Goal: Task Accomplishment & Management: Use online tool/utility

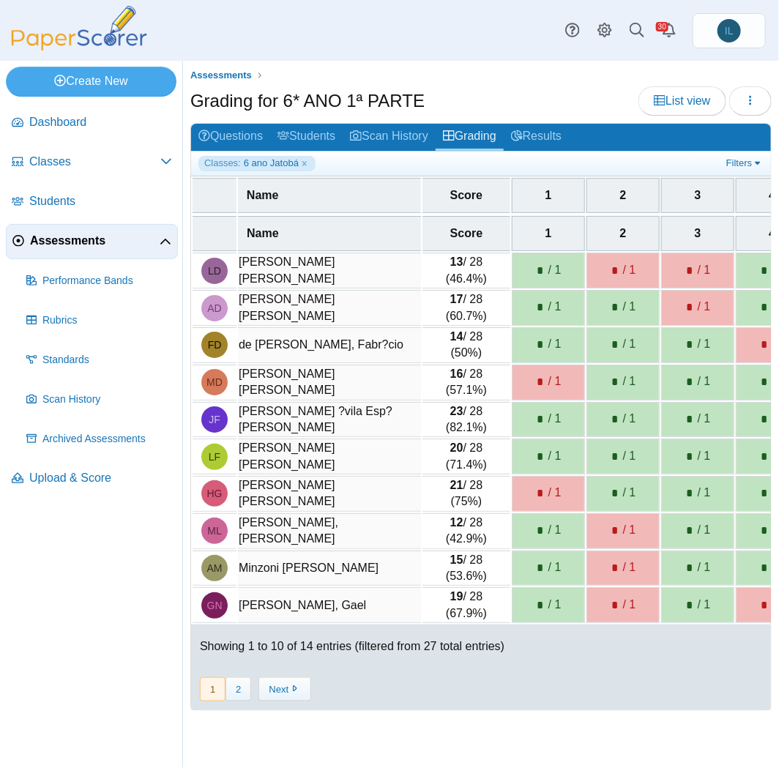
scroll to position [0, 1824]
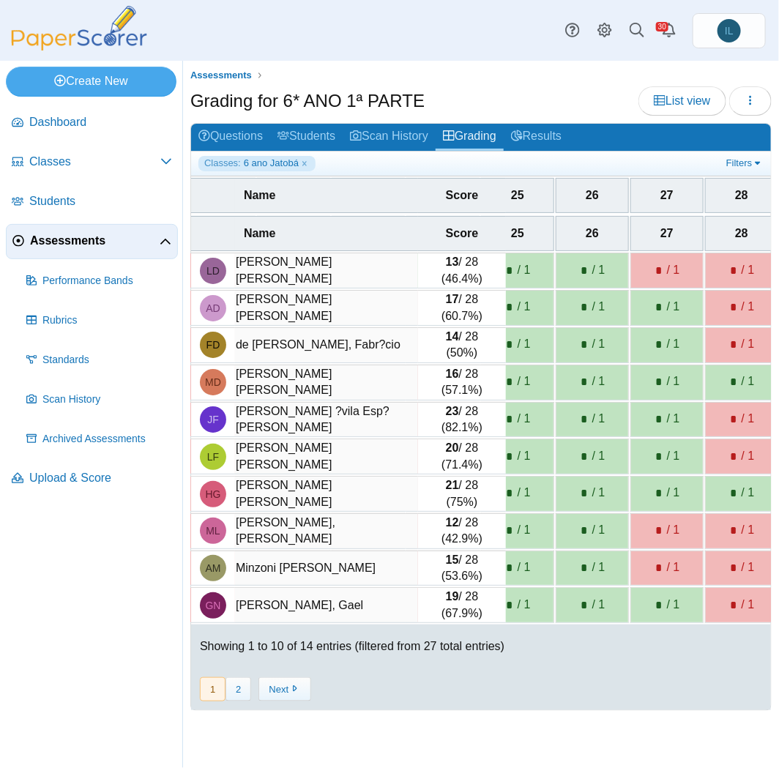
click at [518, 86] on div "Grading for 6* ANO 1ª PARTE List view Loading…" at bounding box center [480, 102] width 581 height 33
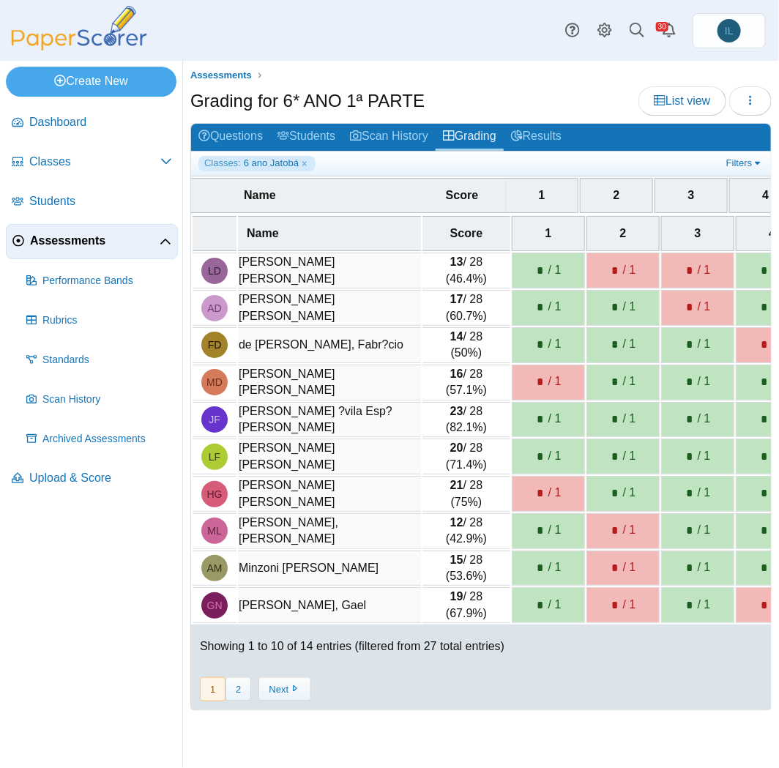
scroll to position [0, 0]
click at [89, 244] on span "Assessments" at bounding box center [95, 241] width 130 height 16
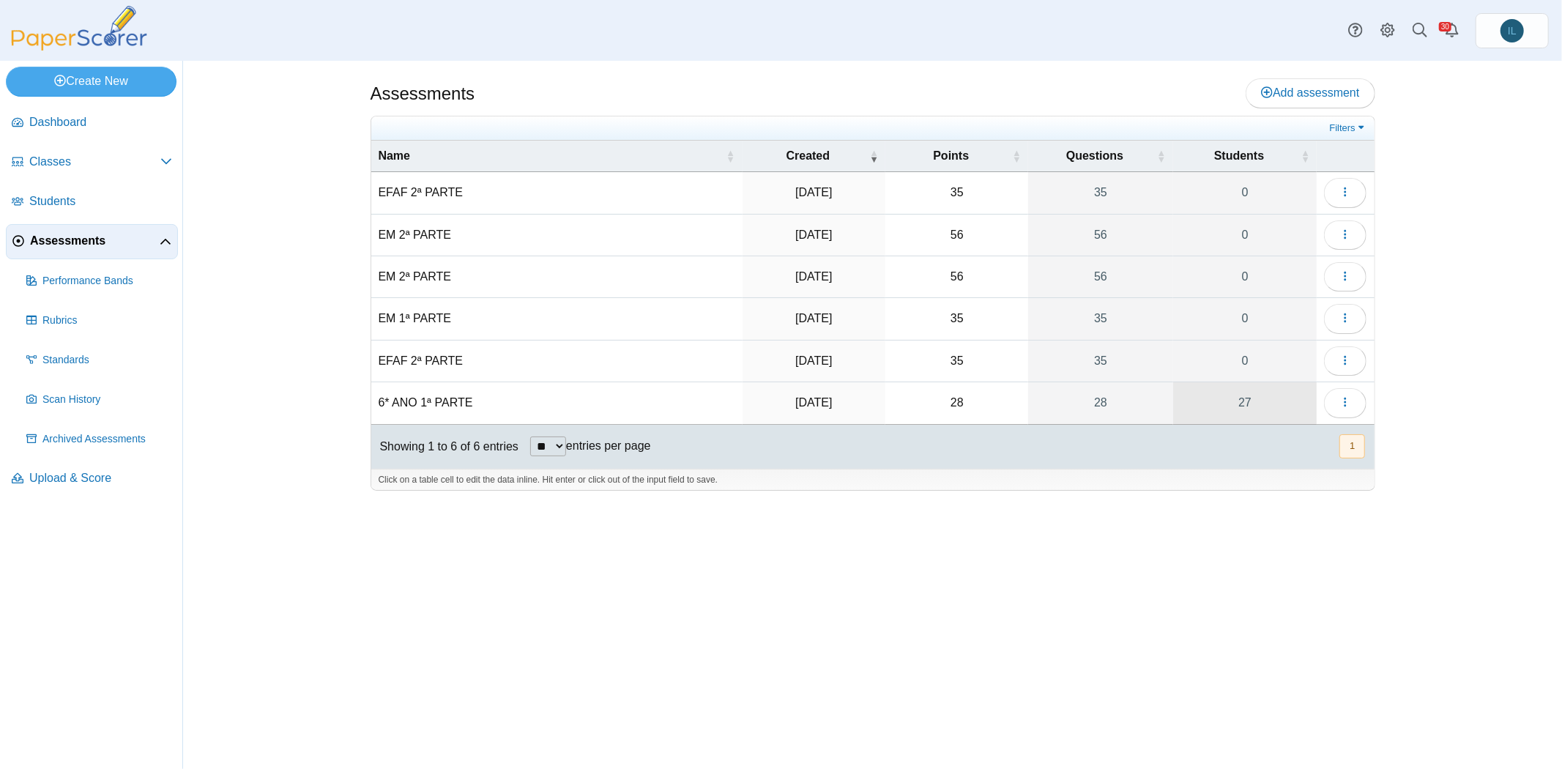
click at [778, 392] on link "27" at bounding box center [1245, 402] width 144 height 41
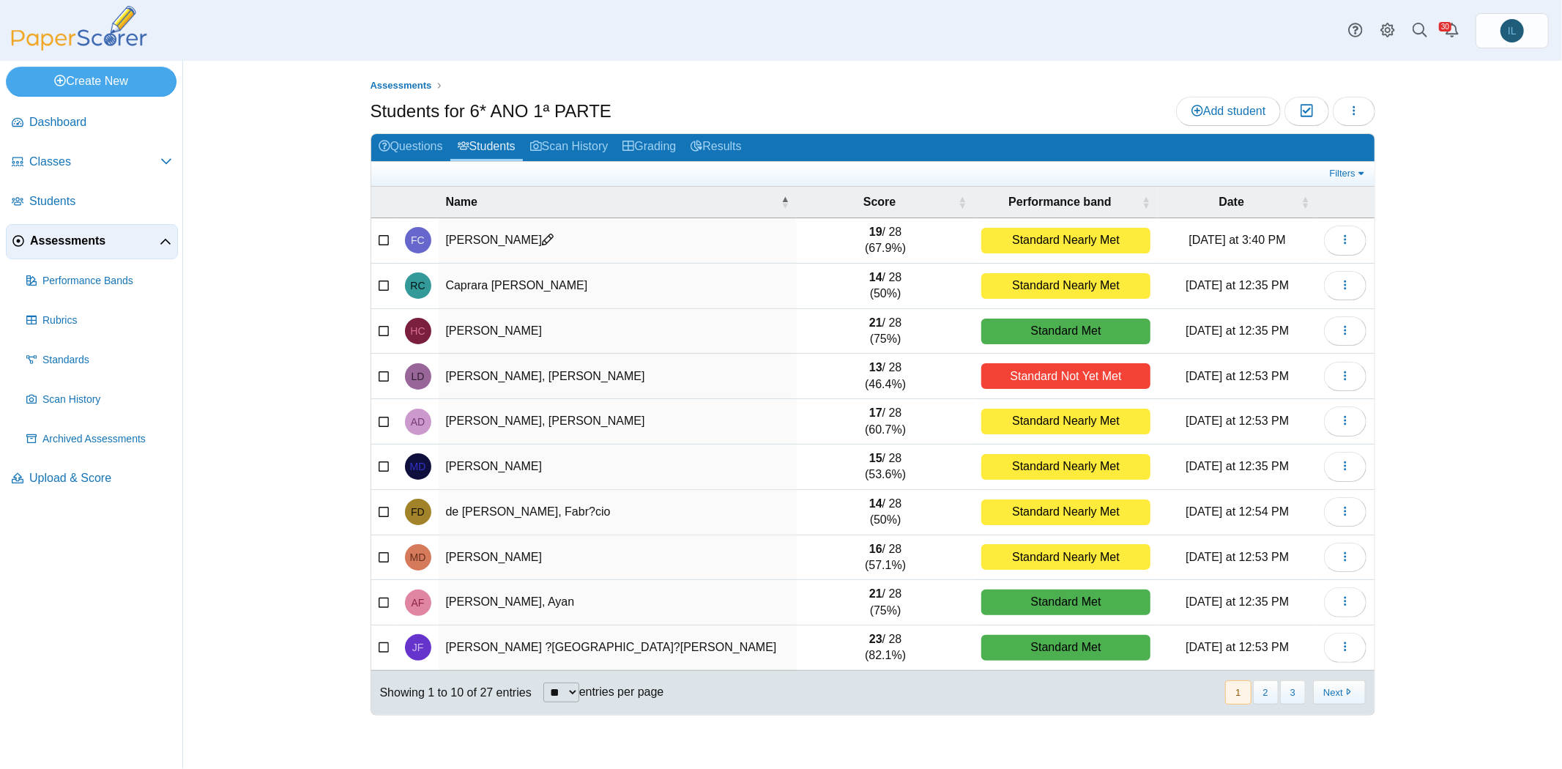
click at [82, 240] on span "Assessments" at bounding box center [95, 241] width 130 height 16
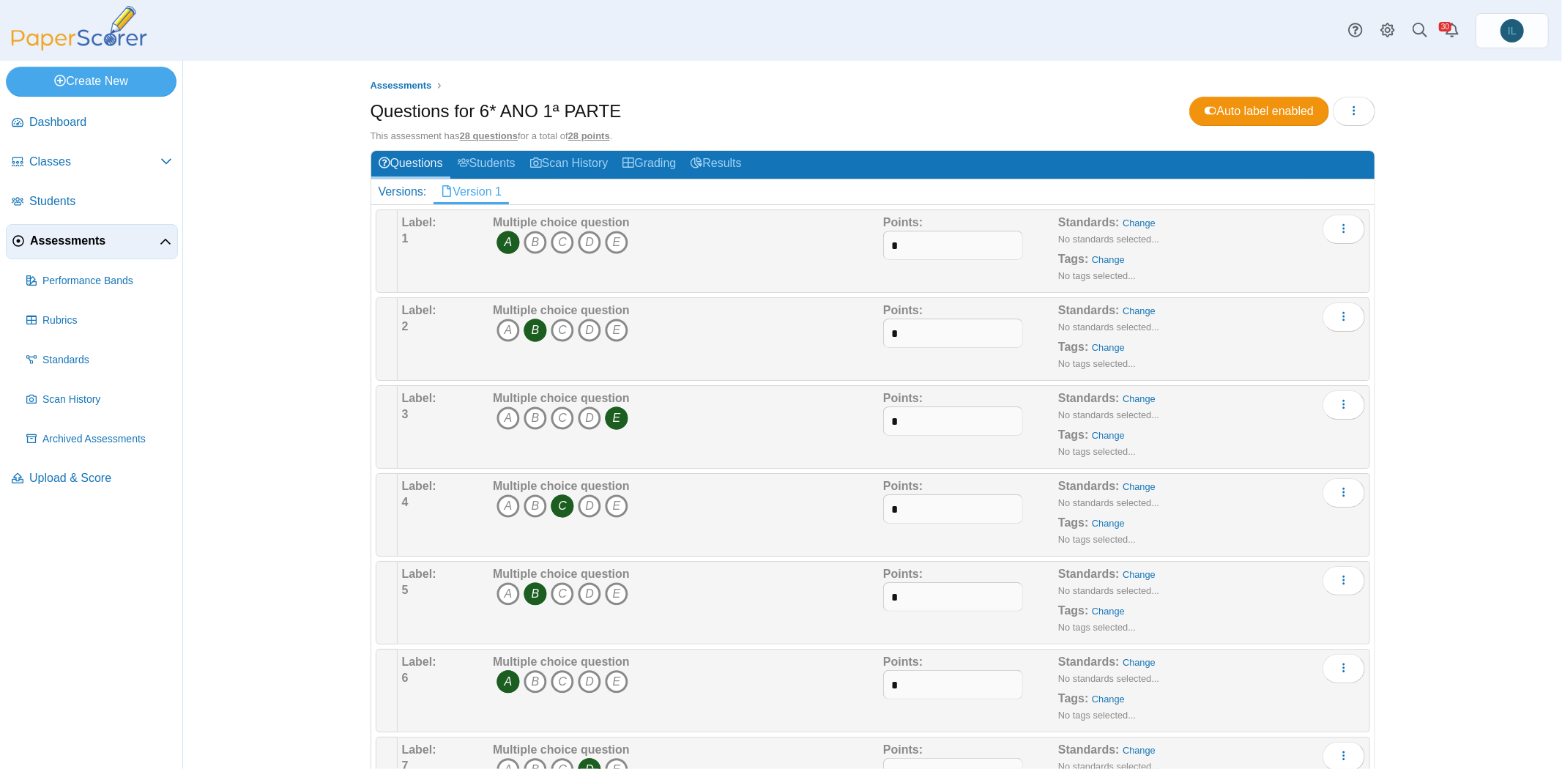
scroll to position [1900, 0]
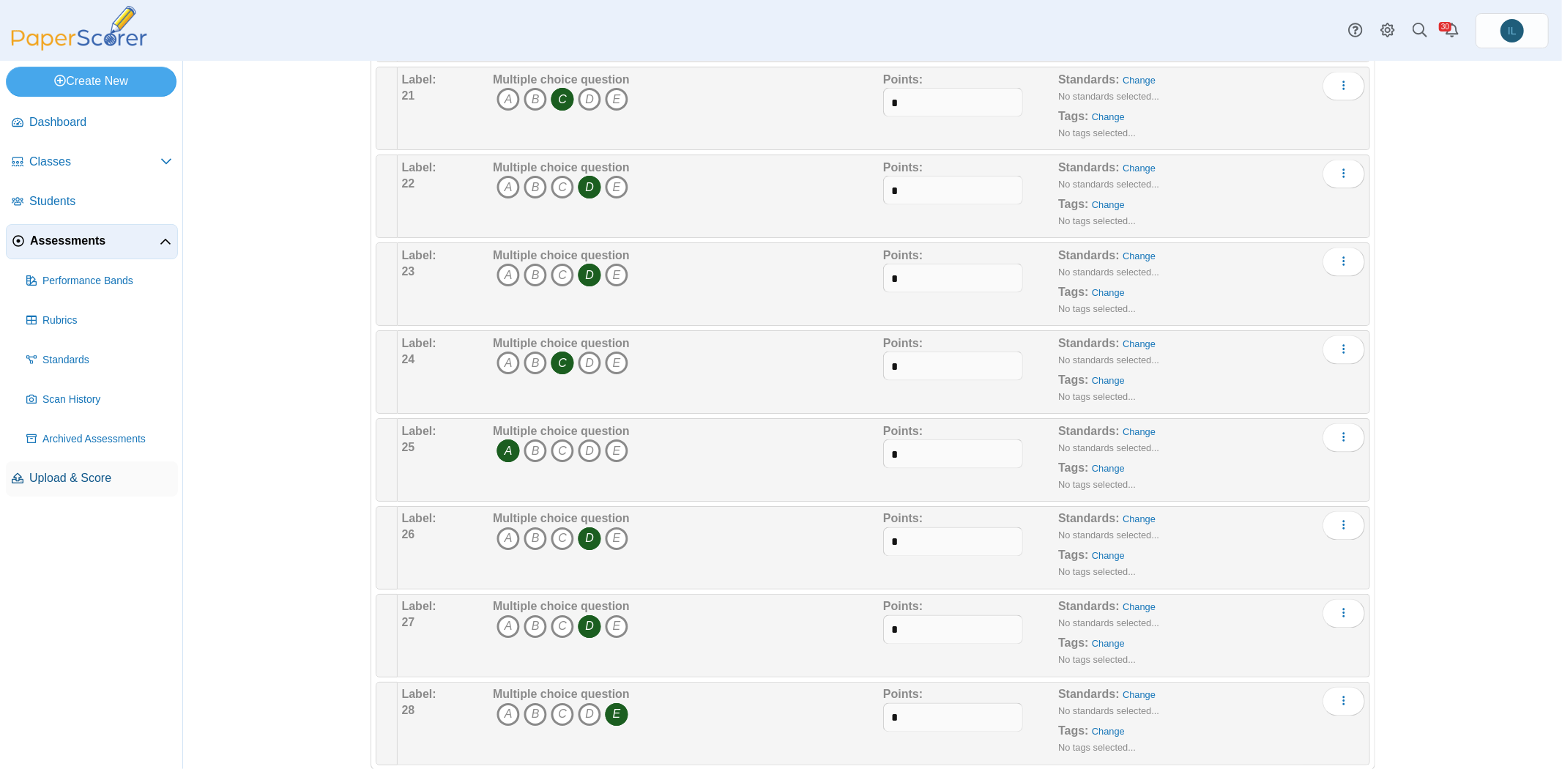
click at [78, 486] on link "Upload & Score" at bounding box center [92, 478] width 172 height 35
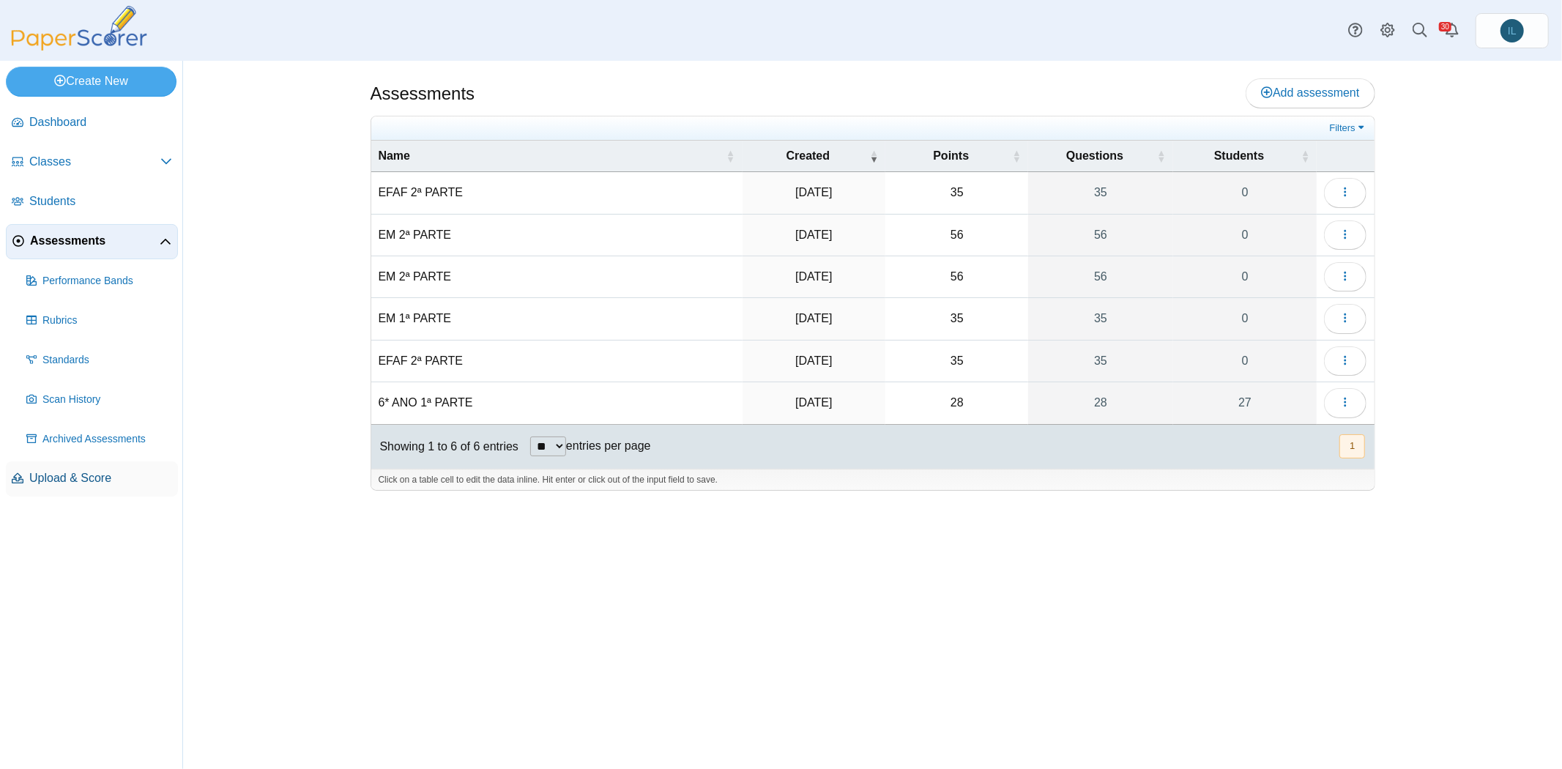
click at [119, 472] on span "Upload & Score" at bounding box center [100, 478] width 143 height 16
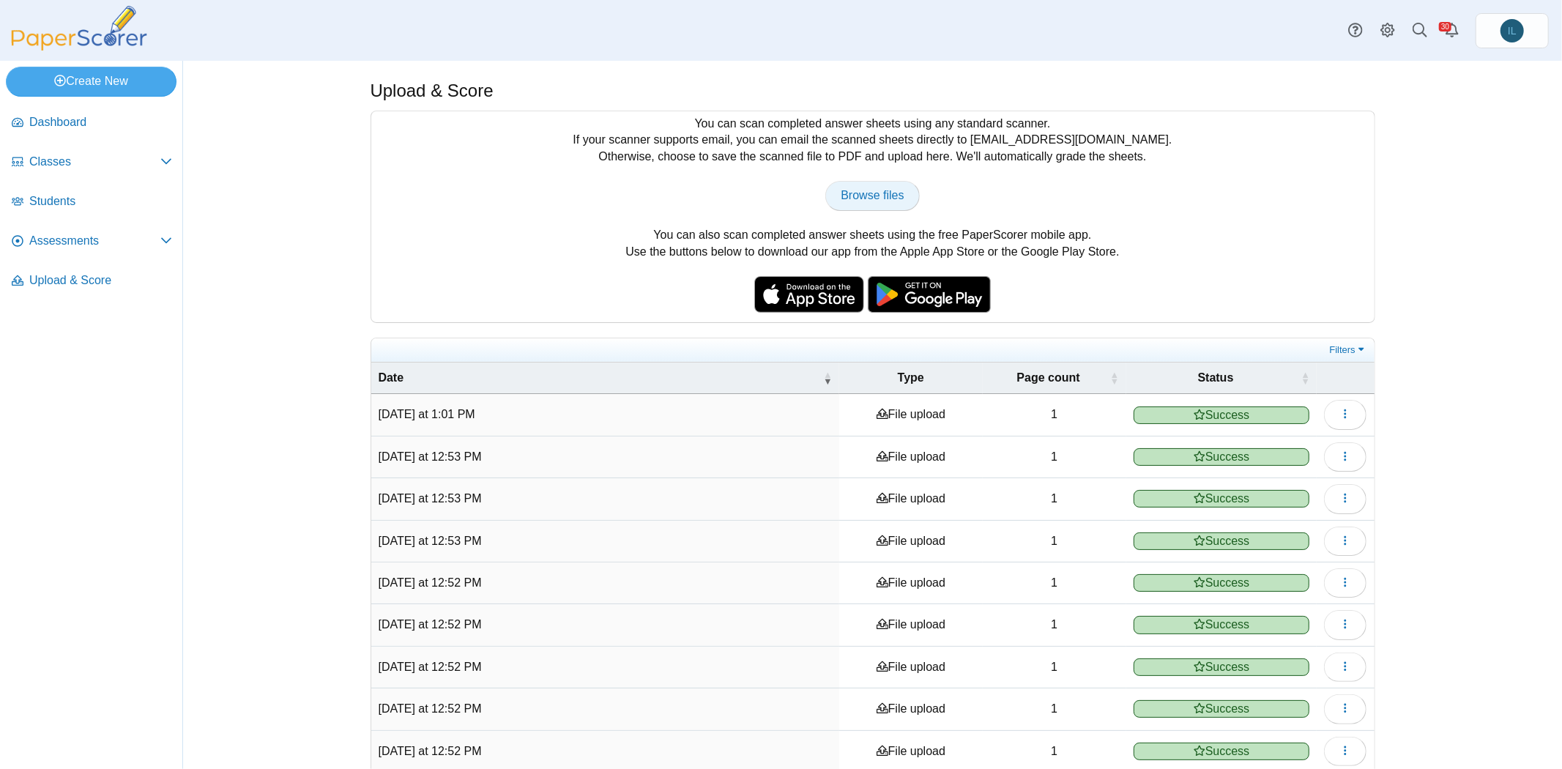
click at [882, 198] on span "Browse files" at bounding box center [872, 195] width 63 height 12
type input "**********"
click at [885, 199] on span "Browse files" at bounding box center [872, 195] width 63 height 12
type input "**********"
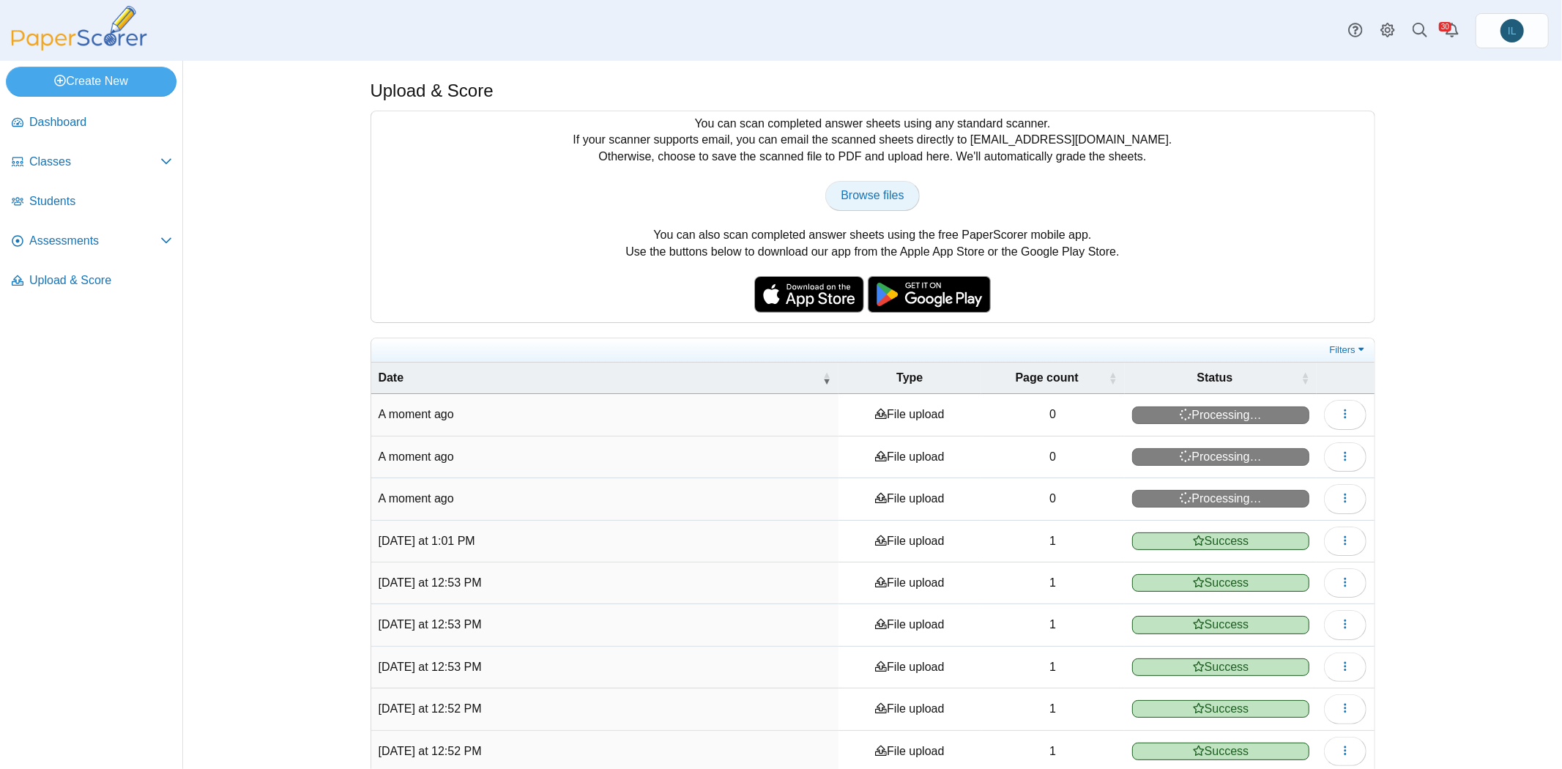
click at [875, 195] on span "Browse files" at bounding box center [872, 195] width 63 height 12
type input "**********"
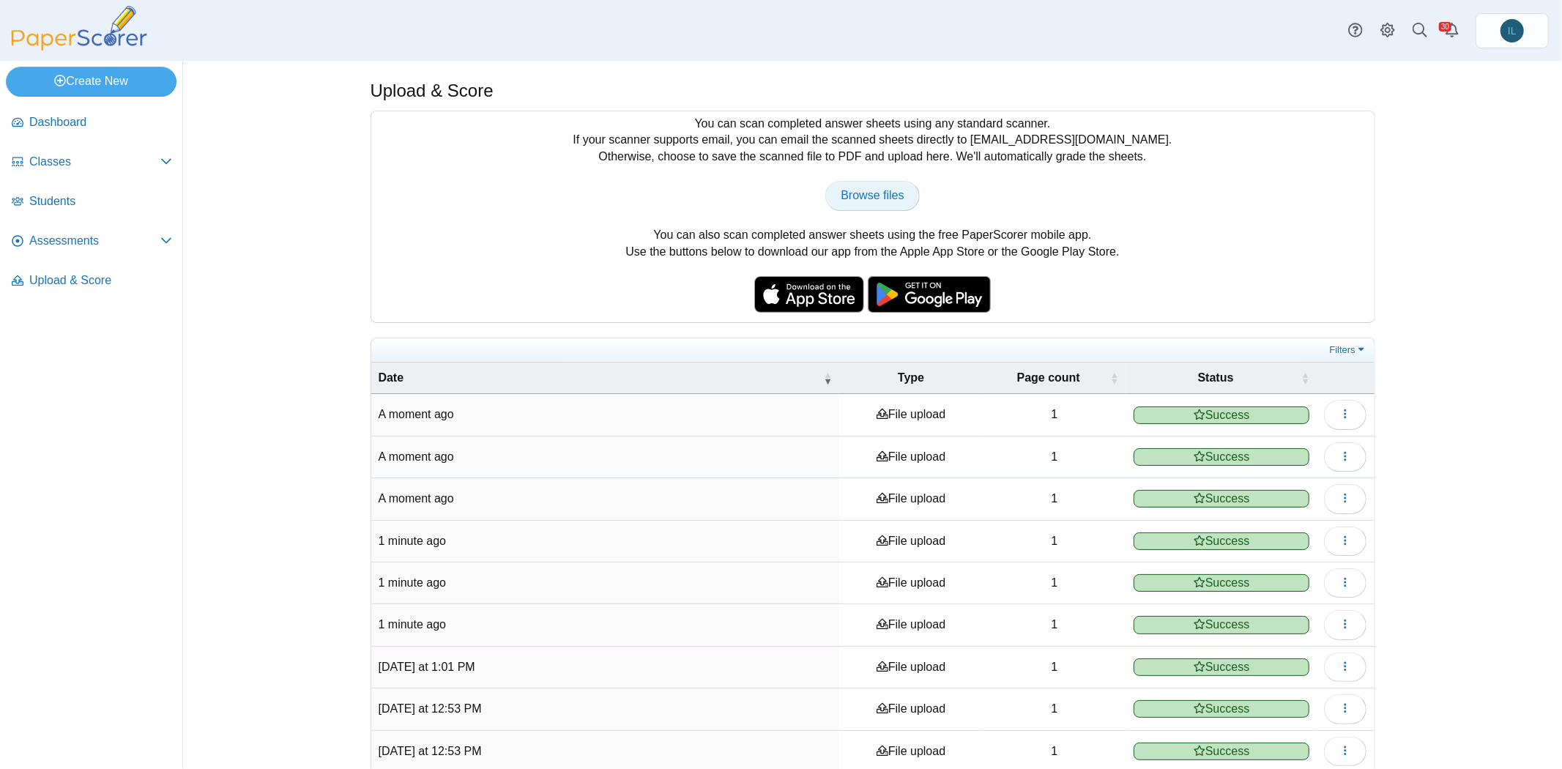
click at [877, 190] on span "Browse files" at bounding box center [872, 195] width 63 height 12
type input "**********"
click at [872, 198] on span "Browse files" at bounding box center [872, 195] width 63 height 12
type input "**********"
click at [131, 245] on span "Assessments" at bounding box center [94, 241] width 131 height 16
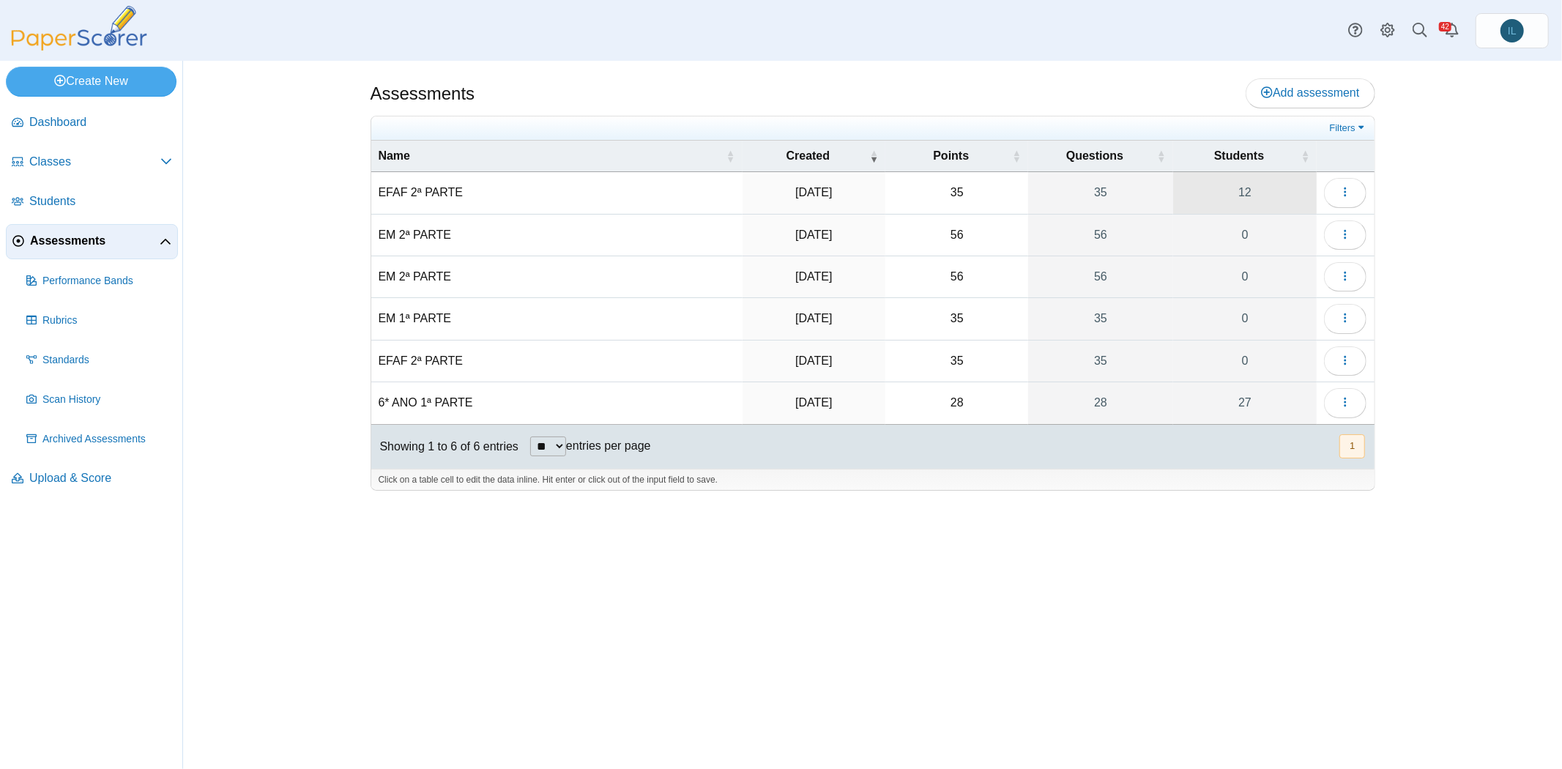
click at [1248, 185] on link "12" at bounding box center [1245, 192] width 144 height 41
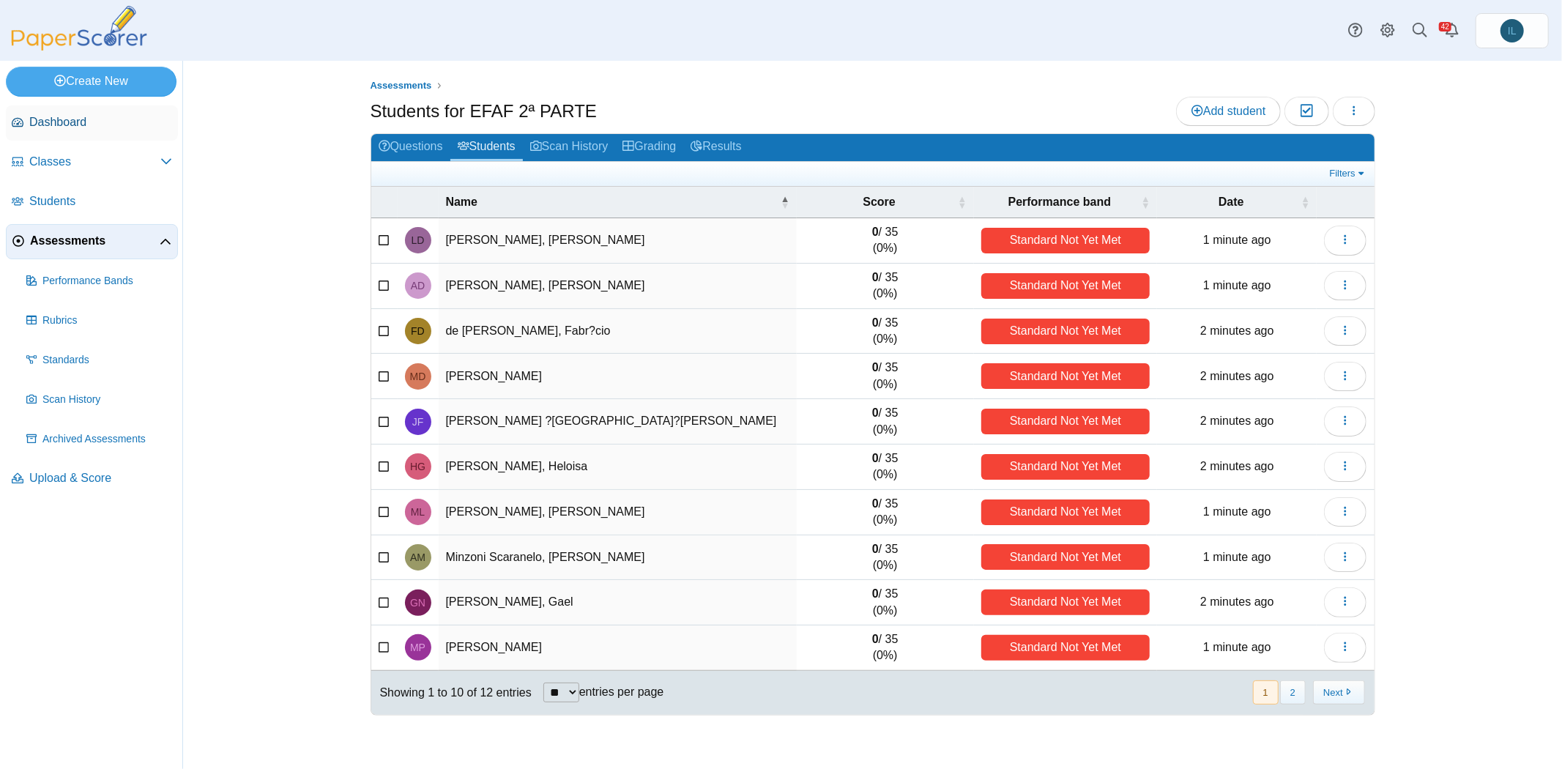
click at [80, 122] on span "Dashboard" at bounding box center [100, 122] width 143 height 16
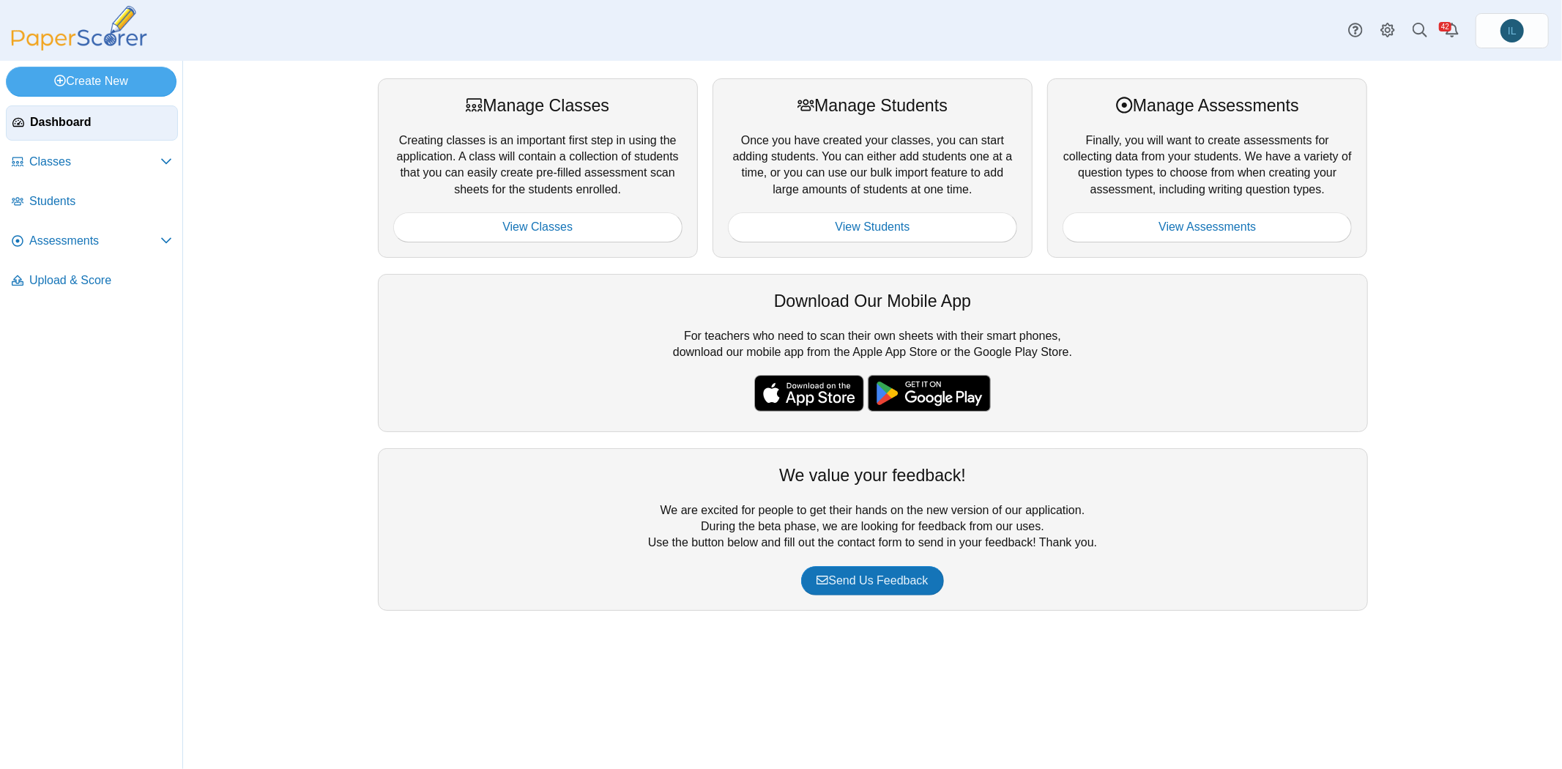
click at [52, 260] on li "Assessments Performance Bands" at bounding box center [92, 244] width 172 height 40
click at [85, 248] on link "Assessments" at bounding box center [92, 241] width 172 height 35
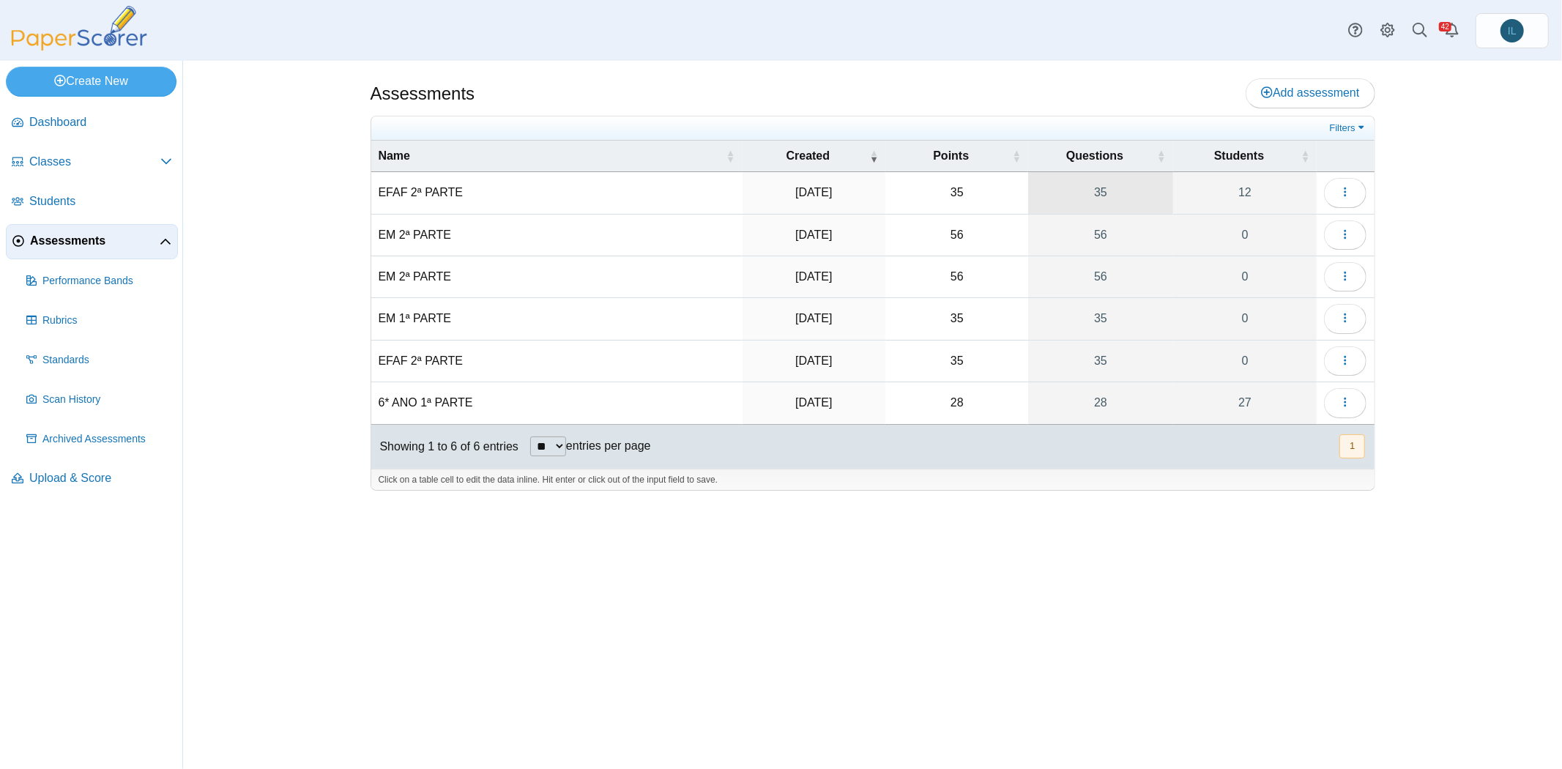
click at [1104, 192] on link "35" at bounding box center [1100, 192] width 145 height 41
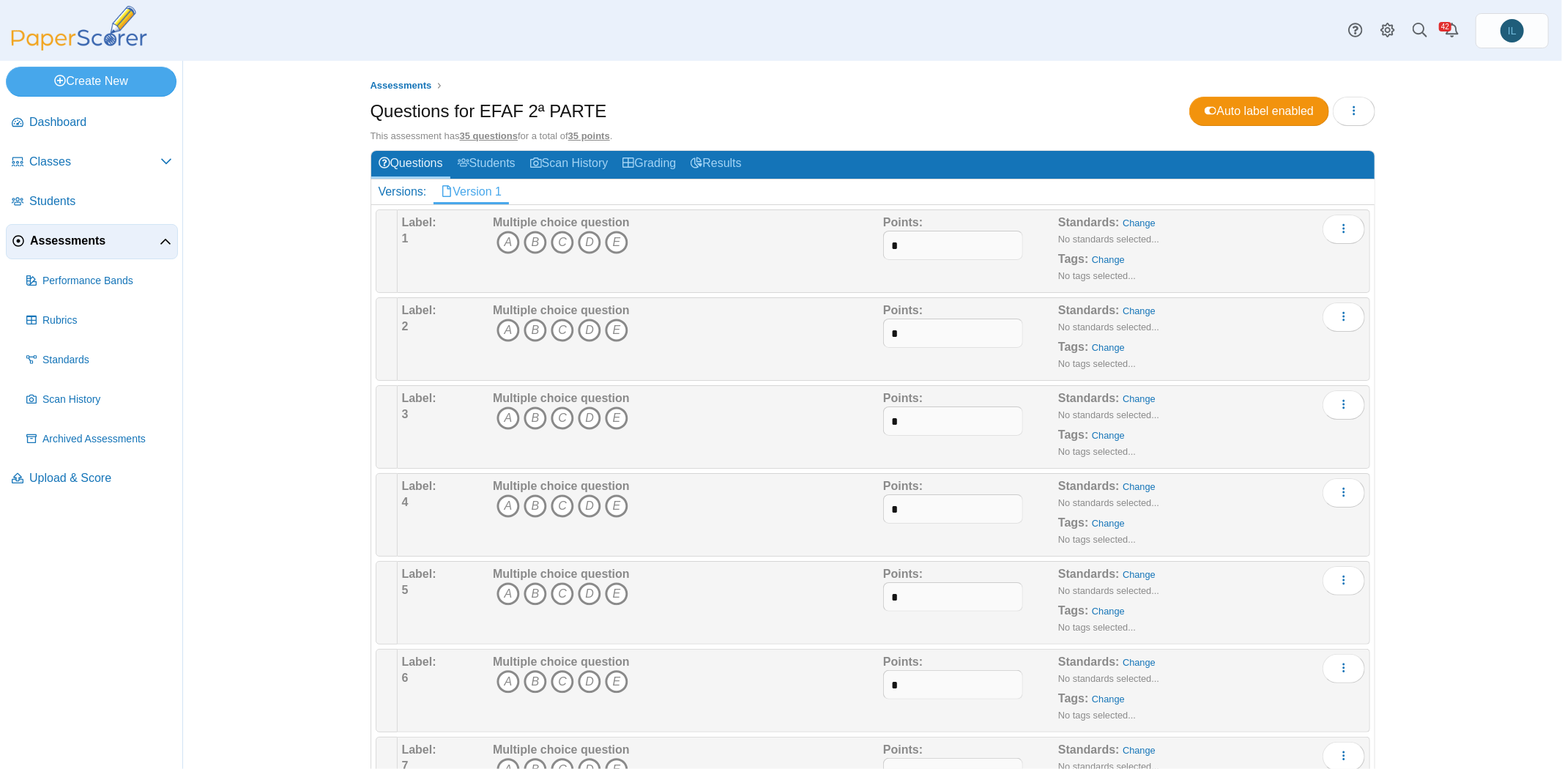
click at [83, 237] on span "Assessments" at bounding box center [95, 241] width 130 height 16
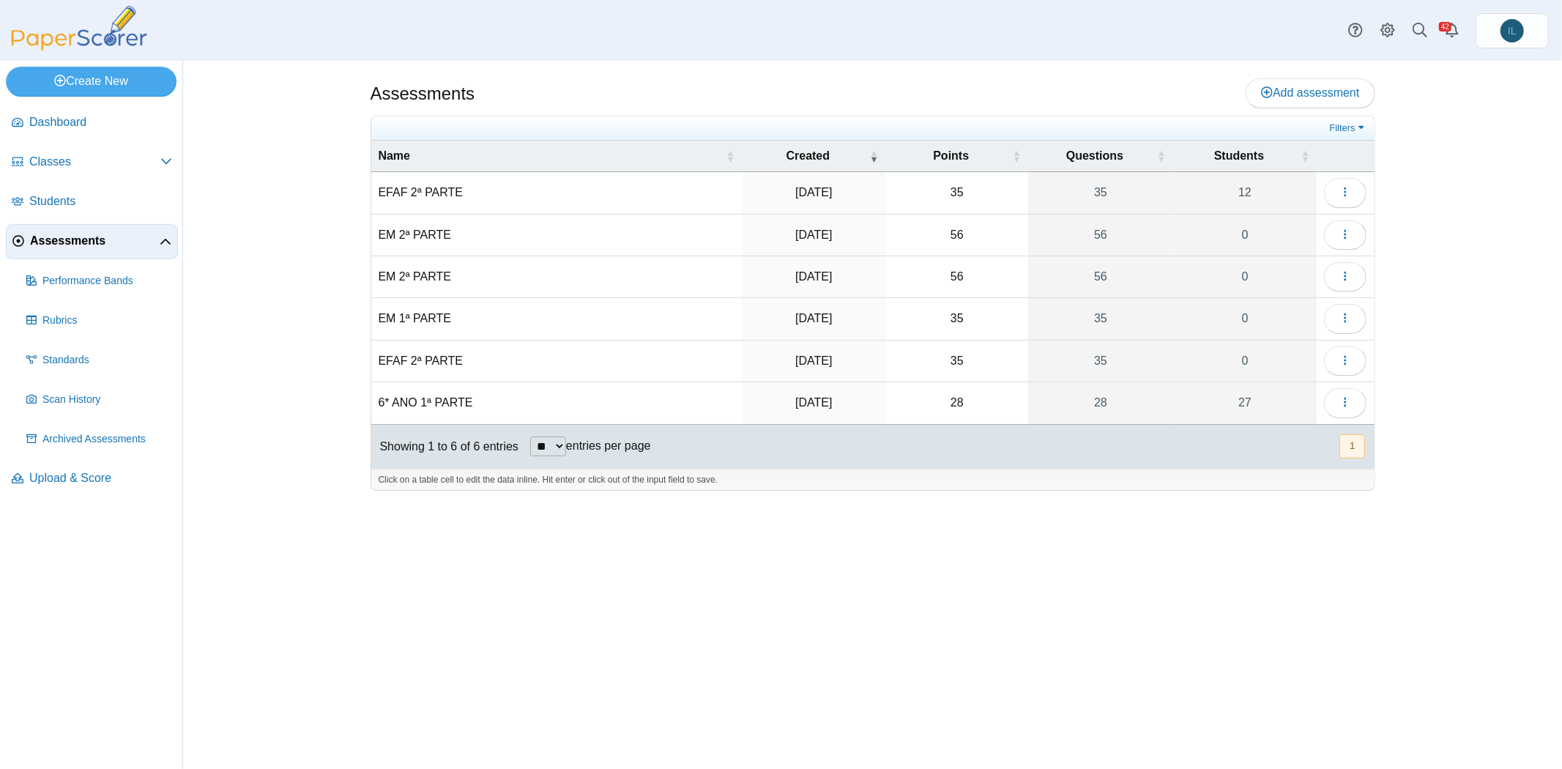
click at [423, 393] on td "6* ANO 1ª PARTE" at bounding box center [556, 403] width 371 height 42
click at [388, 393] on input "**********" at bounding box center [557, 402] width 357 height 29
click at [393, 396] on input "**********" at bounding box center [557, 402] width 357 height 29
type input "**********"
click at [672, 707] on div "Assessments Add assessment 35" at bounding box center [873, 415] width 1098 height 708
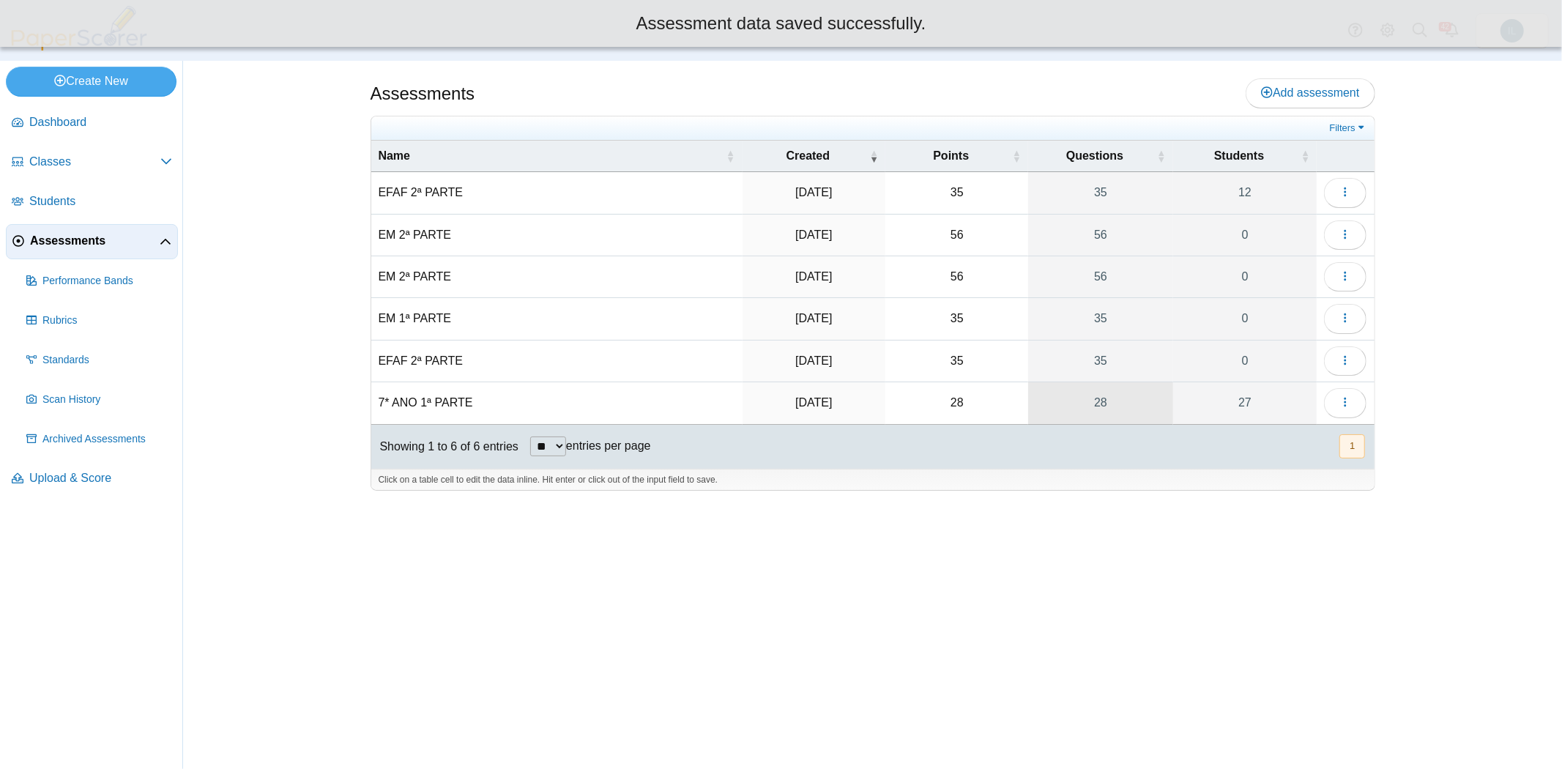
click at [1107, 392] on link "28" at bounding box center [1100, 402] width 145 height 41
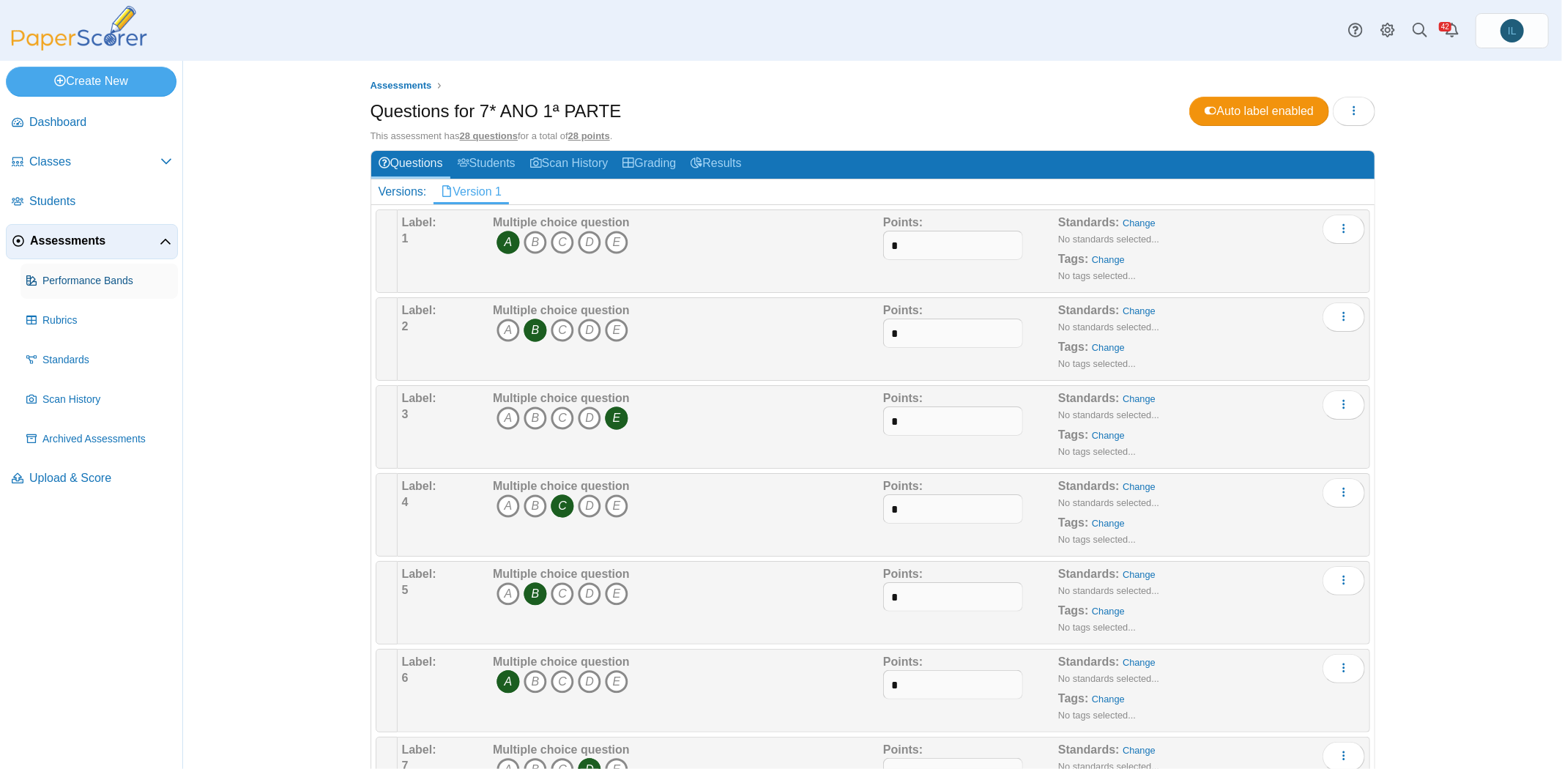
click at [114, 293] on link "Performance Bands" at bounding box center [99, 281] width 157 height 35
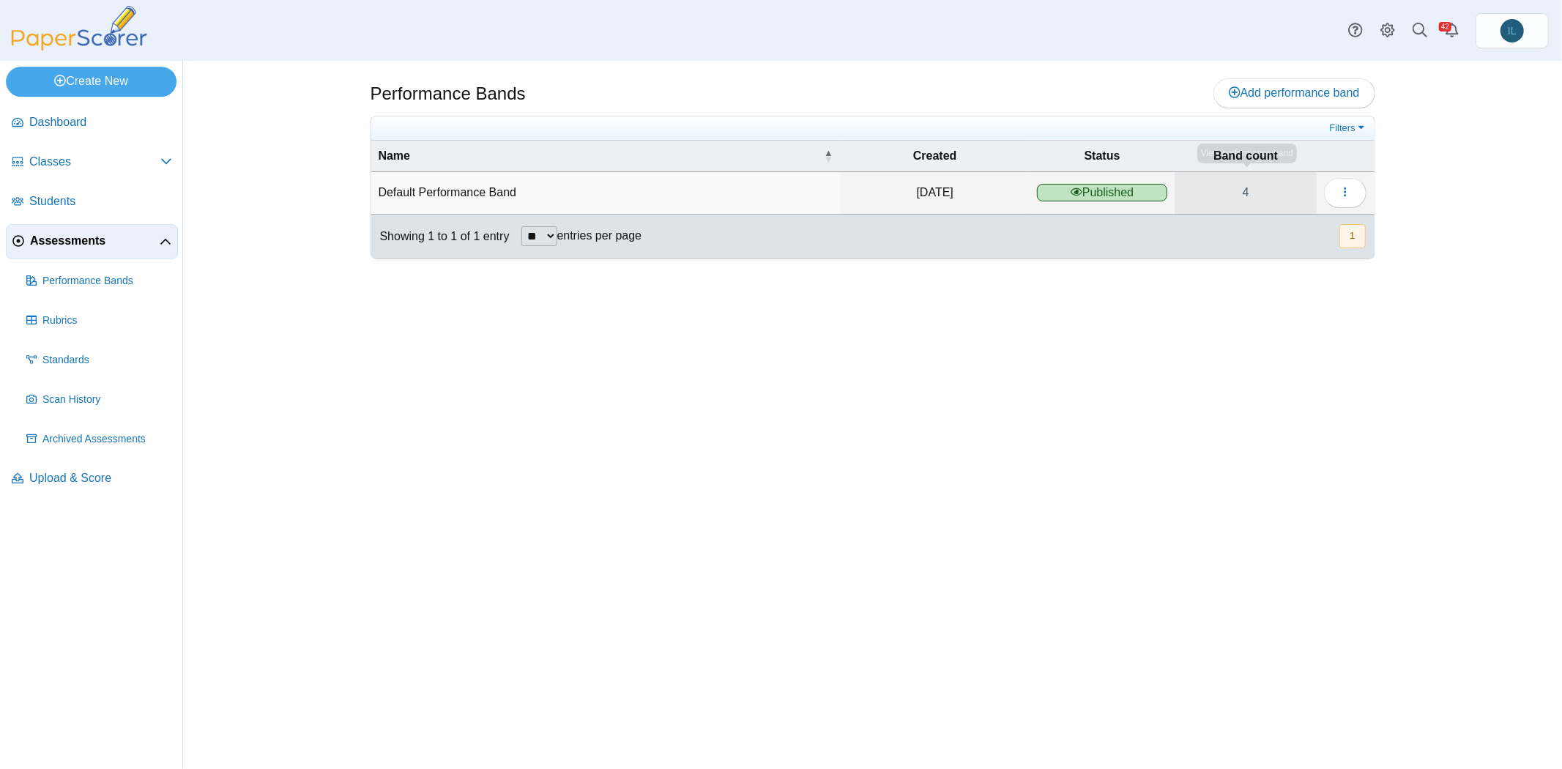
click at [1247, 181] on link "4" at bounding box center [1246, 192] width 143 height 41
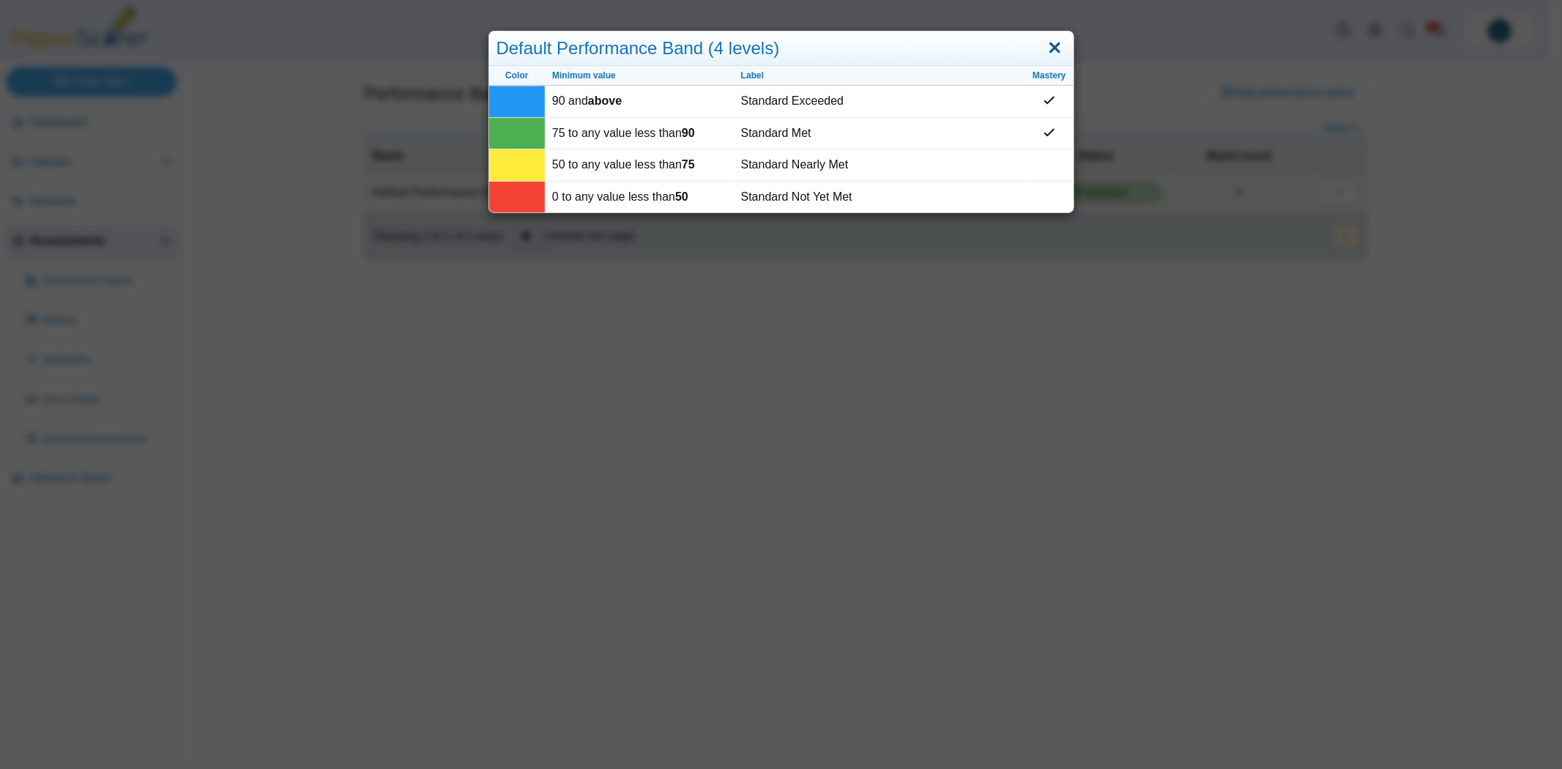
click at [1053, 44] on link "Close" at bounding box center [1055, 48] width 23 height 25
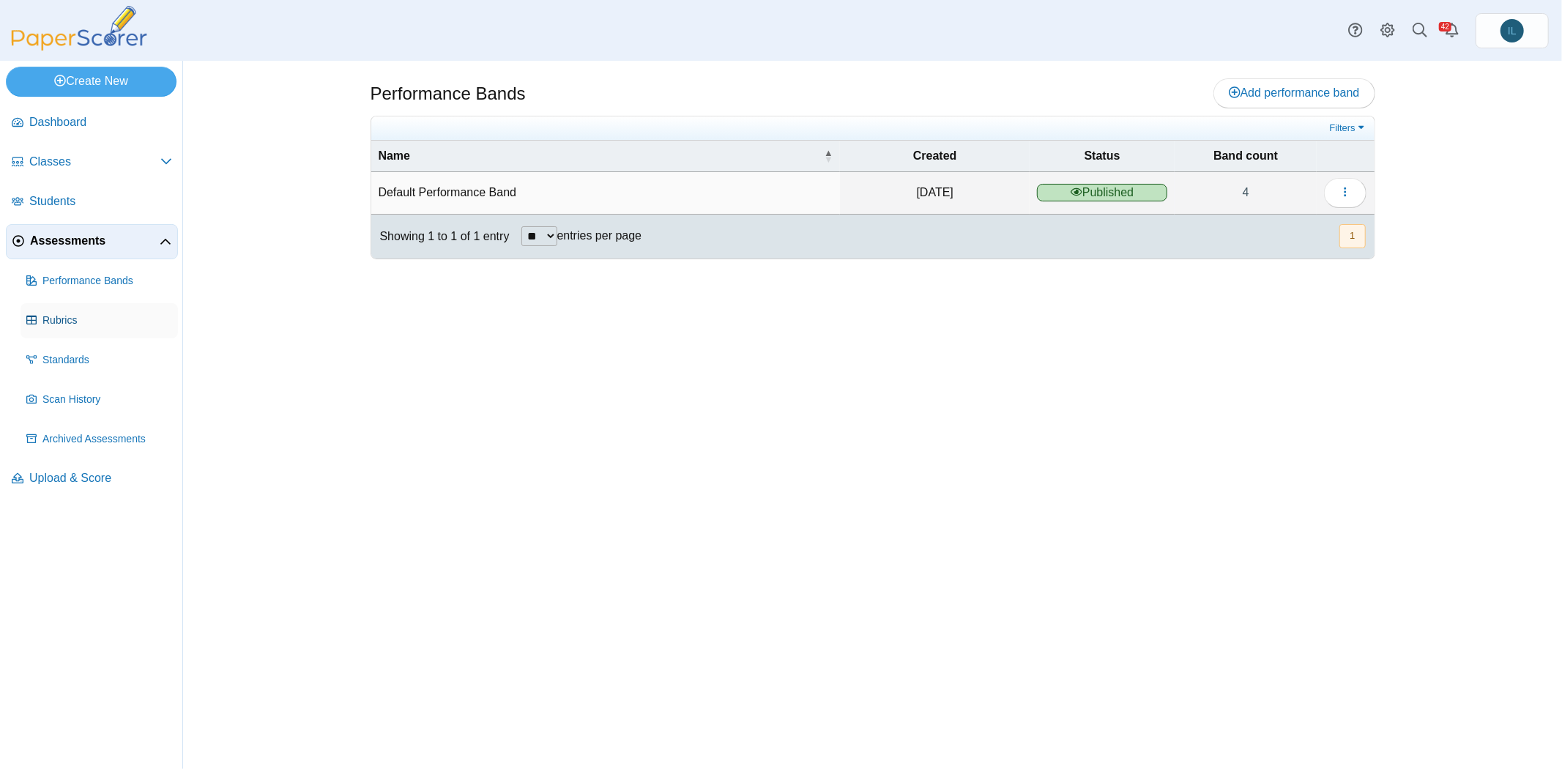
click at [56, 322] on span "Rubrics" at bounding box center [107, 320] width 130 height 15
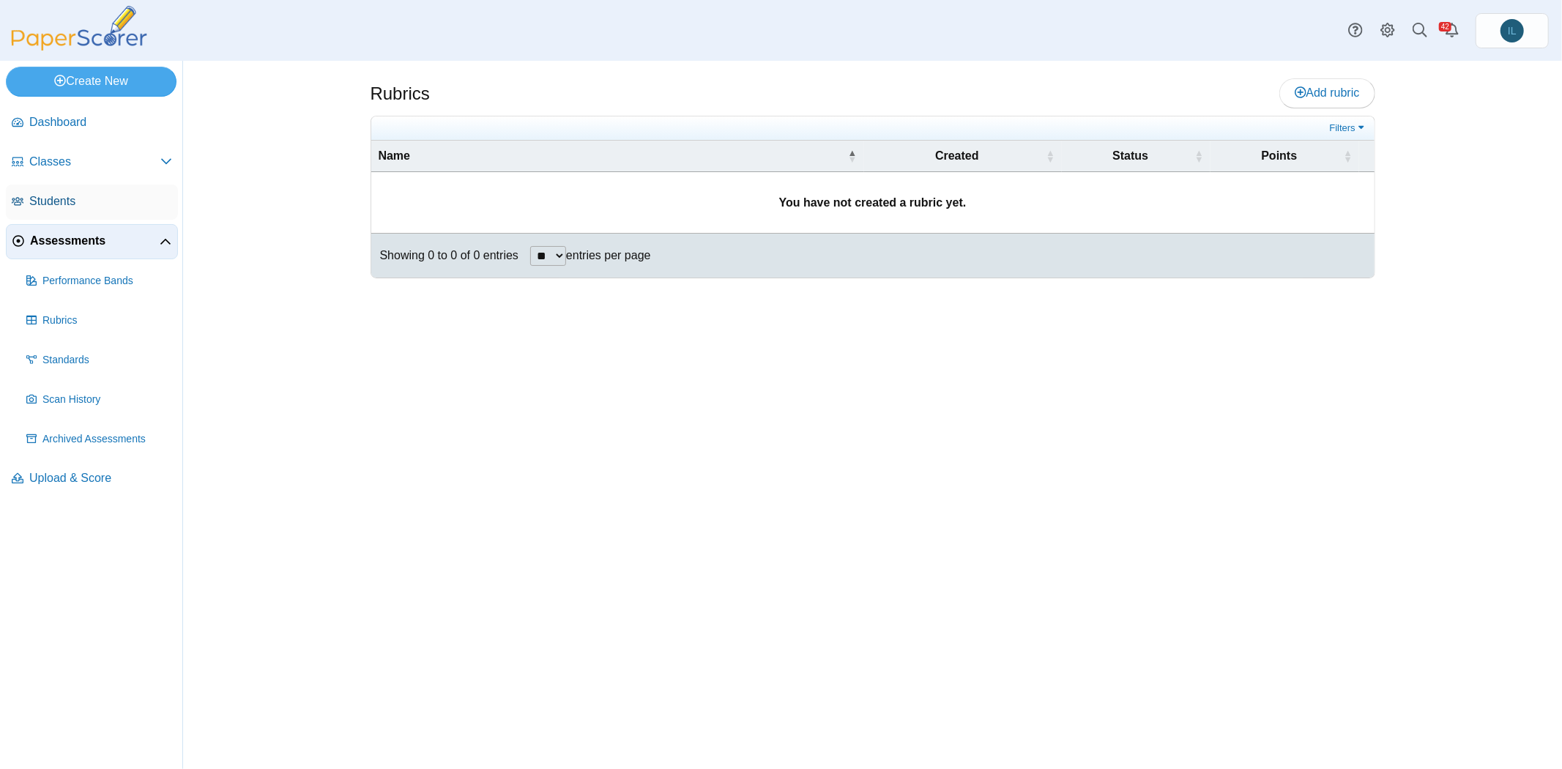
click at [79, 201] on span "Students" at bounding box center [100, 201] width 143 height 16
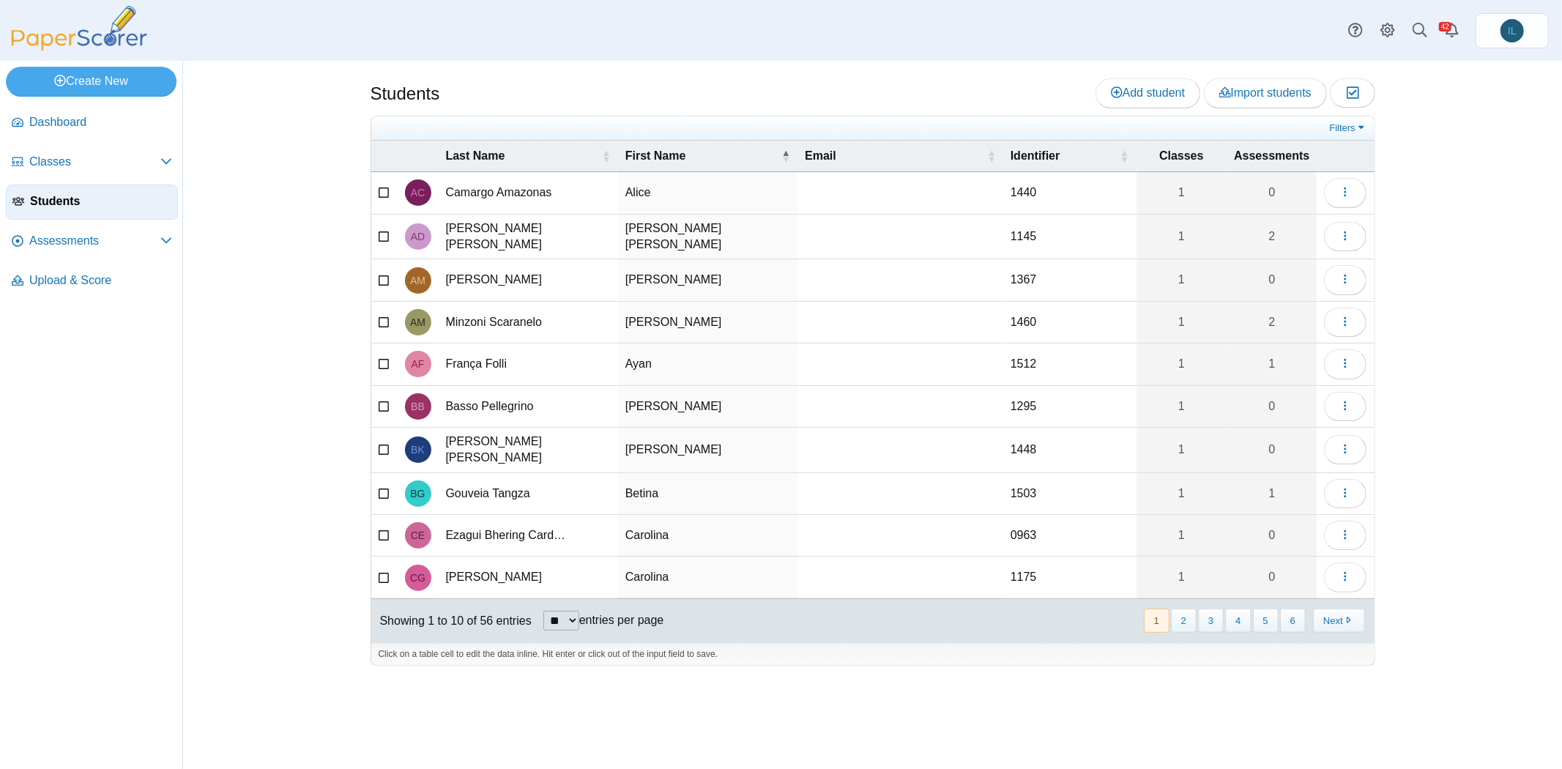
drag, startPoint x: 0, startPoint y: 0, endPoint x: 581, endPoint y: 29, distance: 581.5
click at [581, 29] on div "Dashboard Classes Archived classes Students IL" at bounding box center [781, 30] width 1562 height 61
click at [119, 163] on span "Classes" at bounding box center [94, 162] width 131 height 16
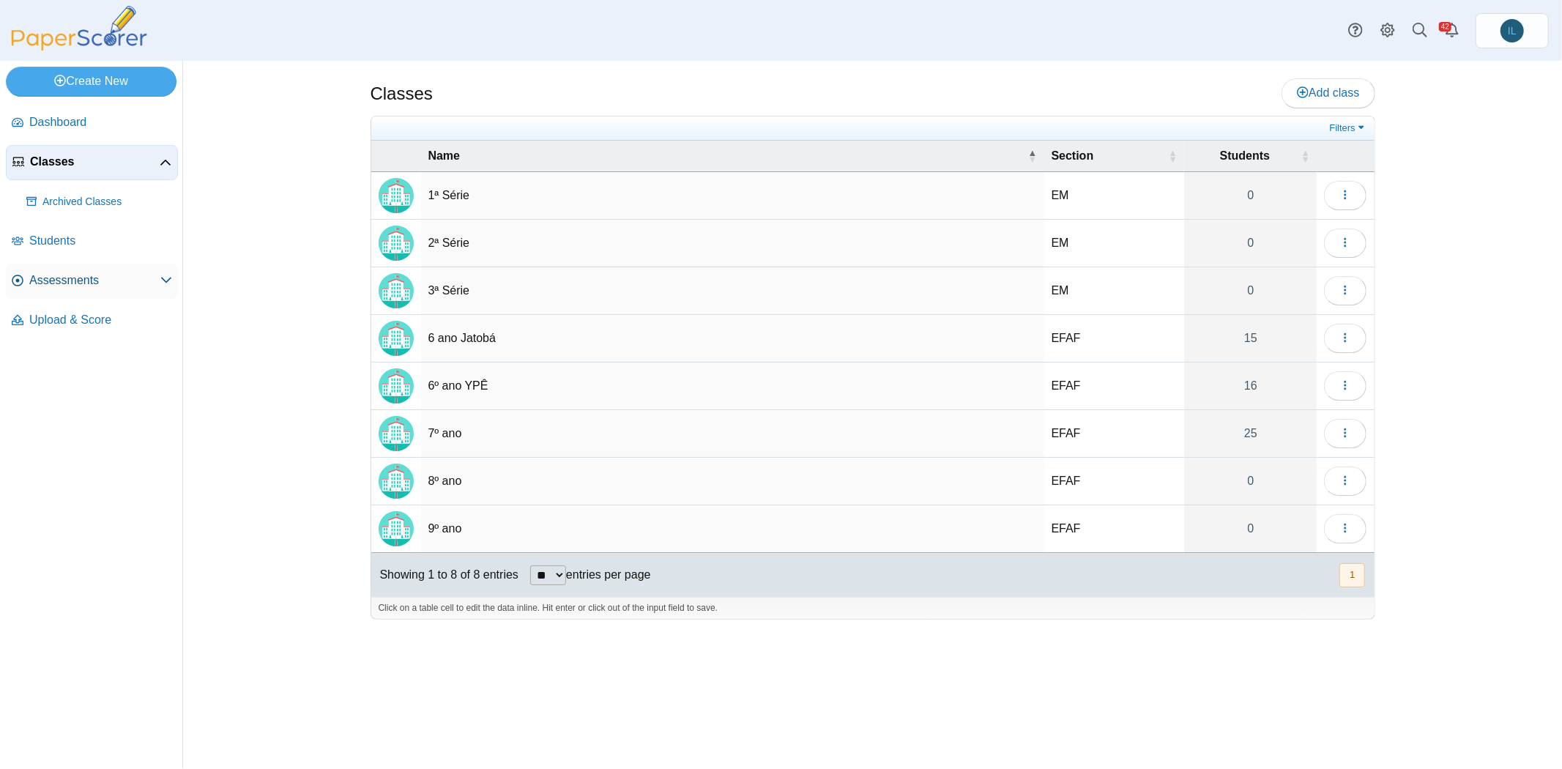
click at [151, 278] on span "Assessments" at bounding box center [94, 280] width 131 height 16
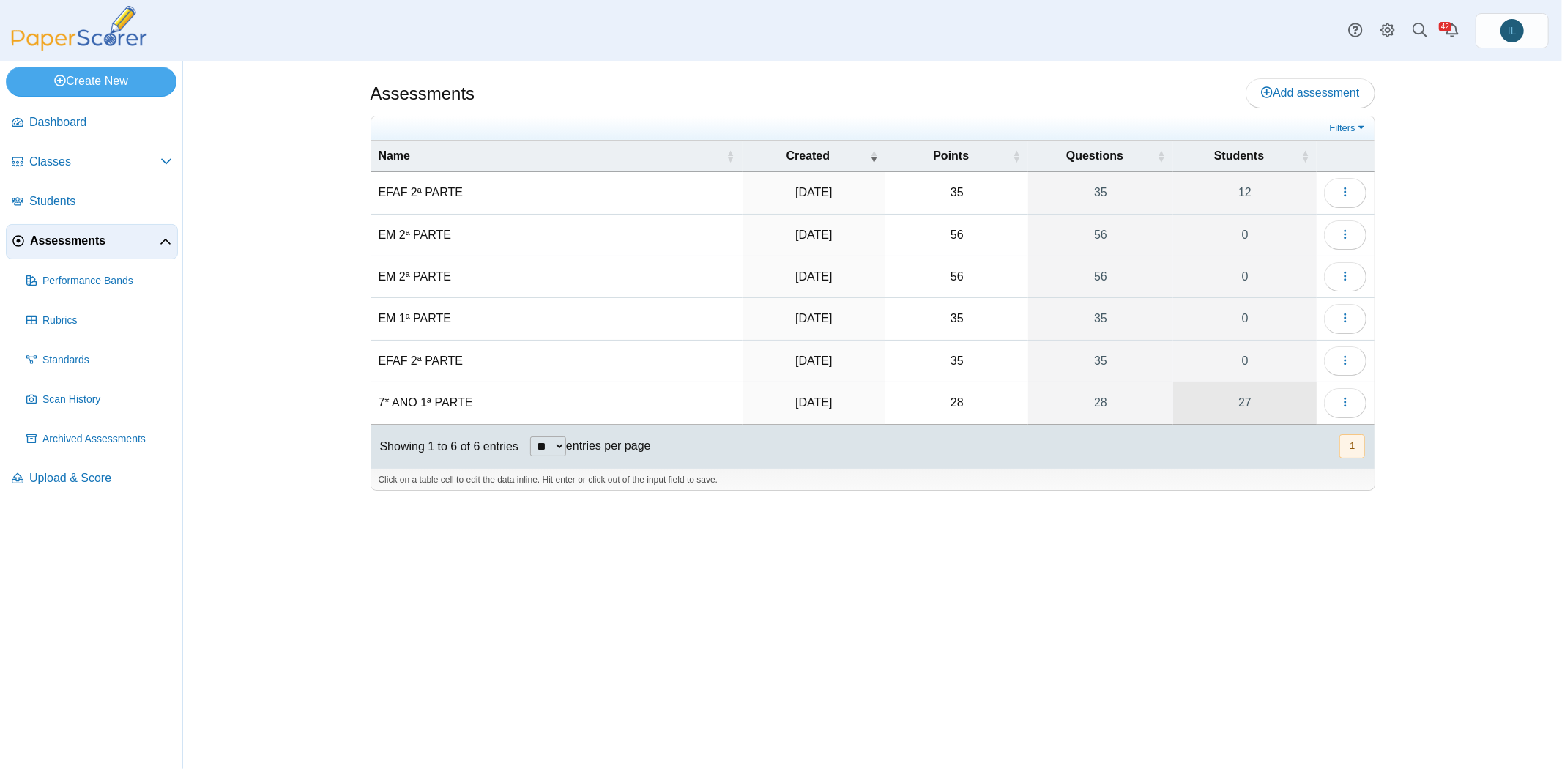
click at [1256, 394] on link "27" at bounding box center [1245, 402] width 144 height 41
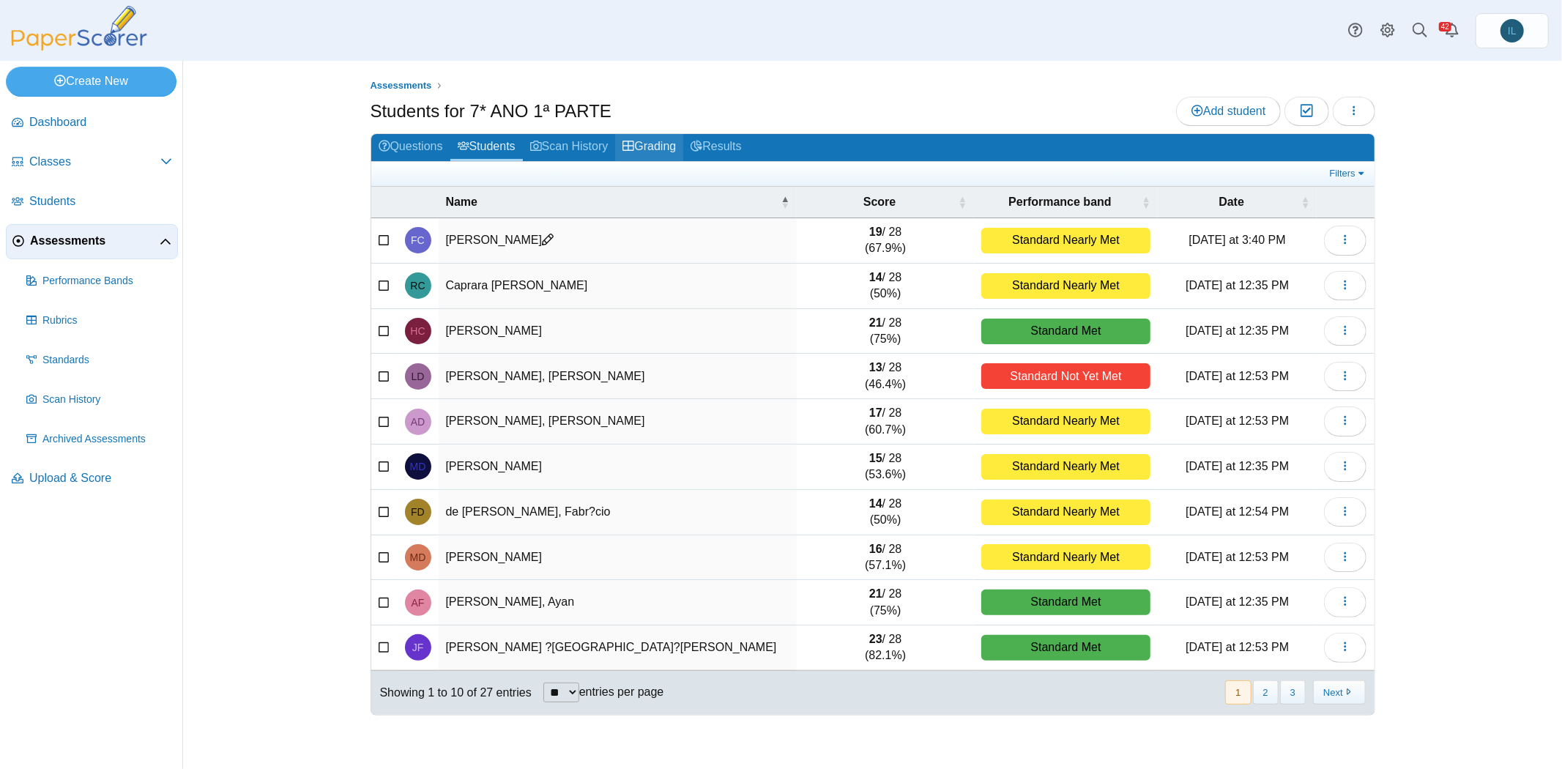
click at [634, 144] on icon at bounding box center [628, 146] width 12 height 12
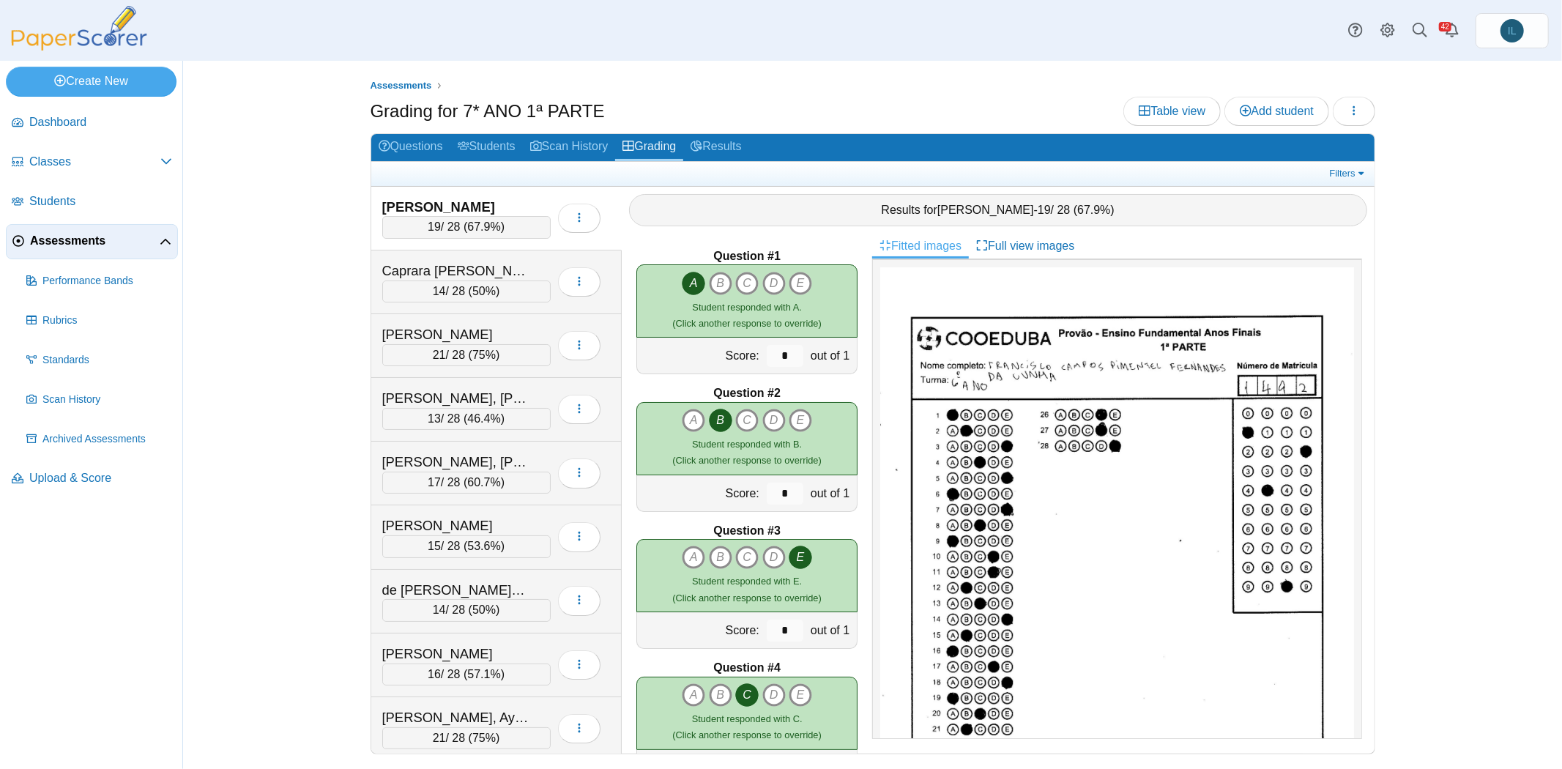
click at [727, 143] on link "Results" at bounding box center [715, 147] width 65 height 27
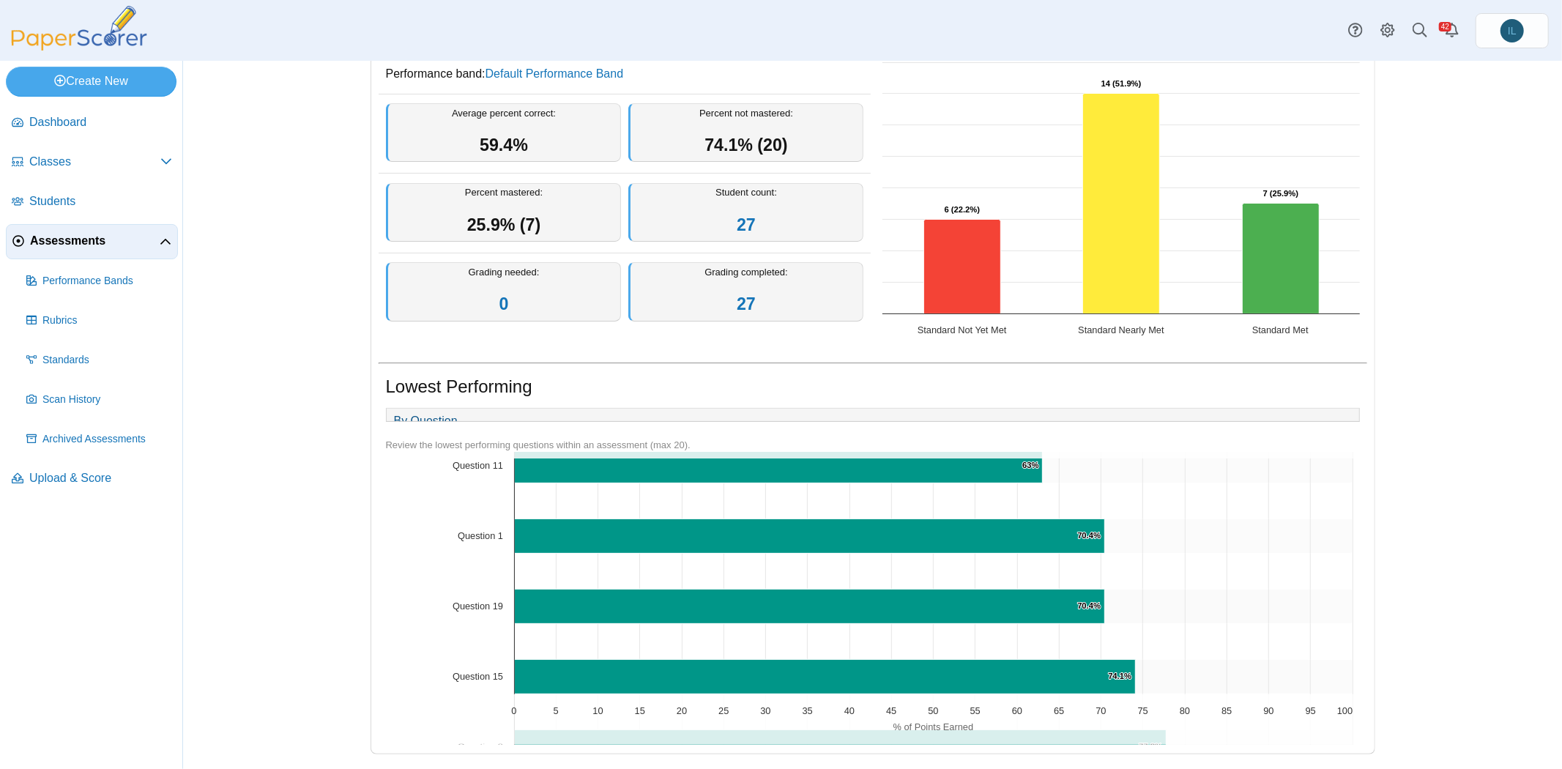
scroll to position [1172, 0]
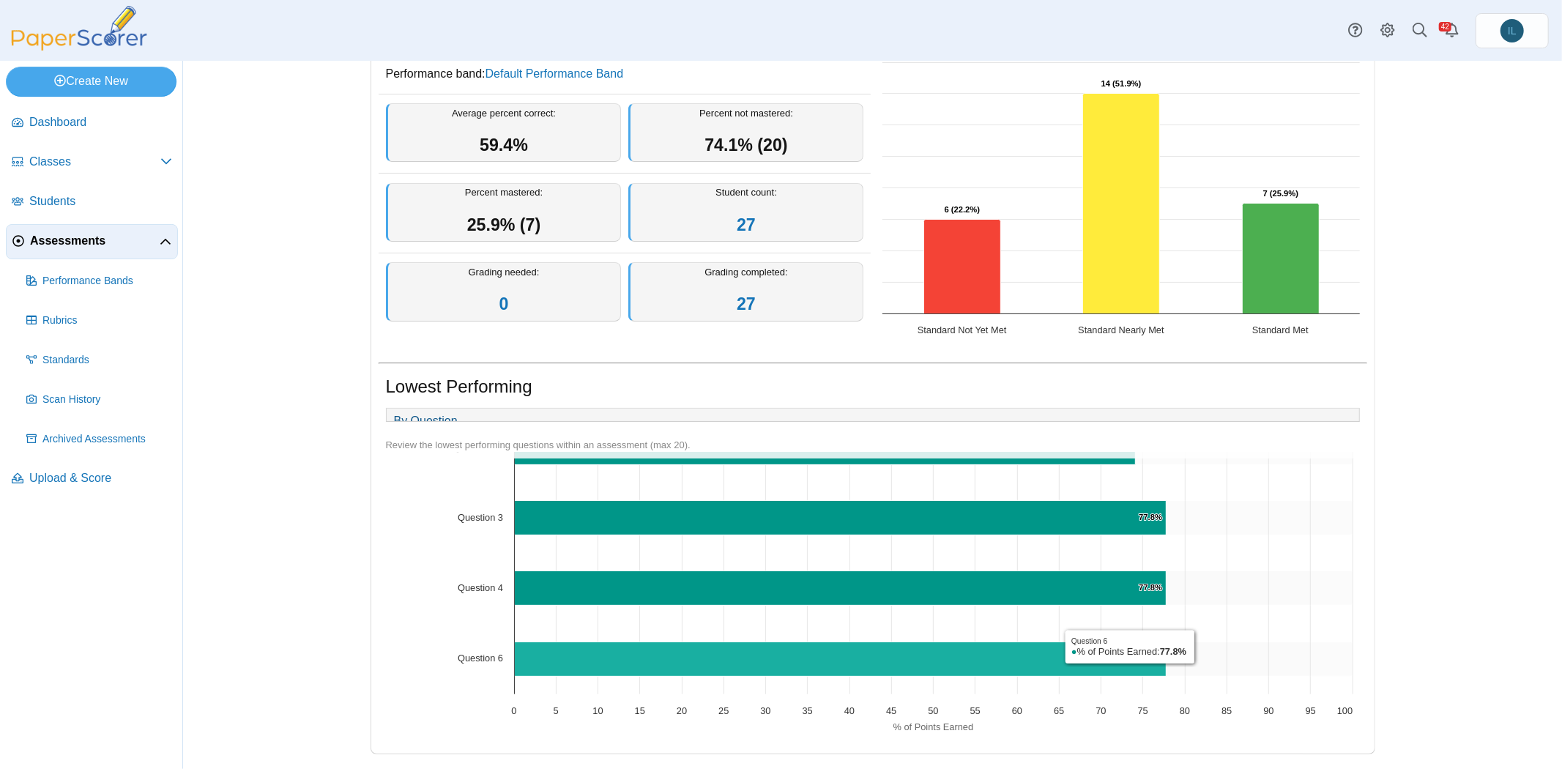
click at [1123, 668] on icon "Question 6, 77.8%. % of Points Earned." at bounding box center [840, 659] width 652 height 34
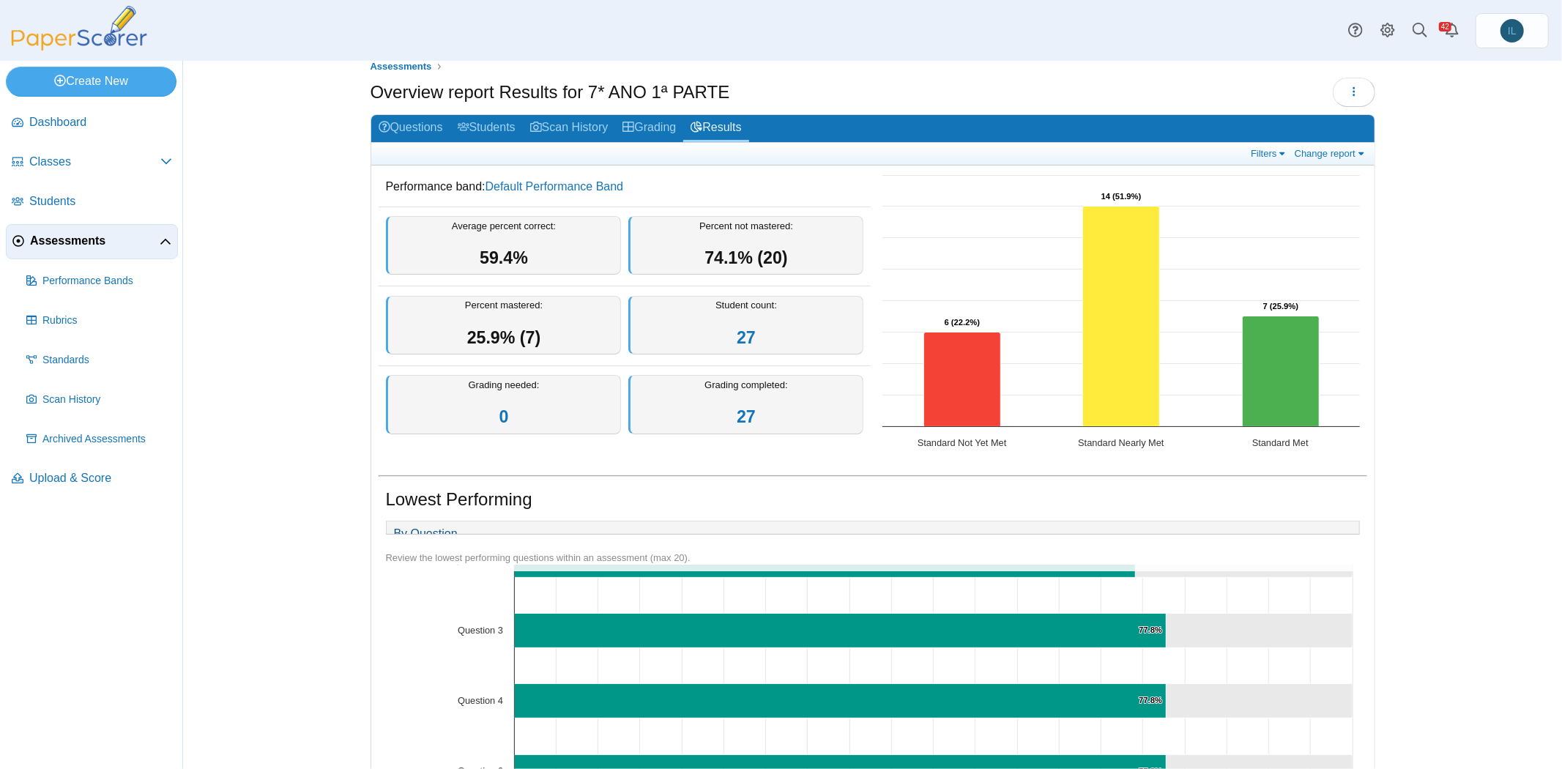
scroll to position [0, 0]
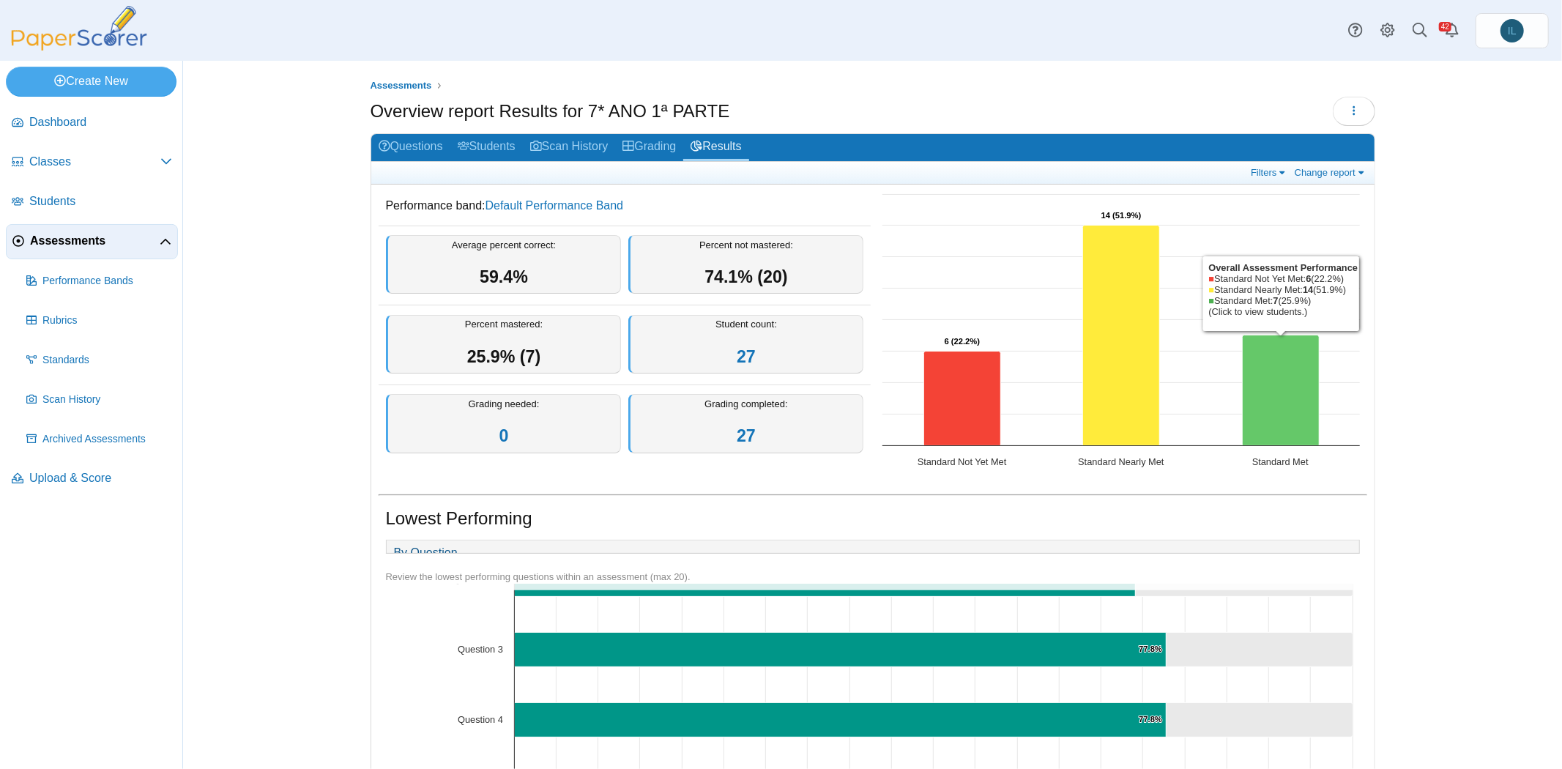
click at [1260, 375] on icon "Standard Met, 7. Overall Assessment Performance." at bounding box center [1280, 390] width 77 height 111
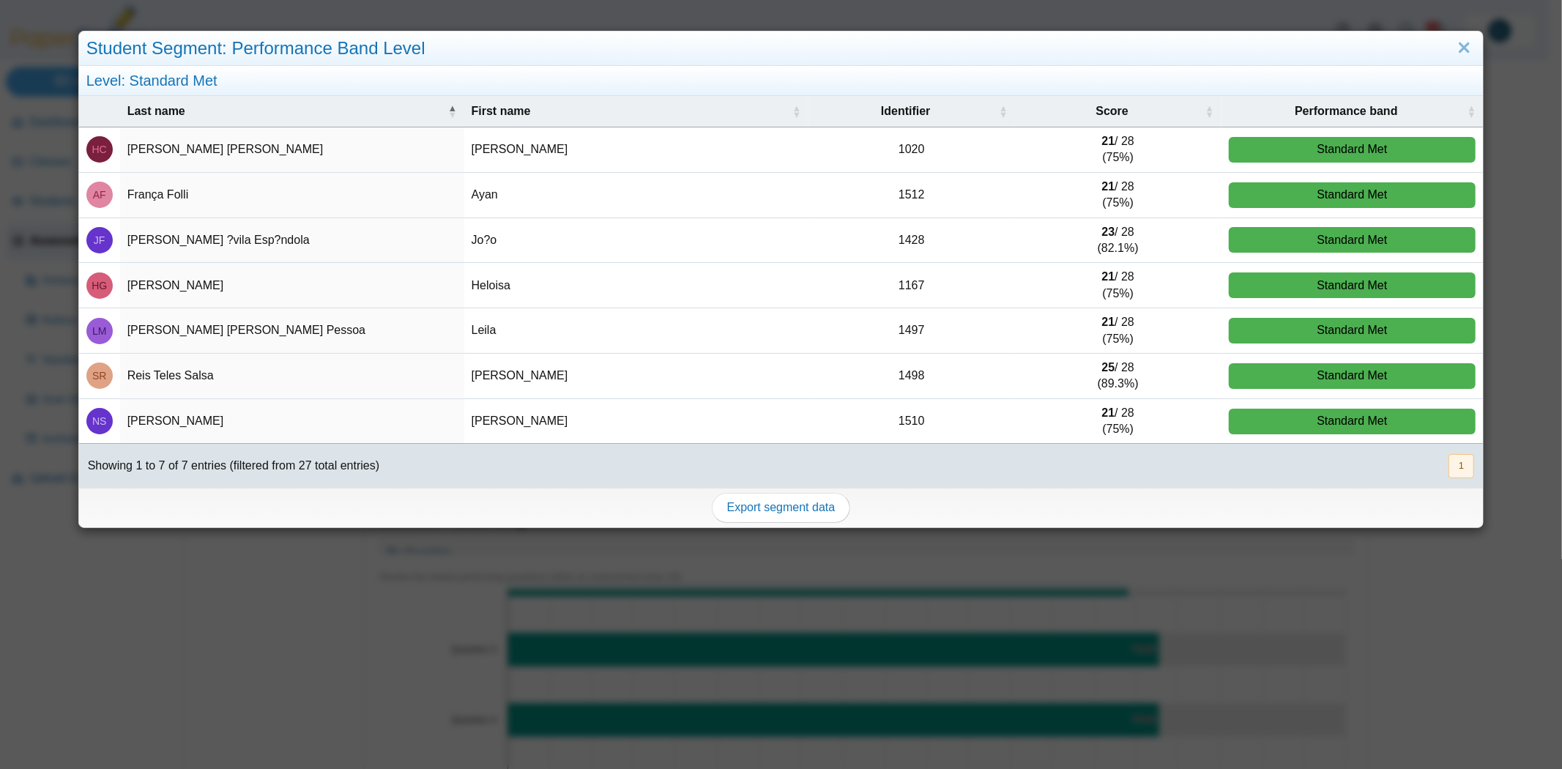
click at [1102, 365] on b "25" at bounding box center [1108, 367] width 13 height 12
click at [1294, 565] on div "Student Segment: Performance Band Level Level: Standard Met Last name First nam…" at bounding box center [781, 384] width 1562 height 769
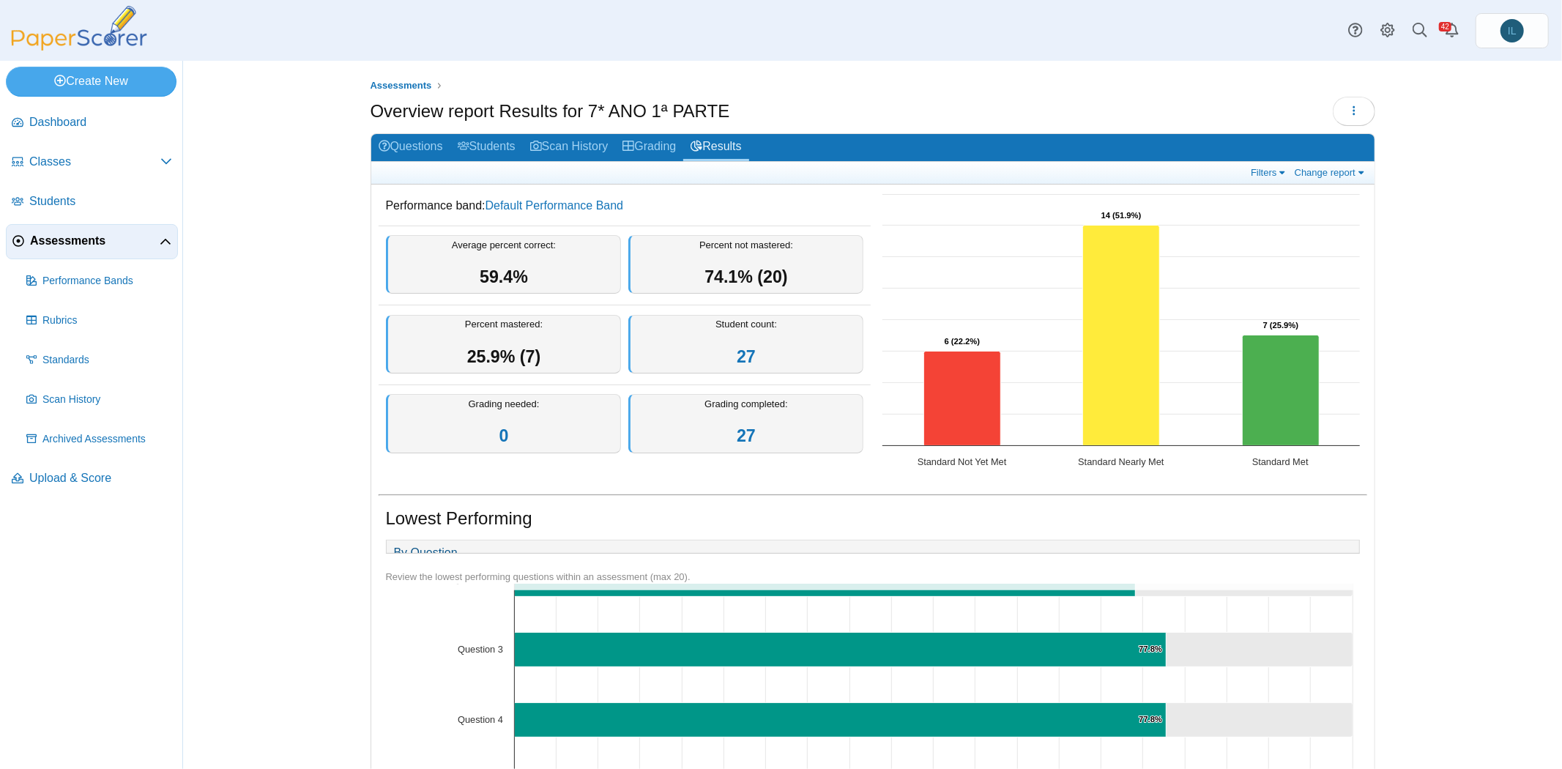
click at [72, 235] on span "Assessments" at bounding box center [95, 241] width 130 height 16
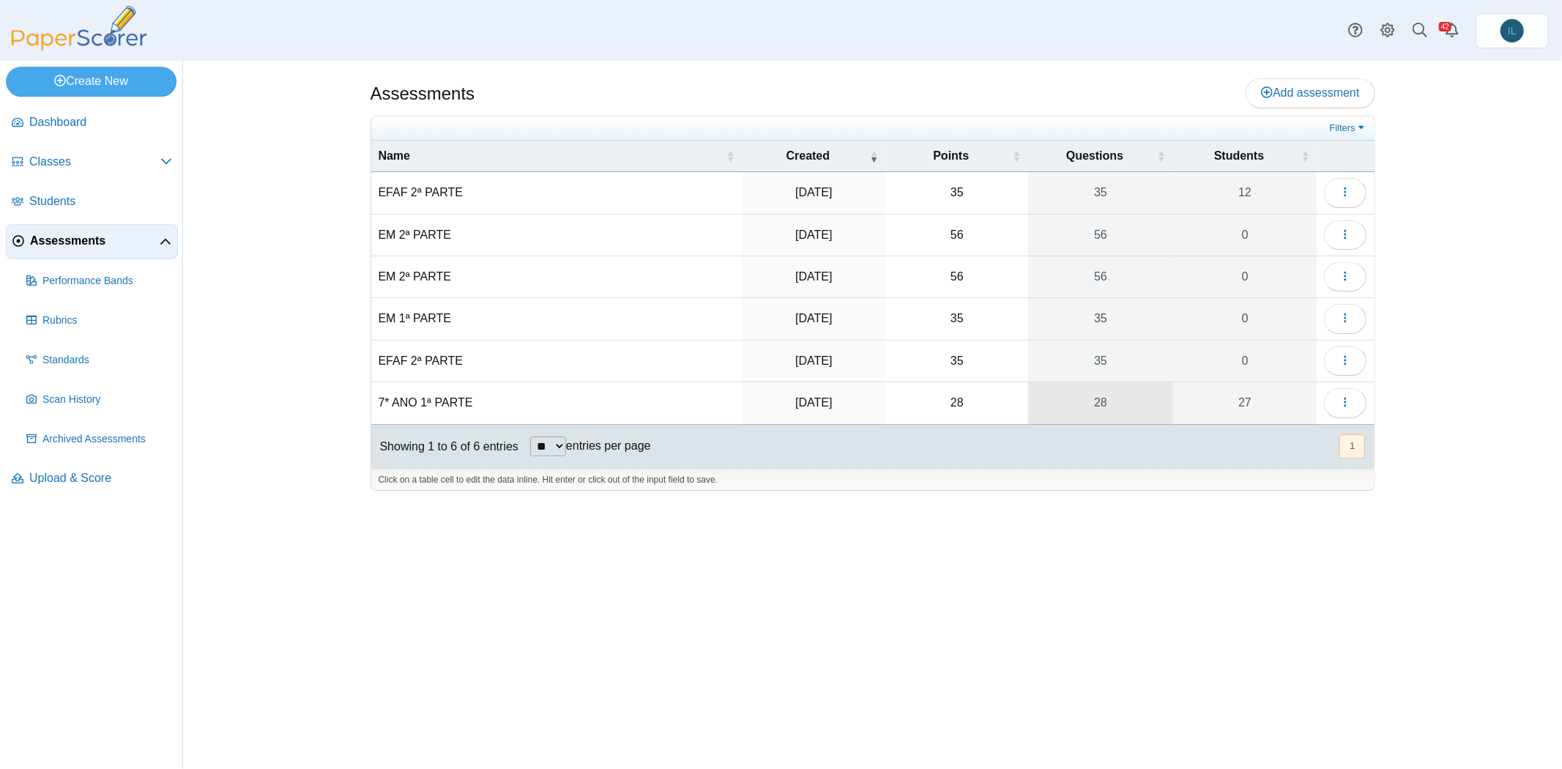
click at [1089, 398] on link "28" at bounding box center [1100, 402] width 145 height 41
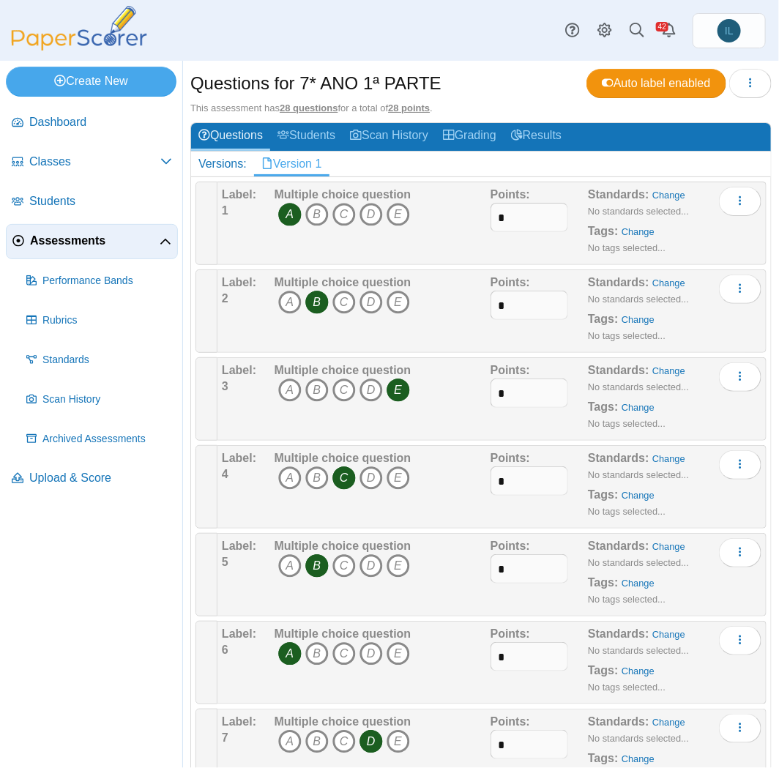
scroll to position [19, 0]
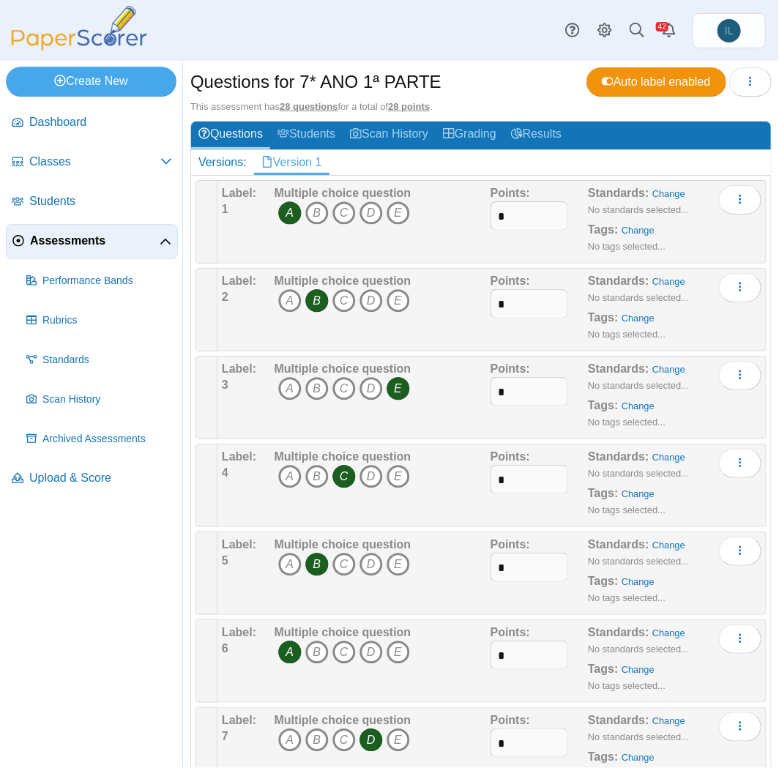
click at [286, 215] on icon "A" at bounding box center [289, 212] width 23 height 23
click at [370, 211] on icon "D" at bounding box center [371, 212] width 23 height 23
click at [391, 302] on icon "E" at bounding box center [398, 300] width 23 height 23
click at [313, 302] on icon "B" at bounding box center [316, 300] width 23 height 23
click at [339, 392] on icon "C" at bounding box center [343, 388] width 23 height 23
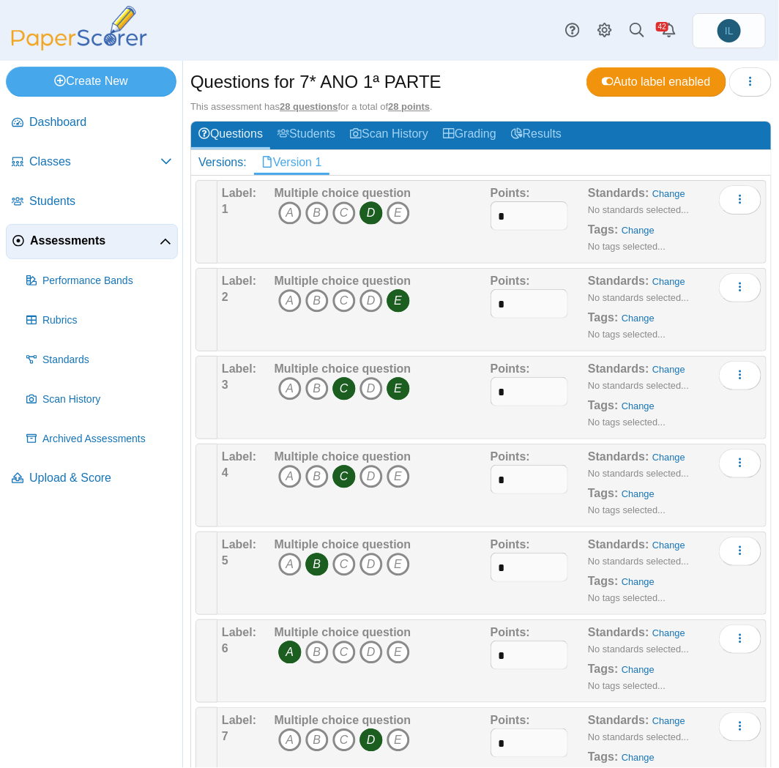
click at [397, 390] on icon "E" at bounding box center [398, 388] width 23 height 23
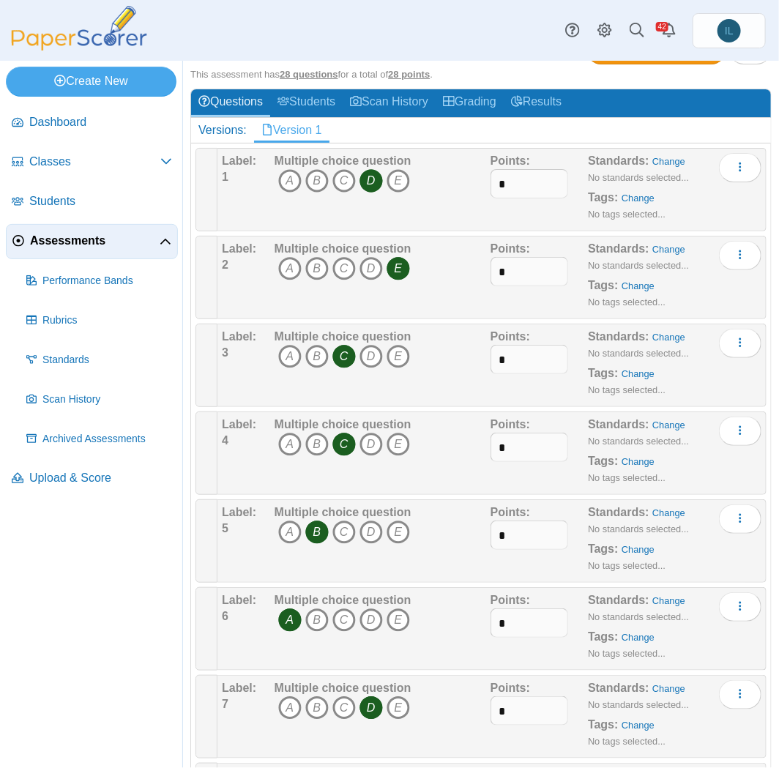
click at [334, 439] on icon "C" at bounding box center [343, 444] width 23 height 23
click at [294, 439] on icon "A" at bounding box center [289, 444] width 23 height 23
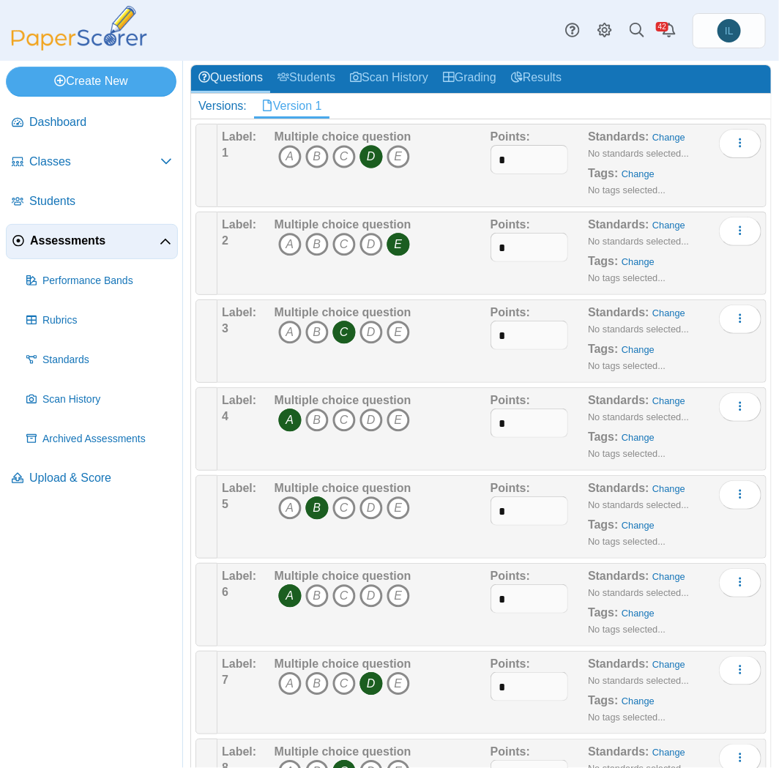
click at [292, 587] on icon "A" at bounding box center [289, 595] width 23 height 23
click at [317, 592] on icon "B" at bounding box center [316, 595] width 23 height 23
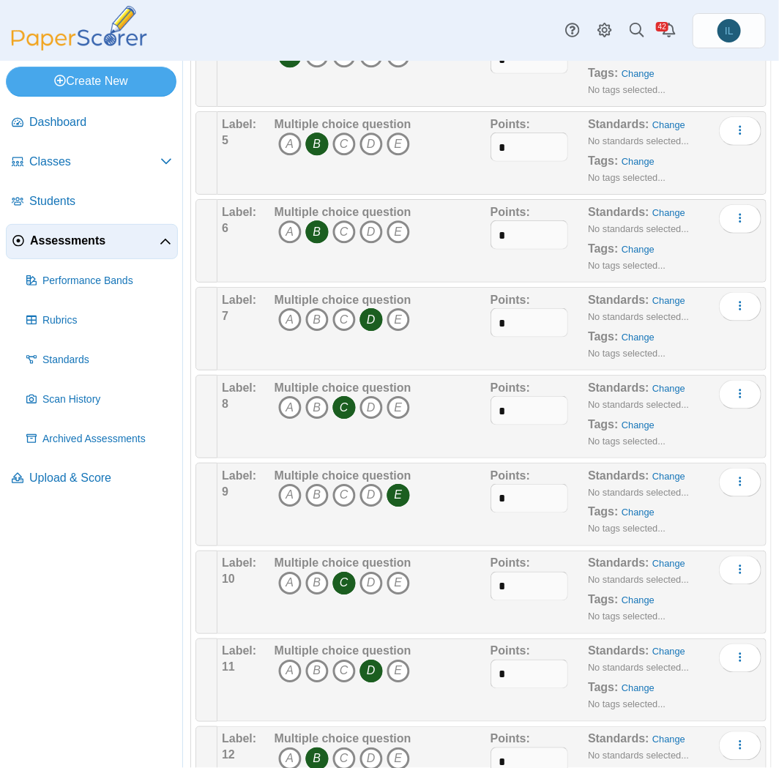
scroll to position [442, 0]
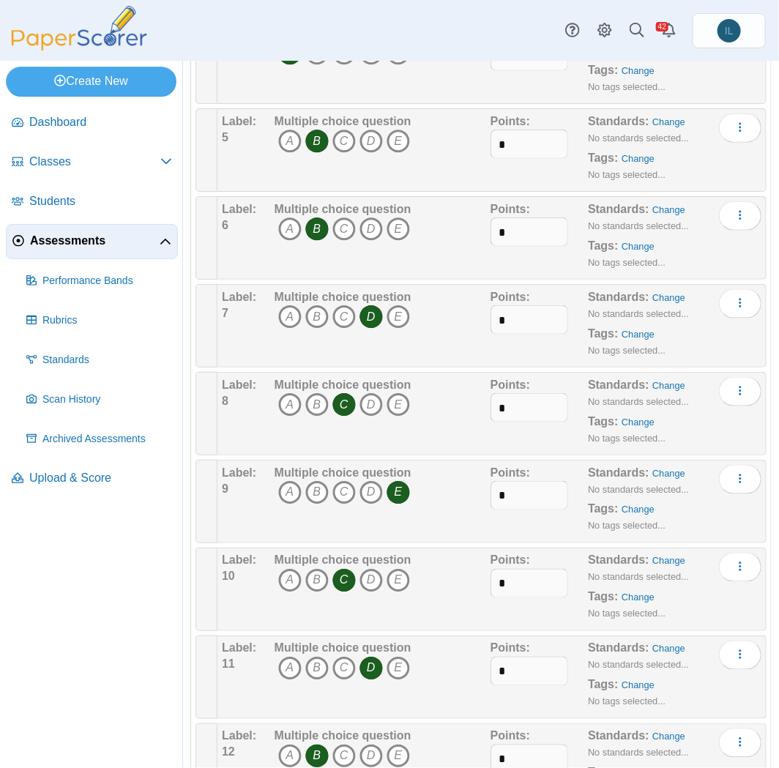
click at [401, 484] on icon "E" at bounding box center [398, 492] width 23 height 23
drag, startPoint x: 322, startPoint y: 488, endPoint x: 305, endPoint y: 487, distance: 16.9
click at [305, 487] on icon "B" at bounding box center [316, 492] width 23 height 23
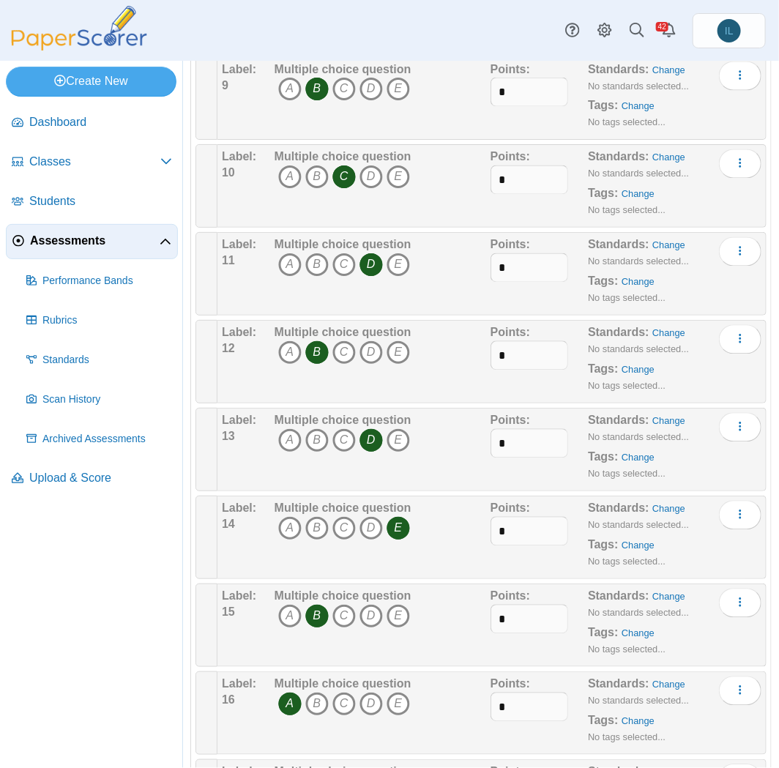
scroll to position [845, 0]
click at [350, 174] on icon "C" at bounding box center [343, 177] width 23 height 23
click at [399, 172] on icon "E" at bounding box center [398, 177] width 23 height 23
click at [366, 254] on icon "D" at bounding box center [371, 265] width 23 height 23
click at [398, 259] on icon "E" at bounding box center [398, 265] width 23 height 23
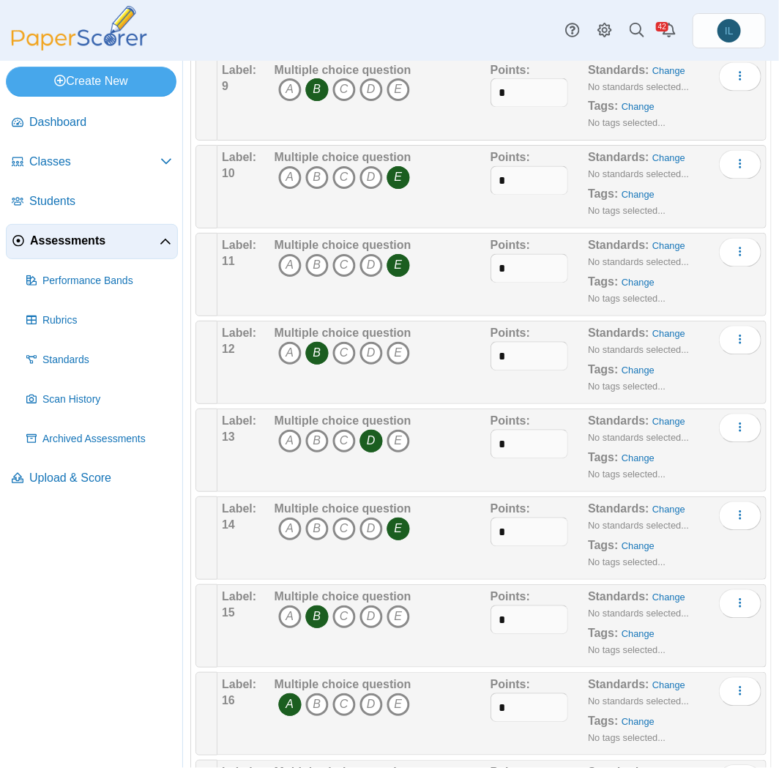
click at [317, 346] on icon "B" at bounding box center [316, 353] width 23 height 23
click at [376, 349] on icon "D" at bounding box center [371, 353] width 23 height 23
click at [371, 432] on icon "D" at bounding box center [371, 441] width 23 height 23
click at [398, 430] on icon "E" at bounding box center [398, 441] width 23 height 23
click at [398, 518] on icon "E" at bounding box center [398, 529] width 23 height 23
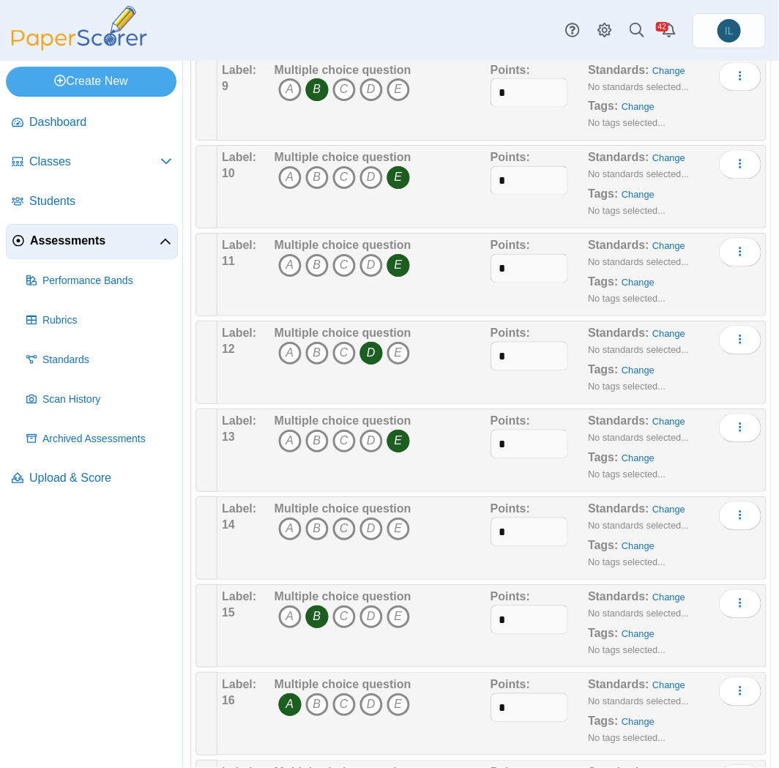
click at [344, 518] on icon "C" at bounding box center [343, 529] width 23 height 23
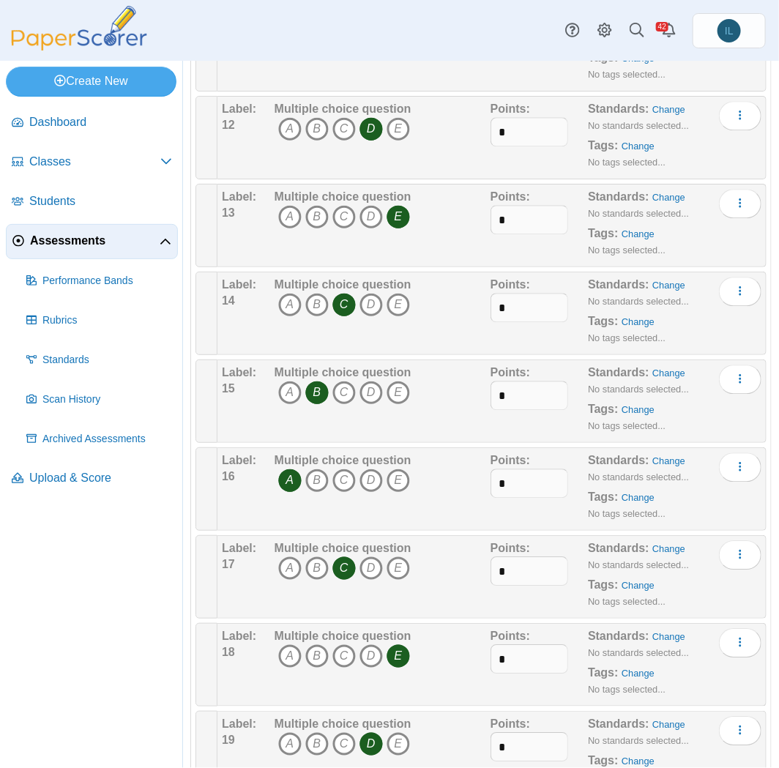
scroll to position [1071, 0]
click at [294, 475] on icon "A" at bounding box center [289, 479] width 23 height 23
click at [345, 475] on icon "C" at bounding box center [343, 479] width 23 height 23
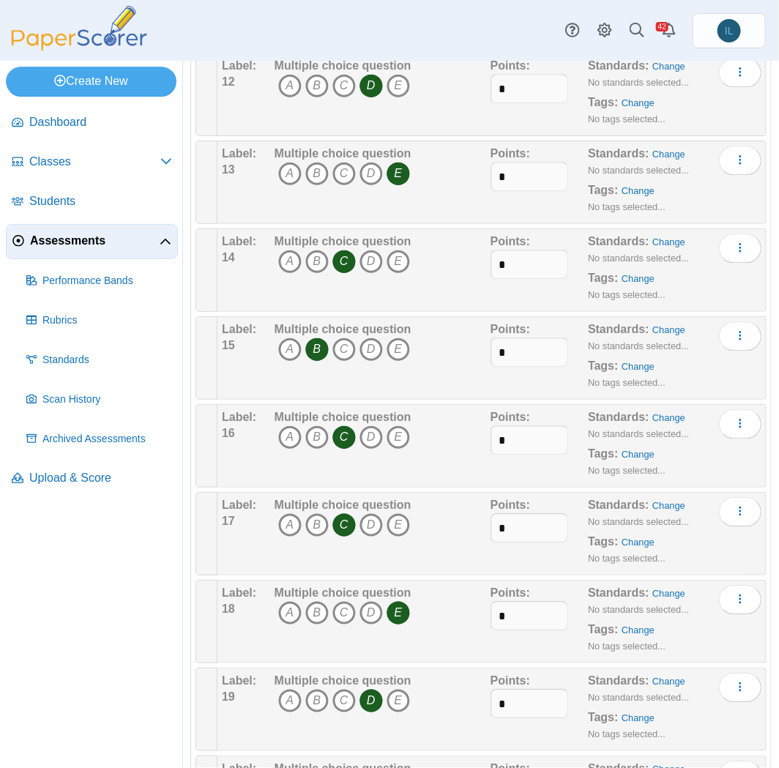
scroll to position [1114, 0]
click at [298, 601] on icon "A" at bounding box center [289, 612] width 23 height 23
click at [396, 601] on icon "E" at bounding box center [398, 612] width 23 height 23
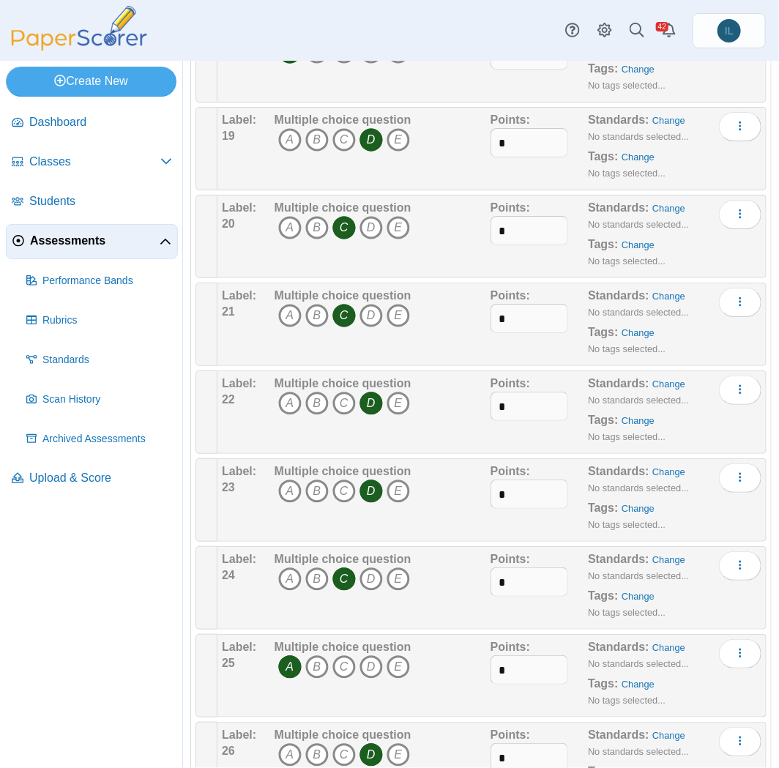
scroll to position [1679, 0]
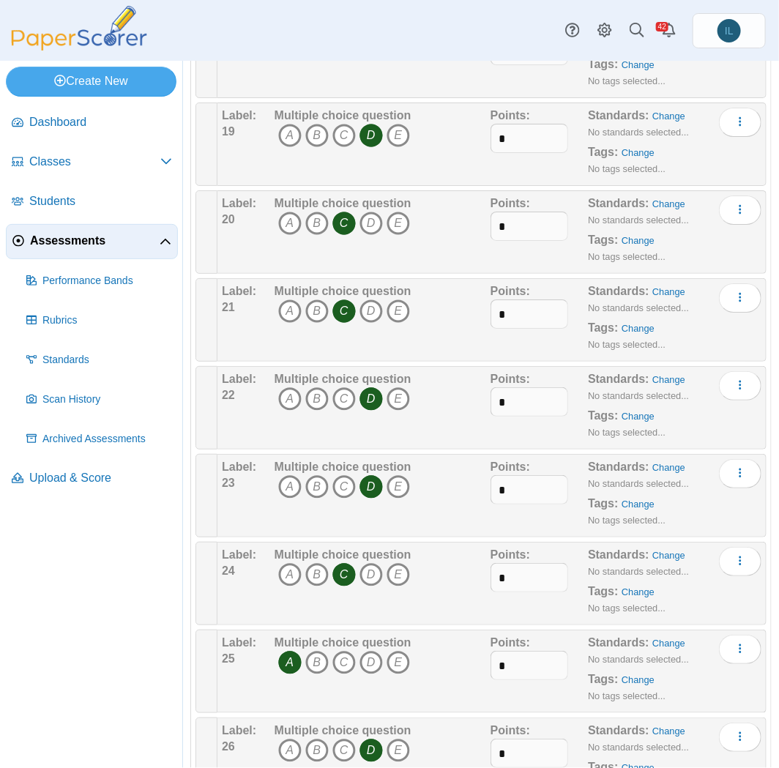
click at [348, 212] on icon "C" at bounding box center [343, 223] width 23 height 23
click at [368, 212] on icon "D" at bounding box center [371, 223] width 23 height 23
drag, startPoint x: 339, startPoint y: 291, endPoint x: 319, endPoint y: 297, distance: 20.8
click at [319, 300] on icon "B" at bounding box center [316, 311] width 23 height 23
click at [332, 300] on icon "C" at bounding box center [343, 311] width 23 height 23
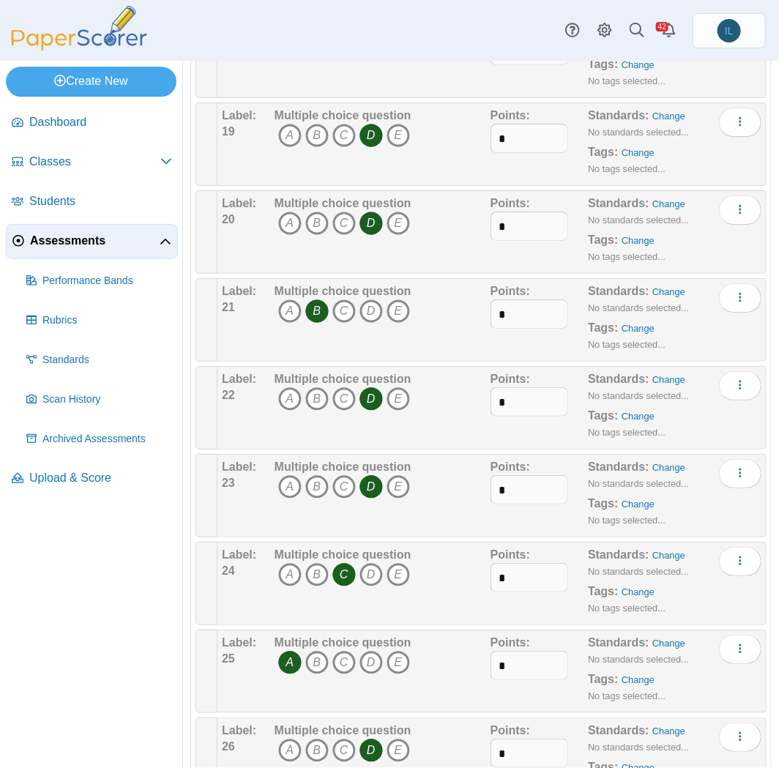
click at [373, 388] on icon "D" at bounding box center [371, 398] width 23 height 23
click at [401, 387] on icon "E" at bounding box center [398, 398] width 23 height 23
click at [341, 563] on icon "C" at bounding box center [343, 574] width 23 height 23
click at [323, 563] on icon "B" at bounding box center [316, 574] width 23 height 23
click at [291, 651] on icon "A" at bounding box center [289, 662] width 23 height 23
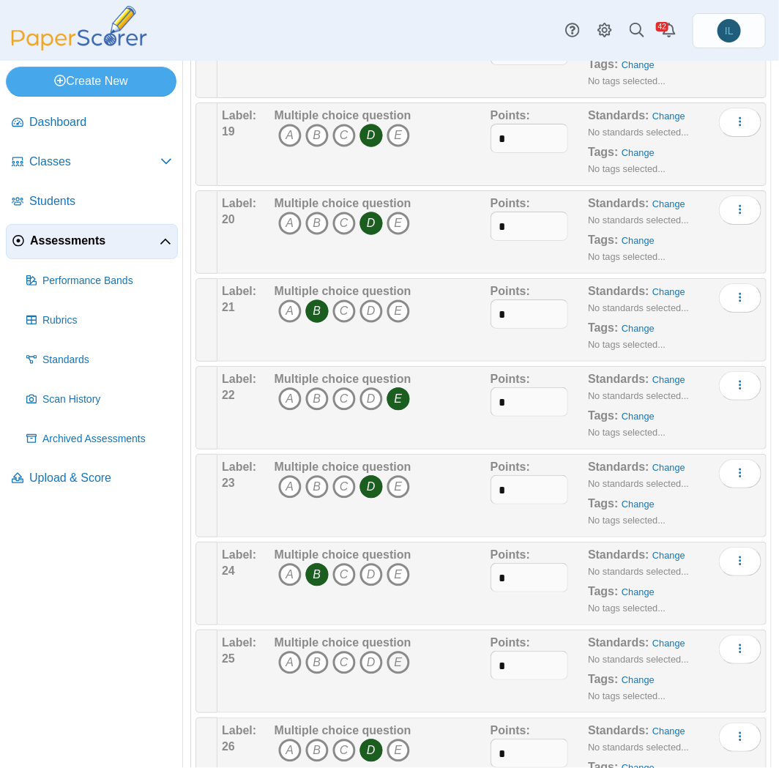
click at [395, 651] on icon "E" at bounding box center [398, 662] width 23 height 23
drag, startPoint x: 360, startPoint y: 204, endPoint x: 315, endPoint y: 210, distance: 45.9
click at [315, 212] on icon "B" at bounding box center [316, 223] width 23 height 23
click at [368, 212] on icon "D" at bounding box center [371, 223] width 23 height 23
click at [319, 300] on icon "B" at bounding box center [316, 311] width 23 height 23
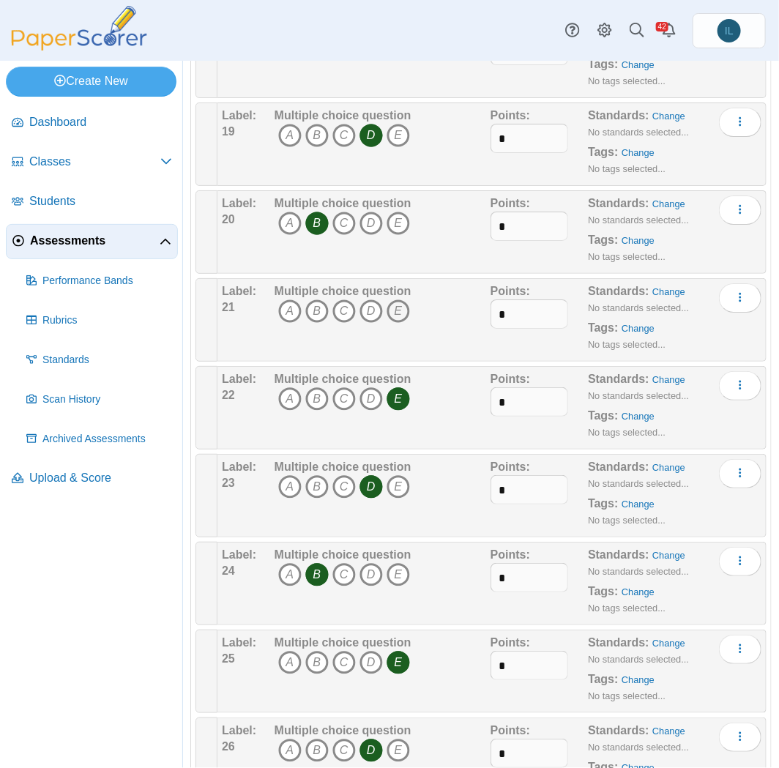
click at [401, 300] on icon "E" at bounding box center [398, 311] width 23 height 23
click at [396, 387] on icon "E" at bounding box center [398, 398] width 23 height 23
click at [375, 387] on icon "D" at bounding box center [371, 398] width 23 height 23
click at [369, 475] on icon "D" at bounding box center [371, 486] width 23 height 23
click at [313, 475] on icon "B" at bounding box center [316, 486] width 23 height 23
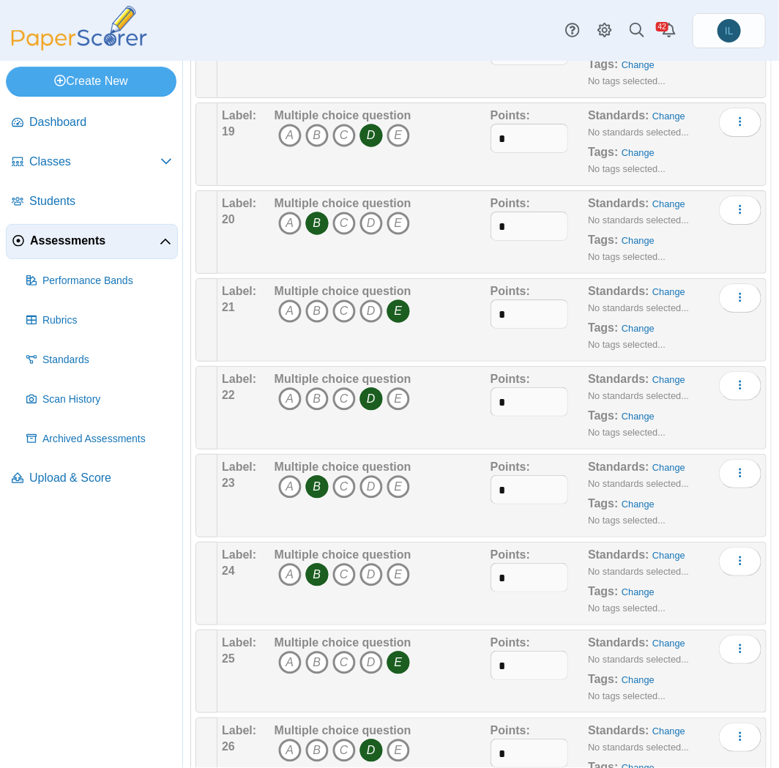
click at [322, 563] on icon "B" at bounding box center [316, 574] width 23 height 23
click at [407, 563] on icon "E" at bounding box center [398, 574] width 23 height 23
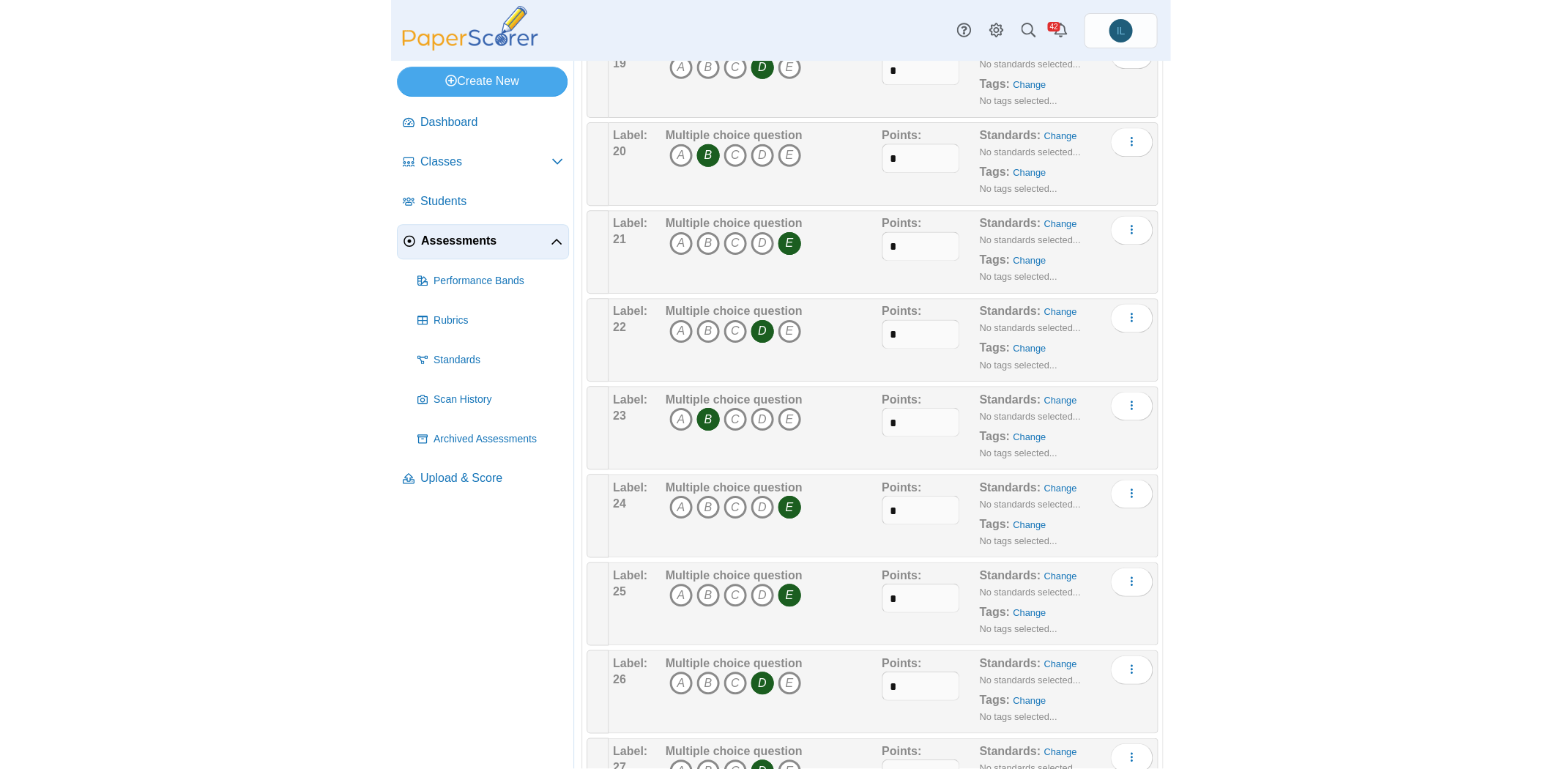
scroll to position [1900, 0]
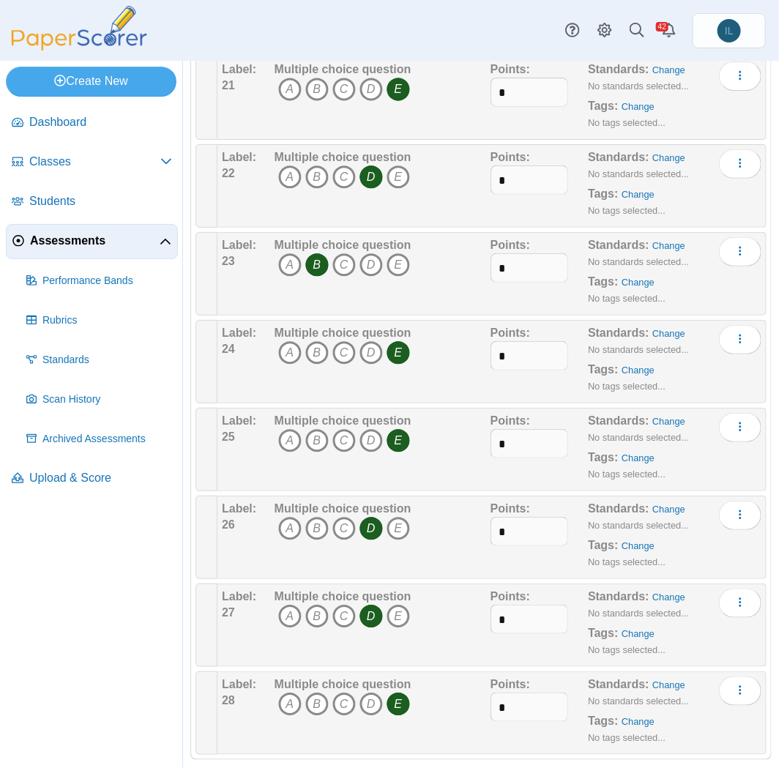
click at [394, 429] on icon "E" at bounding box center [398, 440] width 23 height 23
click at [316, 429] on icon "B" at bounding box center [316, 440] width 23 height 23
click at [335, 517] on icon "C" at bounding box center [343, 528] width 23 height 23
click at [382, 517] on span "A B C D E" at bounding box center [343, 530] width 137 height 27
click at [379, 517] on icon "D" at bounding box center [371, 528] width 23 height 23
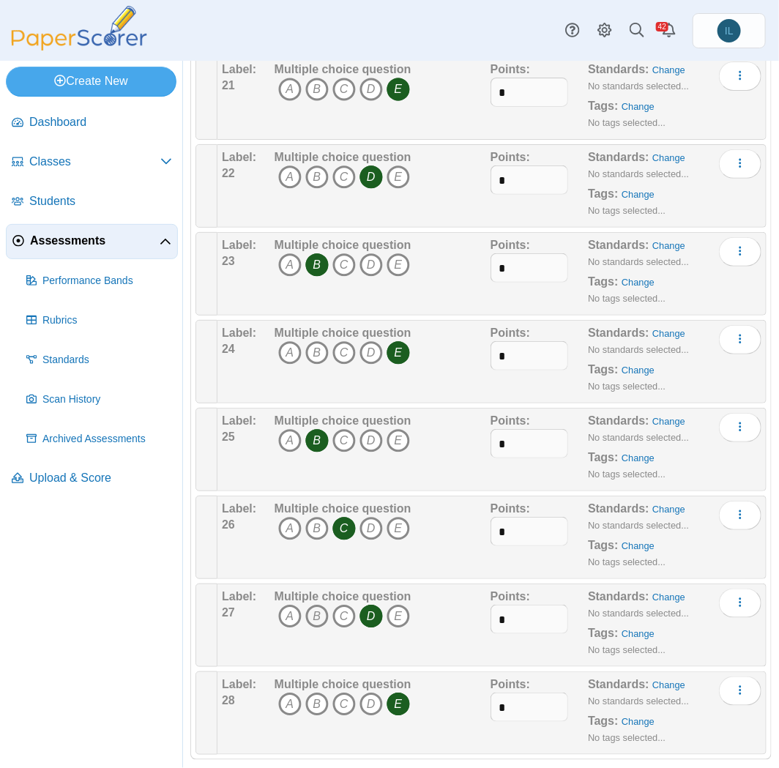
click at [319, 605] on icon "B" at bounding box center [316, 616] width 23 height 23
click at [366, 605] on icon "D" at bounding box center [371, 616] width 23 height 23
click at [371, 693] on icon "D" at bounding box center [371, 704] width 23 height 23
click at [387, 693] on icon "E" at bounding box center [398, 704] width 23 height 23
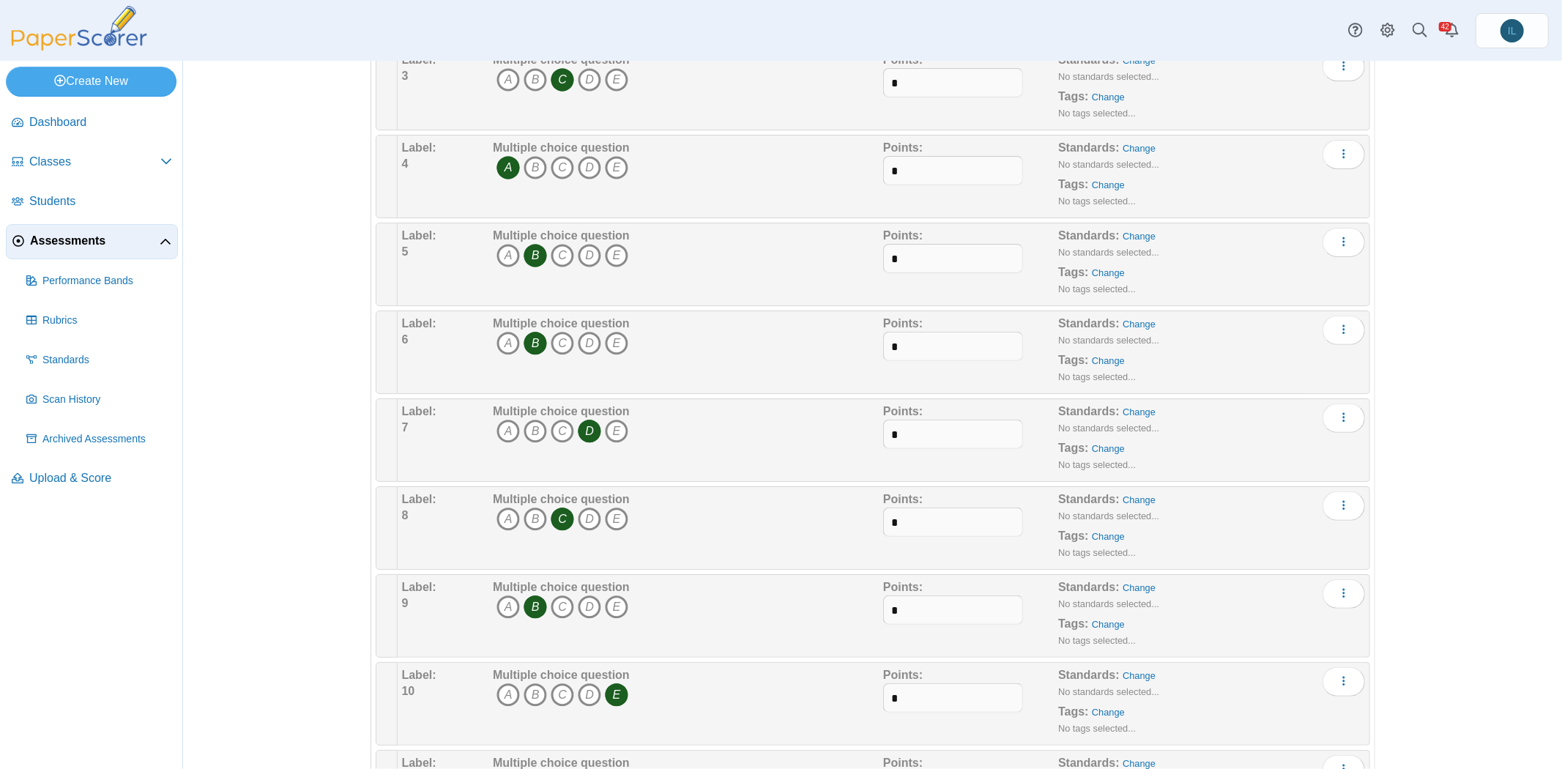
scroll to position [0, 0]
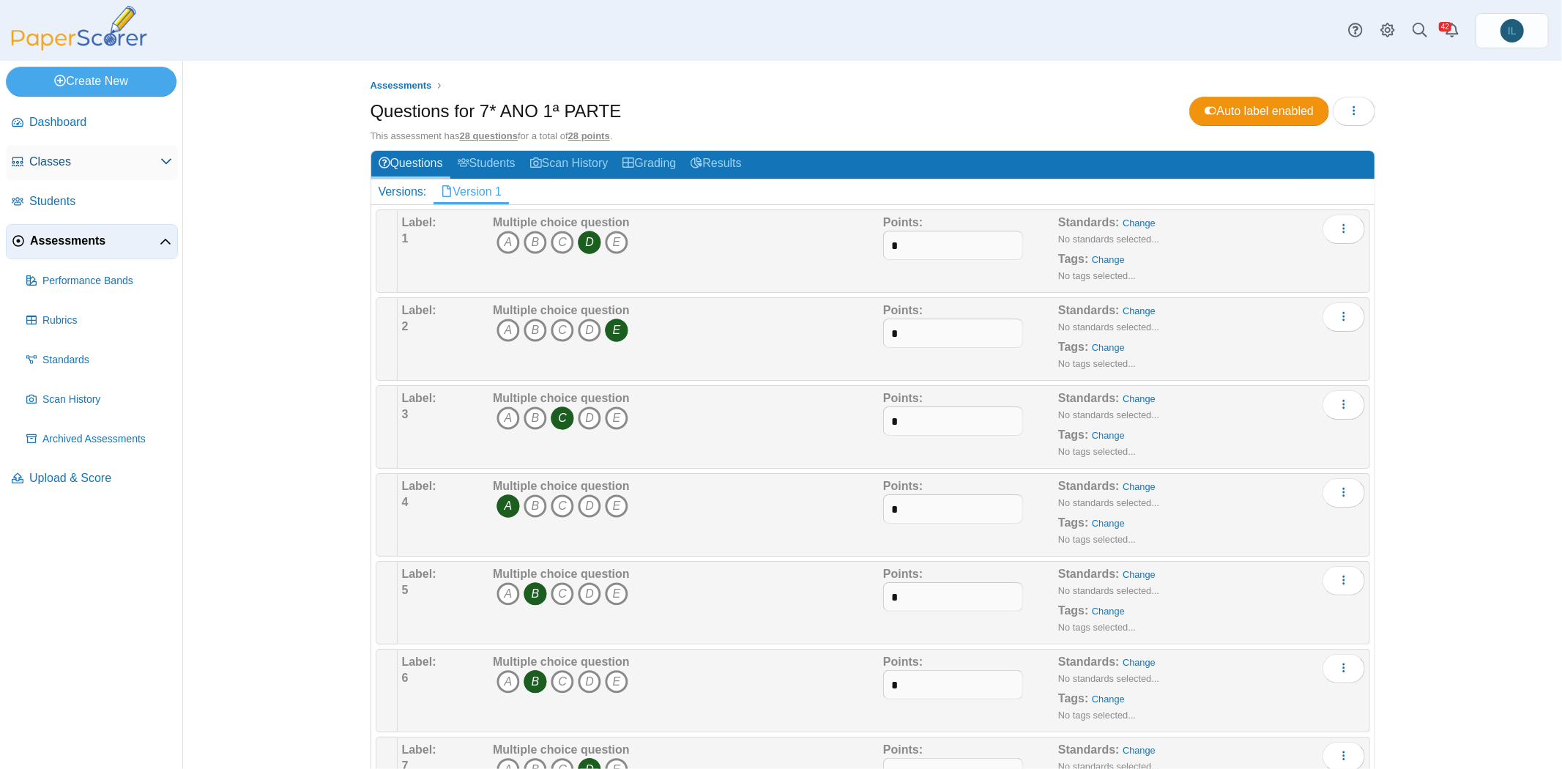
click at [72, 164] on span "Classes" at bounding box center [94, 162] width 131 height 16
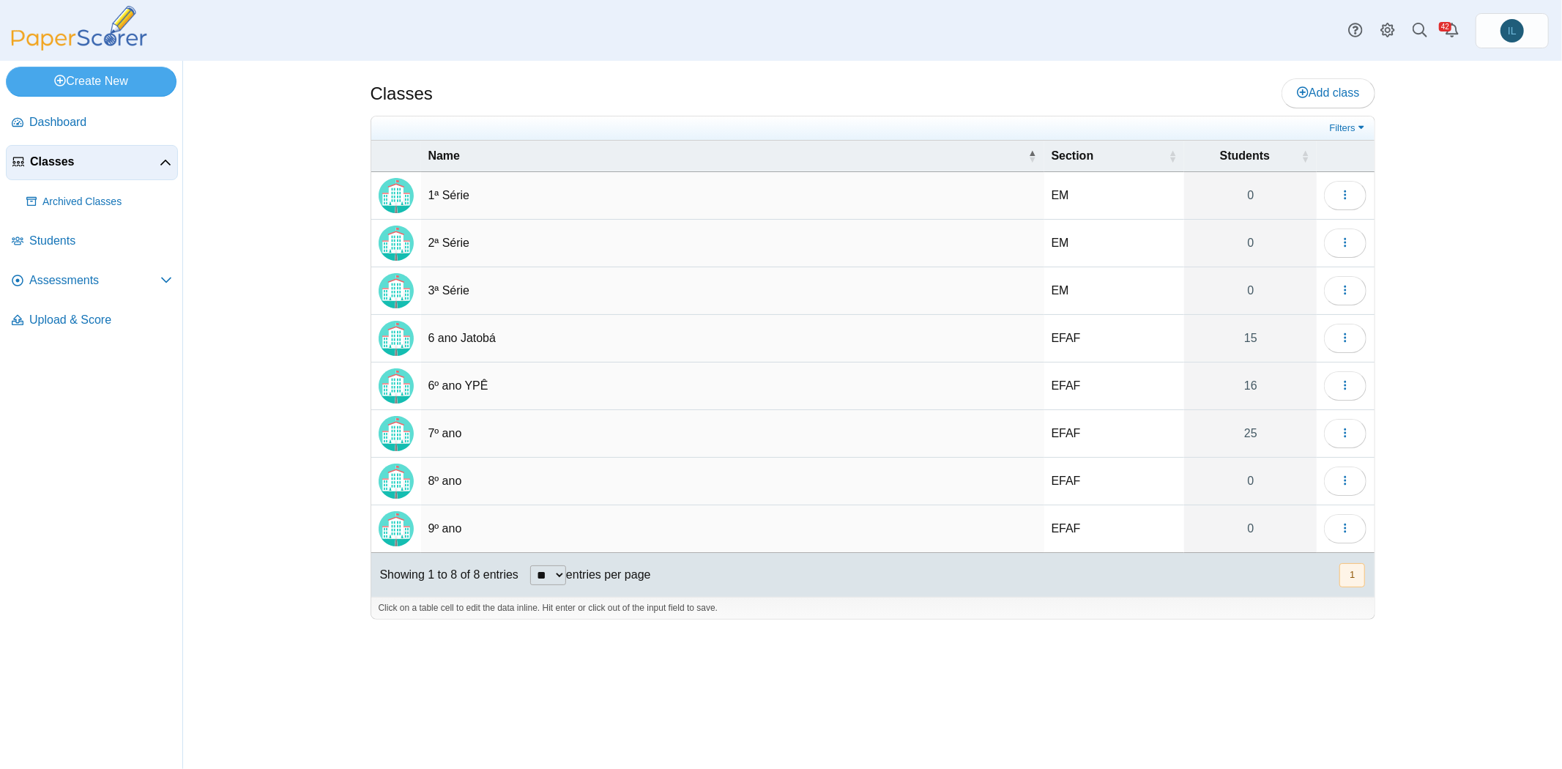
click at [282, 217] on div "Classes Add class EM" at bounding box center [872, 415] width 1379 height 708
click at [123, 272] on span "Assessments" at bounding box center [94, 280] width 131 height 16
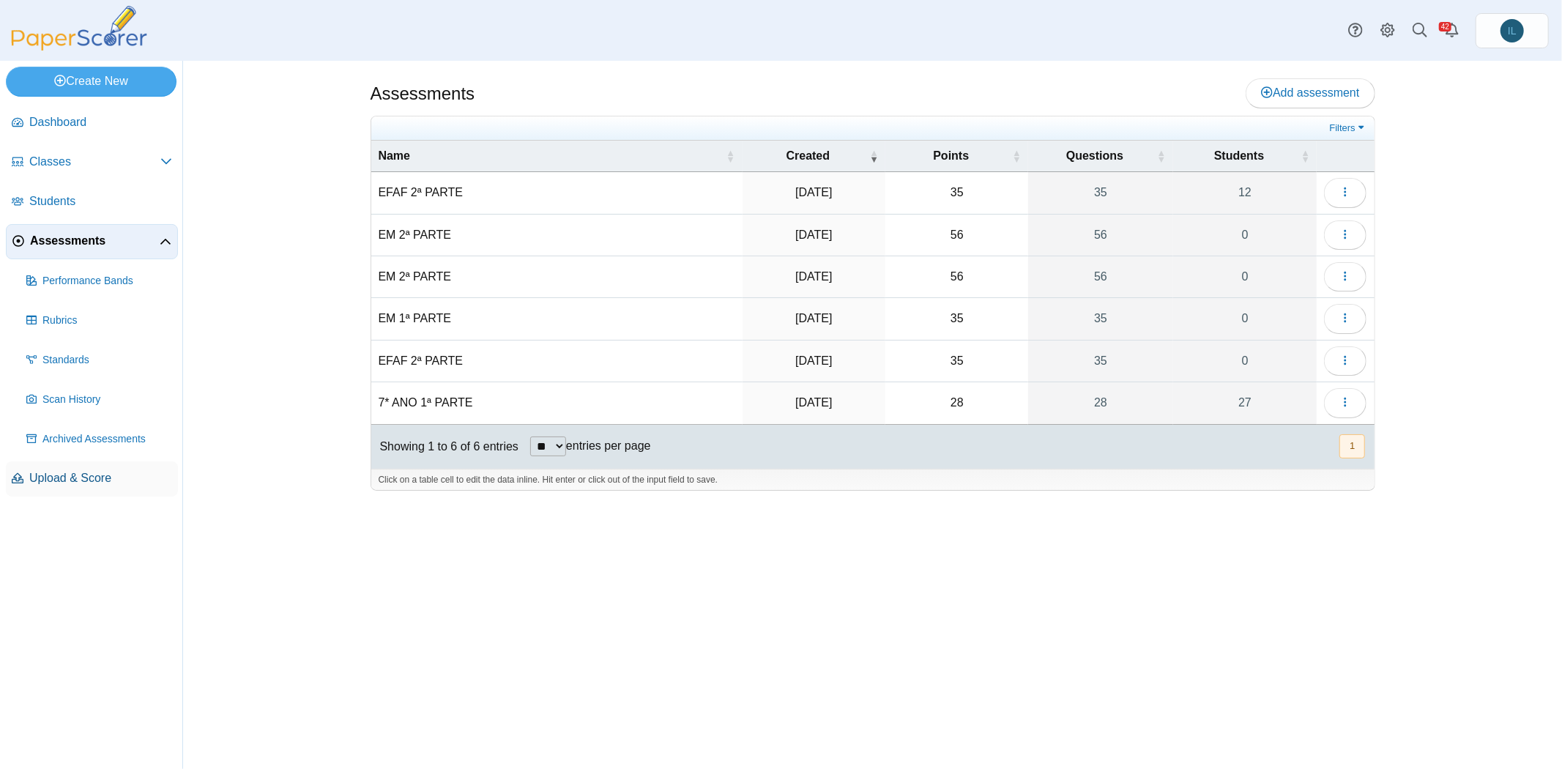
click at [95, 474] on span "Upload & Score" at bounding box center [100, 478] width 143 height 16
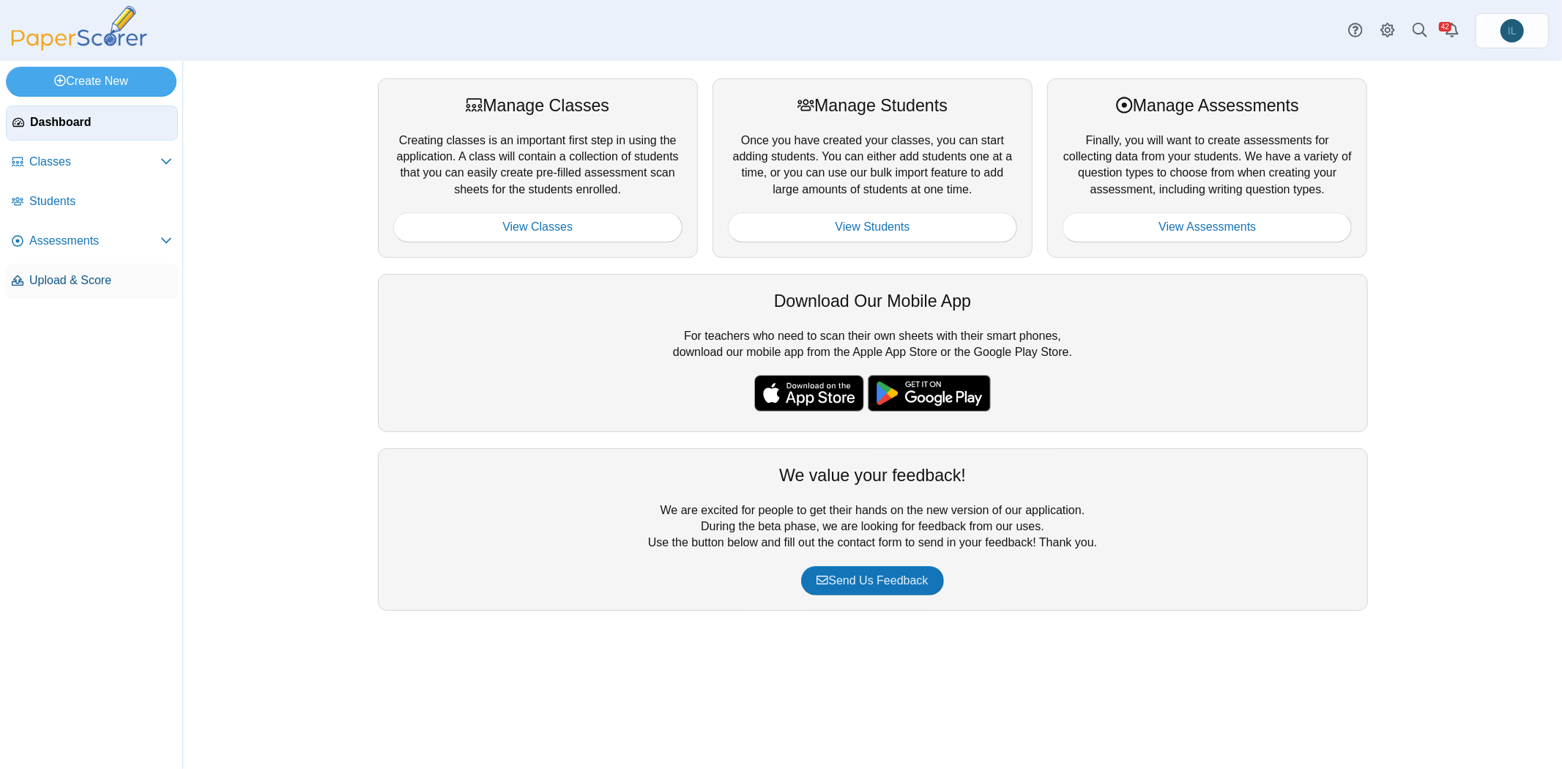
click at [73, 277] on span "Upload & Score" at bounding box center [100, 280] width 143 height 16
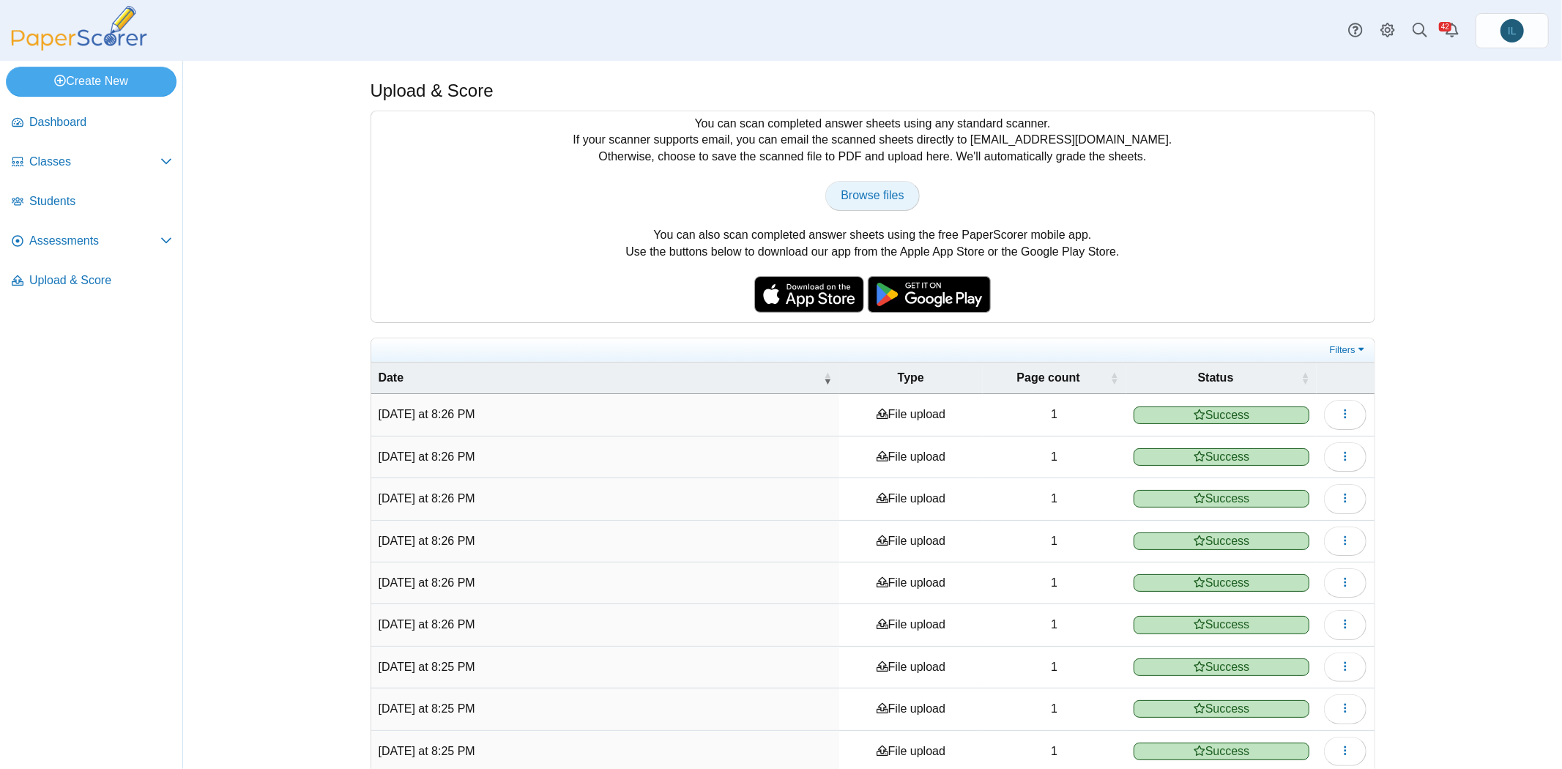
click at [871, 194] on span "Browse files" at bounding box center [872, 195] width 63 height 12
type input "**********"
click at [865, 181] on link "Browse files" at bounding box center [872, 195] width 94 height 29
type input "**********"
click at [830, 187] on link "Browse files" at bounding box center [872, 195] width 94 height 29
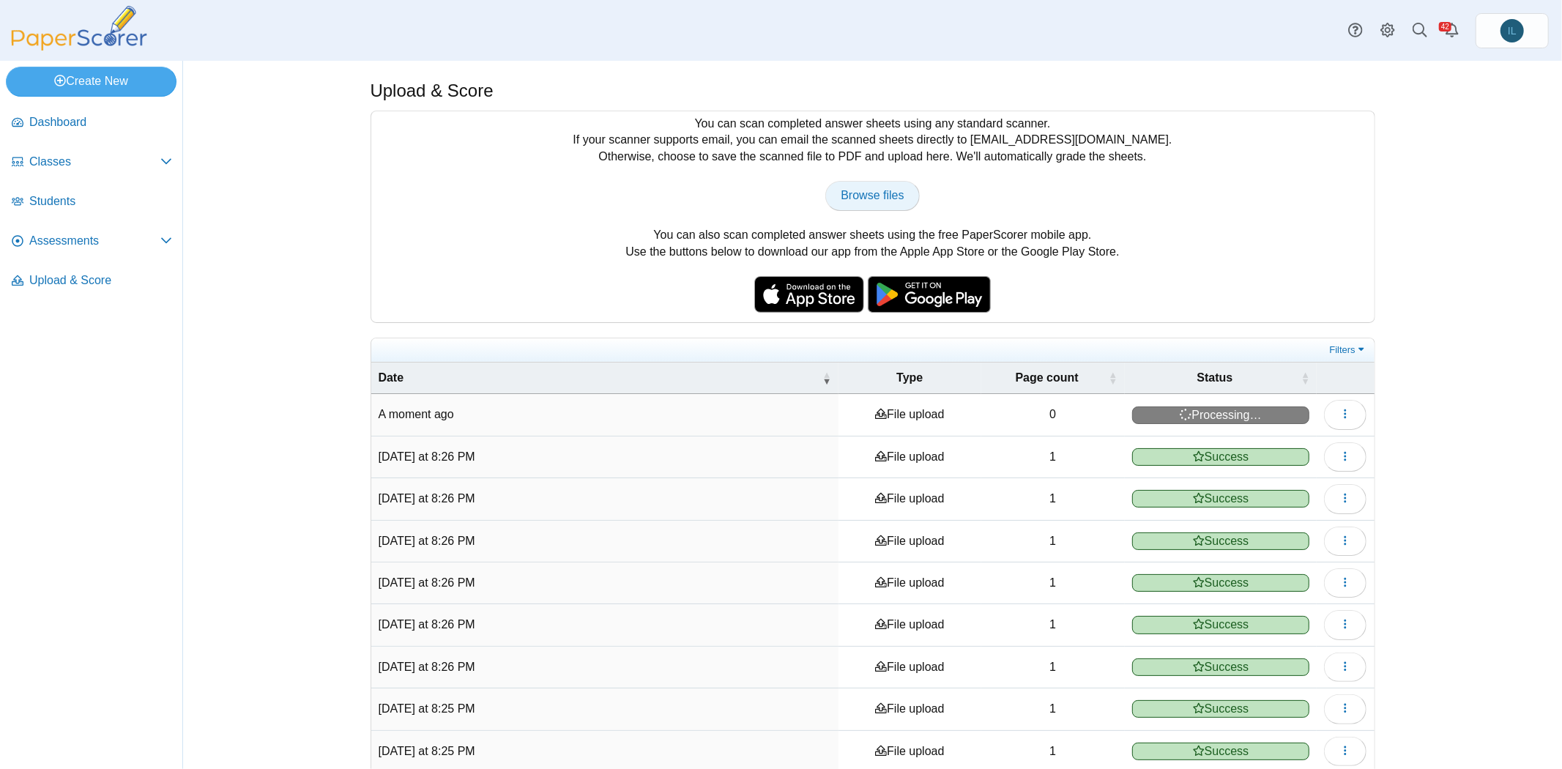
type input "**********"
click at [875, 190] on span "Browse files" at bounding box center [872, 195] width 63 height 12
type input "**********"
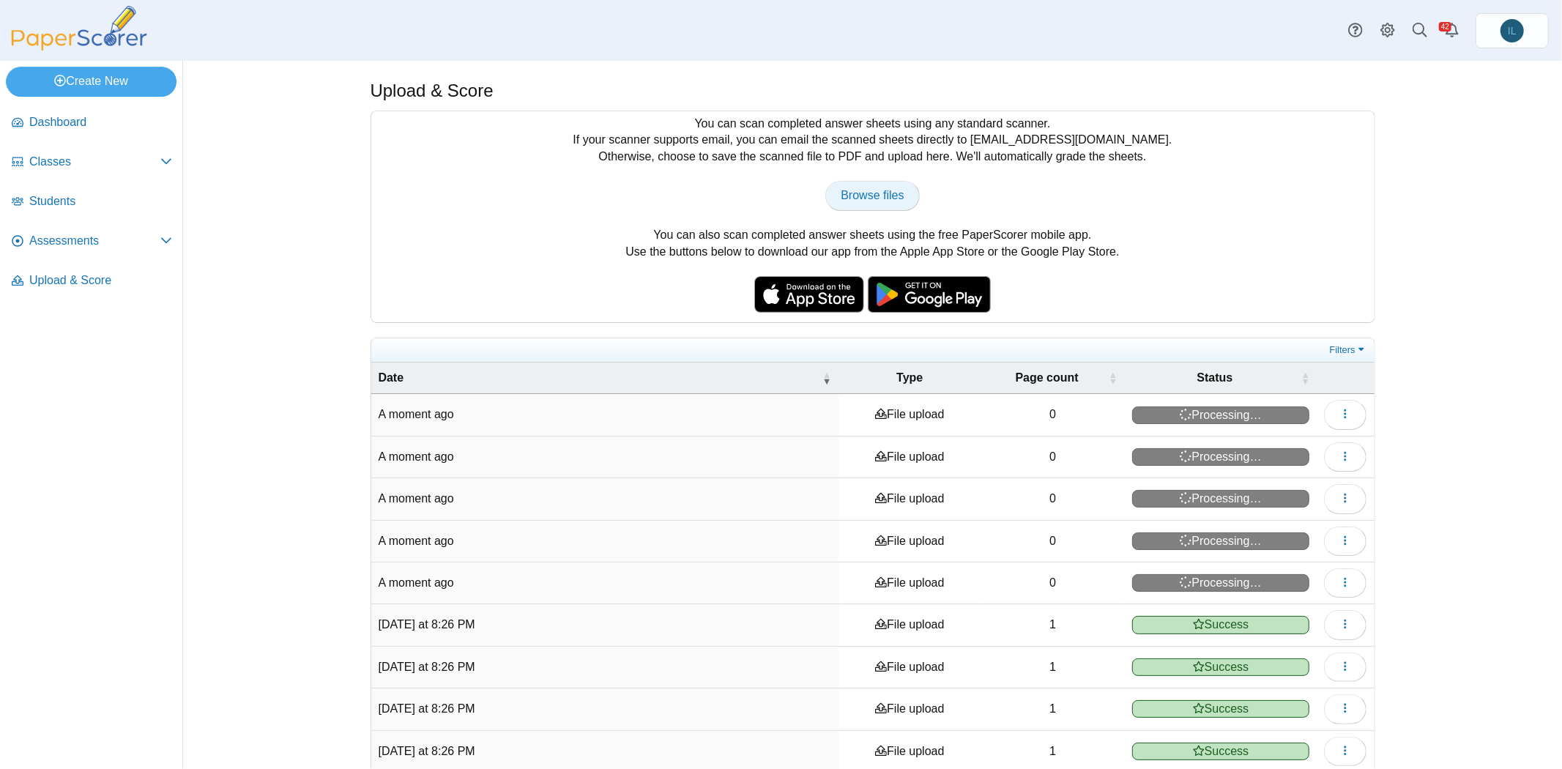
click at [841, 196] on span "Browse files" at bounding box center [872, 195] width 63 height 12
type input "**********"
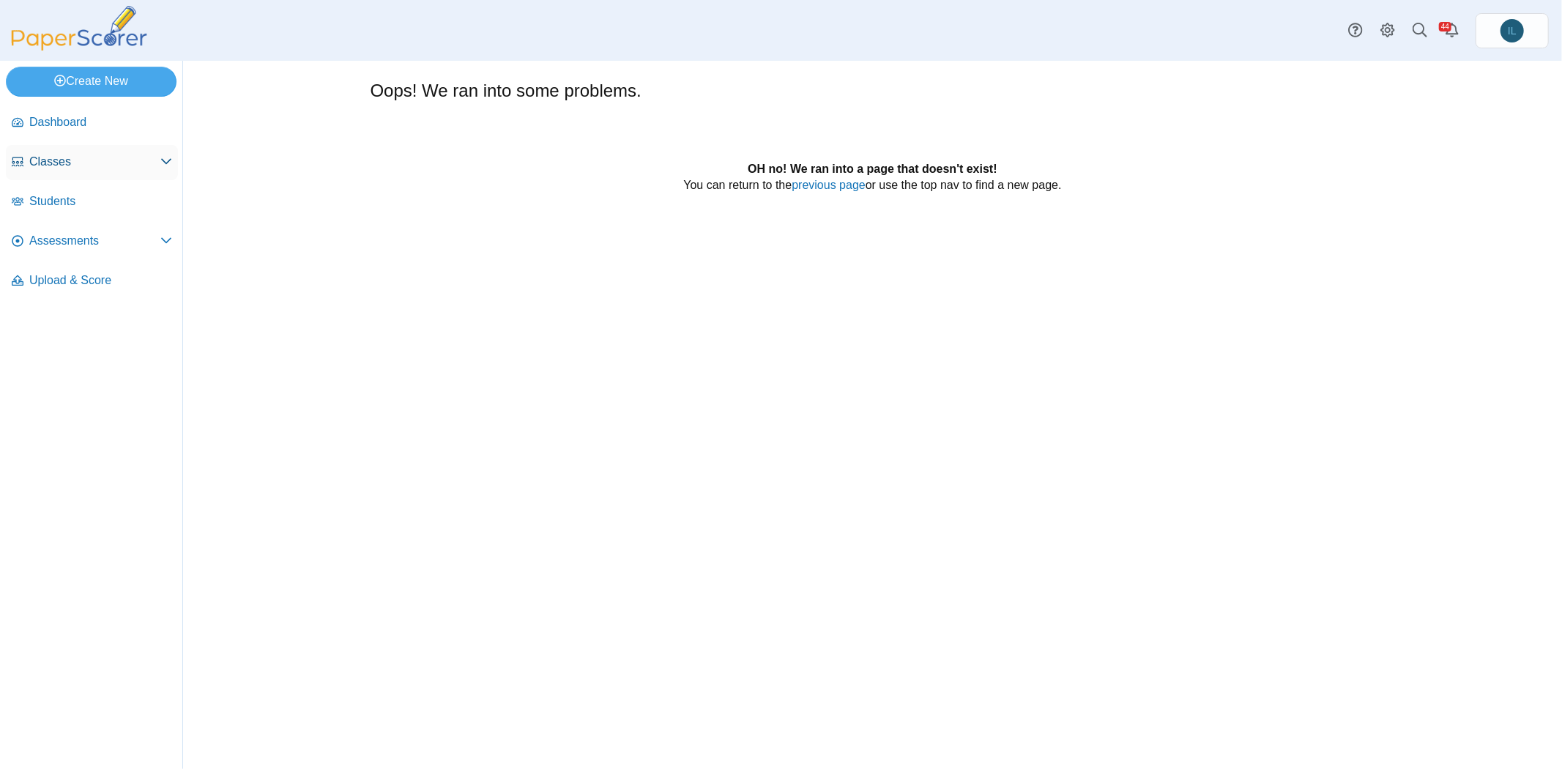
click at [56, 171] on link "Classes" at bounding box center [92, 162] width 172 height 35
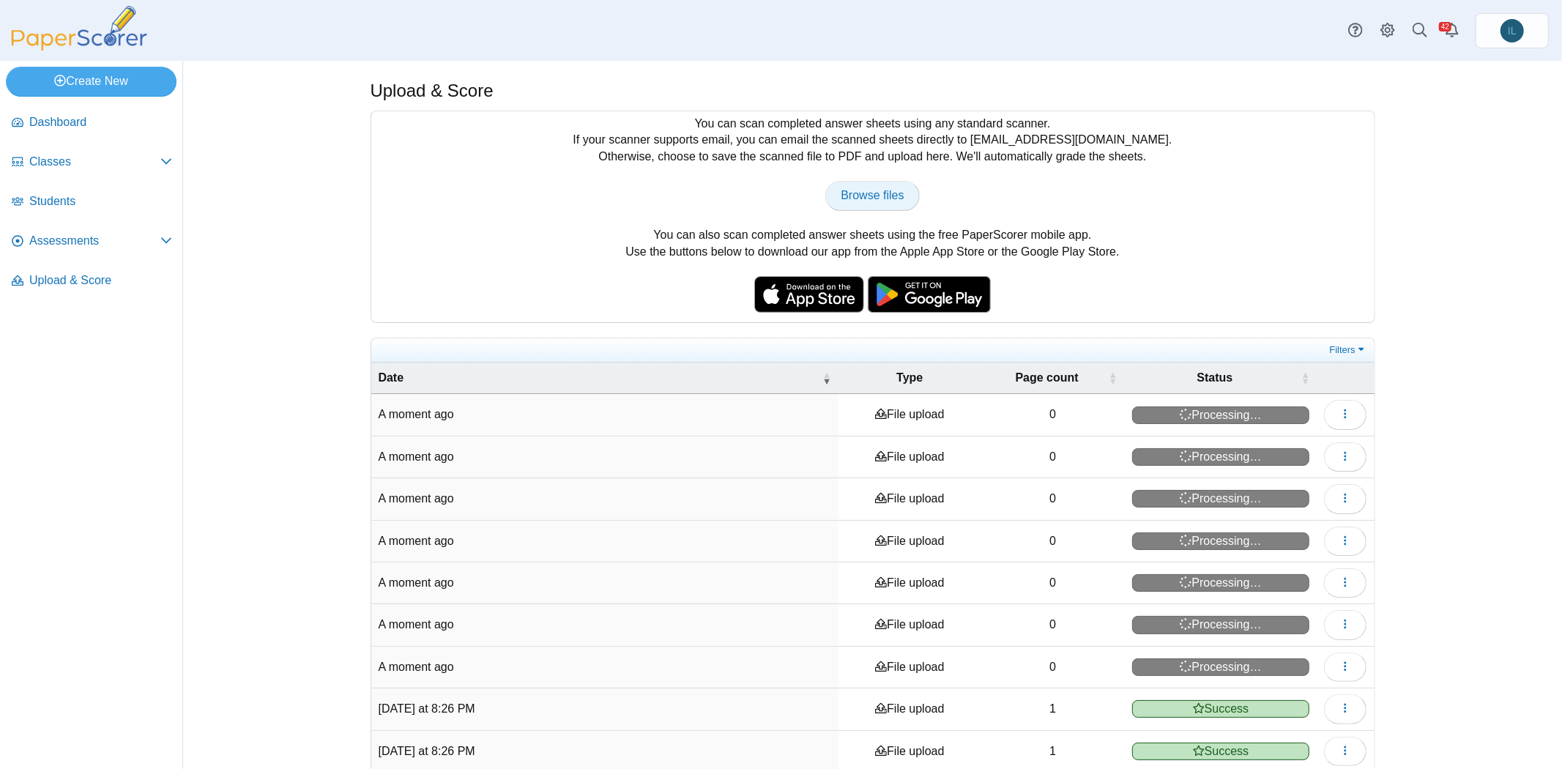
click at [867, 202] on link "Browse files" at bounding box center [872, 195] width 94 height 29
type input "**********"
click at [869, 193] on span "Browse files" at bounding box center [872, 195] width 63 height 12
type input "**********"
click at [884, 211] on div "You can scan completed answer sheets using any standard scanner. If your scanne…" at bounding box center [872, 216] width 1003 height 211
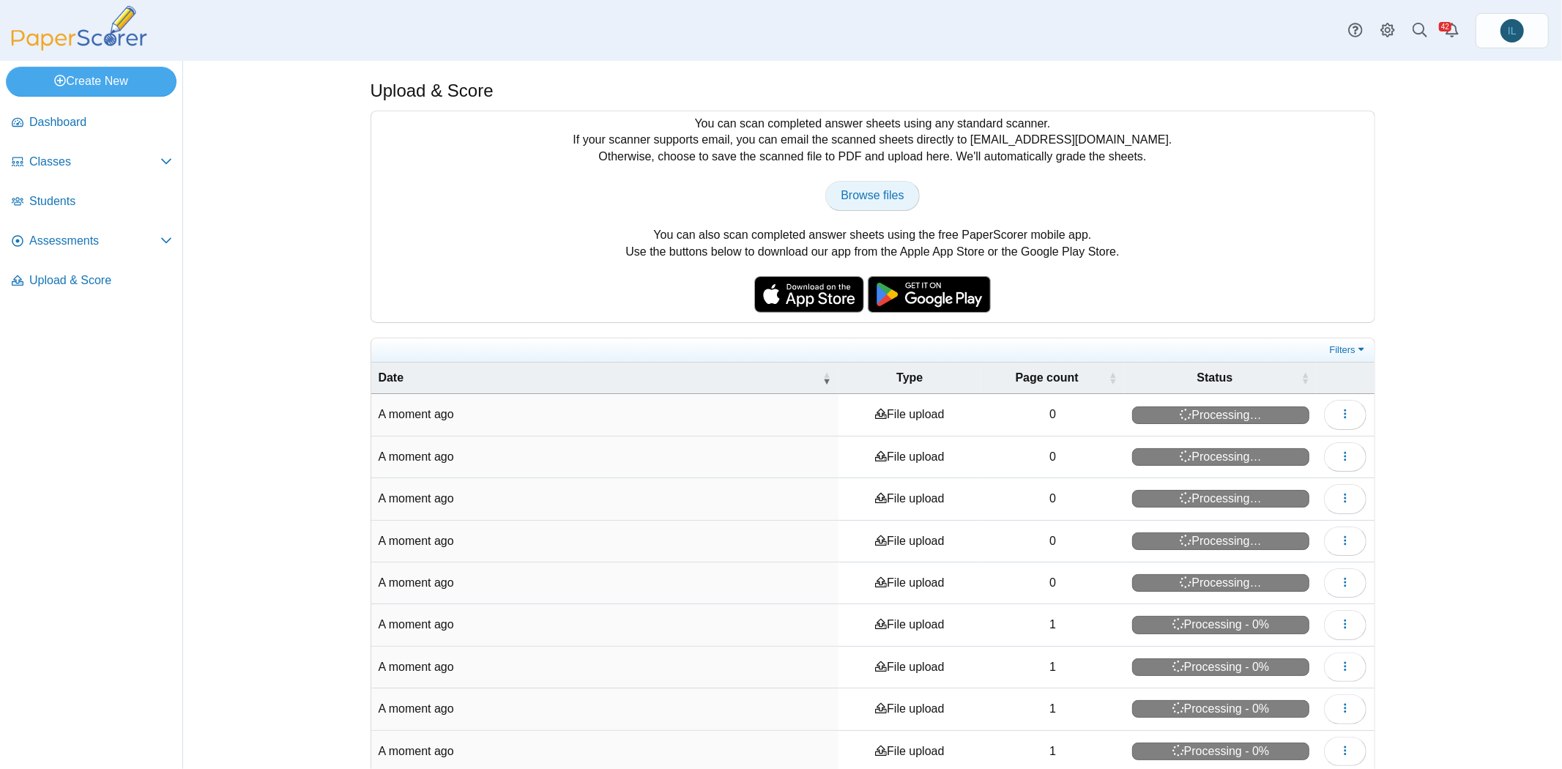
click at [880, 198] on span "Browse files" at bounding box center [872, 195] width 63 height 12
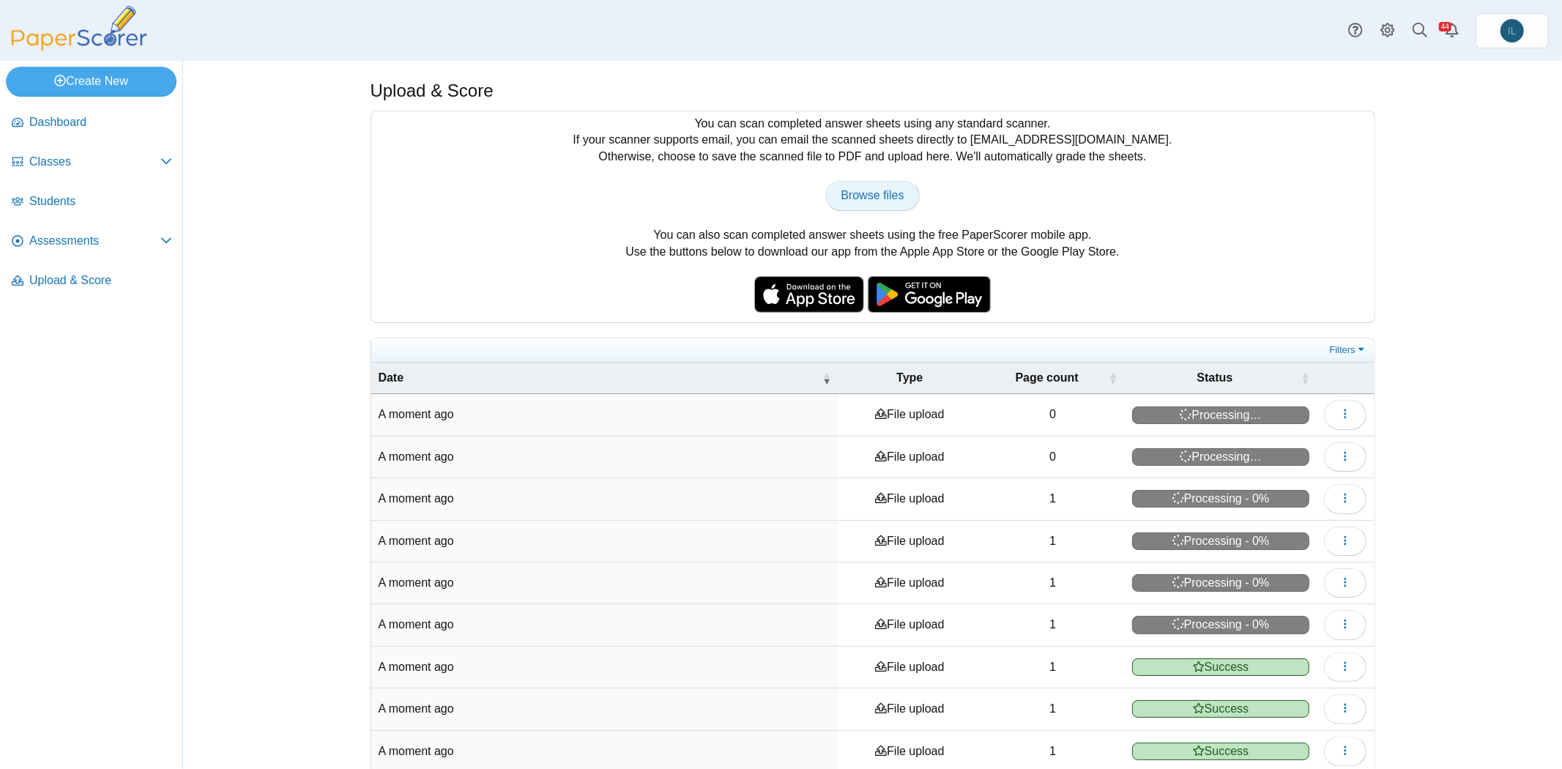
type input "**********"
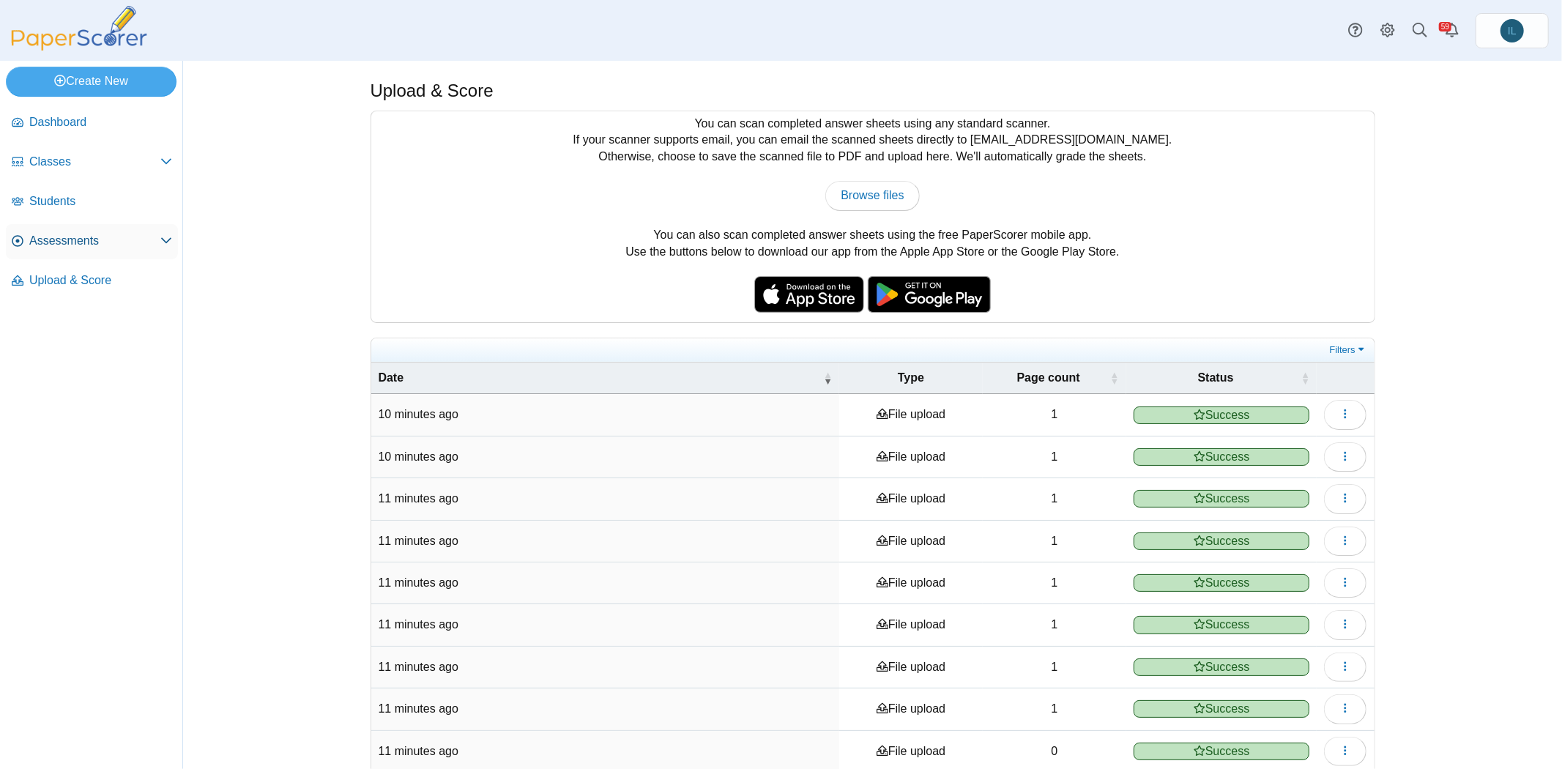
click at [75, 256] on link "Assessments" at bounding box center [92, 241] width 172 height 35
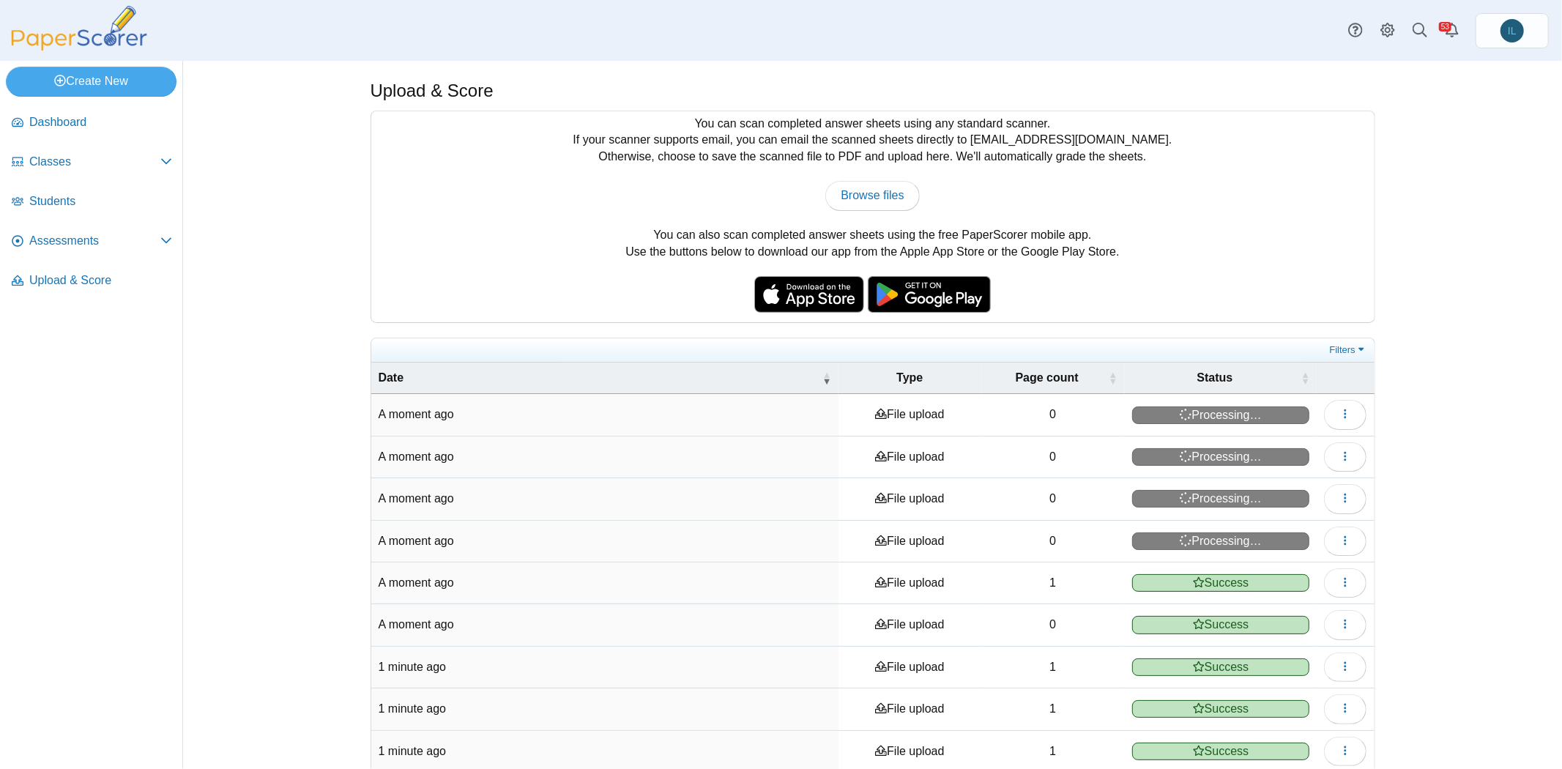
scroll to position [89, 0]
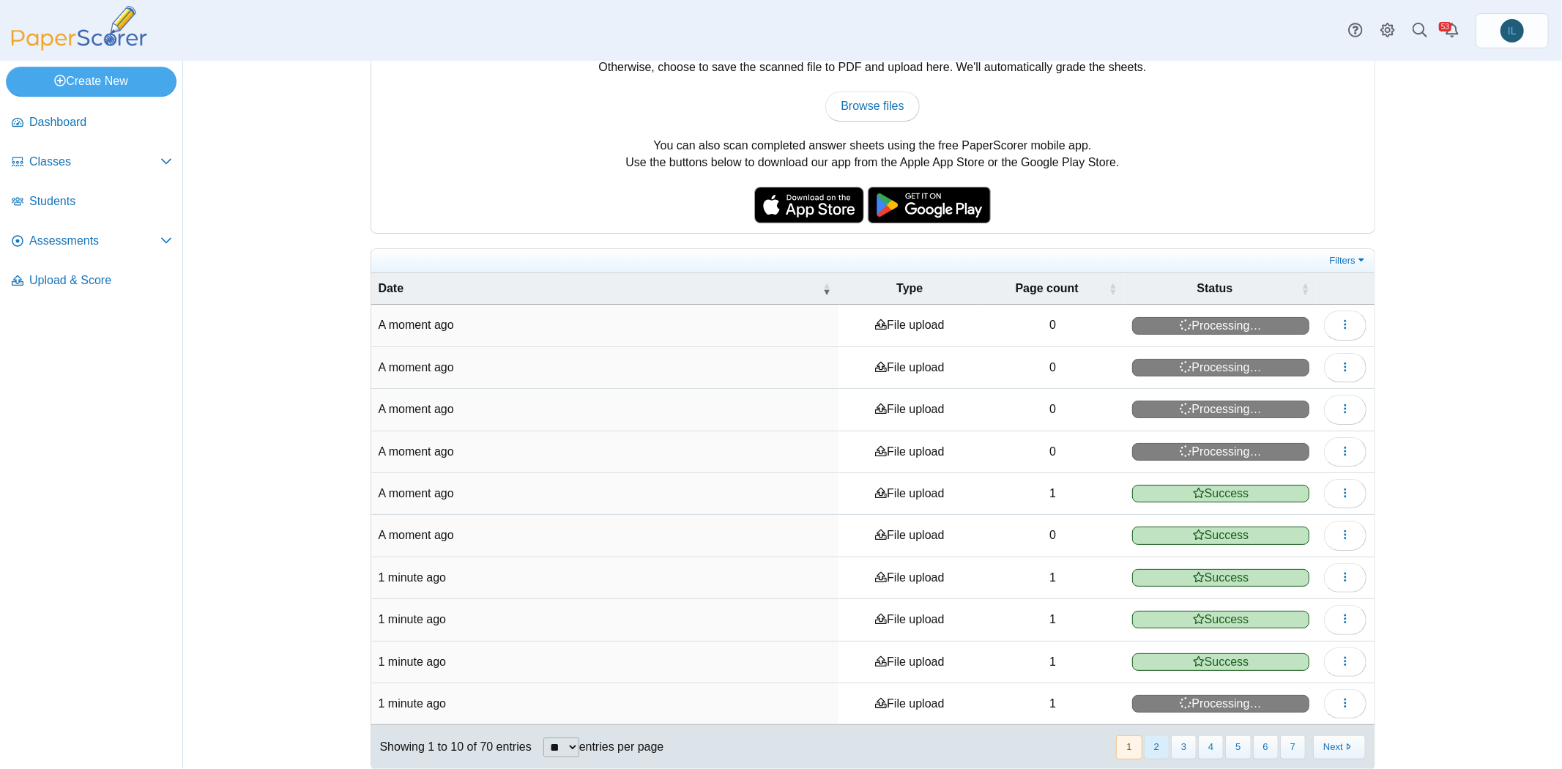
click at [1159, 735] on button "2" at bounding box center [1157, 747] width 26 height 24
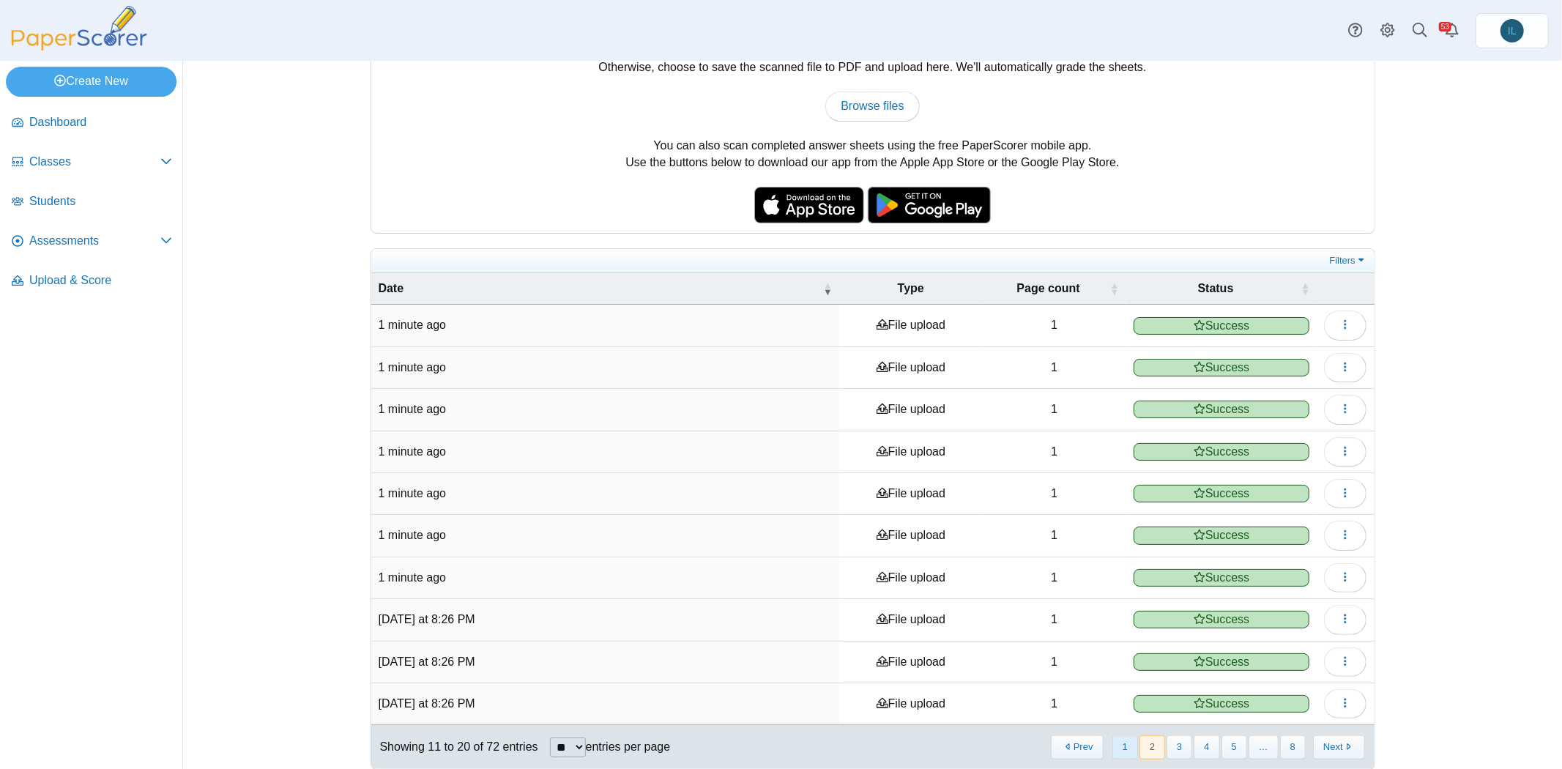
click at [1128, 735] on button "1" at bounding box center [1125, 747] width 26 height 24
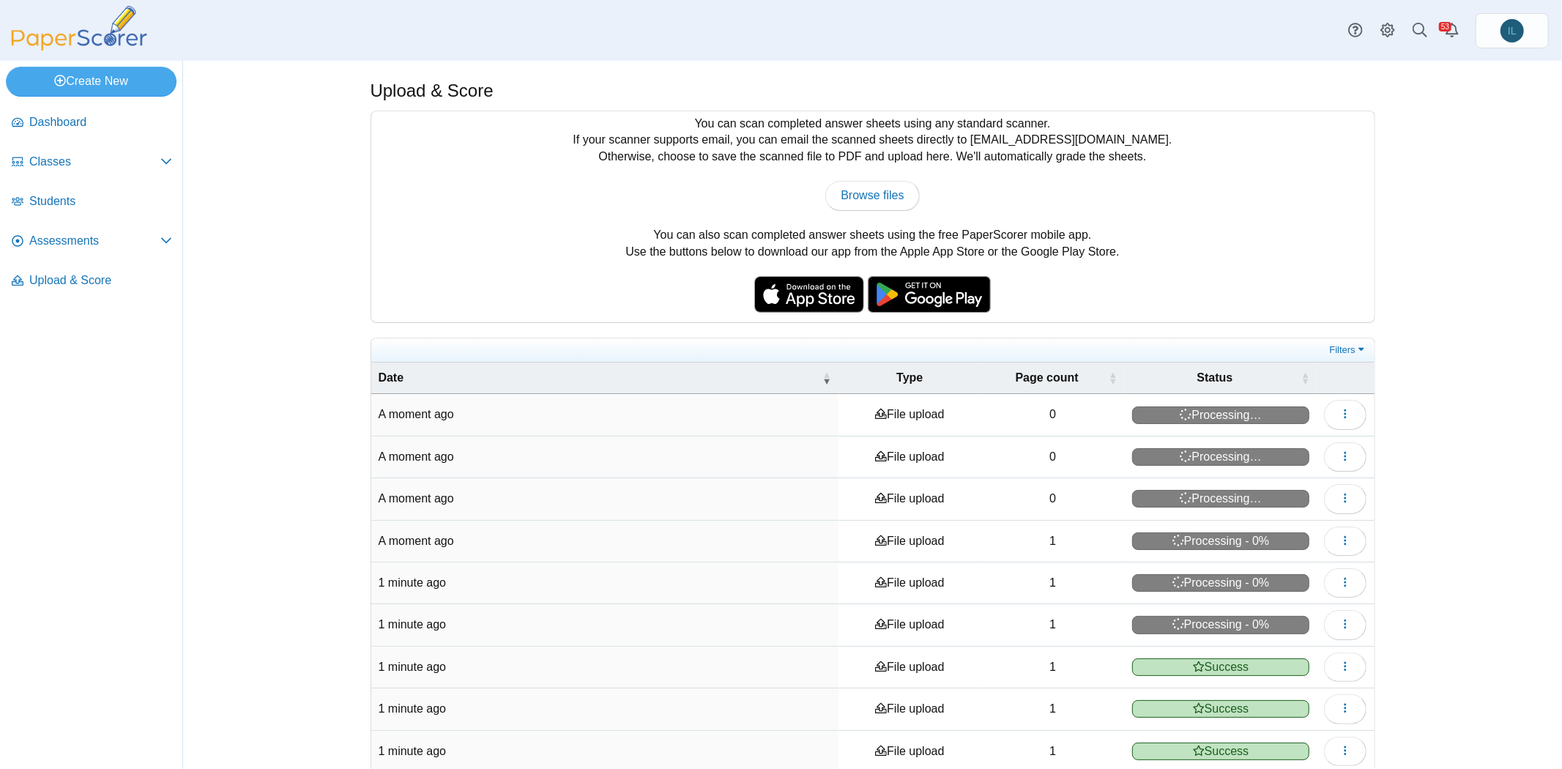
scroll to position [89, 0]
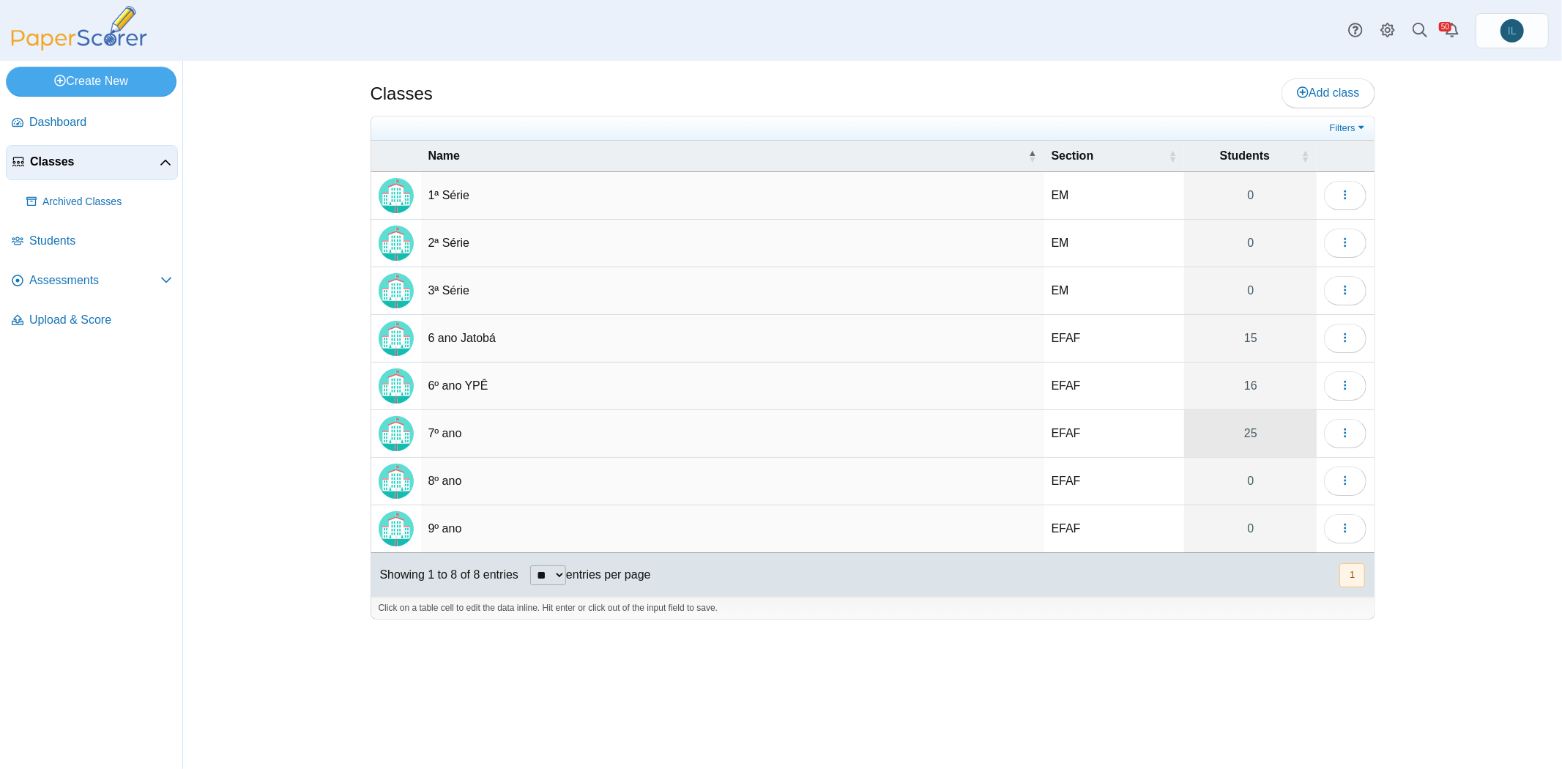
click at [1246, 432] on link "25" at bounding box center [1250, 433] width 133 height 47
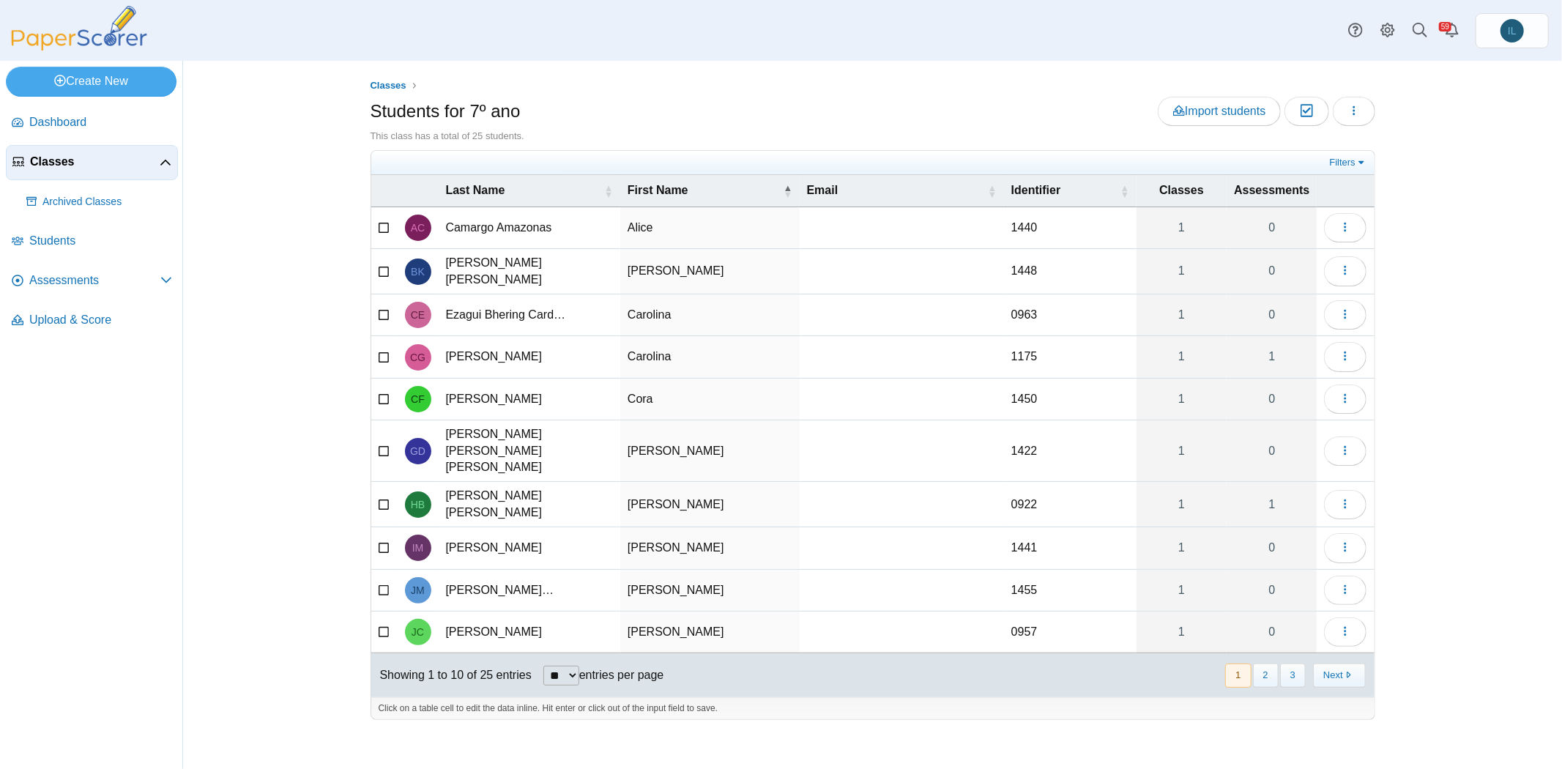
click at [97, 297] on li "Assessments Performance Bands" at bounding box center [92, 284] width 172 height 40
click at [96, 294] on link "Assessments" at bounding box center [92, 281] width 172 height 35
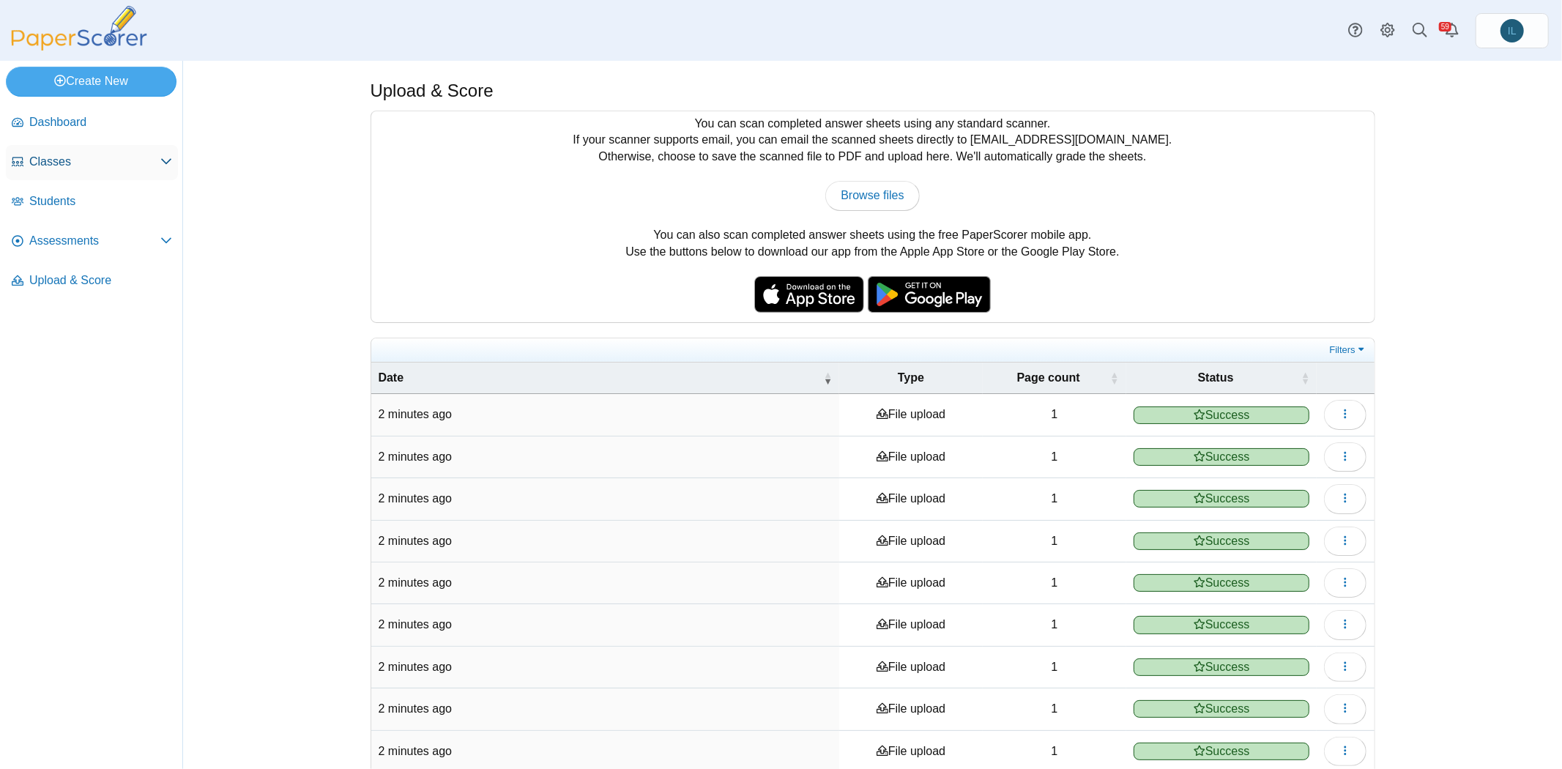
click at [64, 169] on link "Classes" at bounding box center [92, 162] width 172 height 35
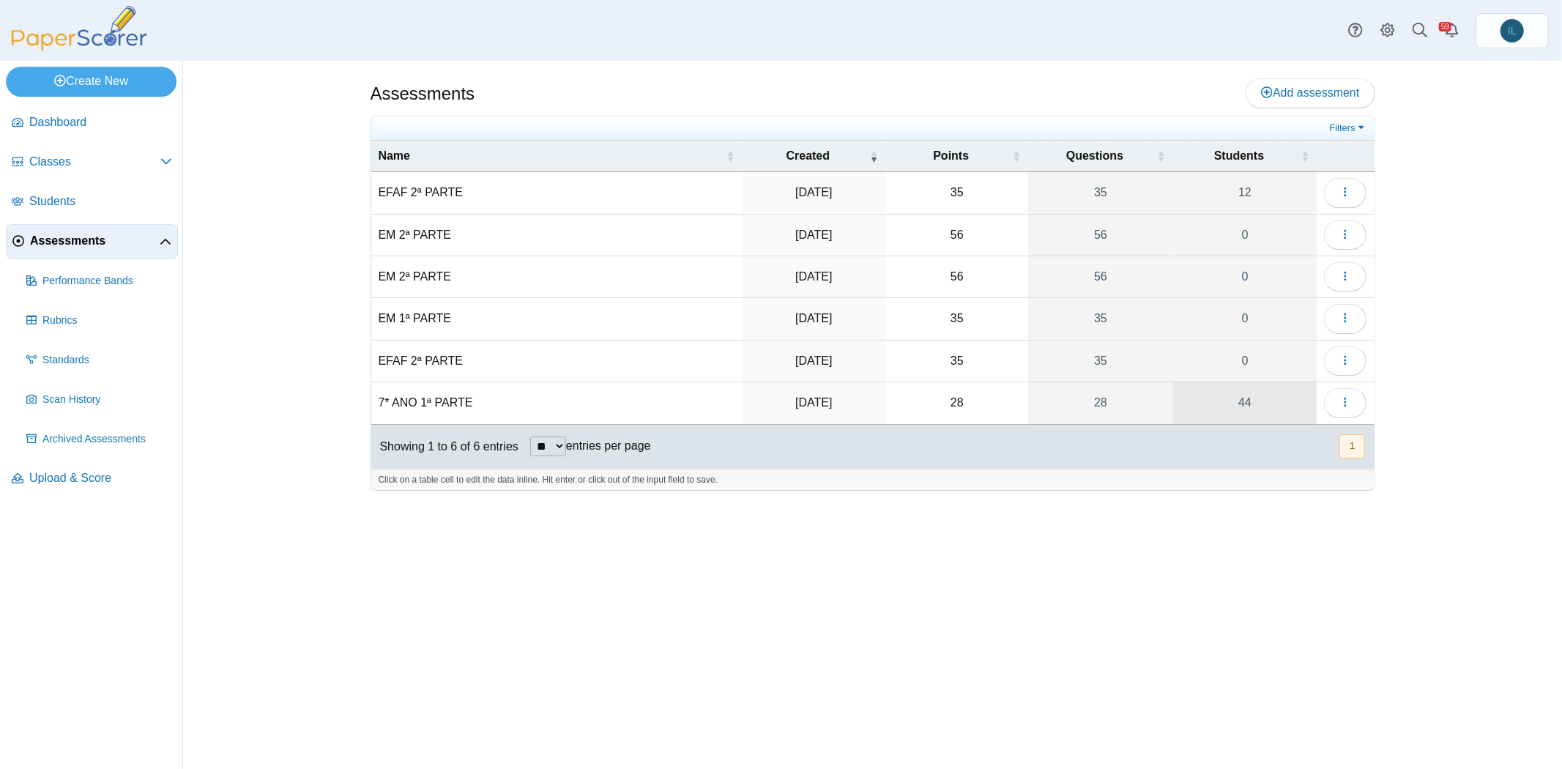
click at [1241, 393] on link "44" at bounding box center [1245, 402] width 144 height 41
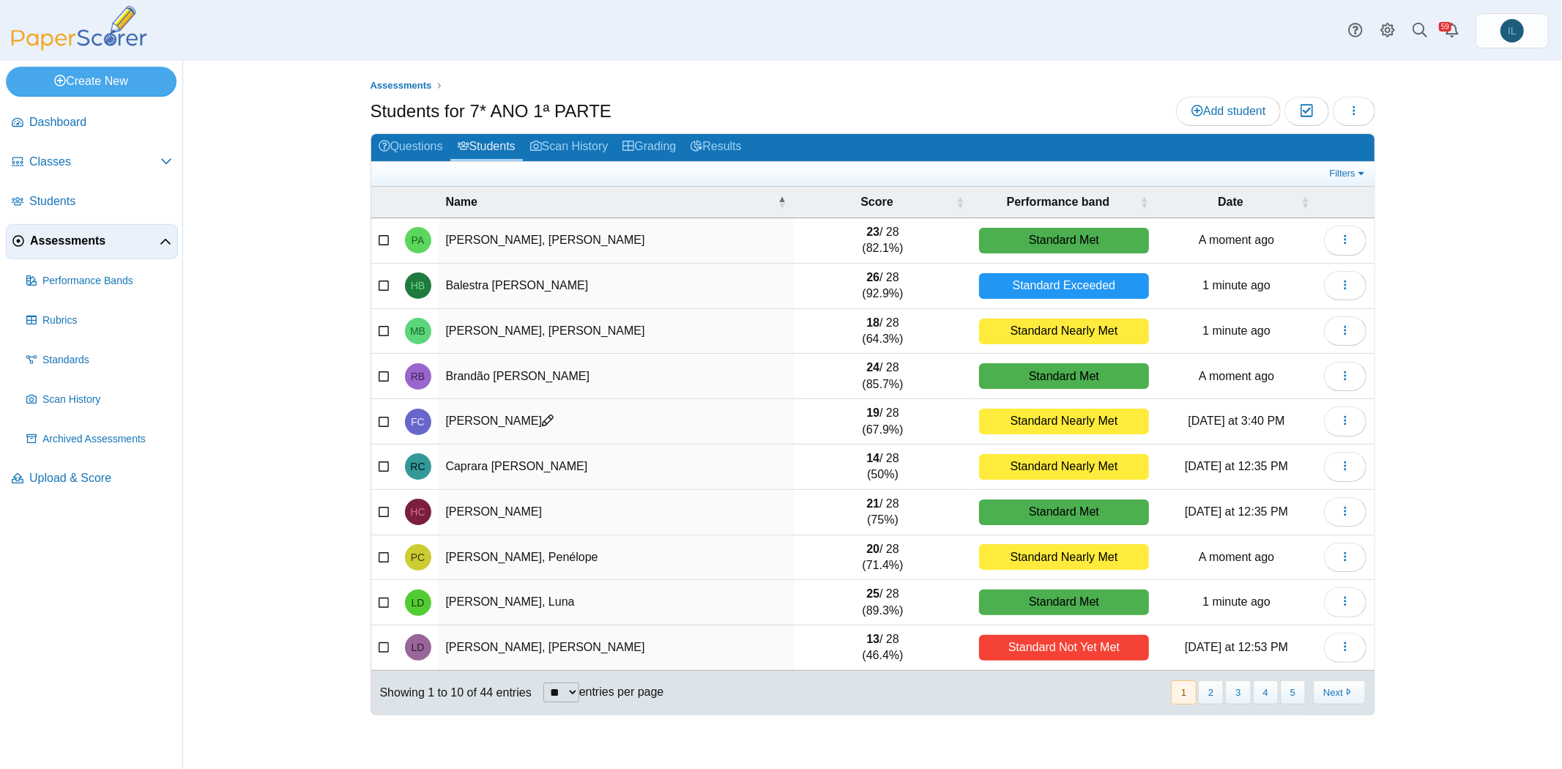
click at [875, 280] on td "26 / 28 (92.9%)" at bounding box center [883, 286] width 178 height 45
click at [1211, 686] on button "2" at bounding box center [1211, 692] width 26 height 24
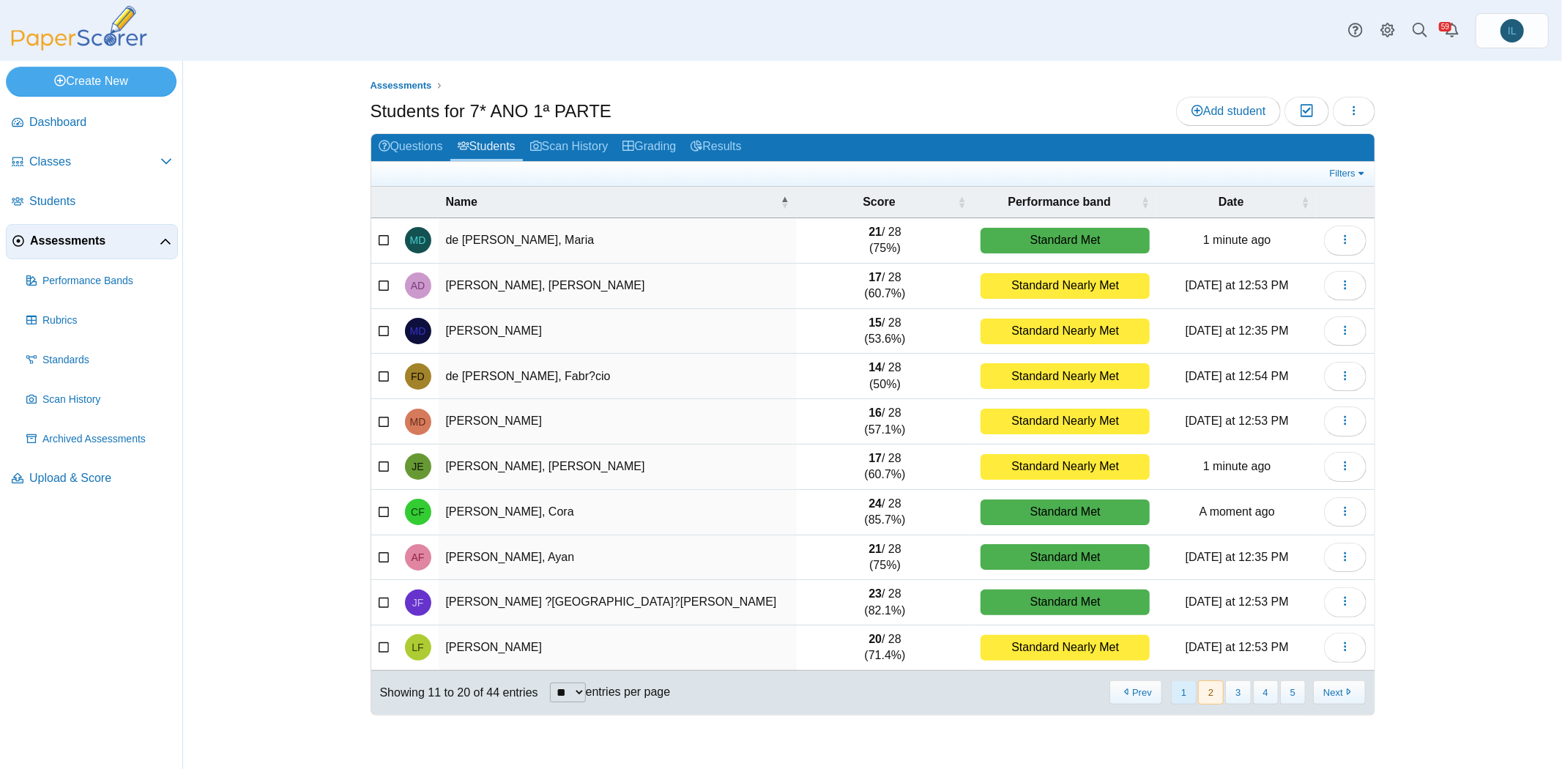
click at [1190, 688] on button "1" at bounding box center [1184, 692] width 26 height 24
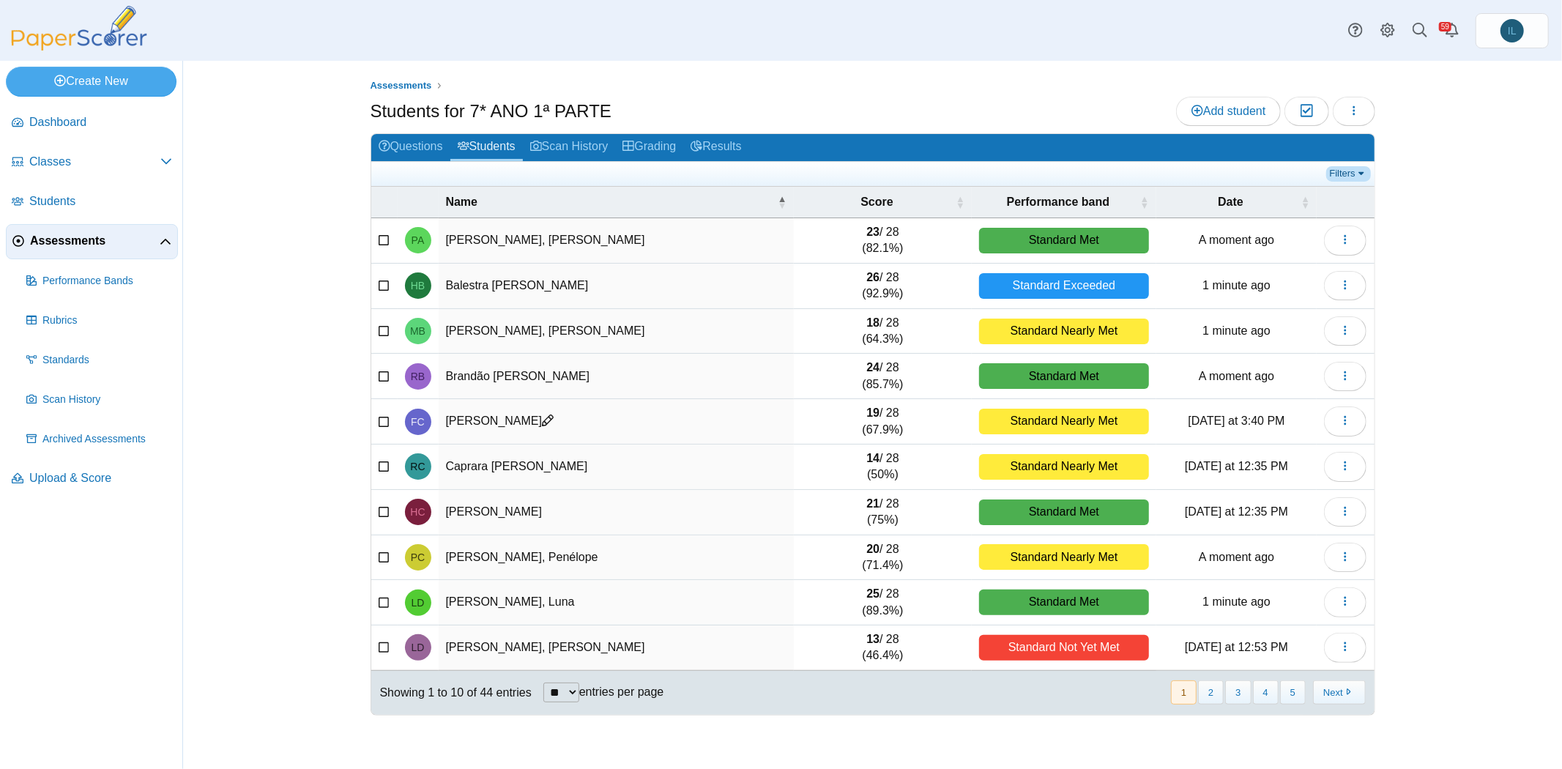
click at [1349, 172] on link "Filters" at bounding box center [1348, 173] width 45 height 15
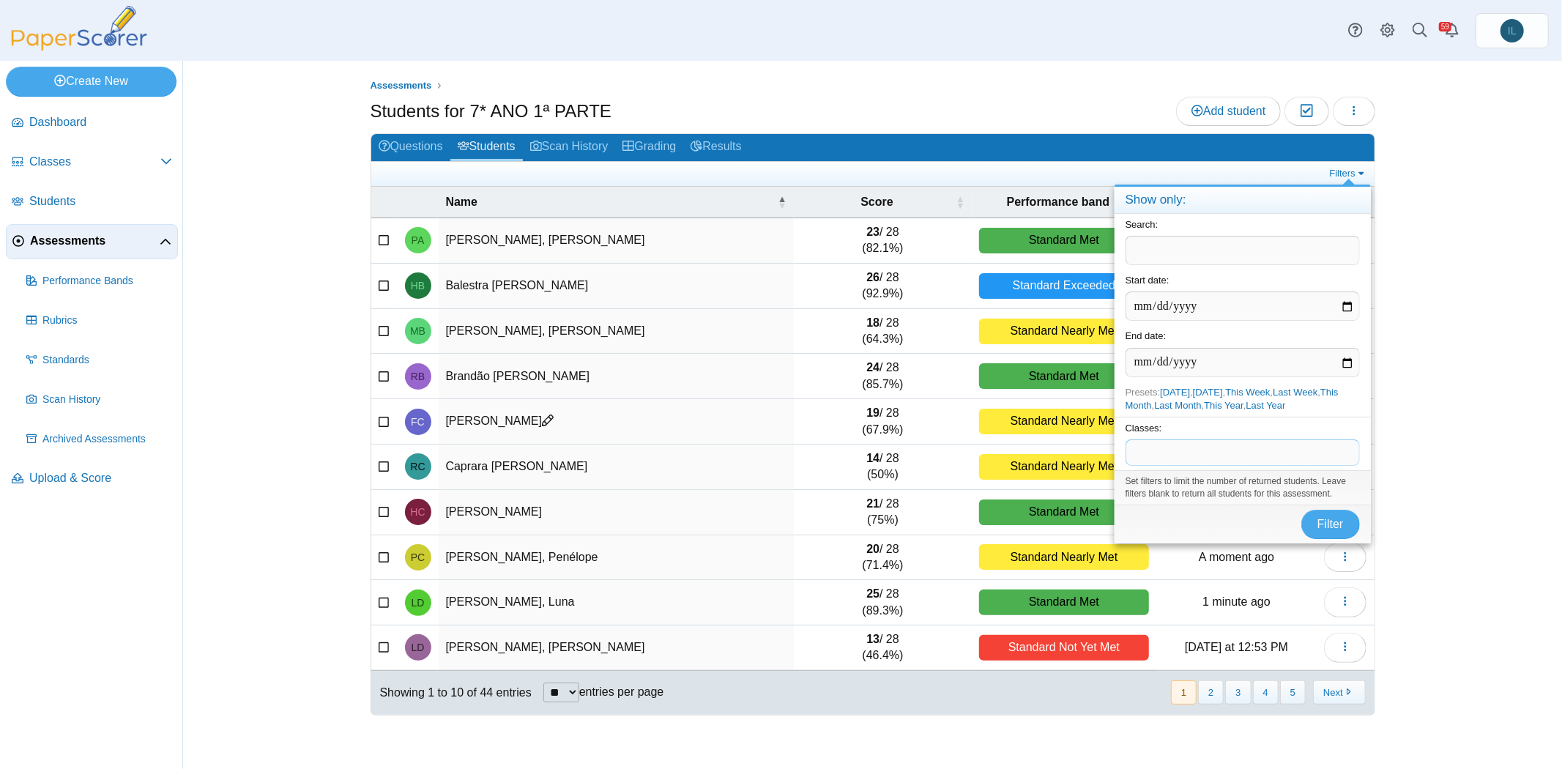
click at [1197, 445] on span at bounding box center [1242, 452] width 233 height 25
click at [1185, 453] on span "*****" at bounding box center [1243, 452] width 234 height 25
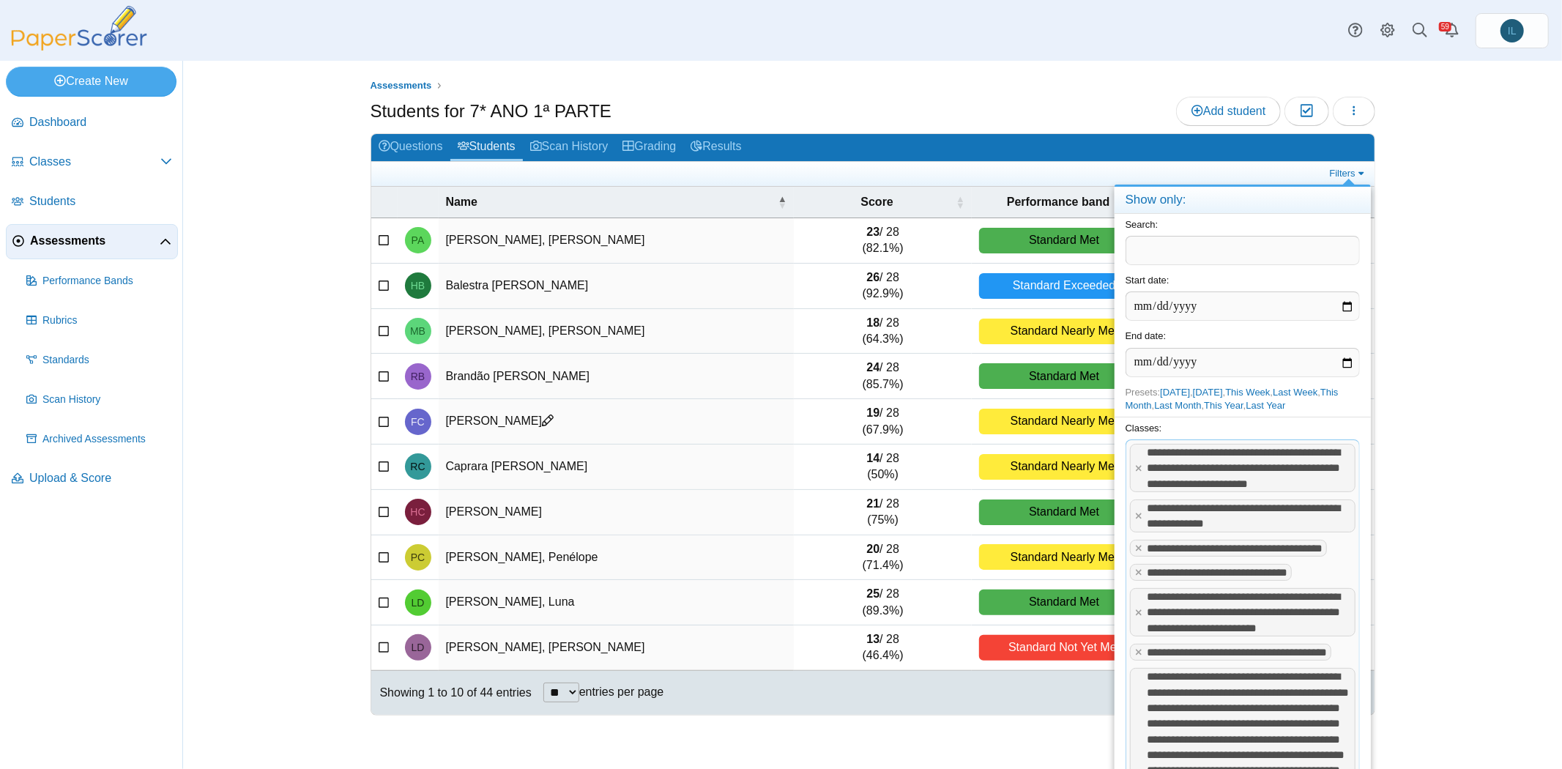
click at [1141, 462] on tag "**********" at bounding box center [1243, 468] width 226 height 48
click at [1430, 352] on div "Assessments Students for 7* ANO 1ª PARTE Add student Moderation 0 Loading…" at bounding box center [872, 415] width 1379 height 708
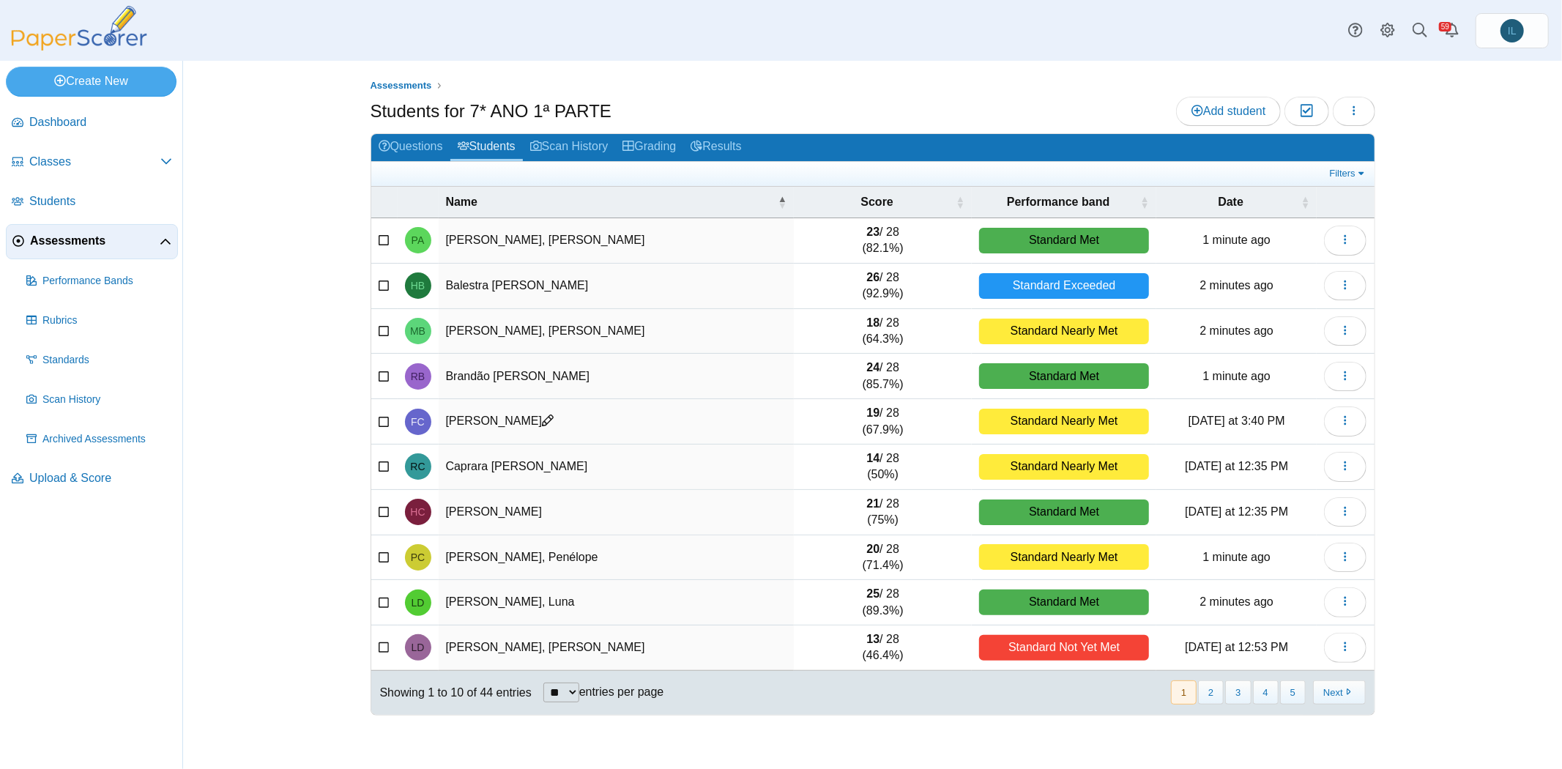
click at [1348, 159] on h2 "Questions Students Scan History Grading Results" at bounding box center [872, 148] width 1003 height 28
click at [1345, 166] on link "Filters" at bounding box center [1348, 173] width 45 height 15
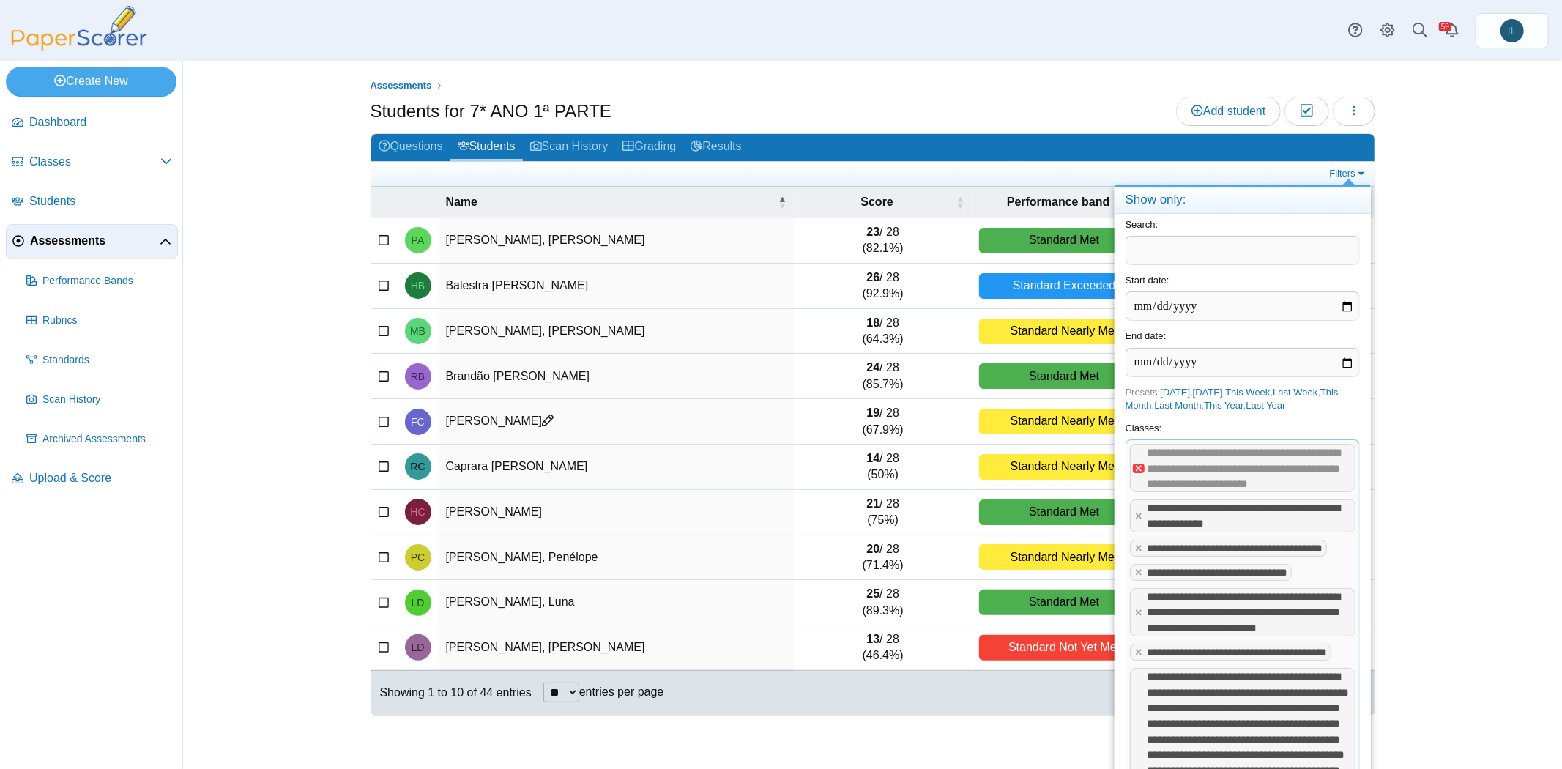
click at [1135, 470] on x "remove tag" at bounding box center [1139, 469] width 12 height 10
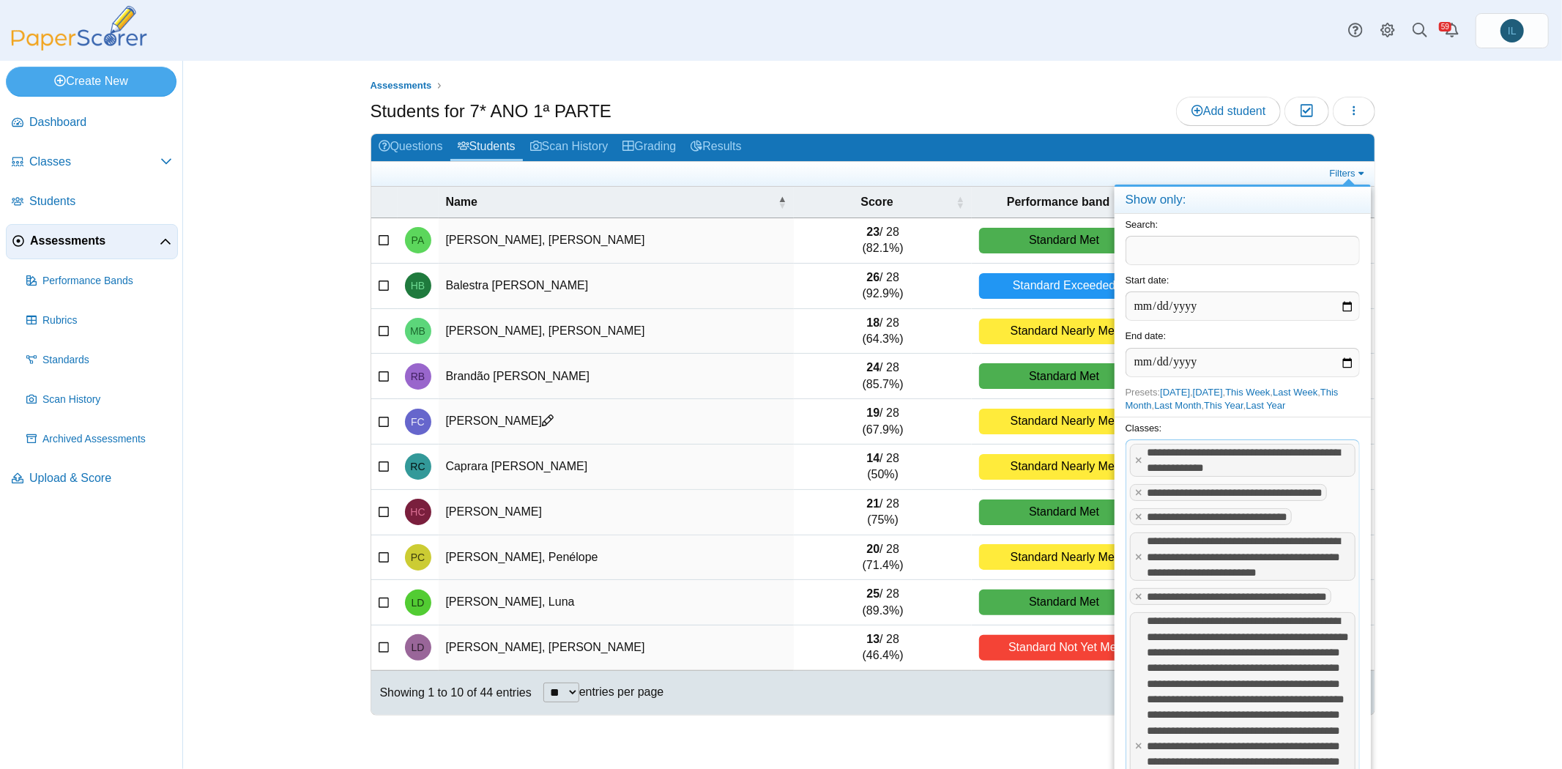
click at [1135, 470] on tag "**********" at bounding box center [1243, 460] width 226 height 33
click at [1133, 452] on tag "**********" at bounding box center [1243, 460] width 226 height 33
click at [1133, 458] on x "remove tag" at bounding box center [1139, 461] width 12 height 10
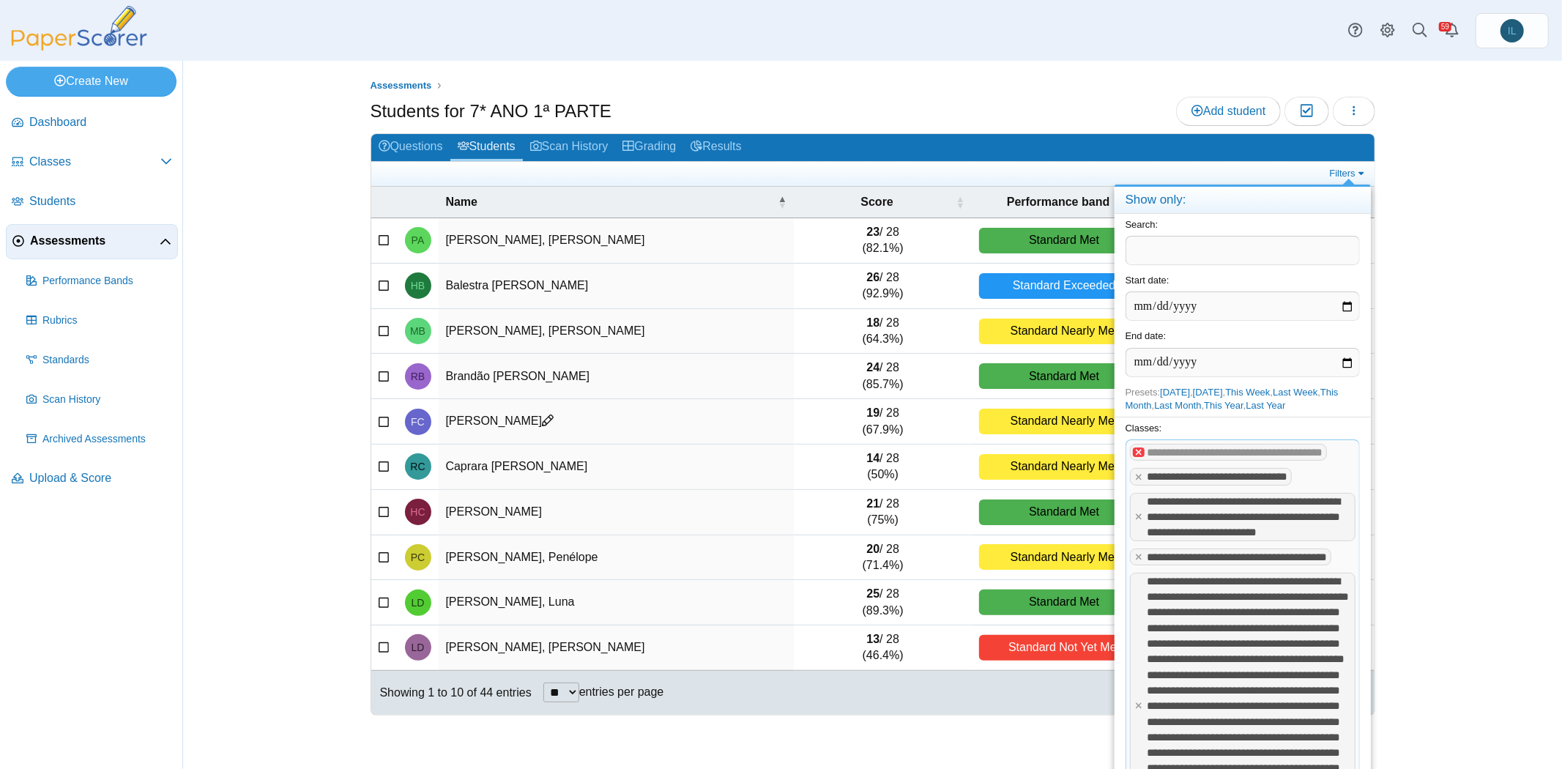
click at [1137, 457] on x "remove tag" at bounding box center [1139, 452] width 12 height 10
click at [1137, 468] on tag "**********" at bounding box center [1211, 476] width 163 height 17
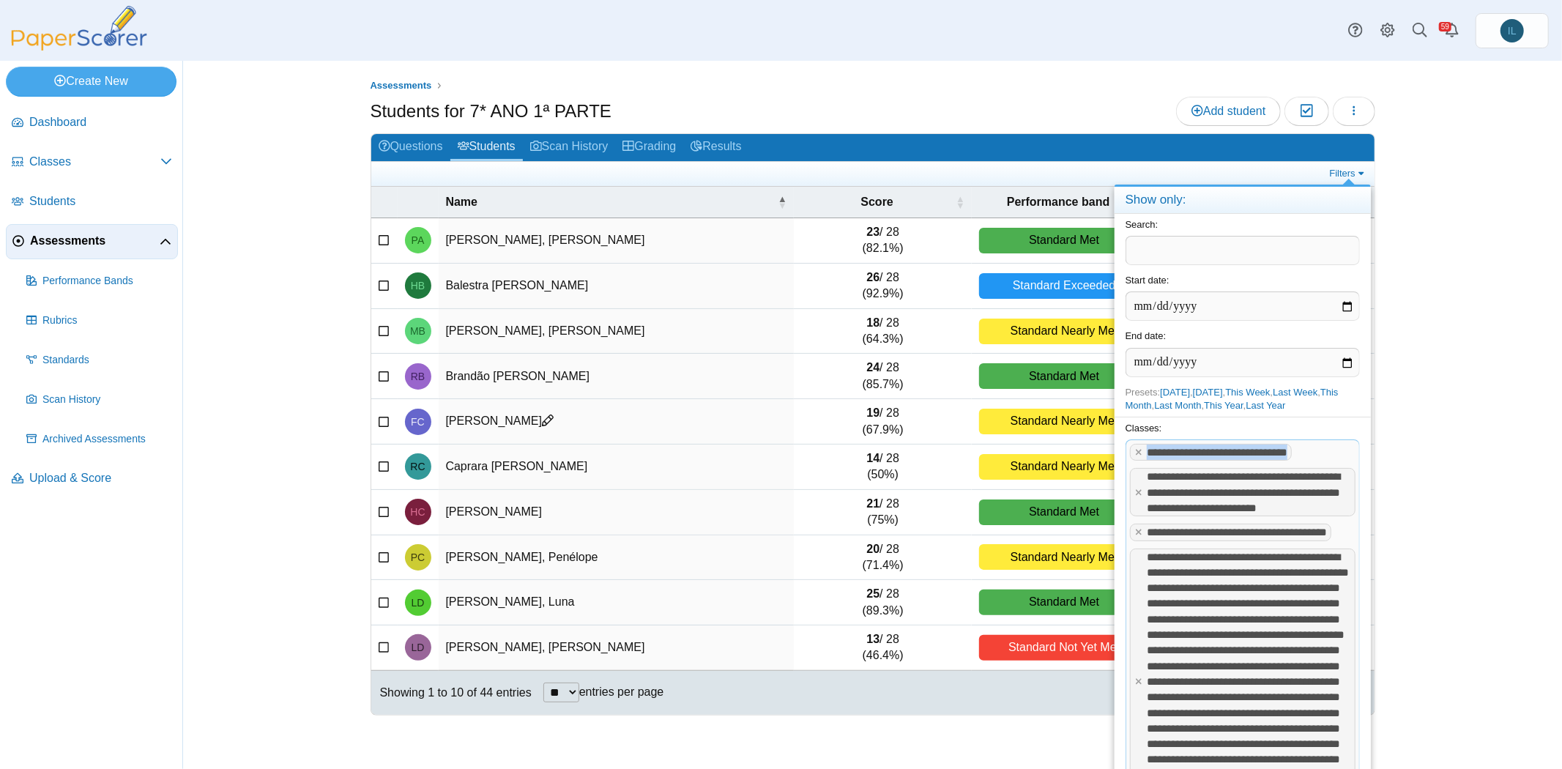
click at [1137, 458] on tag "**********" at bounding box center [1211, 452] width 163 height 17
click at [1137, 453] on x "remove tag" at bounding box center [1139, 452] width 12 height 10
click at [1137, 468] on tag "**********" at bounding box center [1243, 492] width 226 height 48
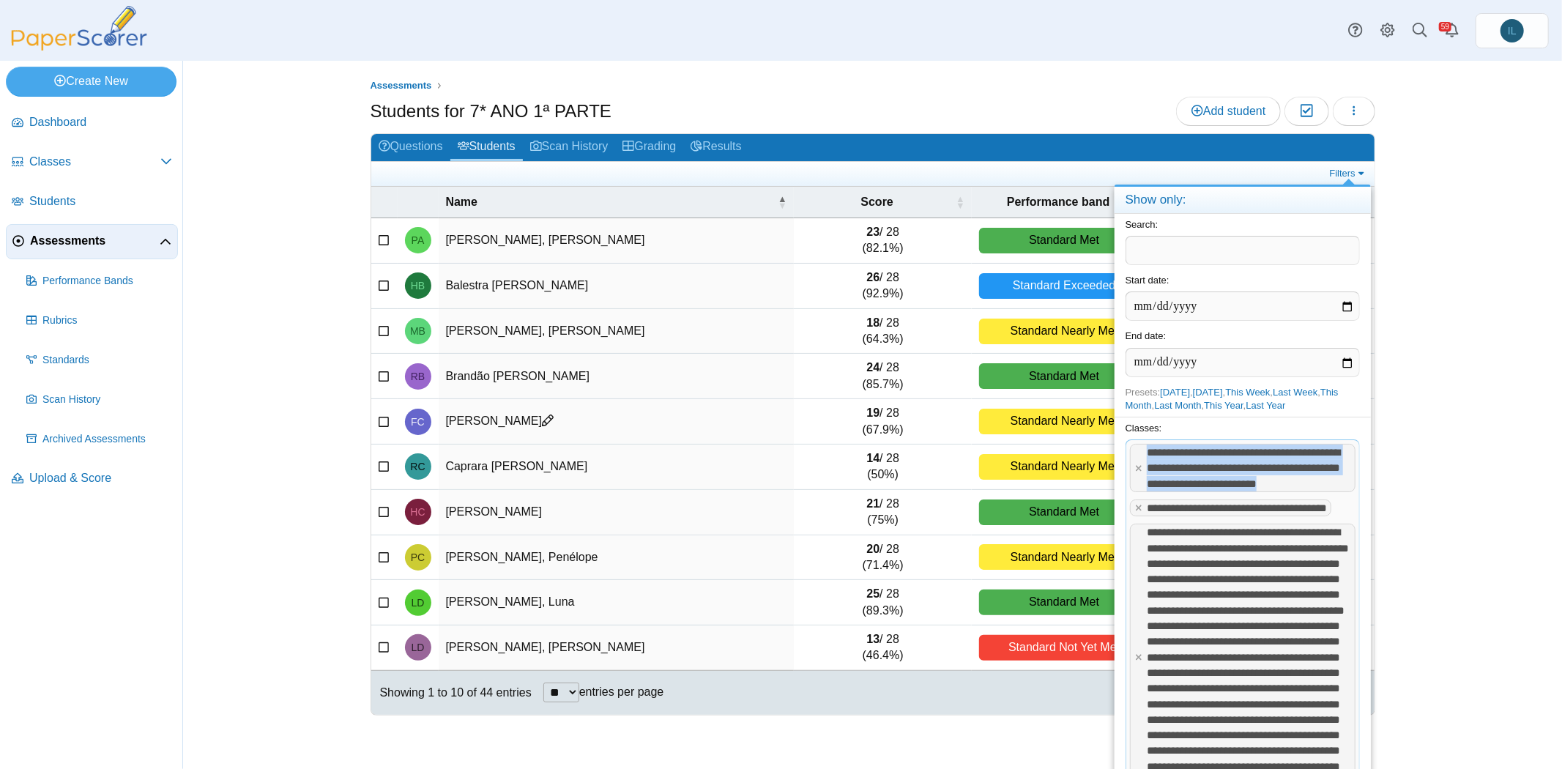
click at [1137, 453] on tag "**********" at bounding box center [1243, 468] width 226 height 48
click at [1139, 469] on tag "**********" at bounding box center [1243, 468] width 226 height 48
click at [1139, 473] on x "remove tag" at bounding box center [1139, 469] width 12 height 10
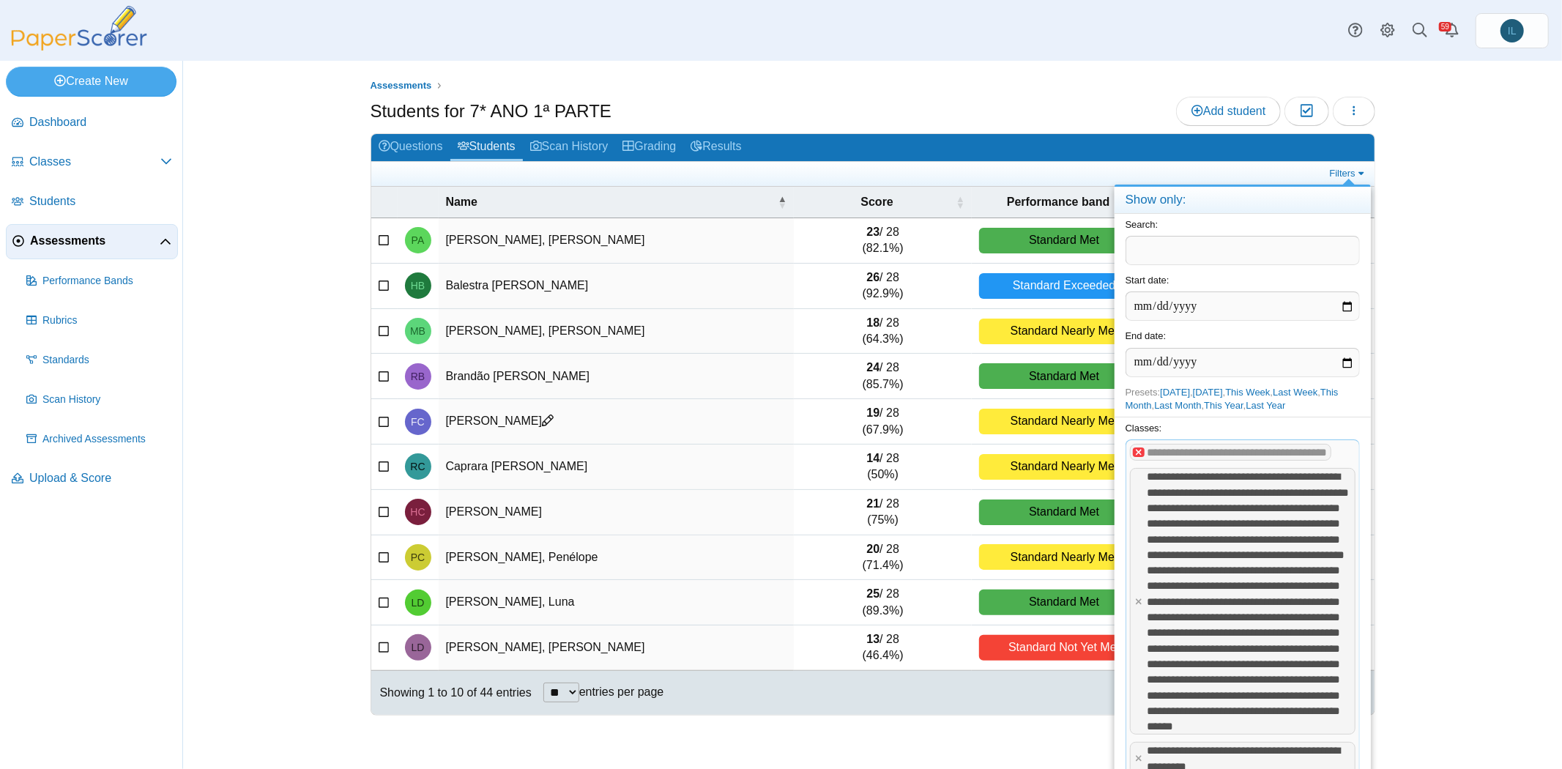
click at [1133, 457] on x "remove tag" at bounding box center [1139, 452] width 12 height 10
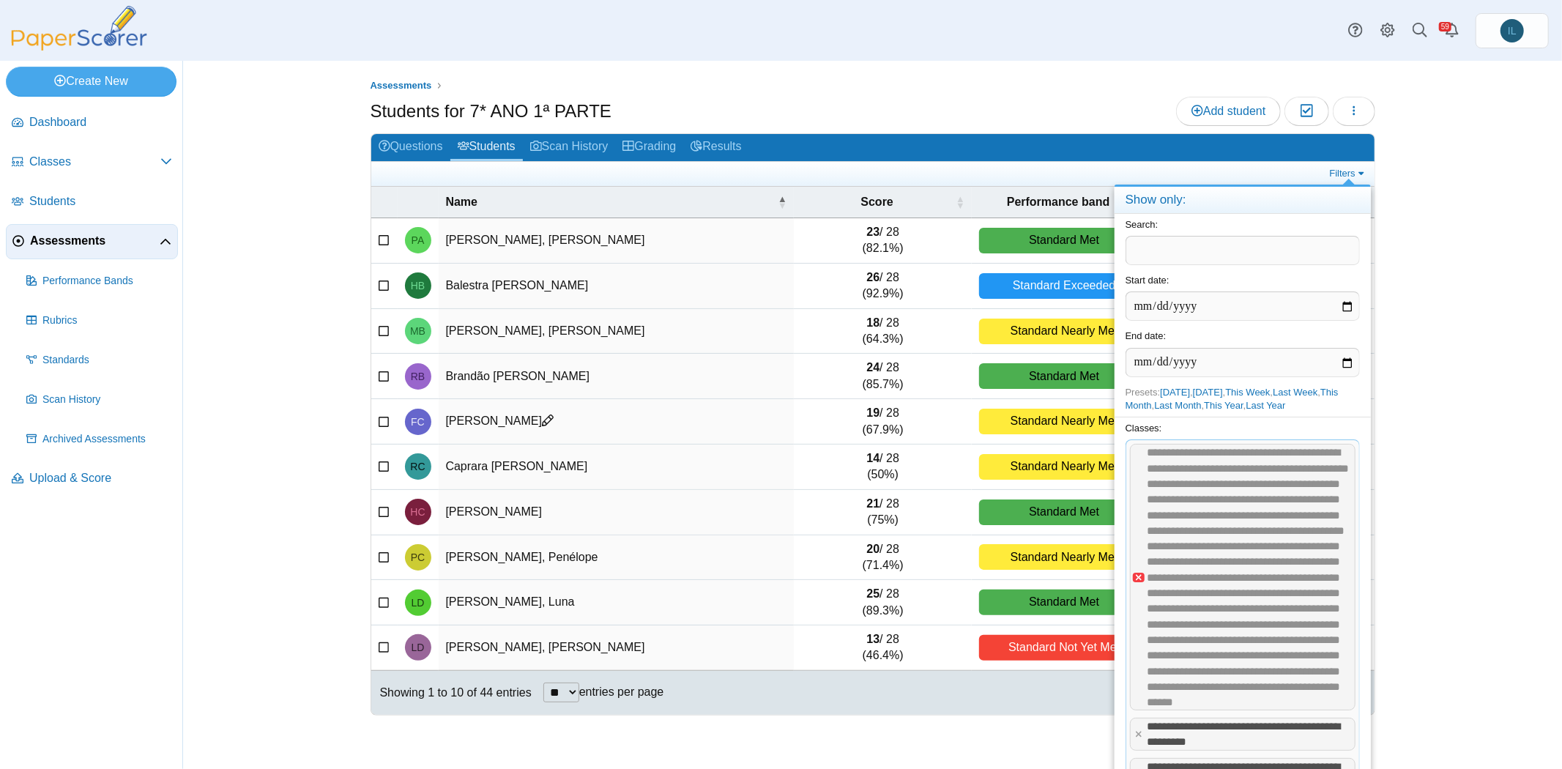
click at [1140, 582] on x "remove tag" at bounding box center [1139, 578] width 12 height 10
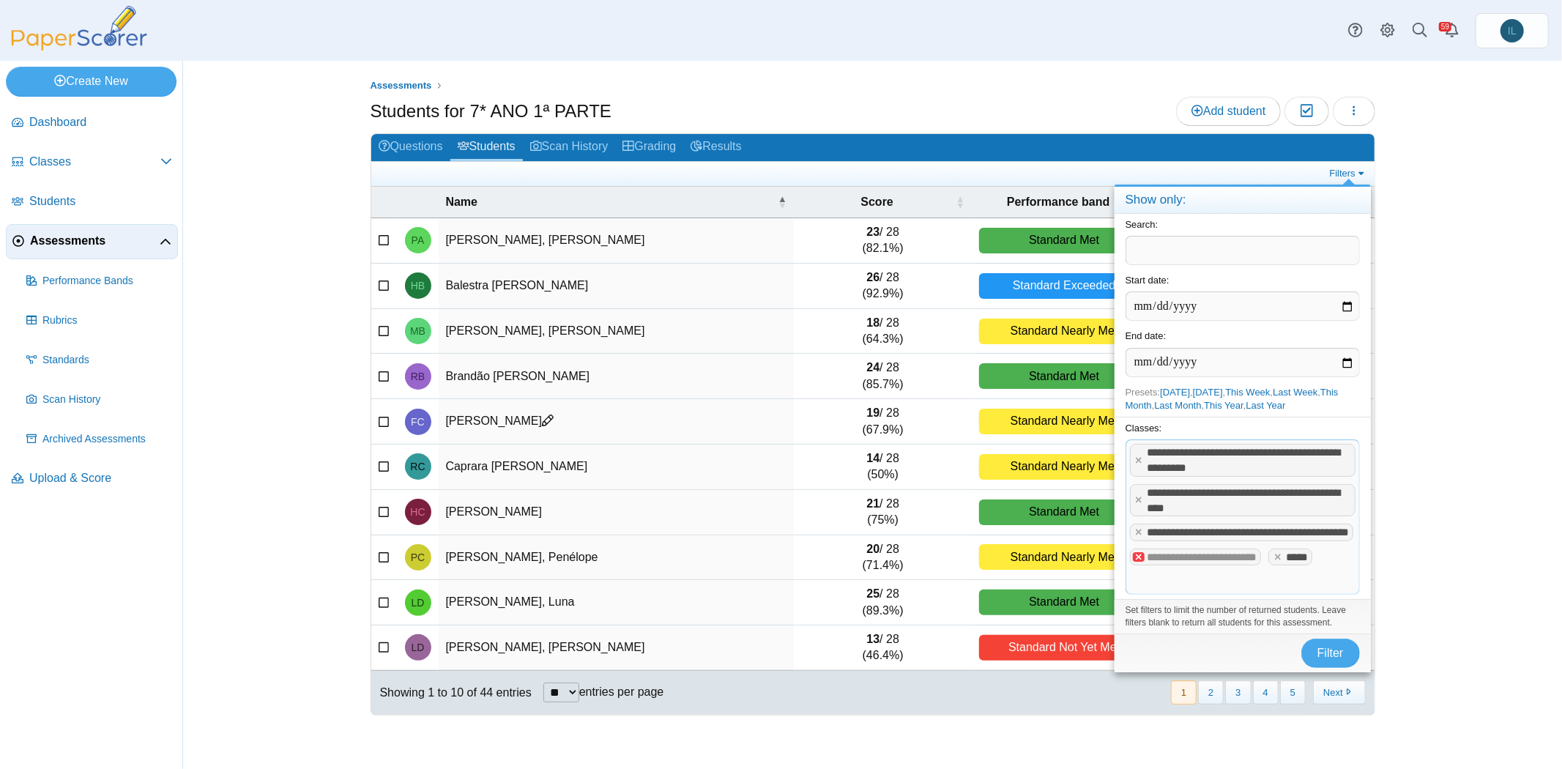
click at [1135, 562] on x "remove tag" at bounding box center [1139, 557] width 12 height 10
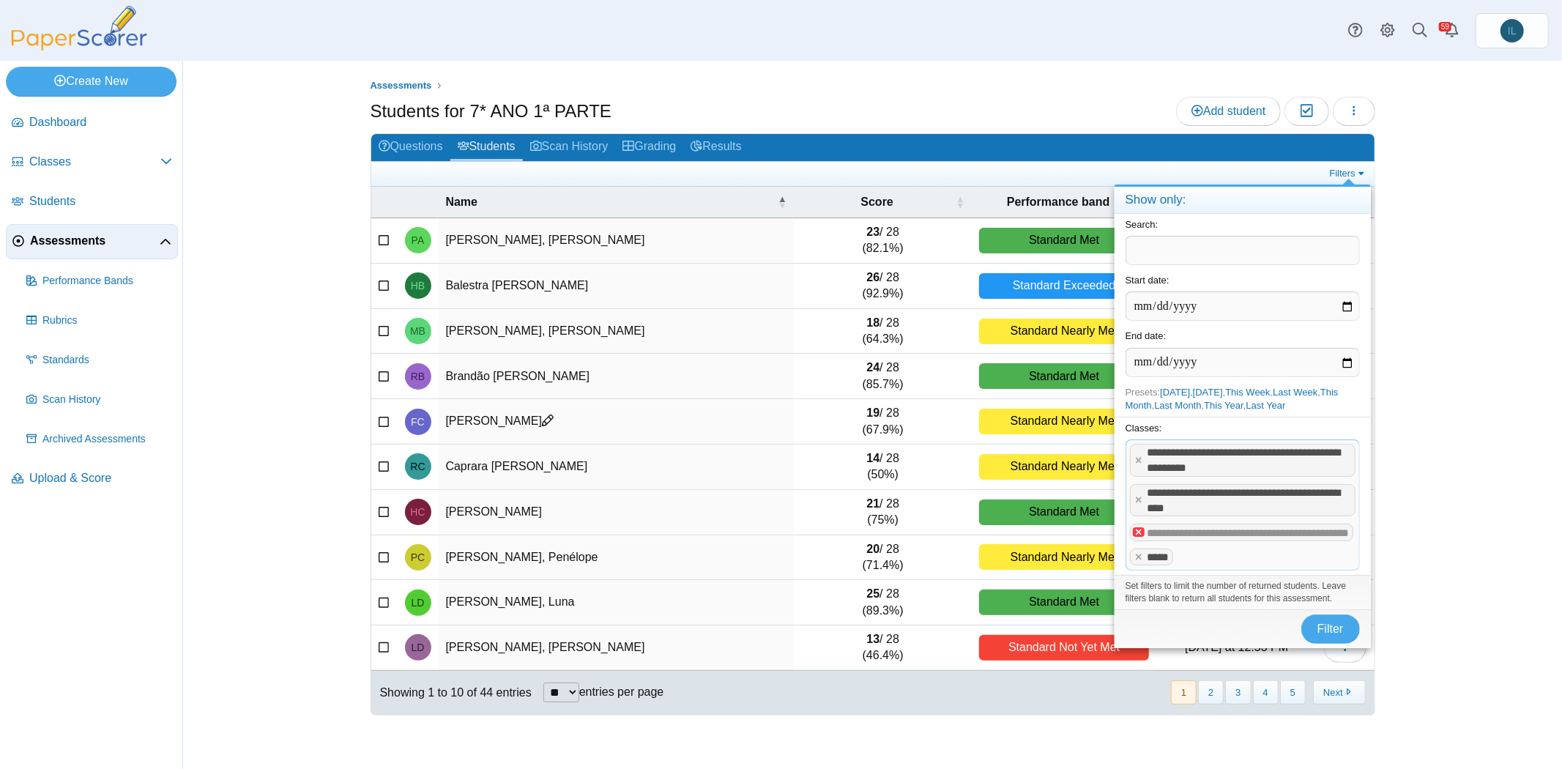
click at [1134, 537] on x "remove tag" at bounding box center [1139, 532] width 12 height 10
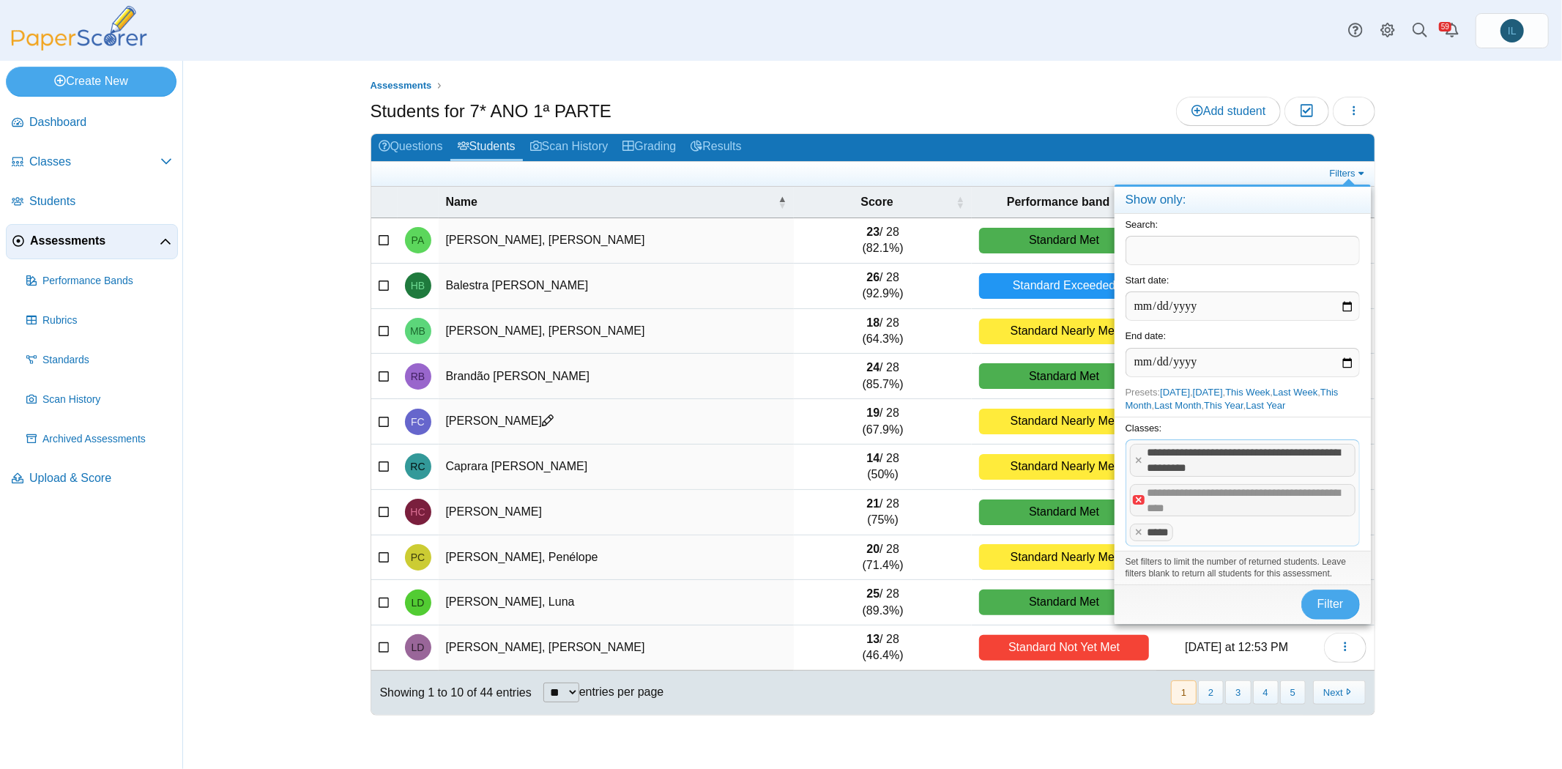
click at [1138, 500] on x "remove tag" at bounding box center [1139, 500] width 12 height 10
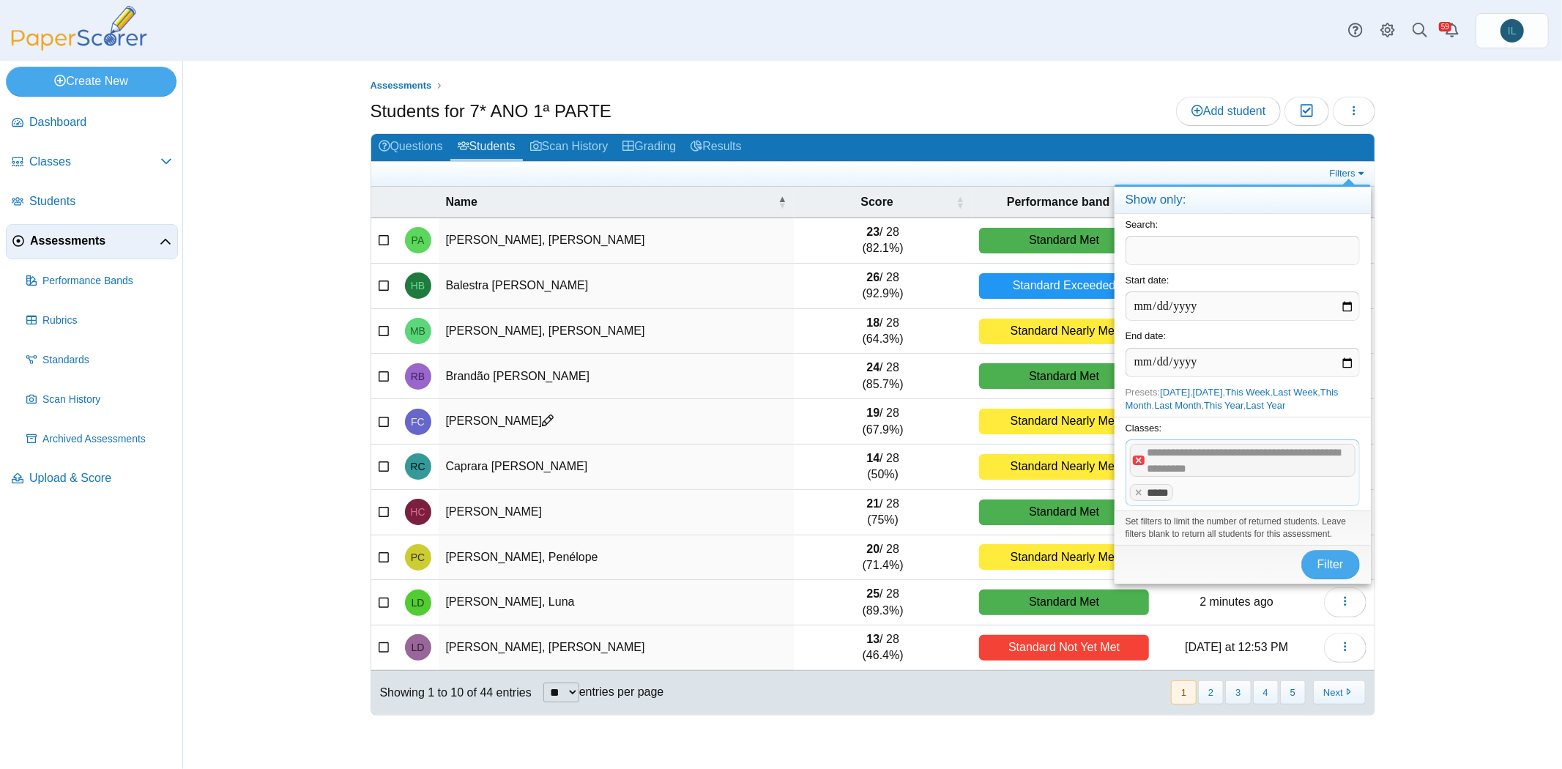
click at [1138, 458] on x "remove tag" at bounding box center [1139, 461] width 12 height 10
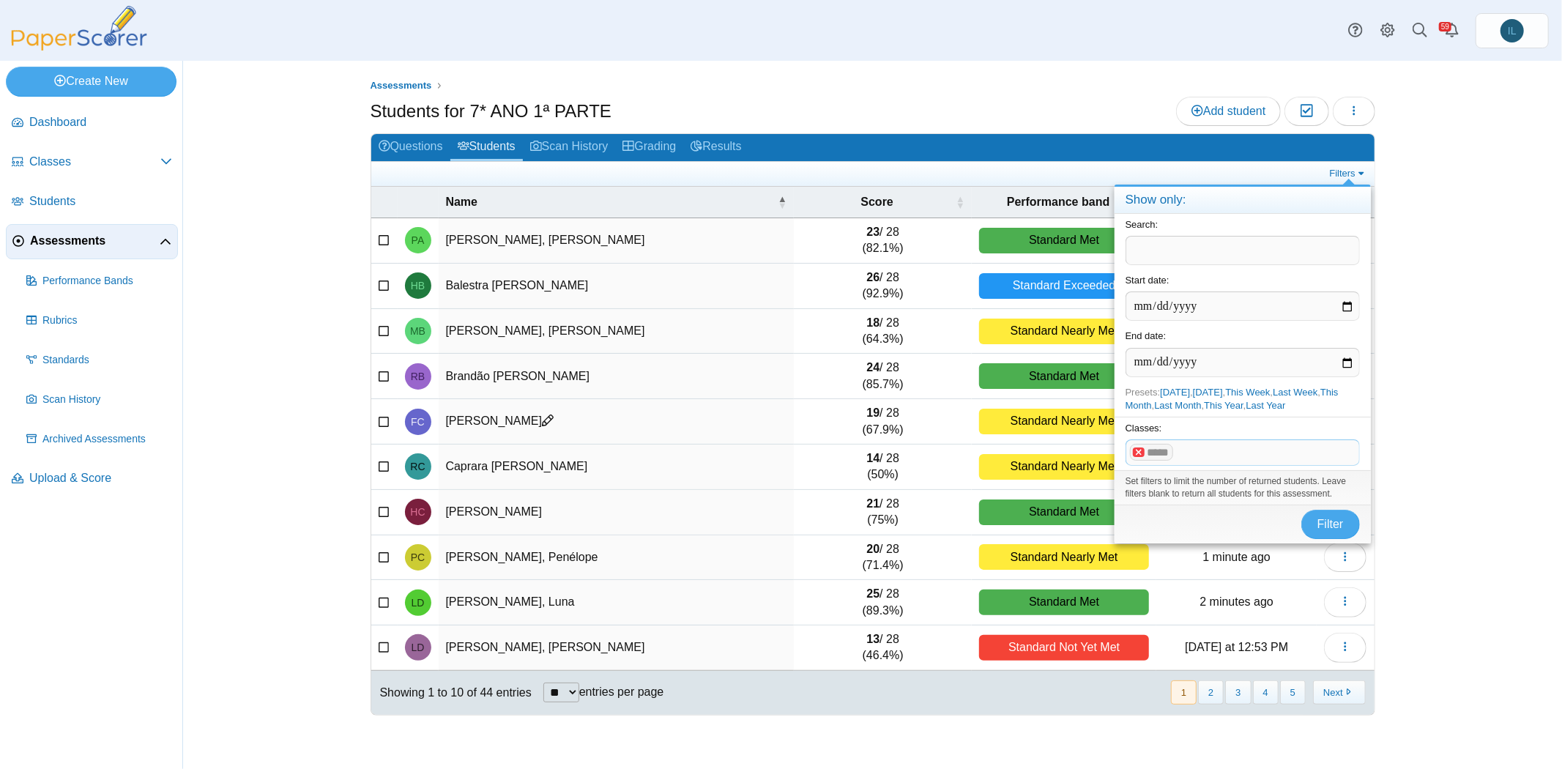
click at [1135, 453] on x "remove tag" at bounding box center [1139, 452] width 12 height 10
click at [1167, 436] on div "Classes: ​" at bounding box center [1243, 444] width 256 height 54
click at [1167, 446] on span at bounding box center [1242, 452] width 233 height 25
click at [1327, 521] on span "Filter" at bounding box center [1330, 524] width 26 height 12
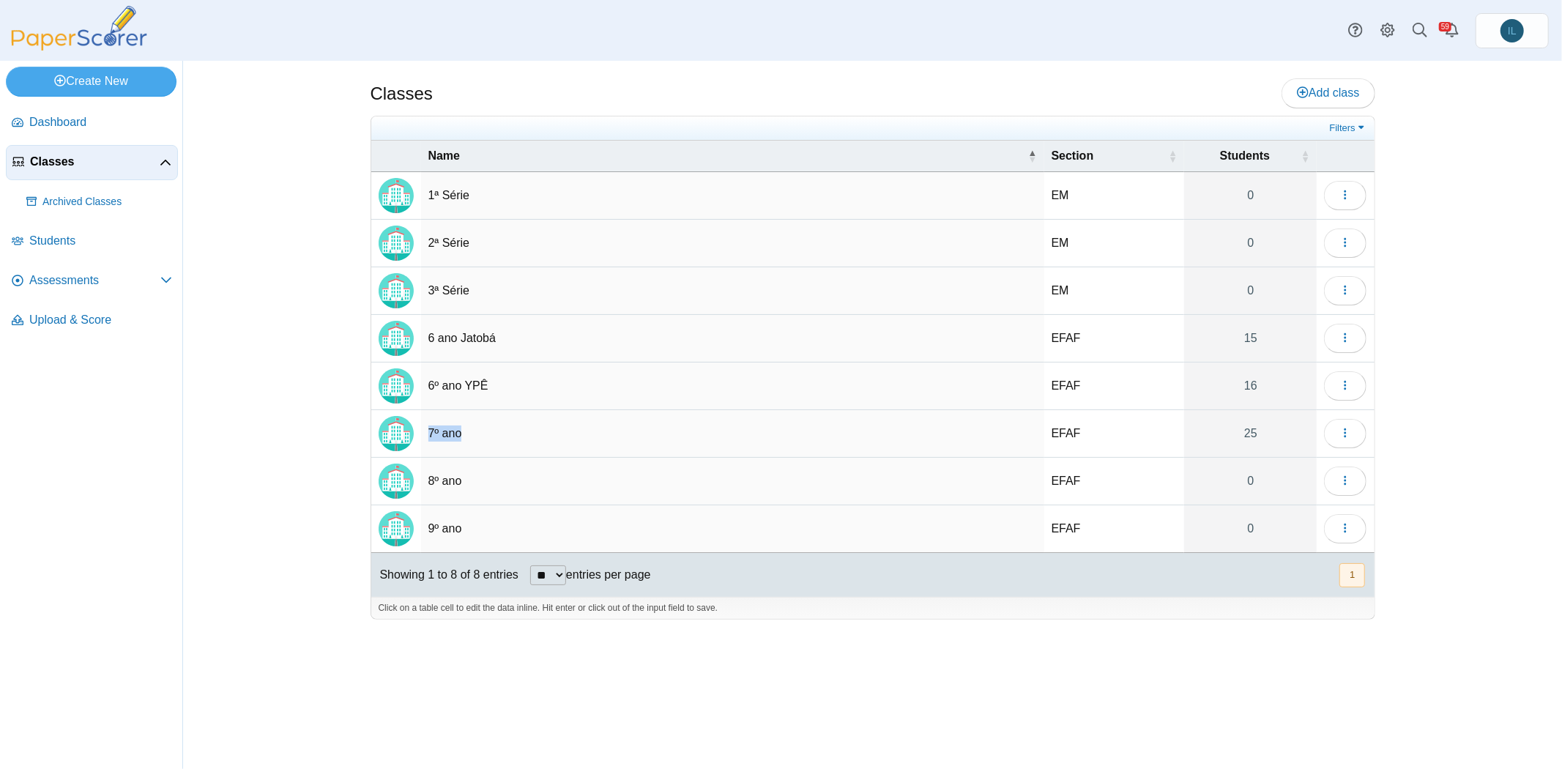
drag, startPoint x: 476, startPoint y: 433, endPoint x: 421, endPoint y: 422, distance: 56.0
click at [421, 422] on td "7º ano" at bounding box center [732, 434] width 623 height 48
drag, startPoint x: 478, startPoint y: 431, endPoint x: 401, endPoint y: 433, distance: 76.9
click at [401, 433] on tr "****** Multiple values The selected items contain different values for this inp…" at bounding box center [872, 434] width 1003 height 48
click at [458, 423] on input "******" at bounding box center [732, 433] width 609 height 29
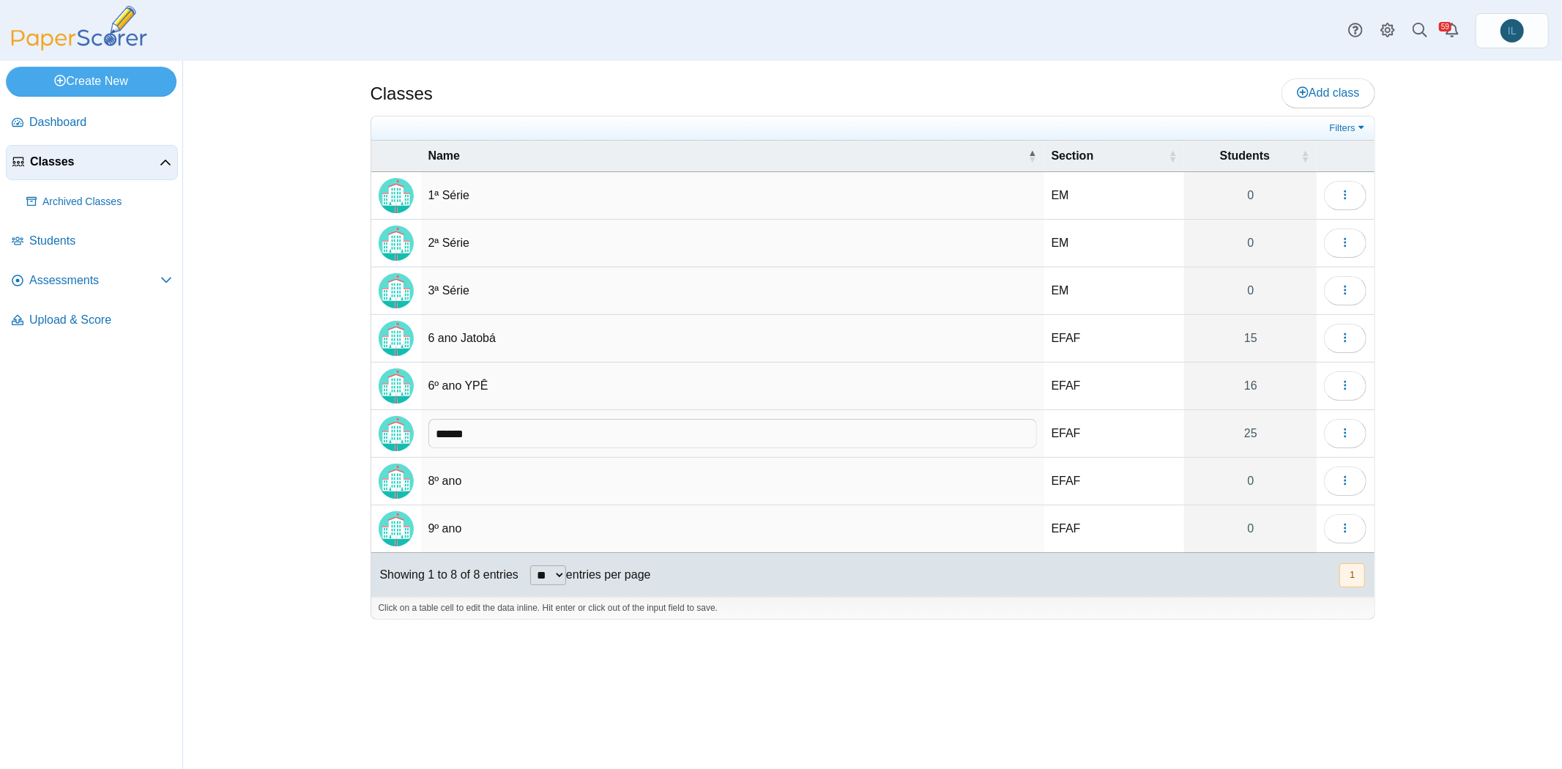
drag, startPoint x: 452, startPoint y: 423, endPoint x: 431, endPoint y: 425, distance: 20.6
click at [431, 425] on input "******" at bounding box center [732, 433] width 609 height 29
click at [436, 426] on input "******" at bounding box center [732, 433] width 609 height 29
click at [434, 428] on input "******" at bounding box center [732, 433] width 609 height 29
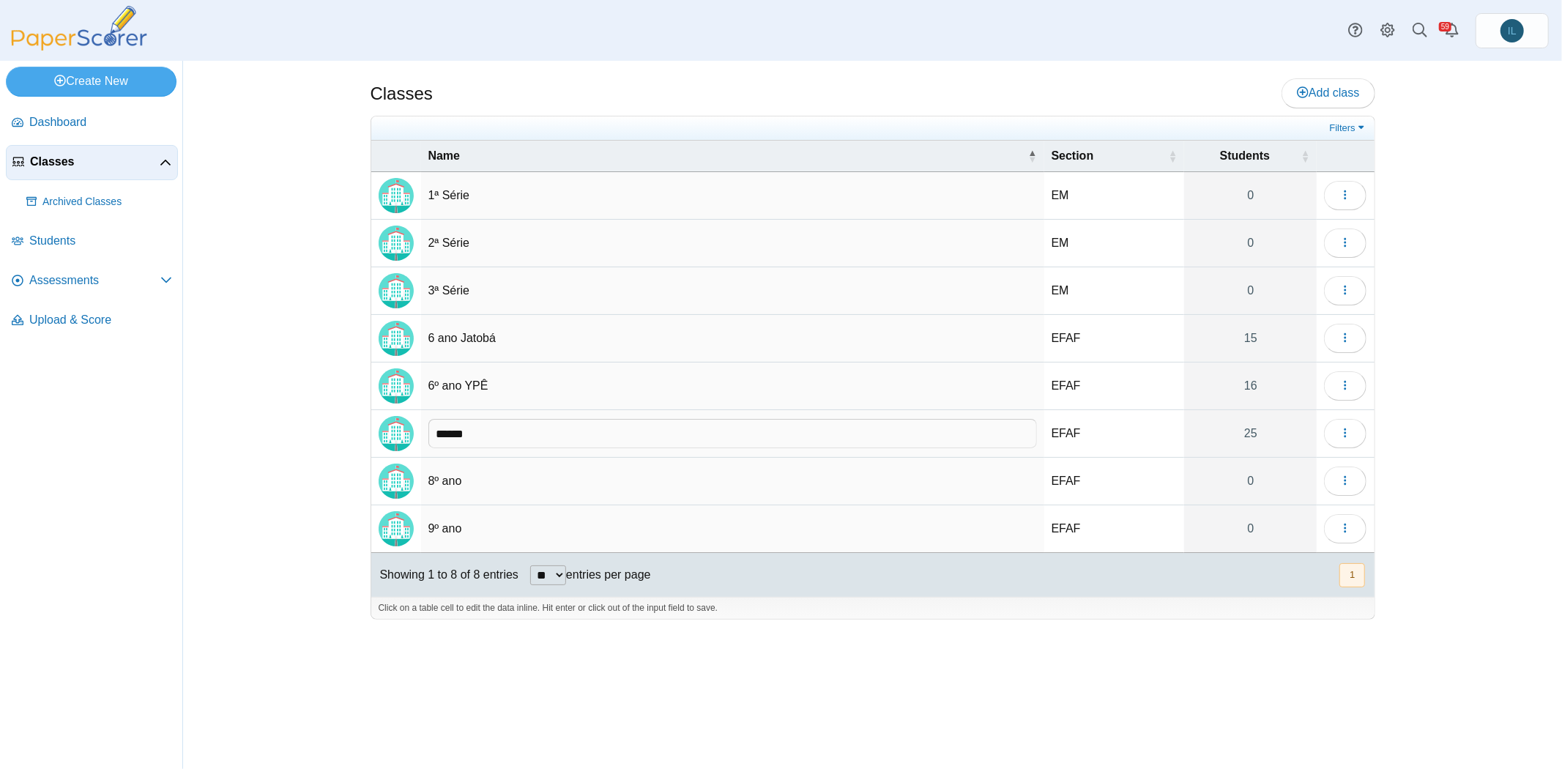
drag, startPoint x: 447, startPoint y: 428, endPoint x: 438, endPoint y: 428, distance: 9.5
click at [438, 428] on input "******" at bounding box center [732, 433] width 609 height 29
click at [676, 410] on td "****** Multiple values The selected items contain different values for this inp…" at bounding box center [732, 434] width 623 height 48
click at [672, 425] on input "******" at bounding box center [732, 433] width 609 height 29
type input "**********"
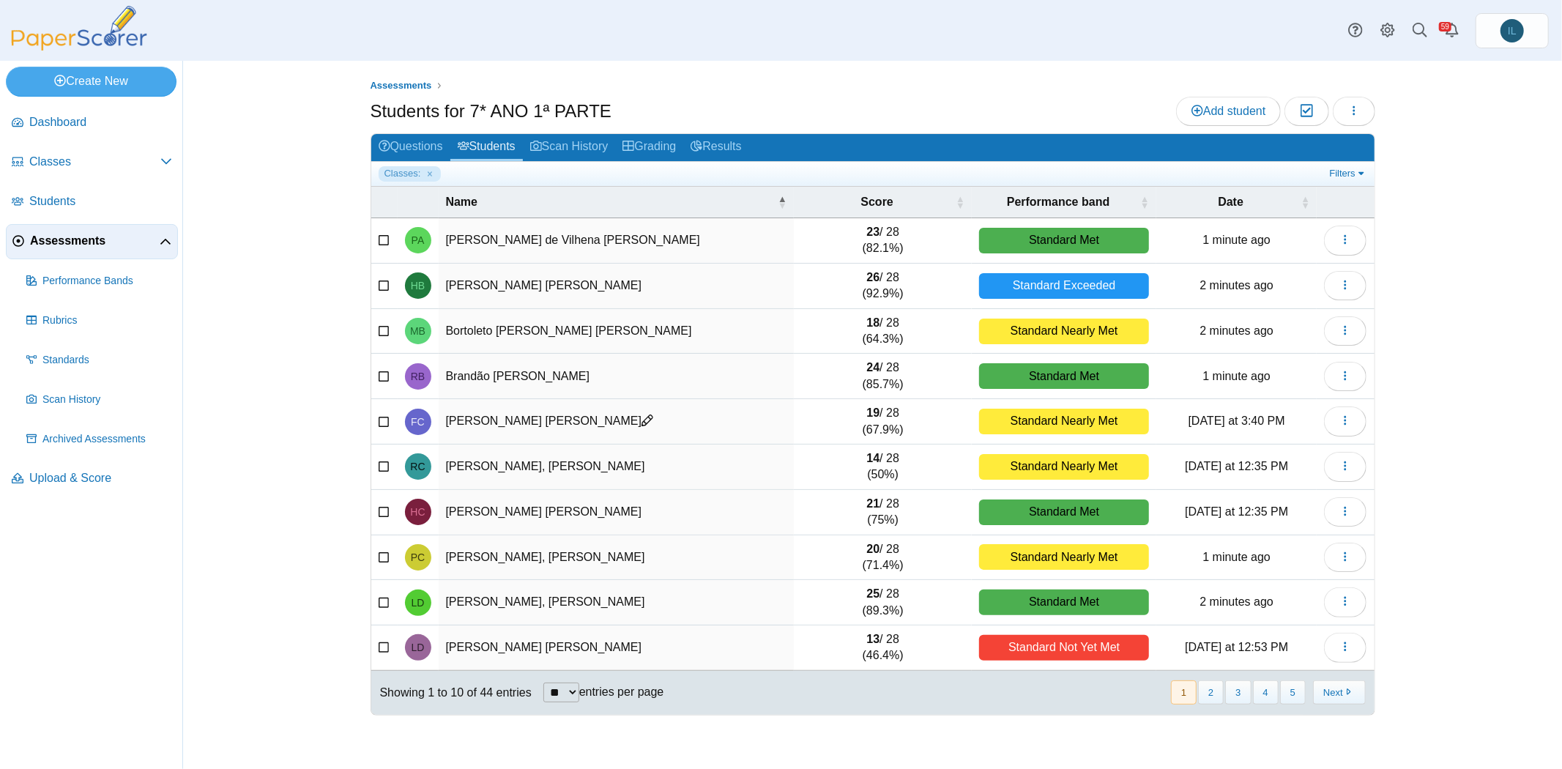
click at [379, 239] on icon at bounding box center [385, 239] width 12 height 10
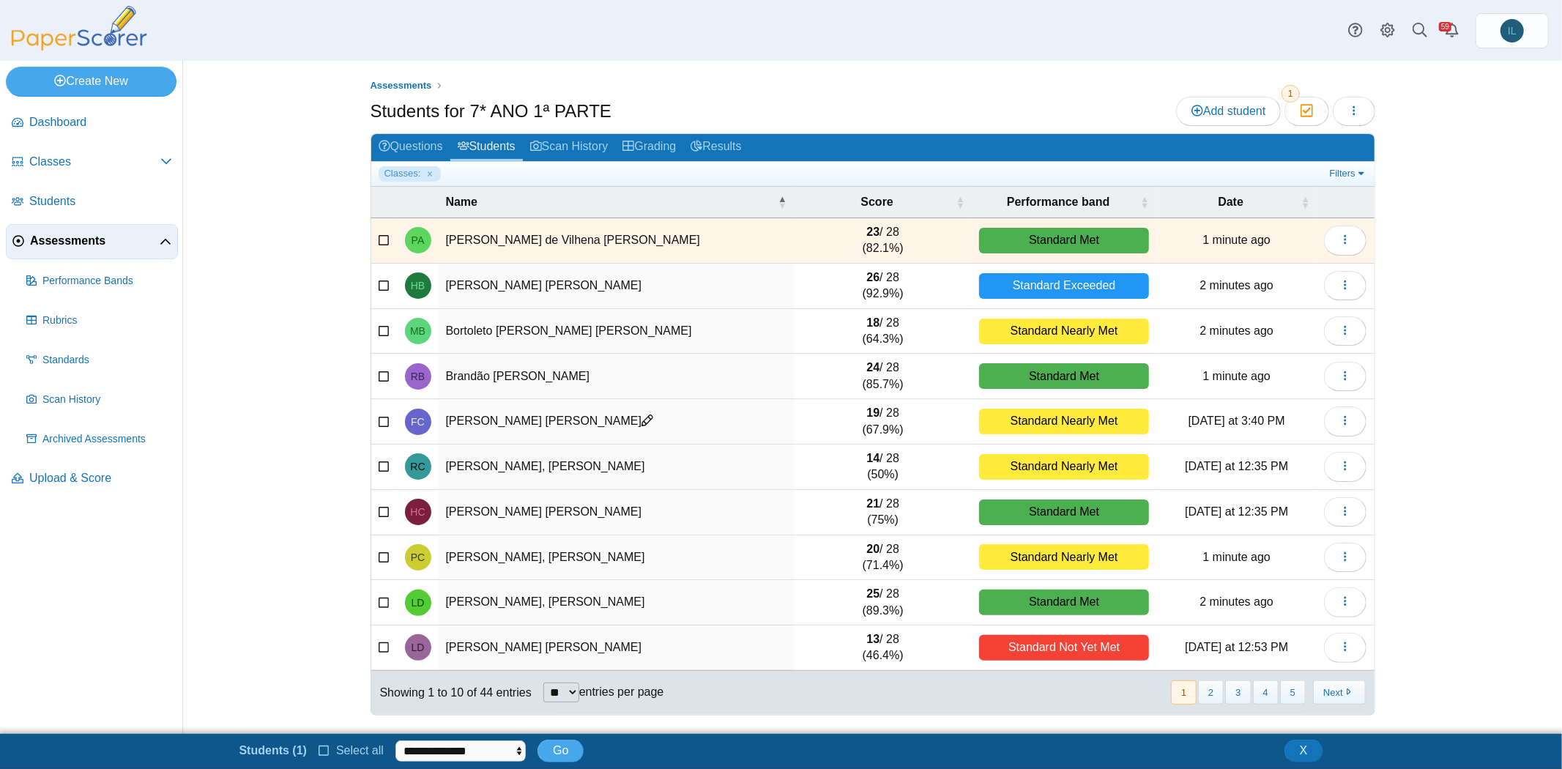
click at [382, 278] on label at bounding box center [385, 286] width 12 height 16
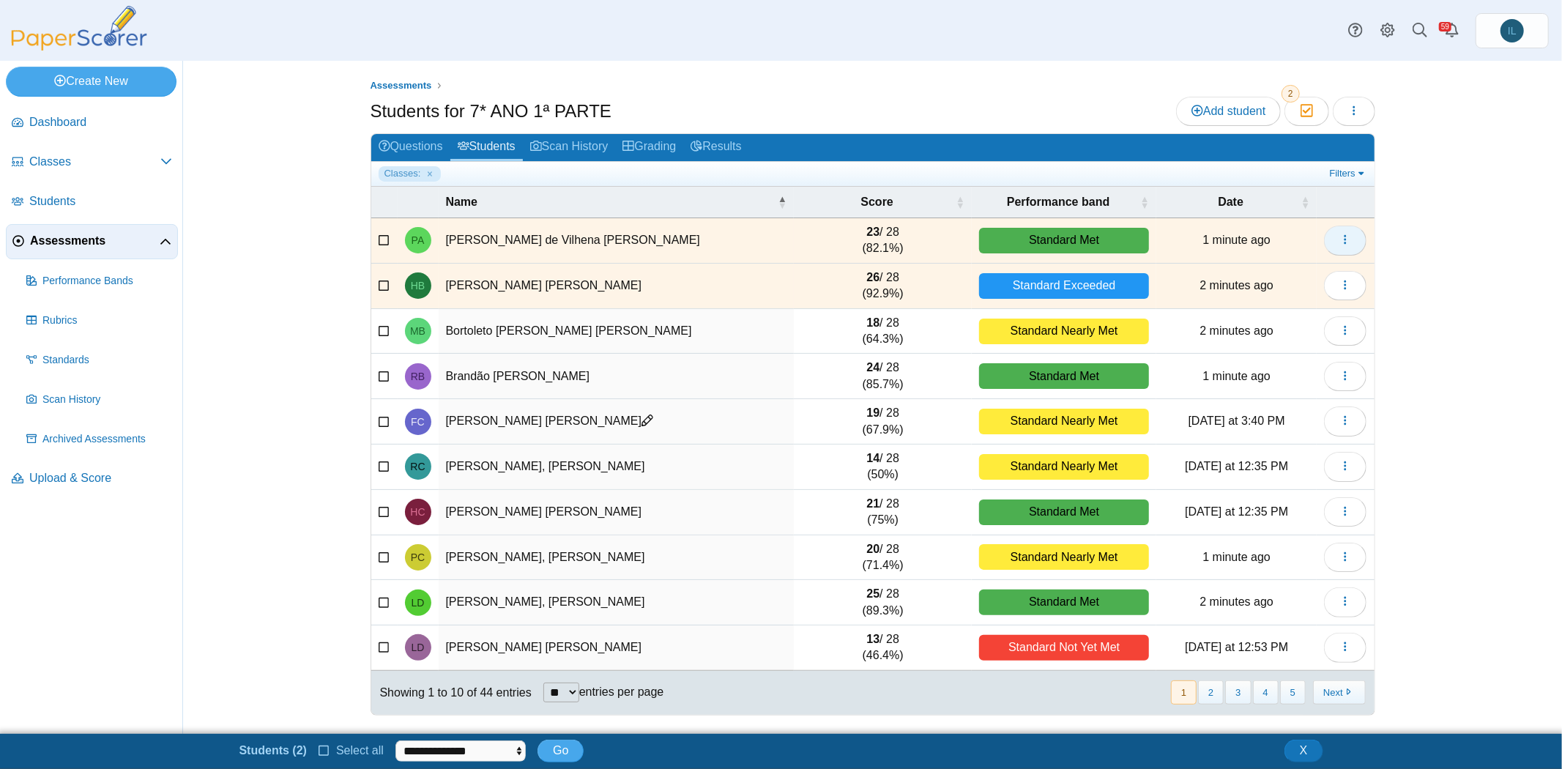
click at [1356, 231] on button "button" at bounding box center [1345, 240] width 42 height 29
click at [1351, 122] on button "button" at bounding box center [1354, 111] width 42 height 29
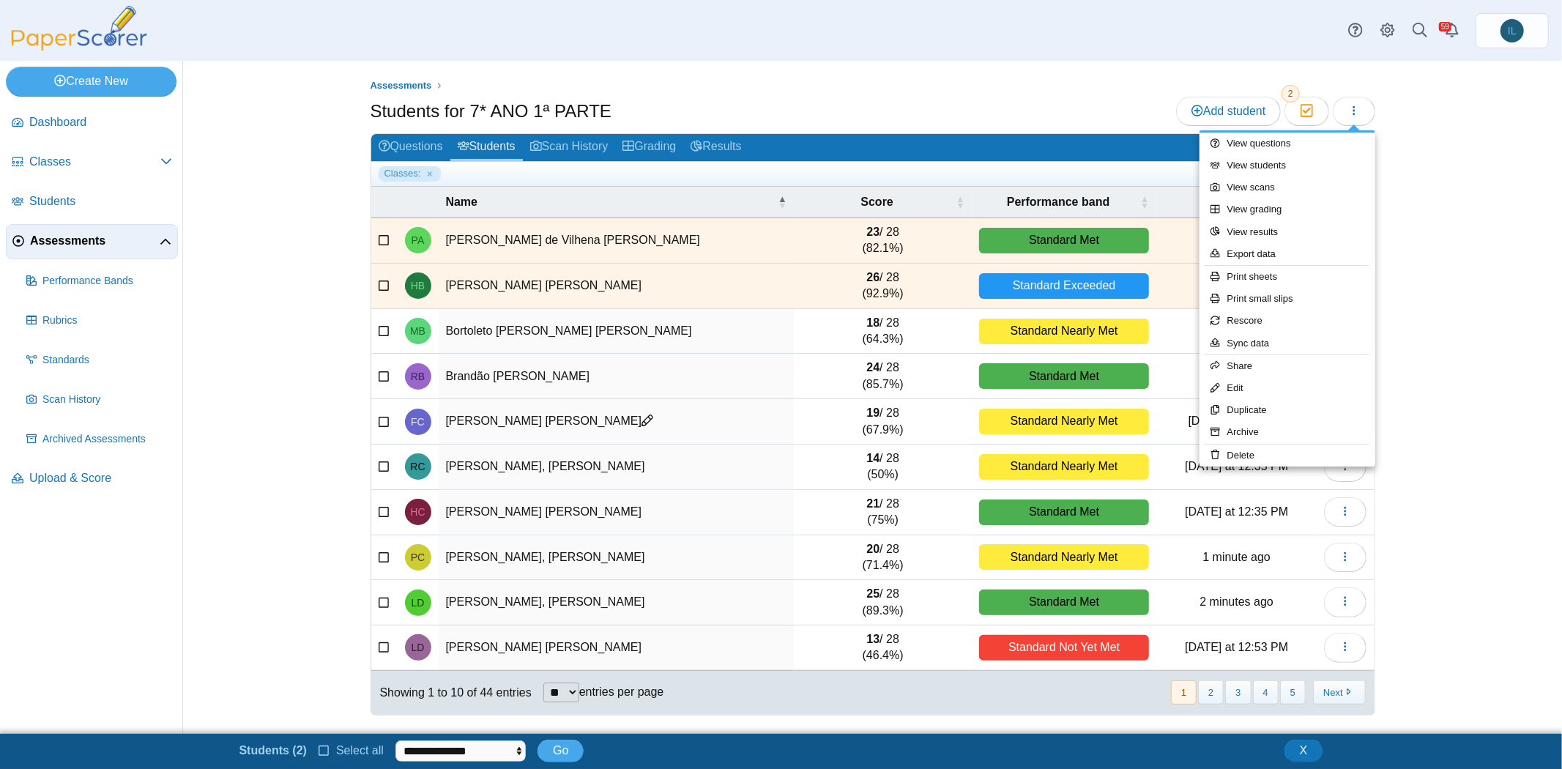
click at [379, 332] on icon at bounding box center [385, 329] width 12 height 10
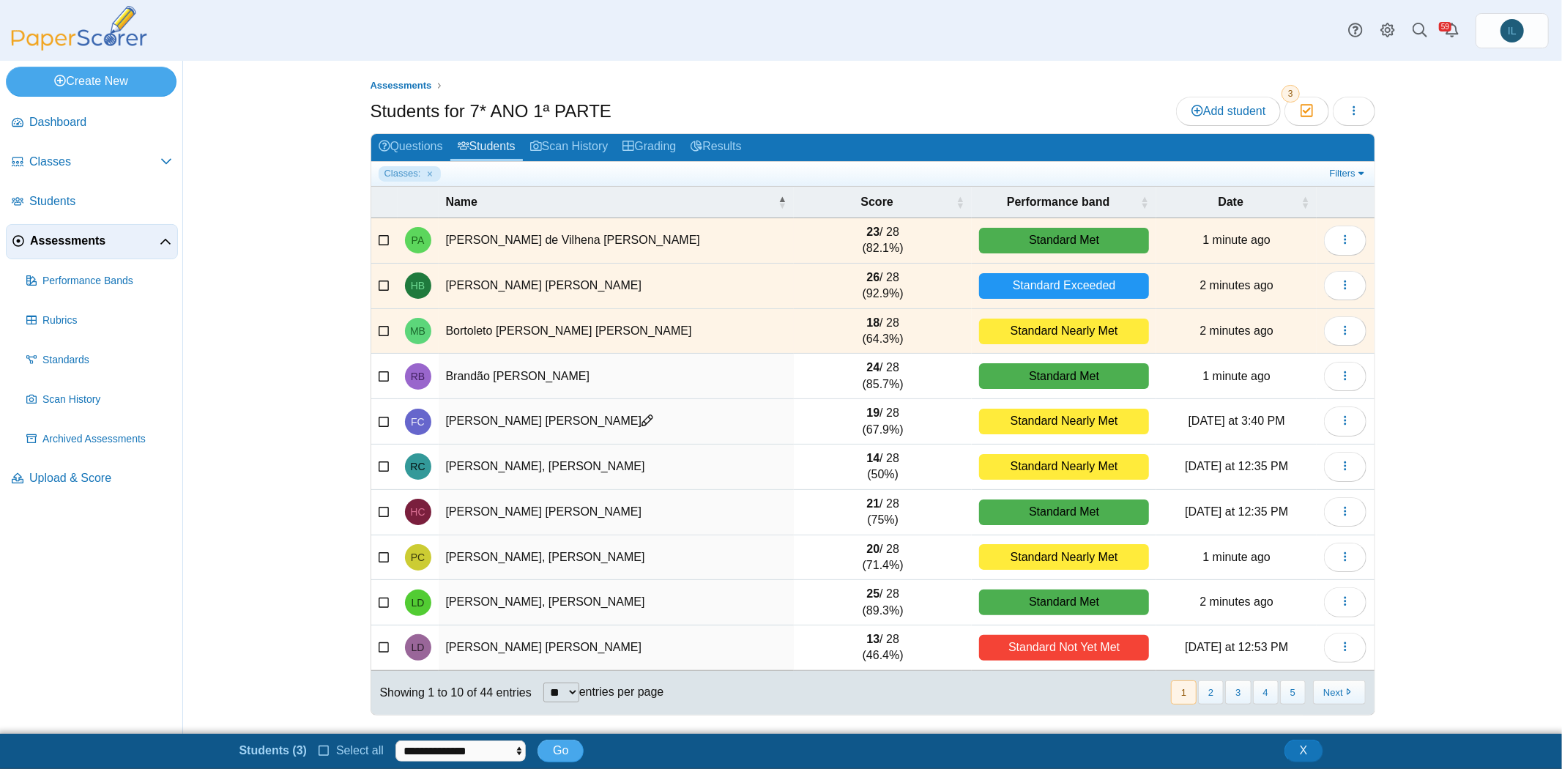
click at [379, 375] on icon at bounding box center [385, 374] width 12 height 10
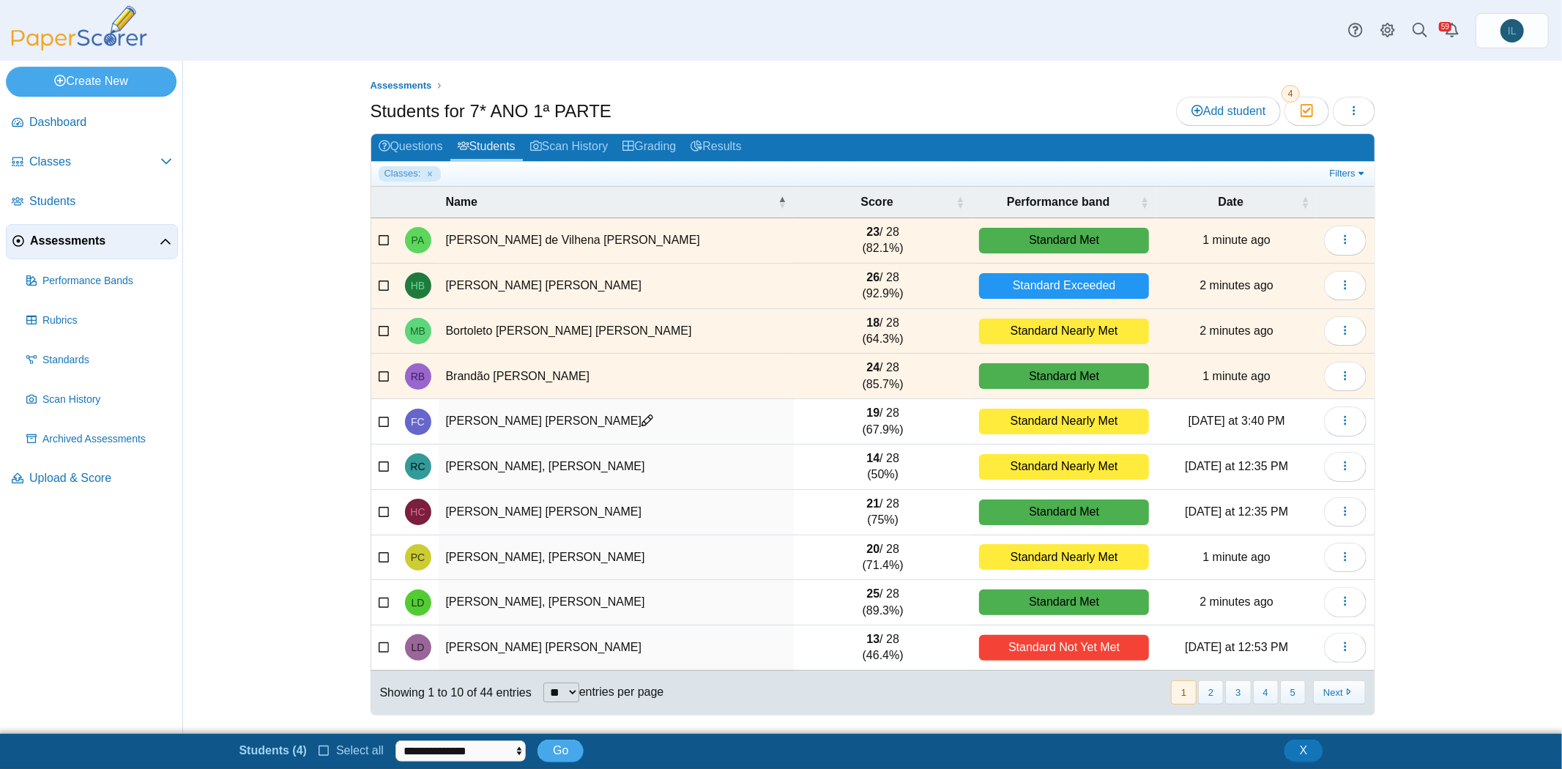
click at [383, 420] on icon at bounding box center [385, 419] width 12 height 10
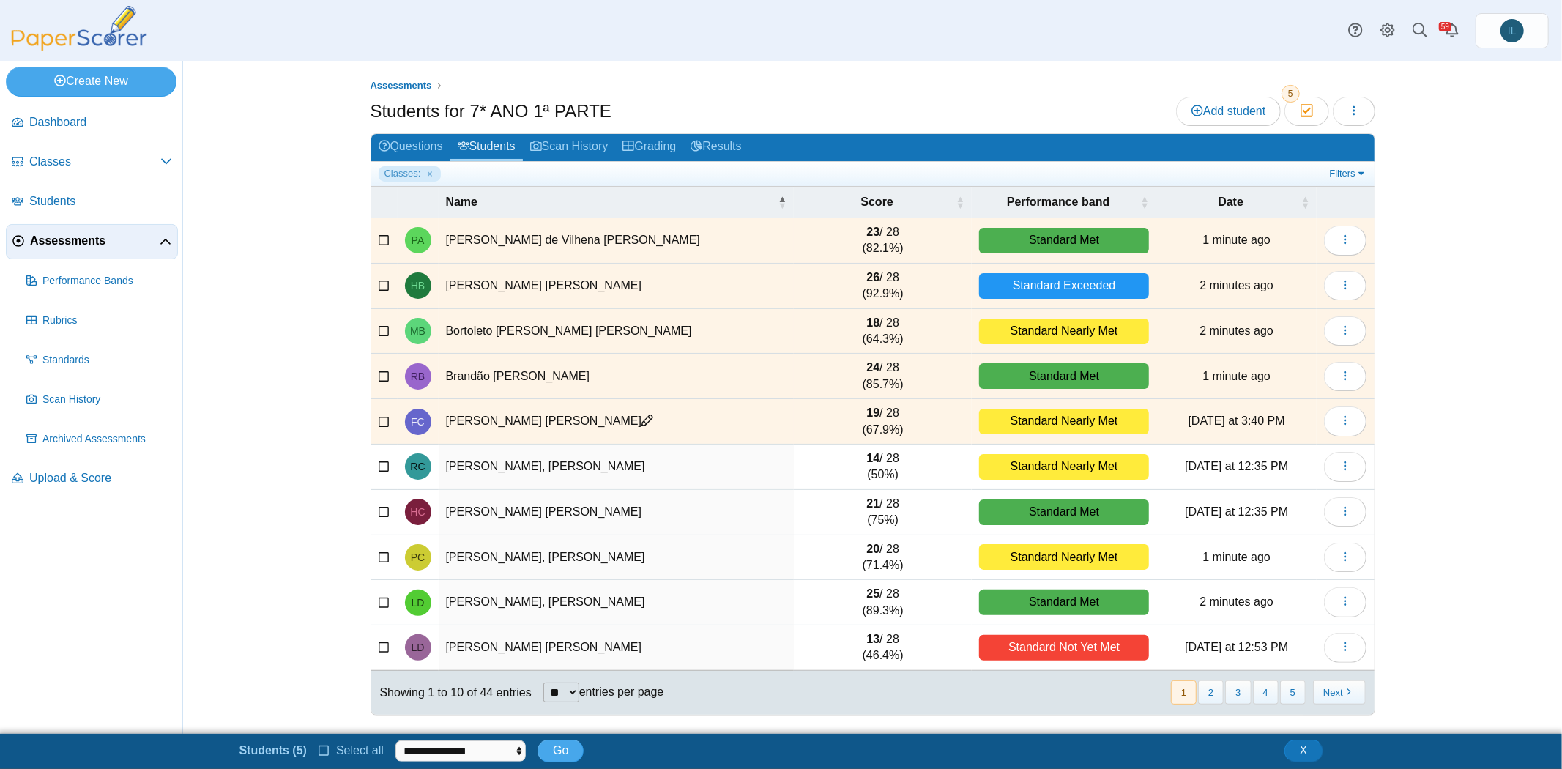
click at [383, 463] on icon at bounding box center [385, 465] width 12 height 10
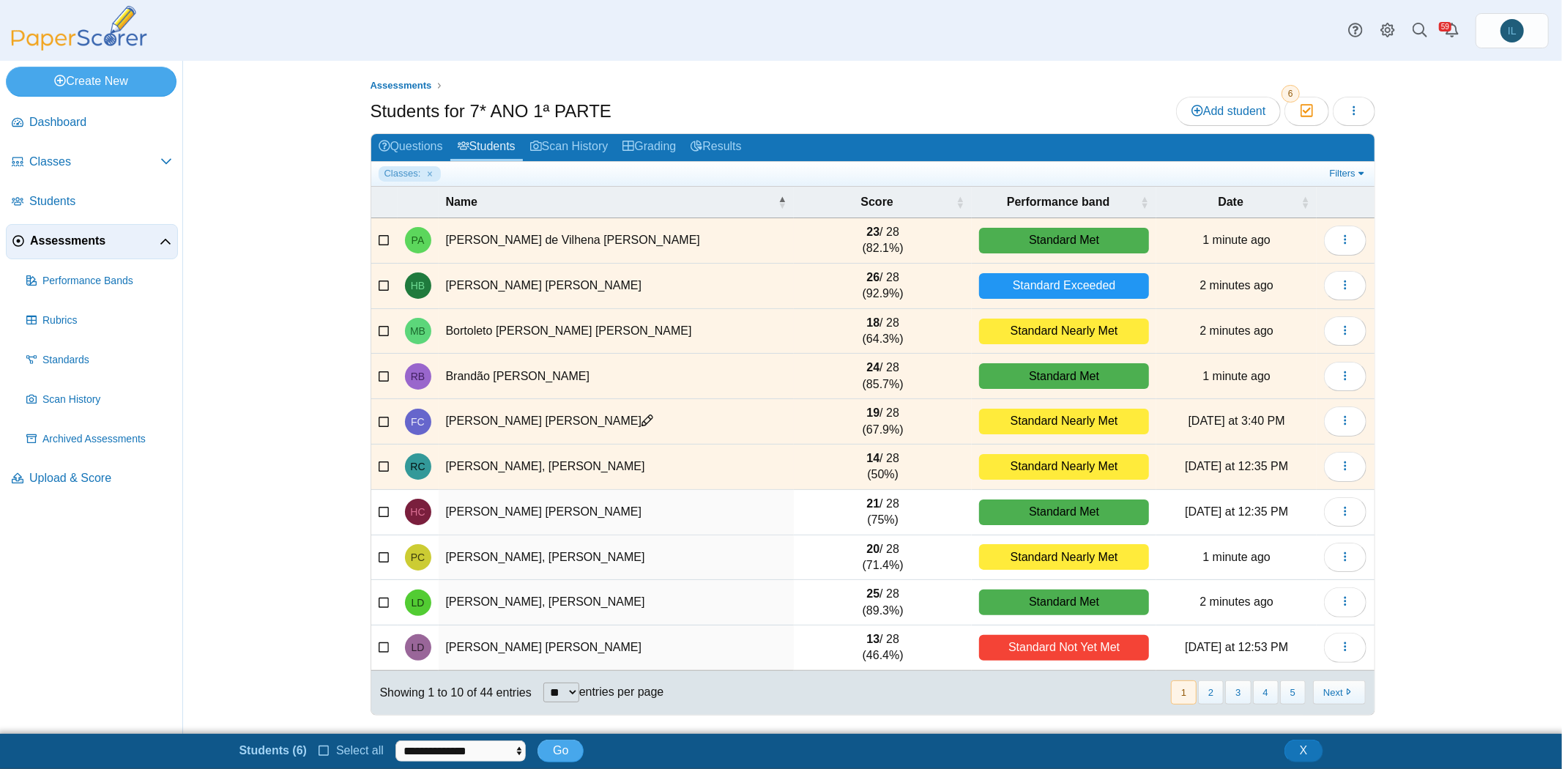
click at [383, 504] on label at bounding box center [385, 512] width 12 height 16
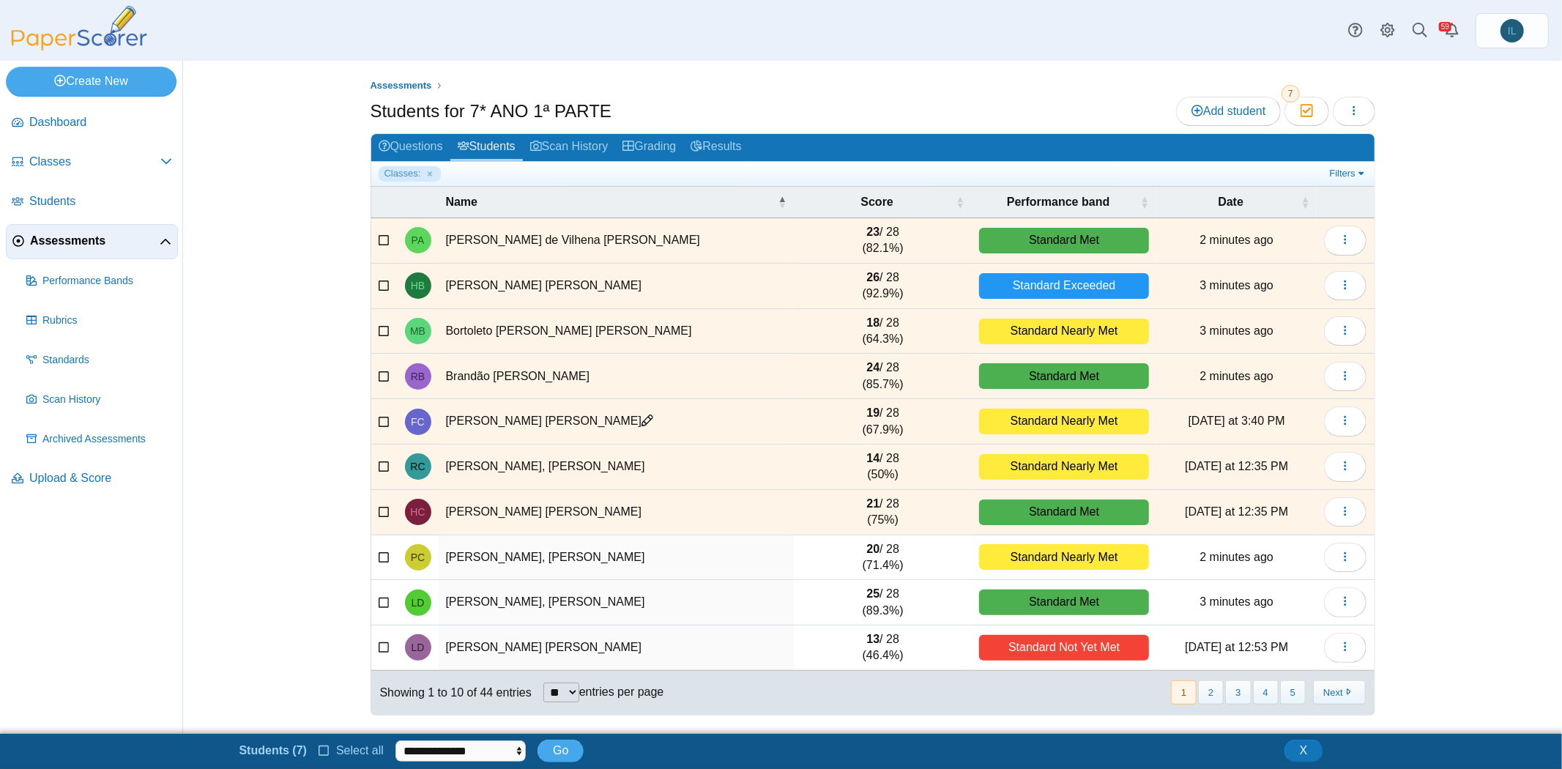
click at [382, 554] on icon at bounding box center [385, 555] width 12 height 10
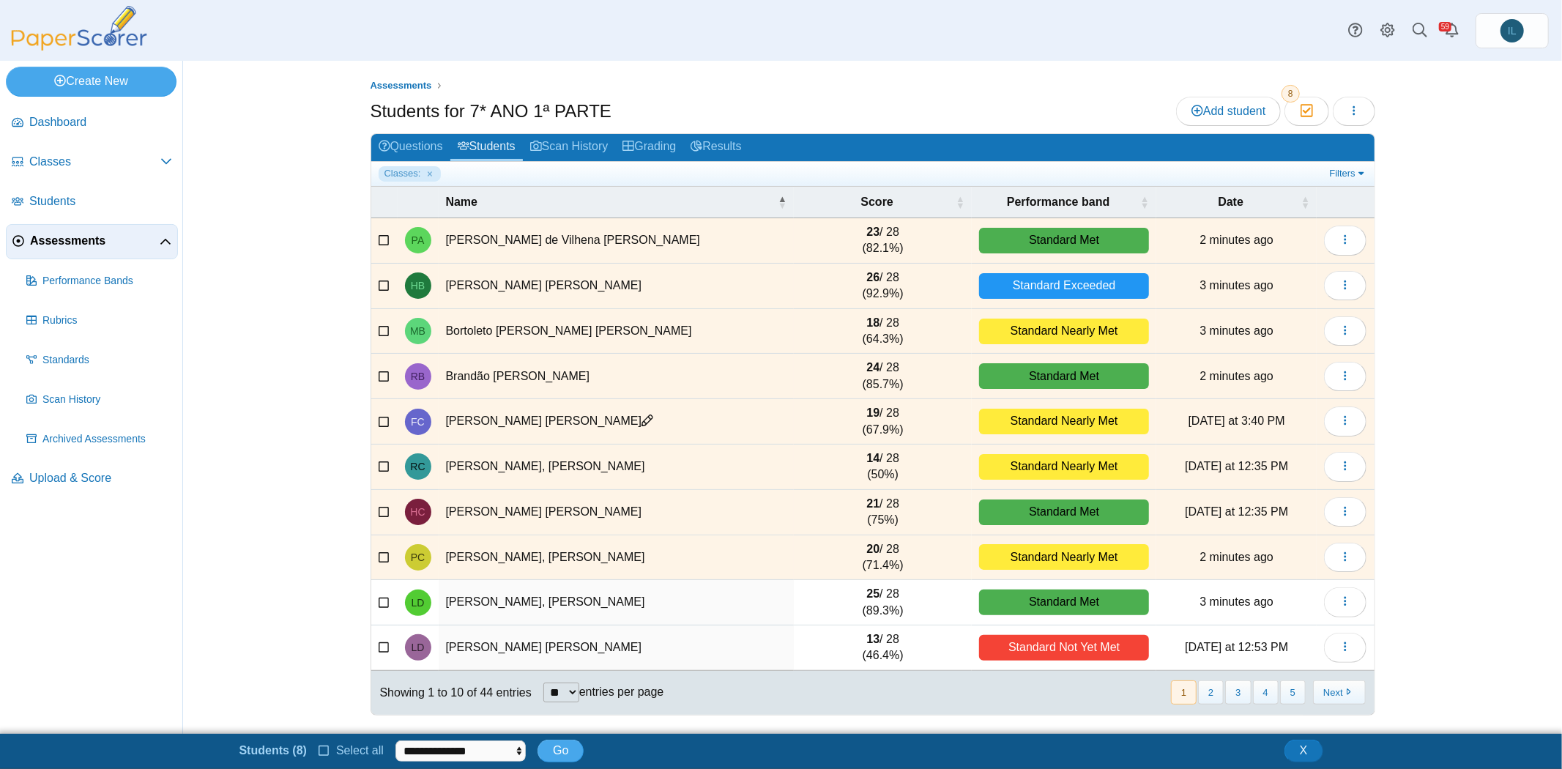
click at [386, 605] on label at bounding box center [385, 602] width 12 height 16
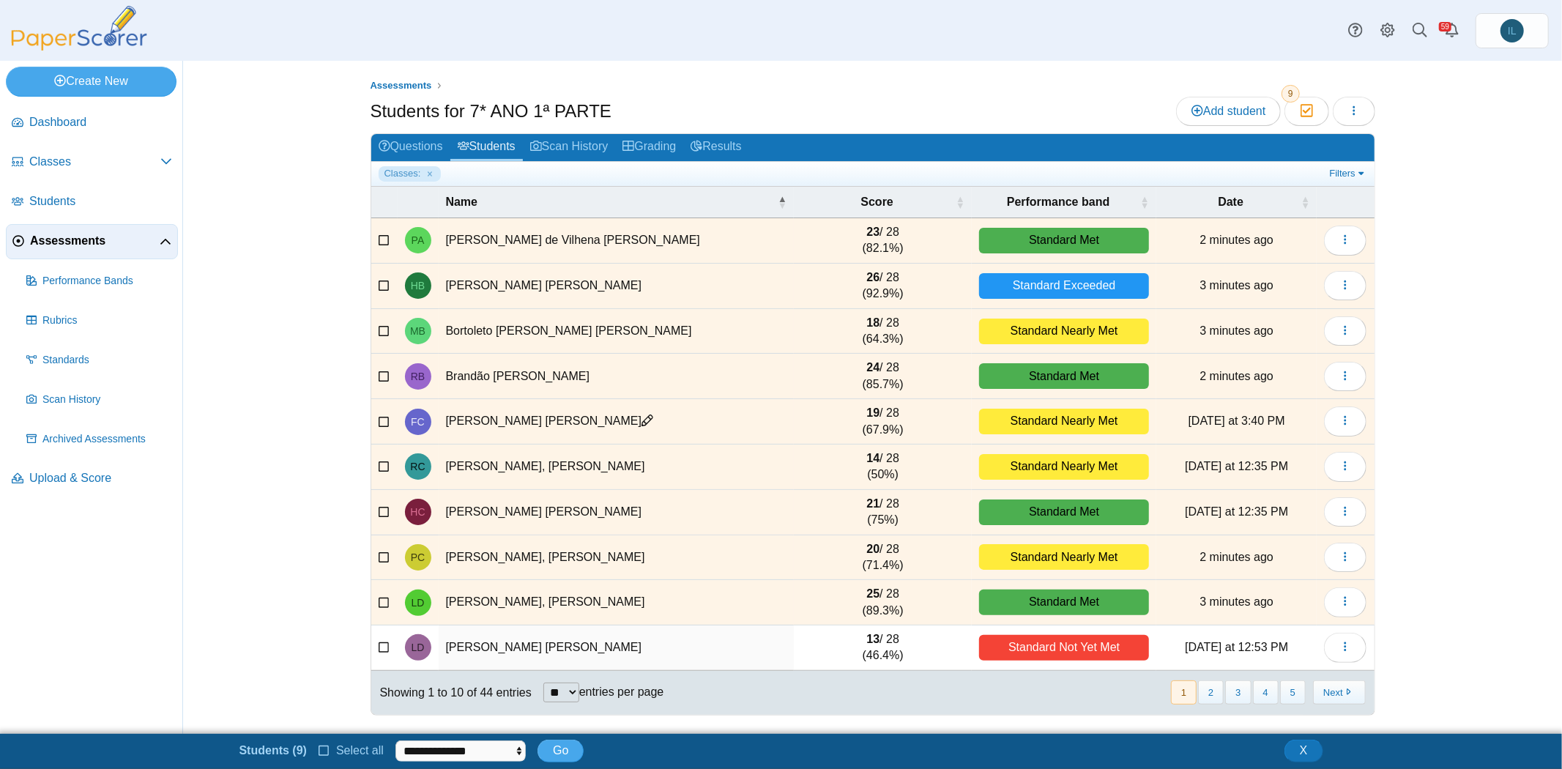
click at [384, 643] on icon at bounding box center [385, 646] width 12 height 10
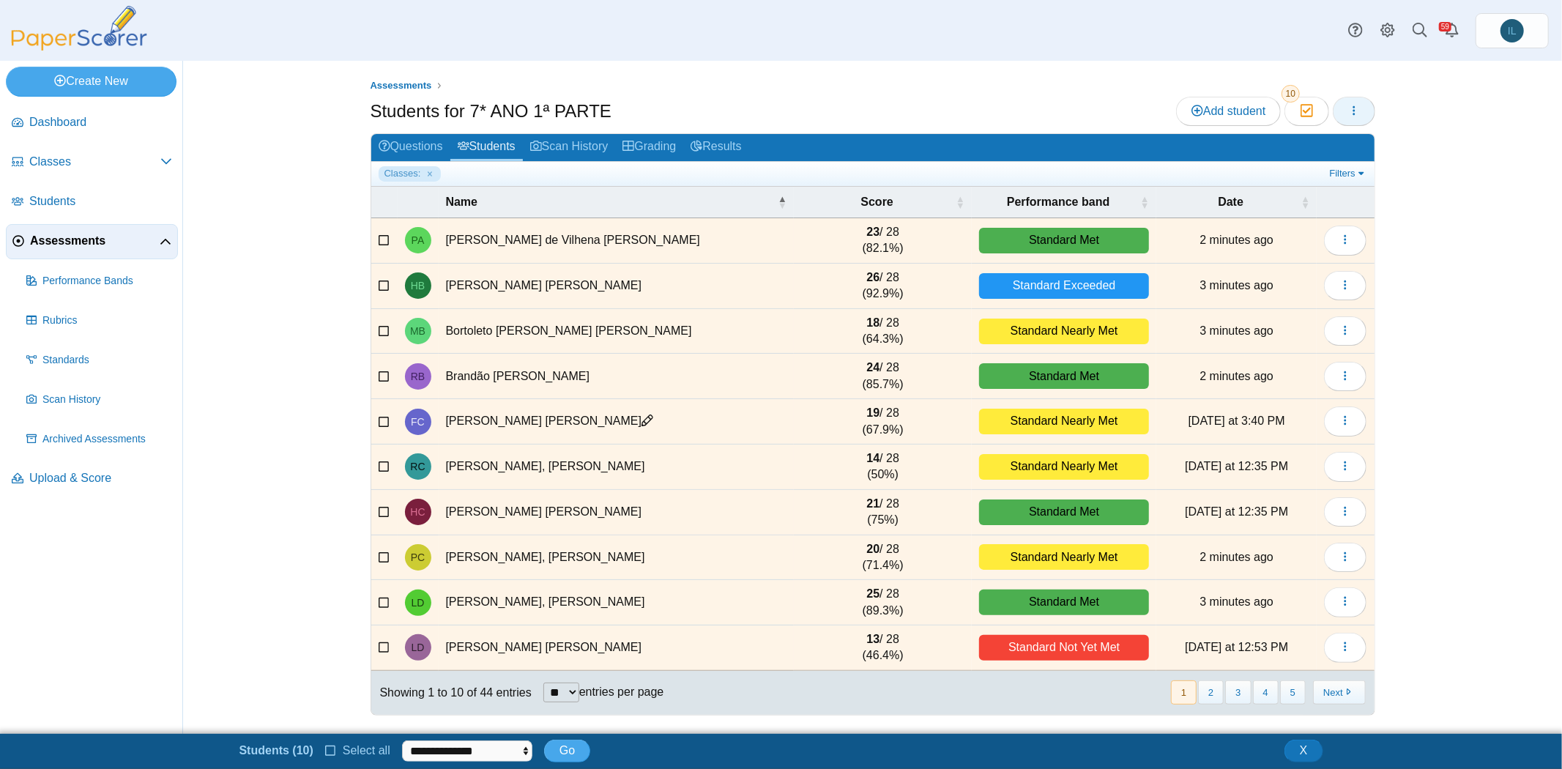
click at [1360, 99] on button "button" at bounding box center [1354, 111] width 42 height 29
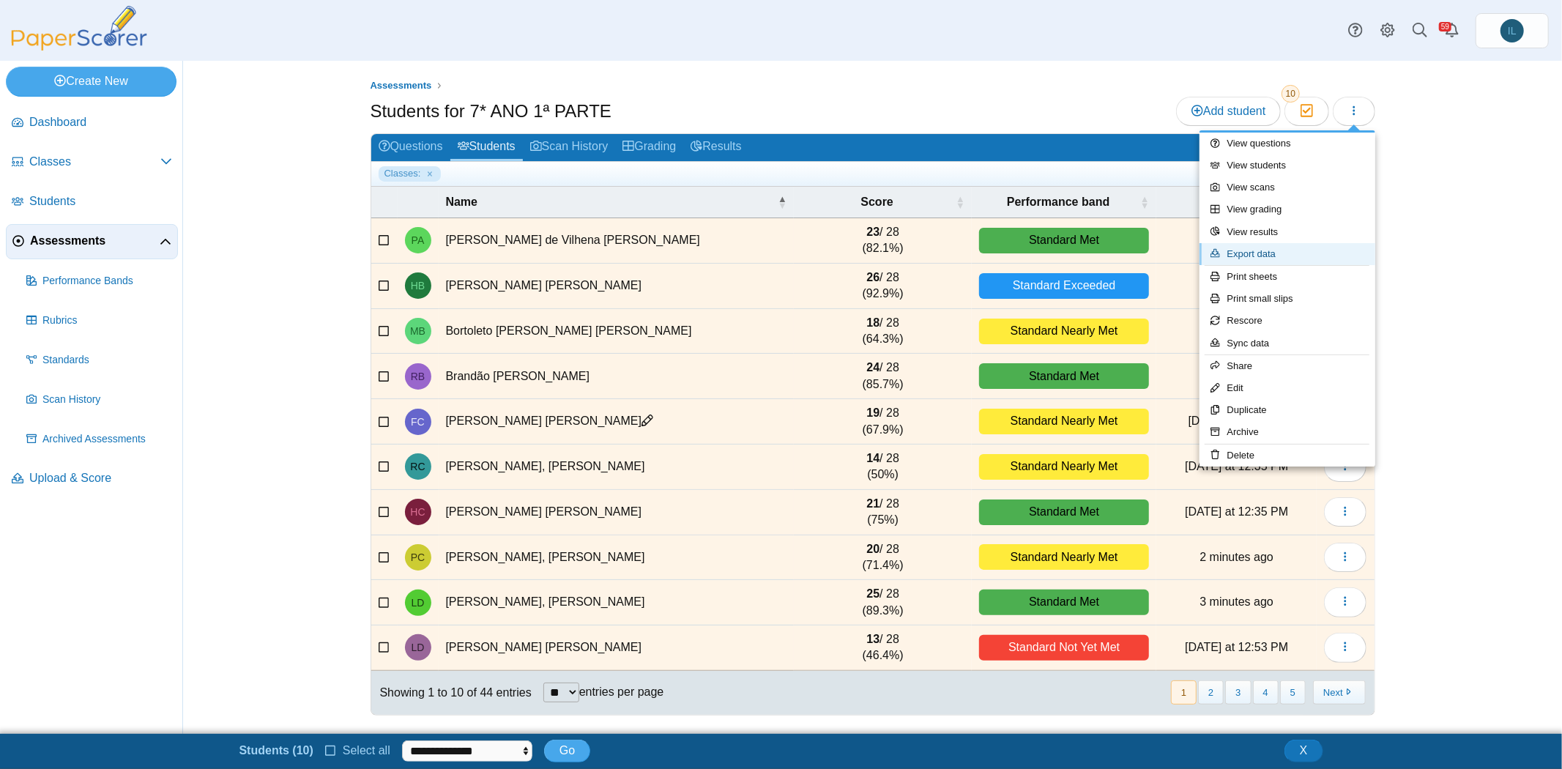
drag, startPoint x: 1285, startPoint y: 245, endPoint x: 1275, endPoint y: 249, distance: 10.2
click at [1275, 249] on link "Export data" at bounding box center [1288, 254] width 176 height 22
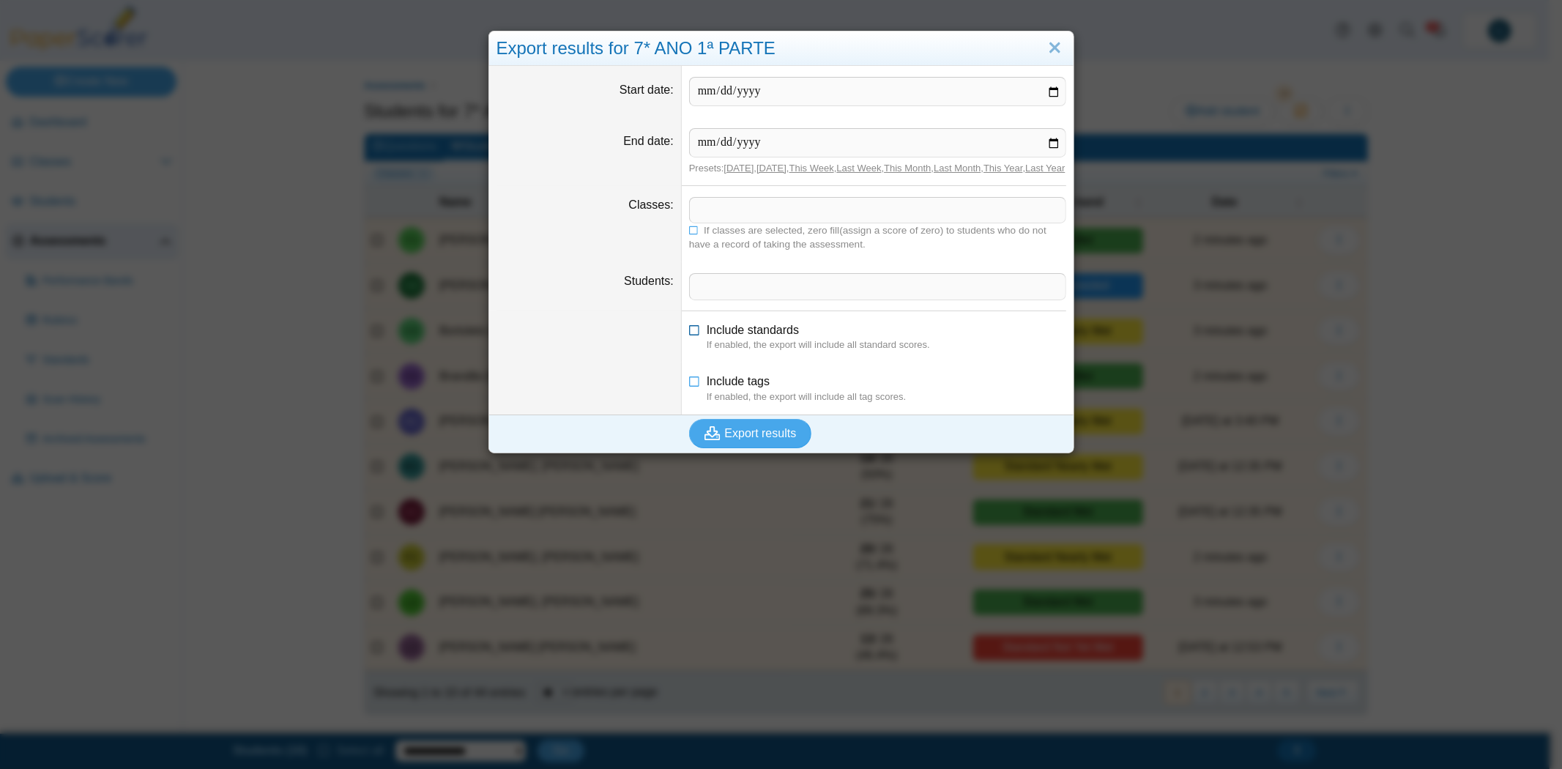
click at [691, 332] on icon at bounding box center [695, 327] width 12 height 10
click at [694, 384] on icon at bounding box center [695, 378] width 12 height 10
click at [728, 434] on button "Export results" at bounding box center [750, 433] width 123 height 29
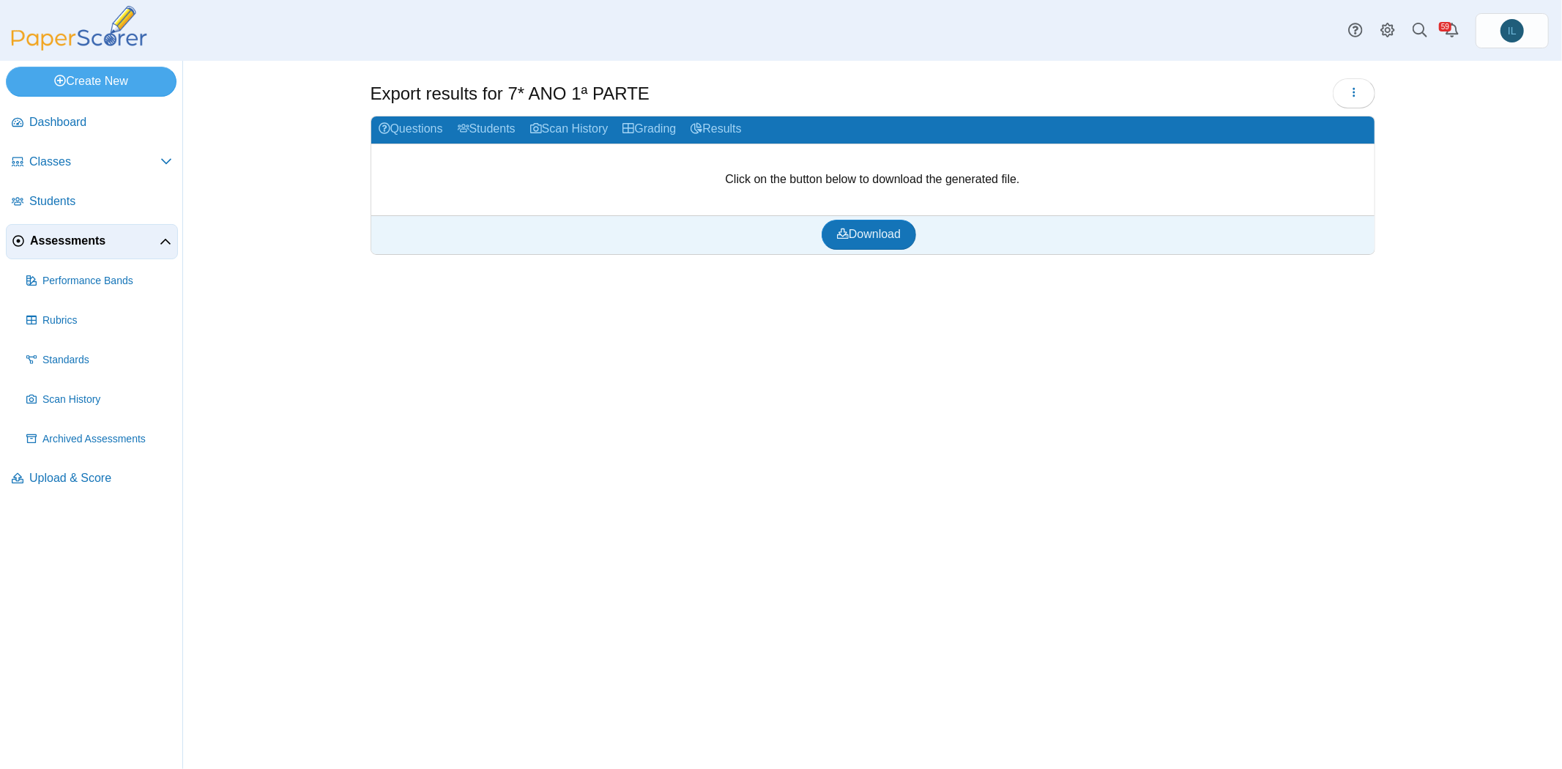
click at [555, 97] on h1 "Export results for 7* ANO 1ª PARTE" at bounding box center [510, 93] width 279 height 25
click at [896, 232] on span "Download" at bounding box center [869, 234] width 64 height 12
click at [503, 126] on link "Students" at bounding box center [486, 129] width 73 height 27
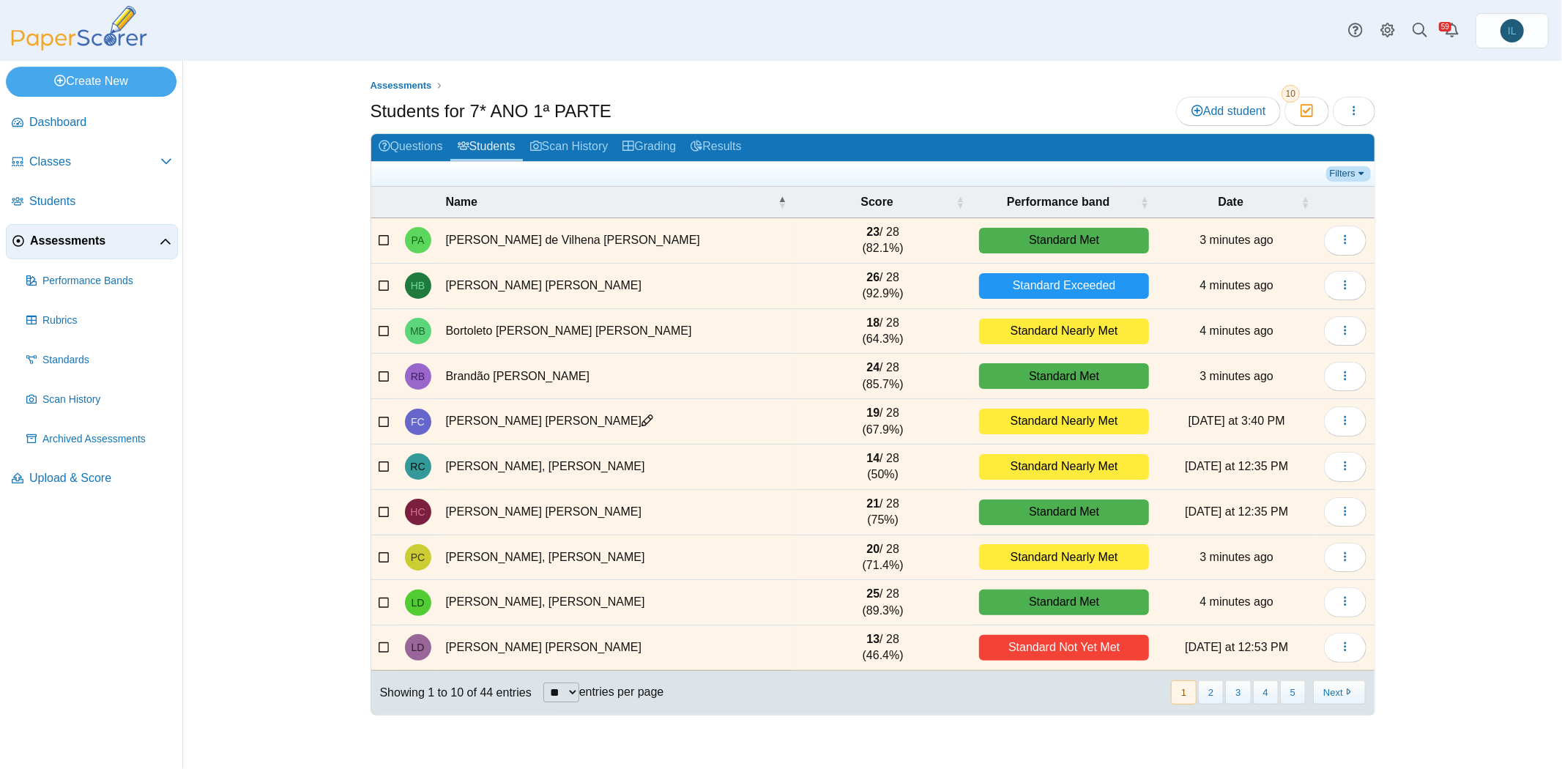
click at [1342, 166] on link "Filters" at bounding box center [1348, 173] width 45 height 15
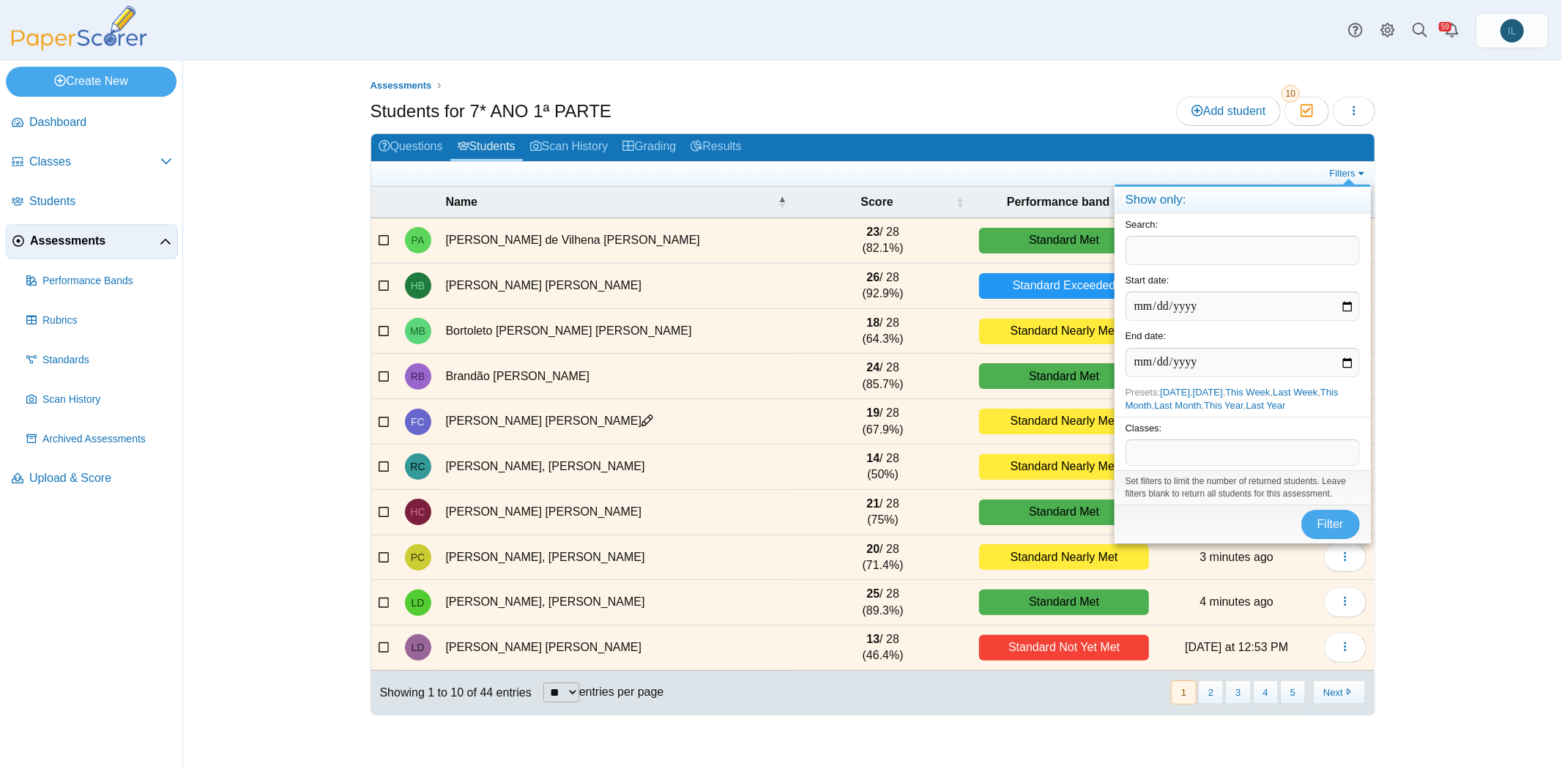
click at [1205, 444] on span at bounding box center [1242, 452] width 233 height 25
click at [1161, 456] on span "******" at bounding box center [1160, 452] width 26 height 11
click at [1165, 450] on span "******" at bounding box center [1160, 452] width 26 height 11
click at [1134, 452] on x "remove tag" at bounding box center [1139, 452] width 12 height 10
click at [1155, 451] on span at bounding box center [1242, 452] width 233 height 25
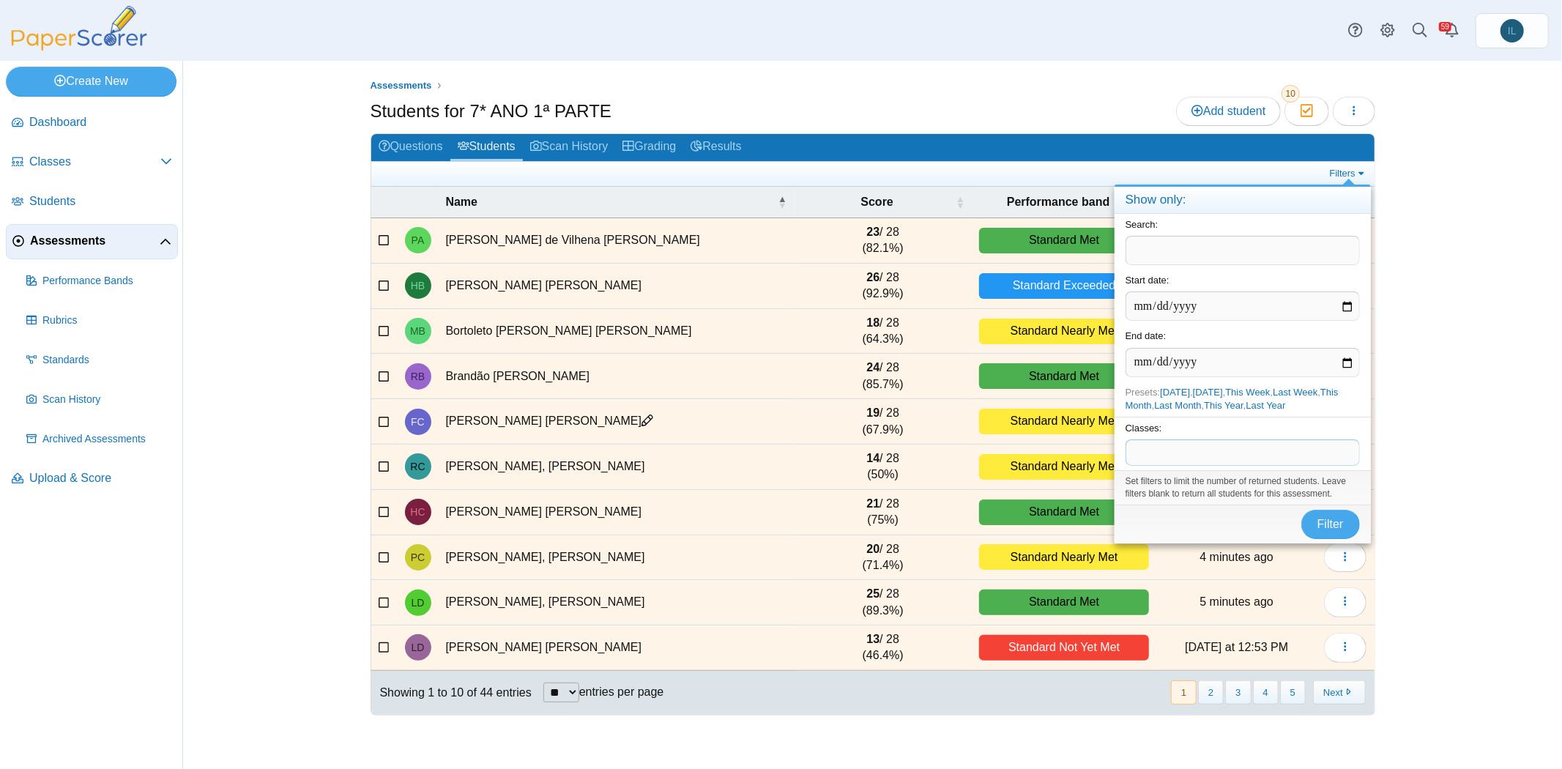
paste span
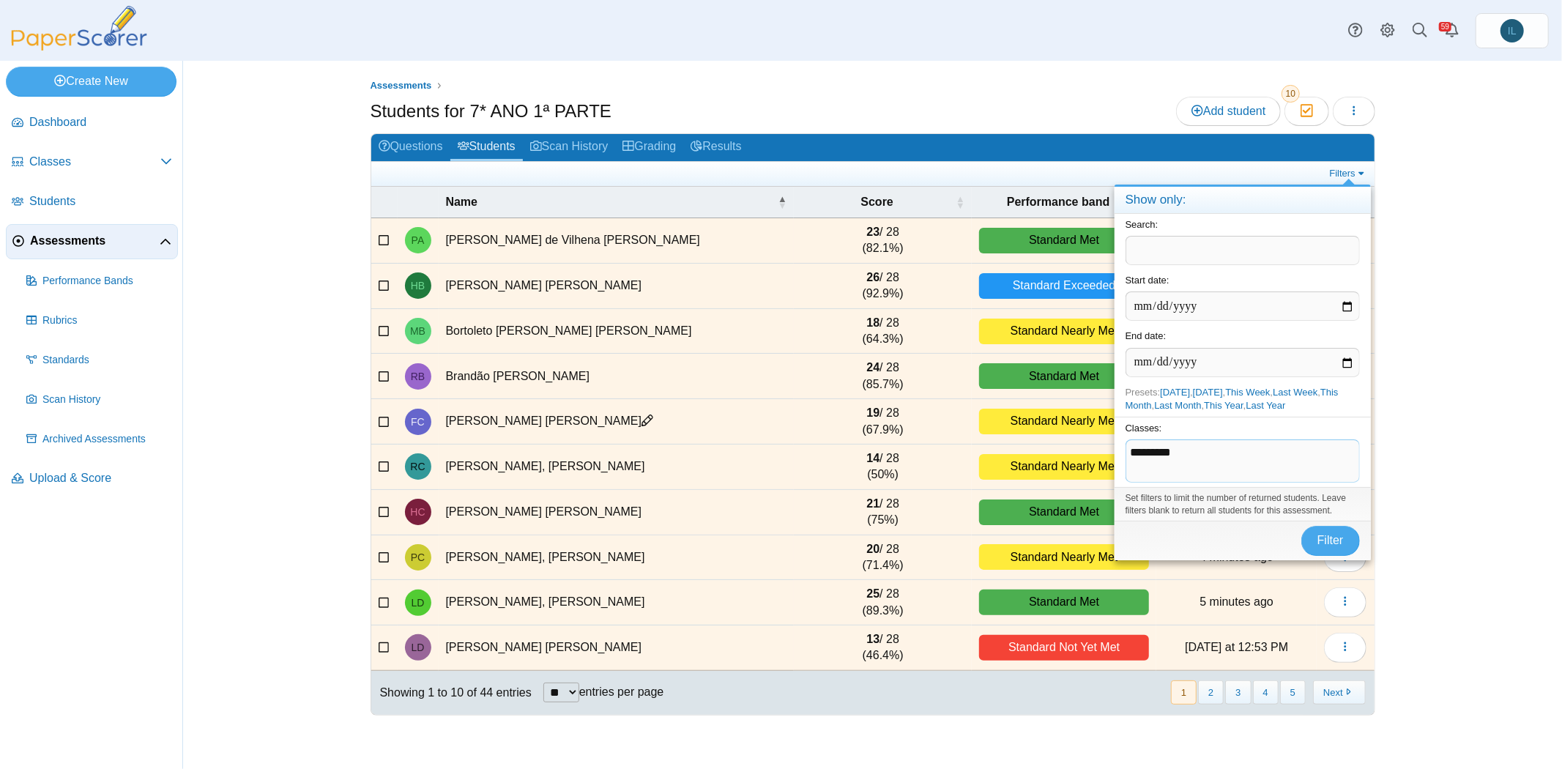
click at [1178, 445] on span "*********" at bounding box center [1243, 452] width 234 height 25
click at [1178, 445] on span "**" at bounding box center [1243, 452] width 234 height 25
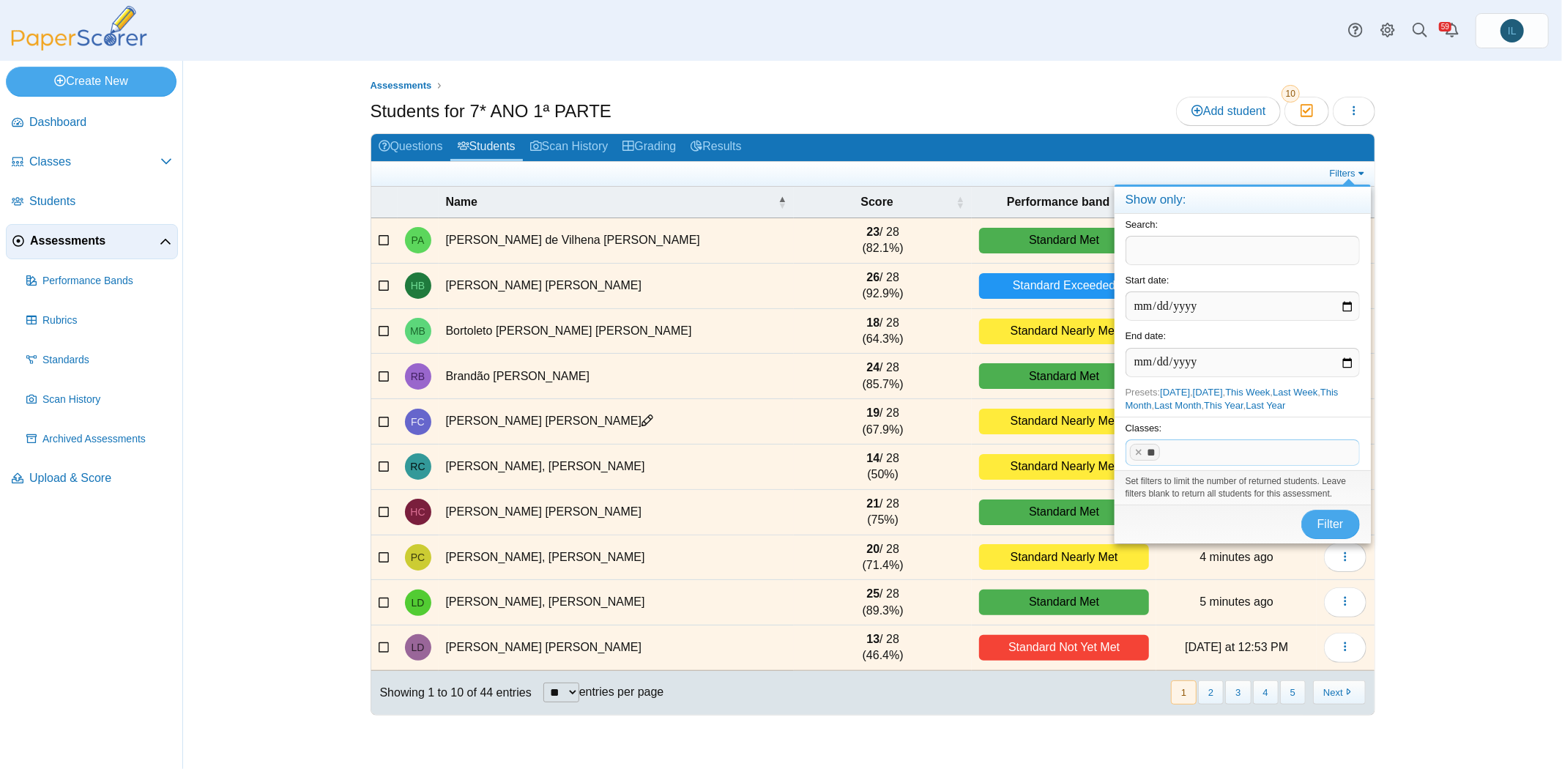
click at [1204, 496] on div "Set filters to limit the number of returned students. Leave filters blank to re…" at bounding box center [1243, 487] width 256 height 34
click at [1181, 440] on span at bounding box center [1261, 452] width 195 height 25
click at [1334, 527] on span "Filter" at bounding box center [1330, 524] width 26 height 12
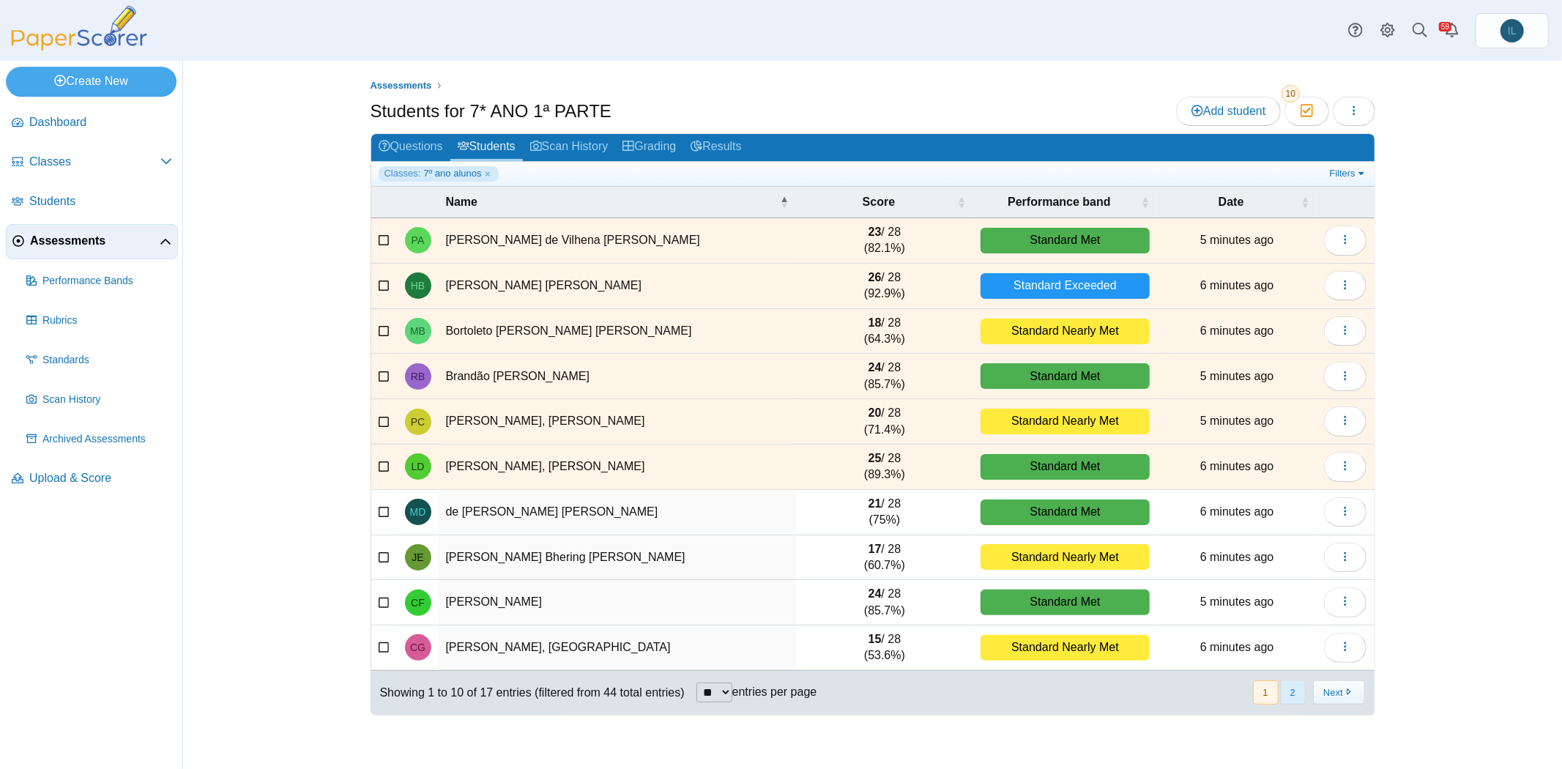
click at [1293, 688] on button "2" at bounding box center [1293, 692] width 26 height 24
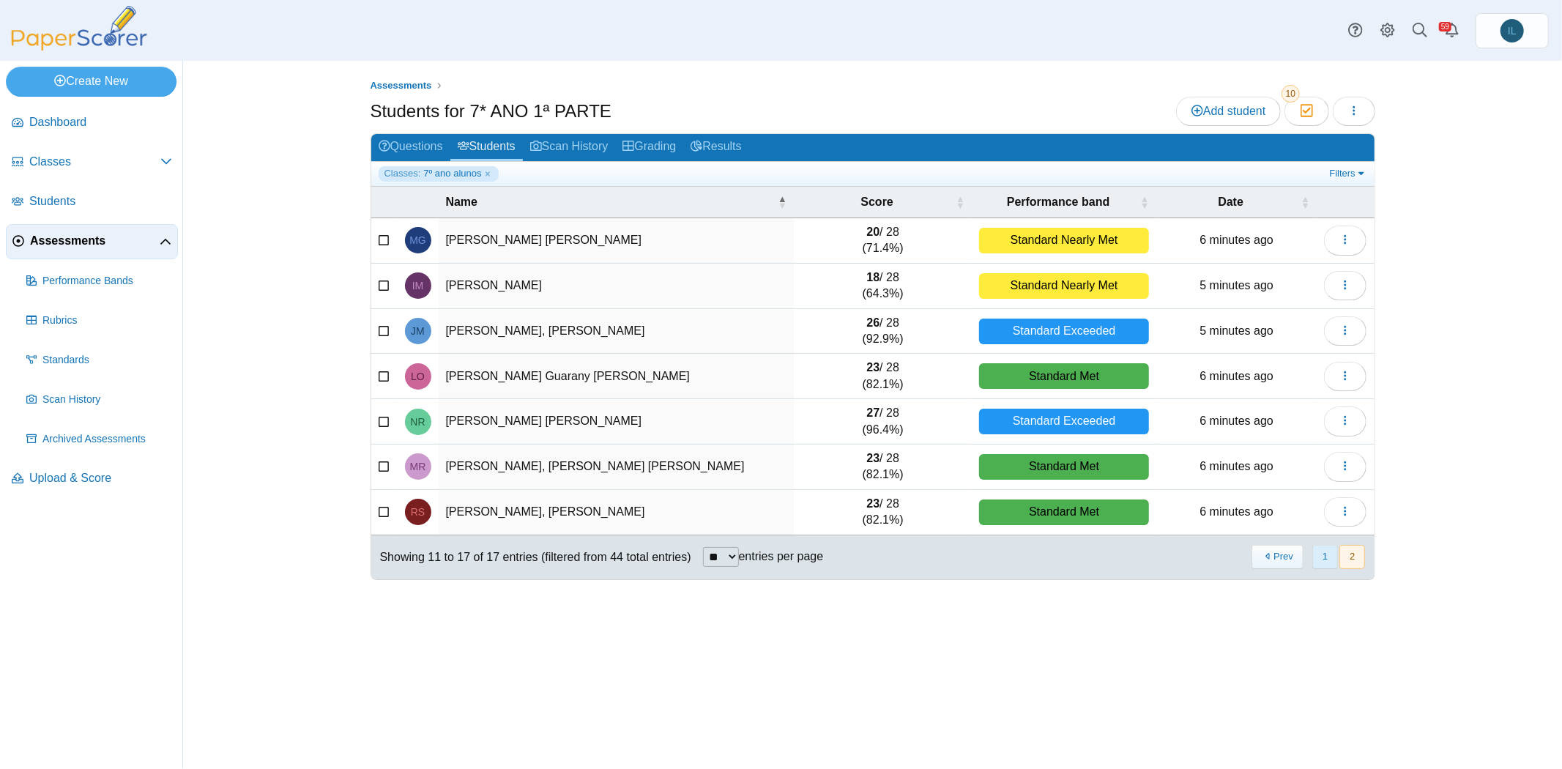
click at [1315, 551] on button "1" at bounding box center [1325, 557] width 26 height 24
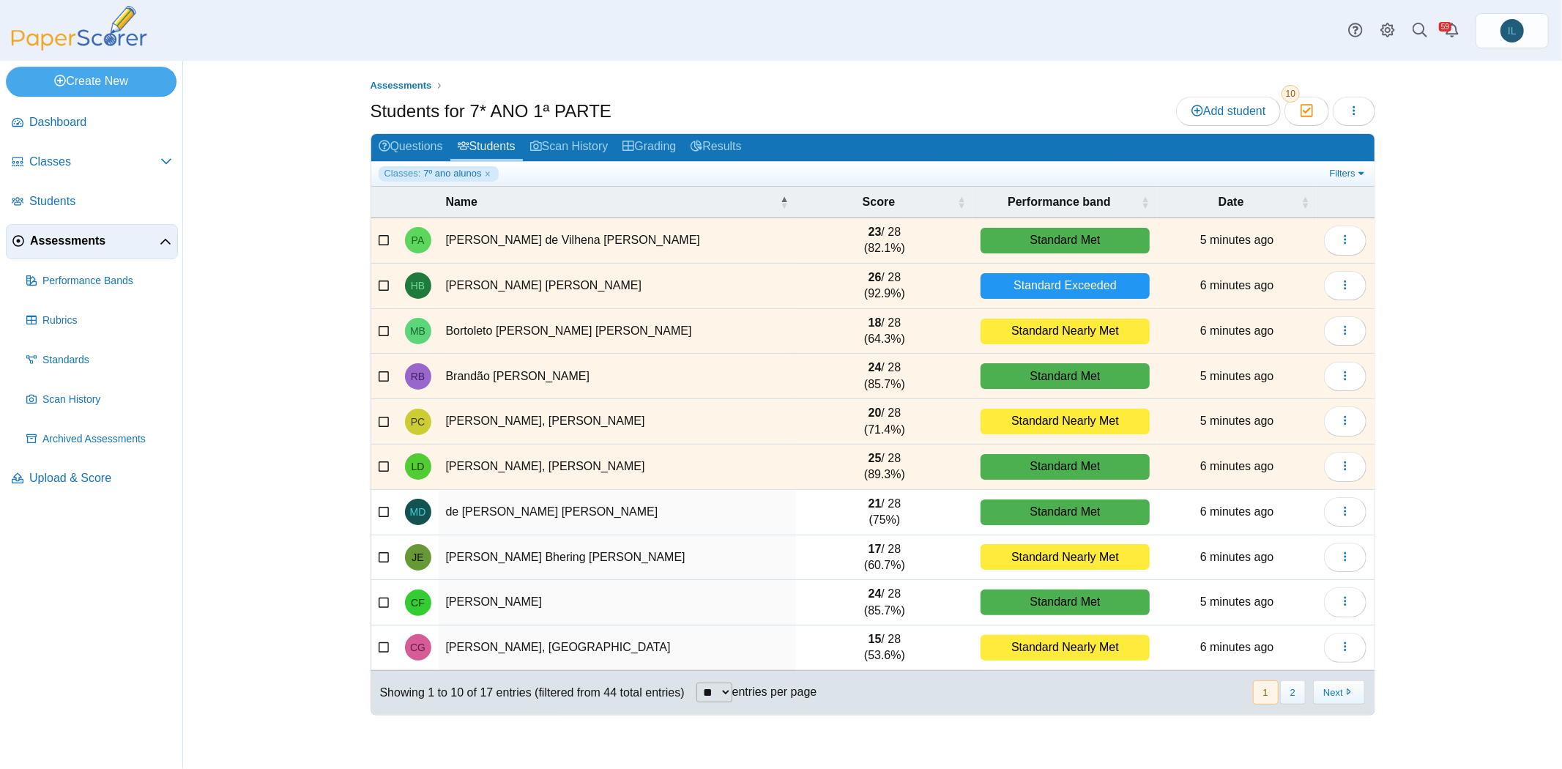
click at [379, 513] on label at bounding box center [385, 512] width 12 height 16
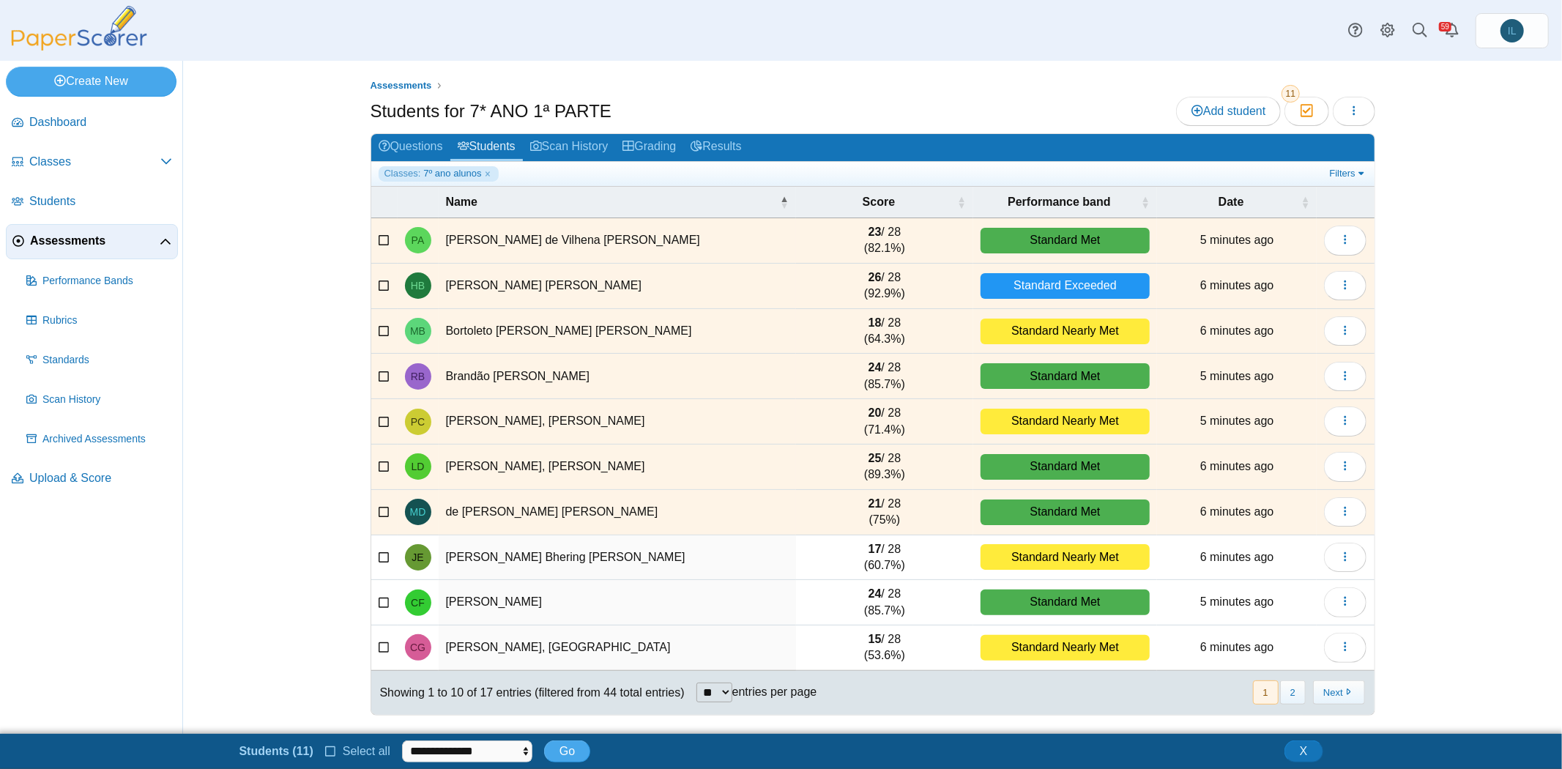
click at [383, 550] on icon at bounding box center [385, 555] width 12 height 10
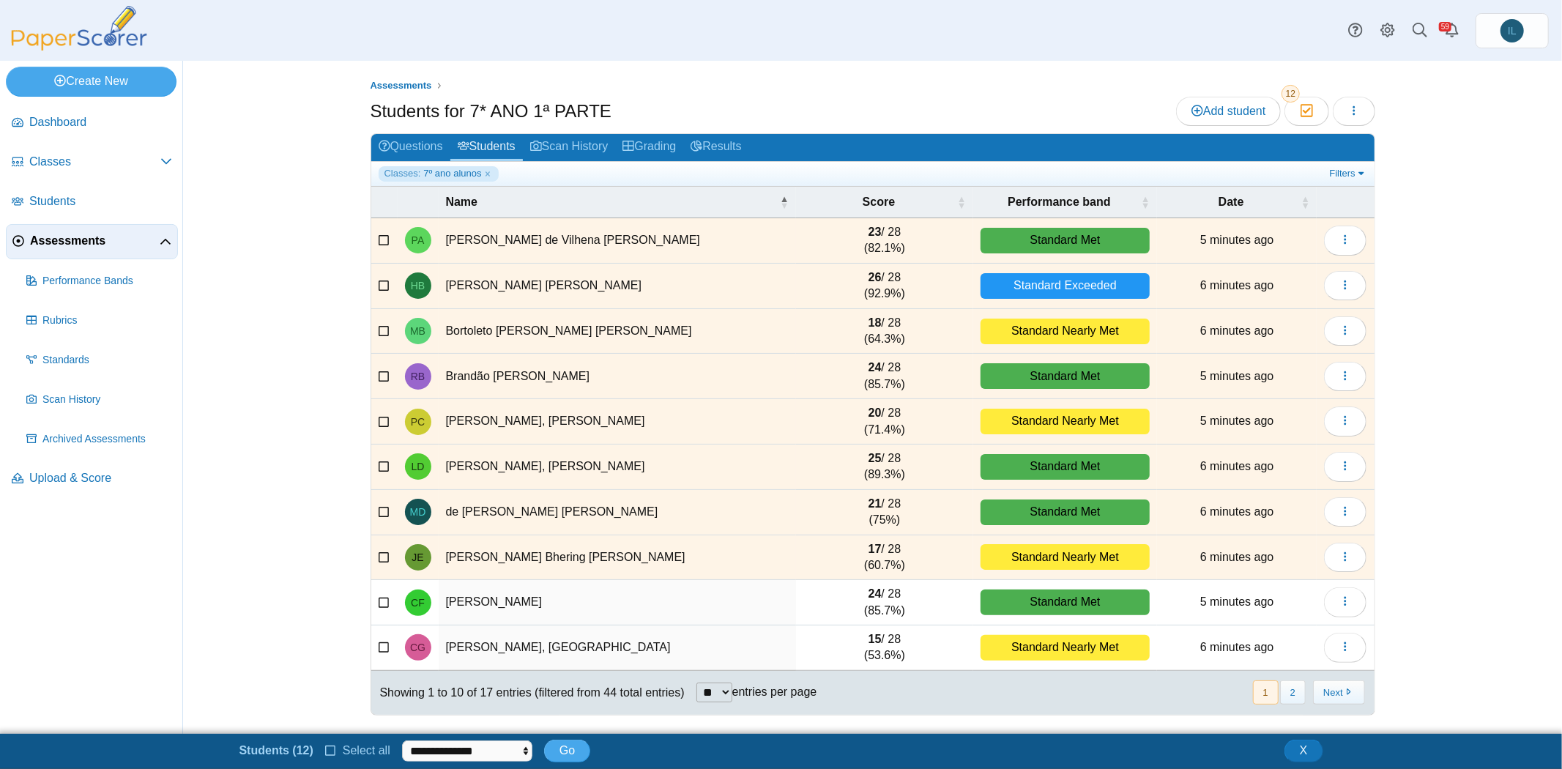
click at [382, 606] on td at bounding box center [384, 602] width 26 height 45
click at [381, 598] on icon at bounding box center [385, 600] width 12 height 10
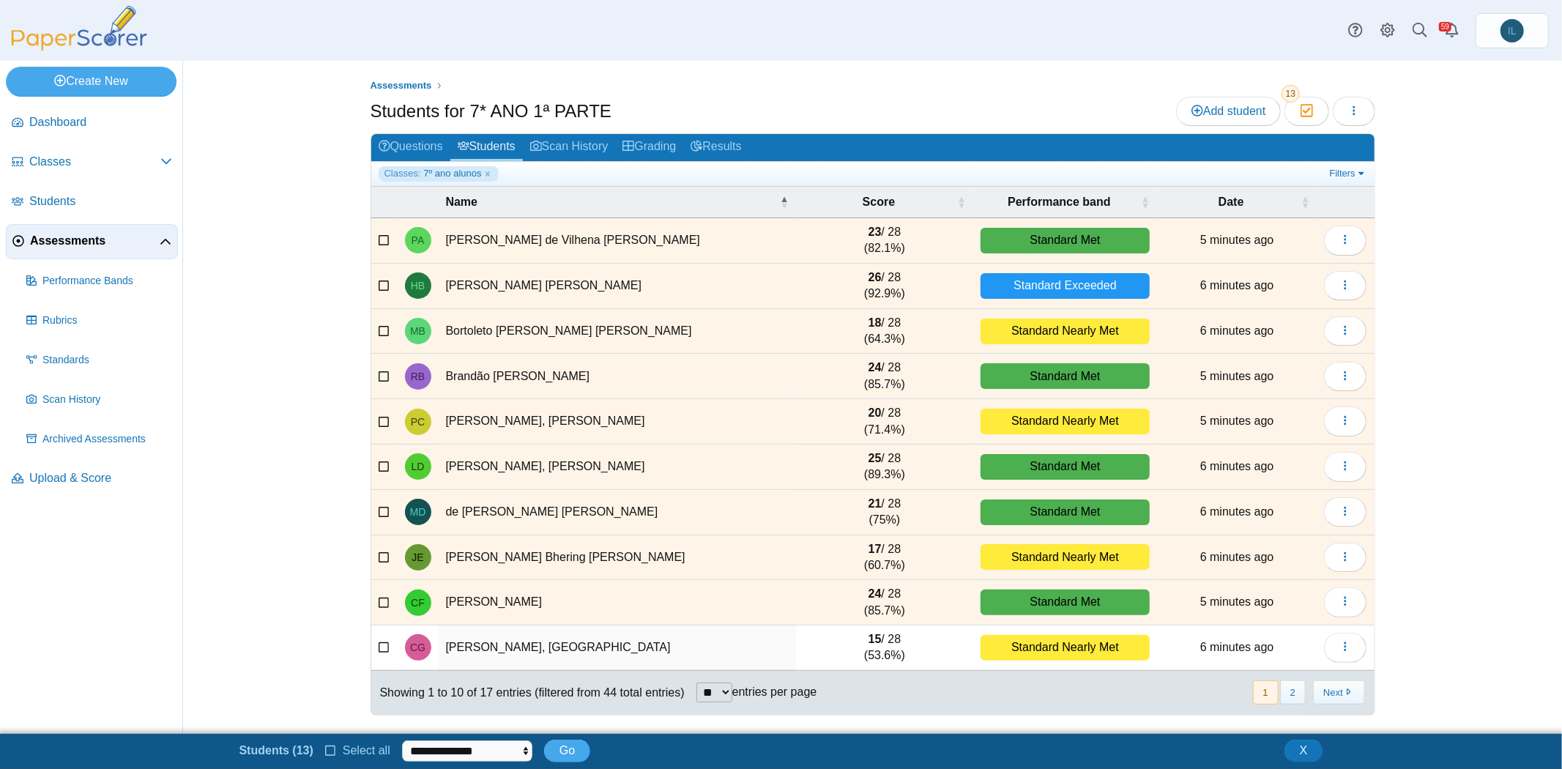
click at [383, 626] on td at bounding box center [384, 647] width 26 height 45
click at [384, 641] on icon at bounding box center [385, 646] width 12 height 10
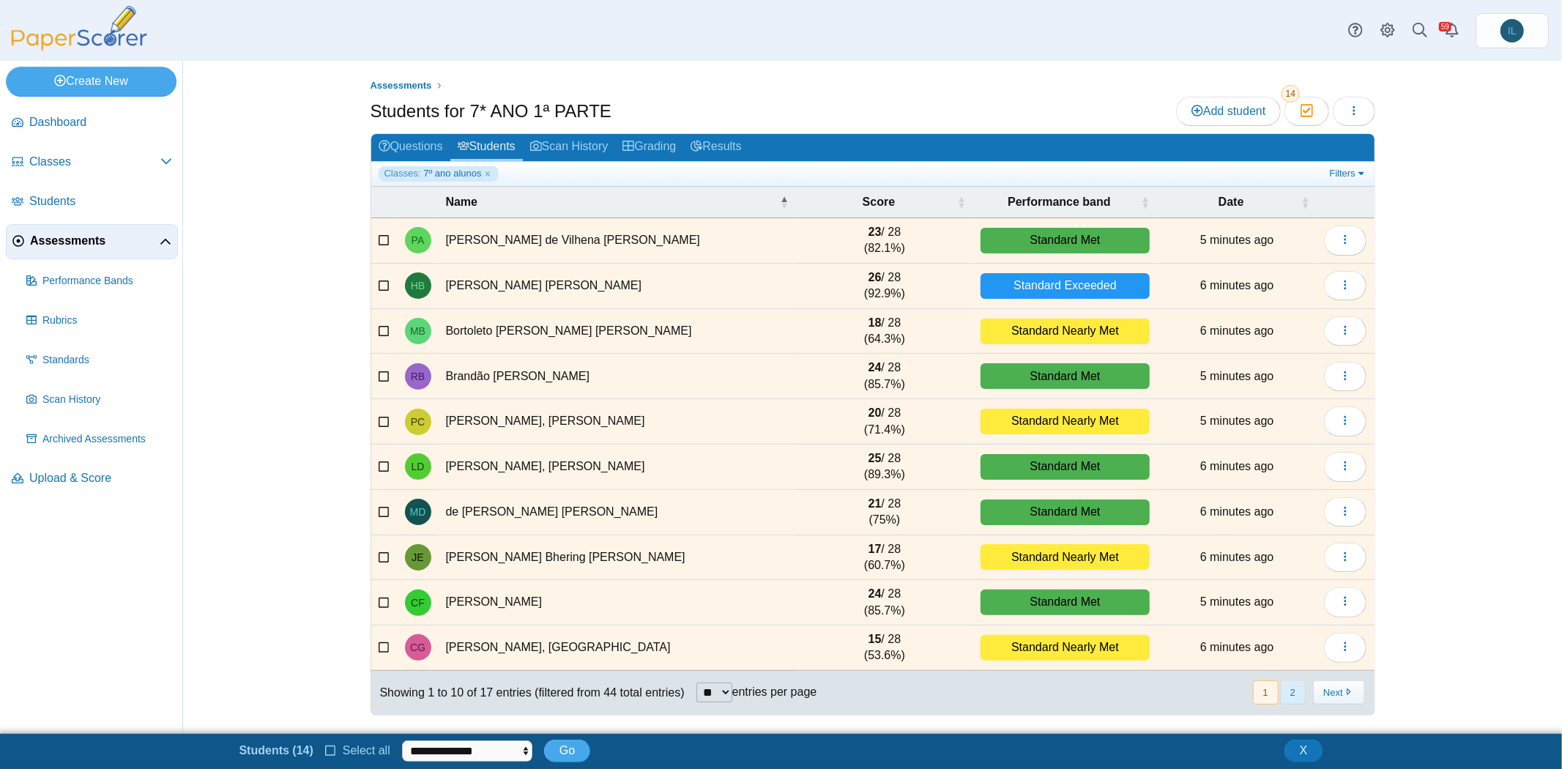
click at [1285, 688] on button "2" at bounding box center [1293, 692] width 26 height 24
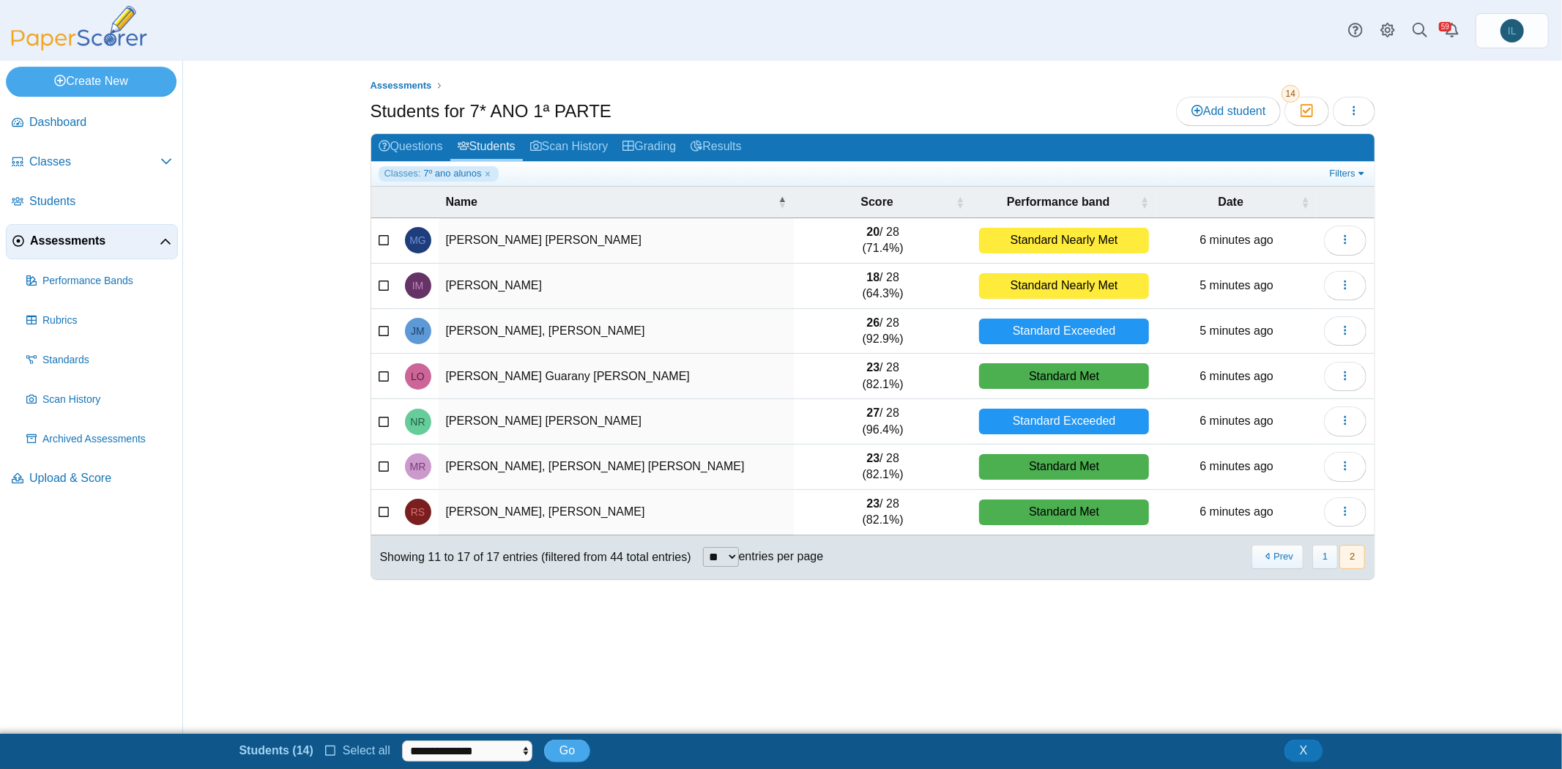
click at [382, 240] on icon at bounding box center [385, 239] width 12 height 10
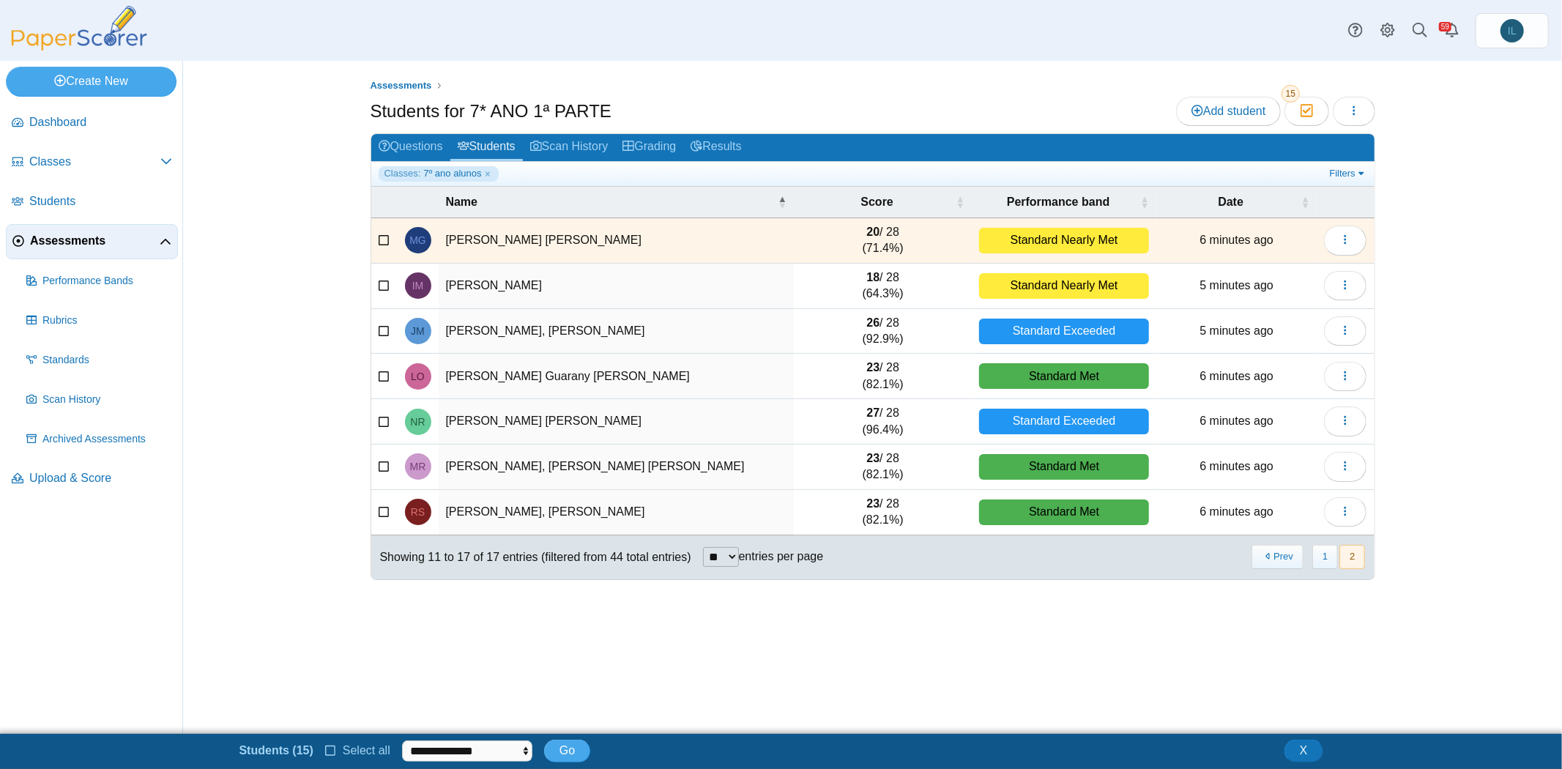
click at [379, 273] on td at bounding box center [384, 286] width 26 height 45
click at [379, 283] on icon at bounding box center [385, 284] width 12 height 10
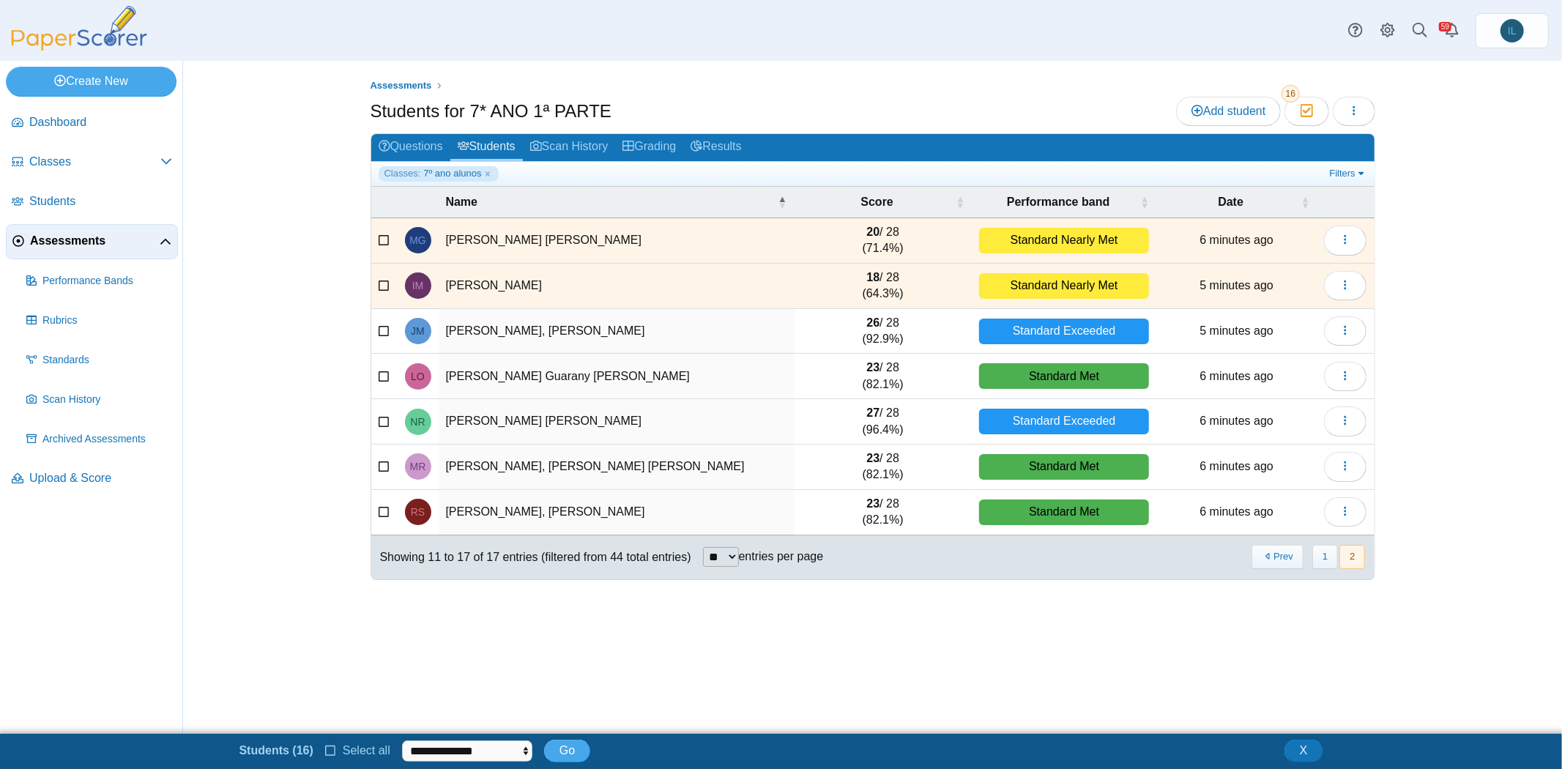
click at [377, 326] on td at bounding box center [384, 331] width 26 height 45
click at [379, 369] on icon at bounding box center [385, 374] width 12 height 10
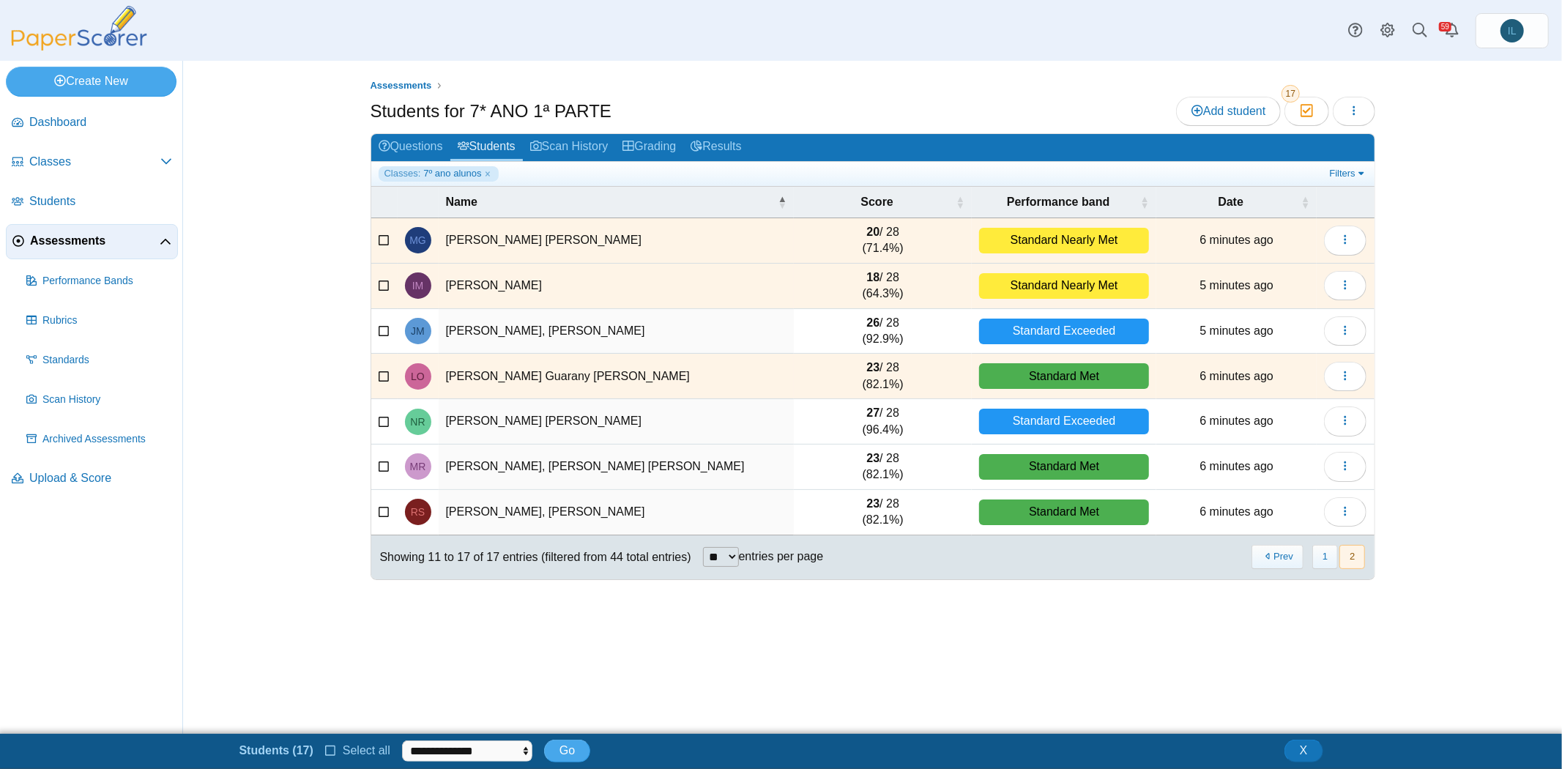
click at [383, 330] on icon at bounding box center [385, 329] width 12 height 10
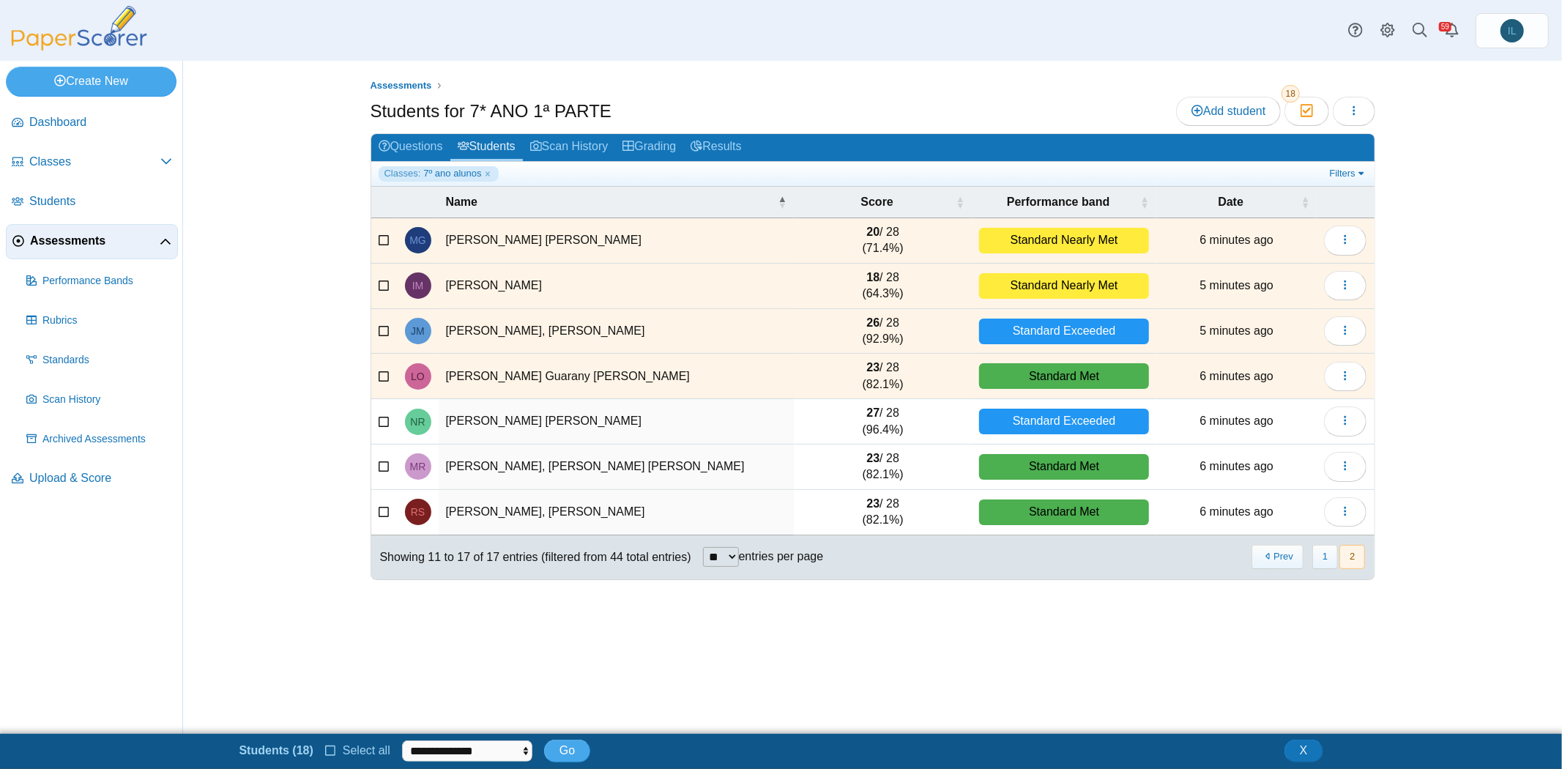
click at [383, 416] on icon at bounding box center [385, 419] width 12 height 10
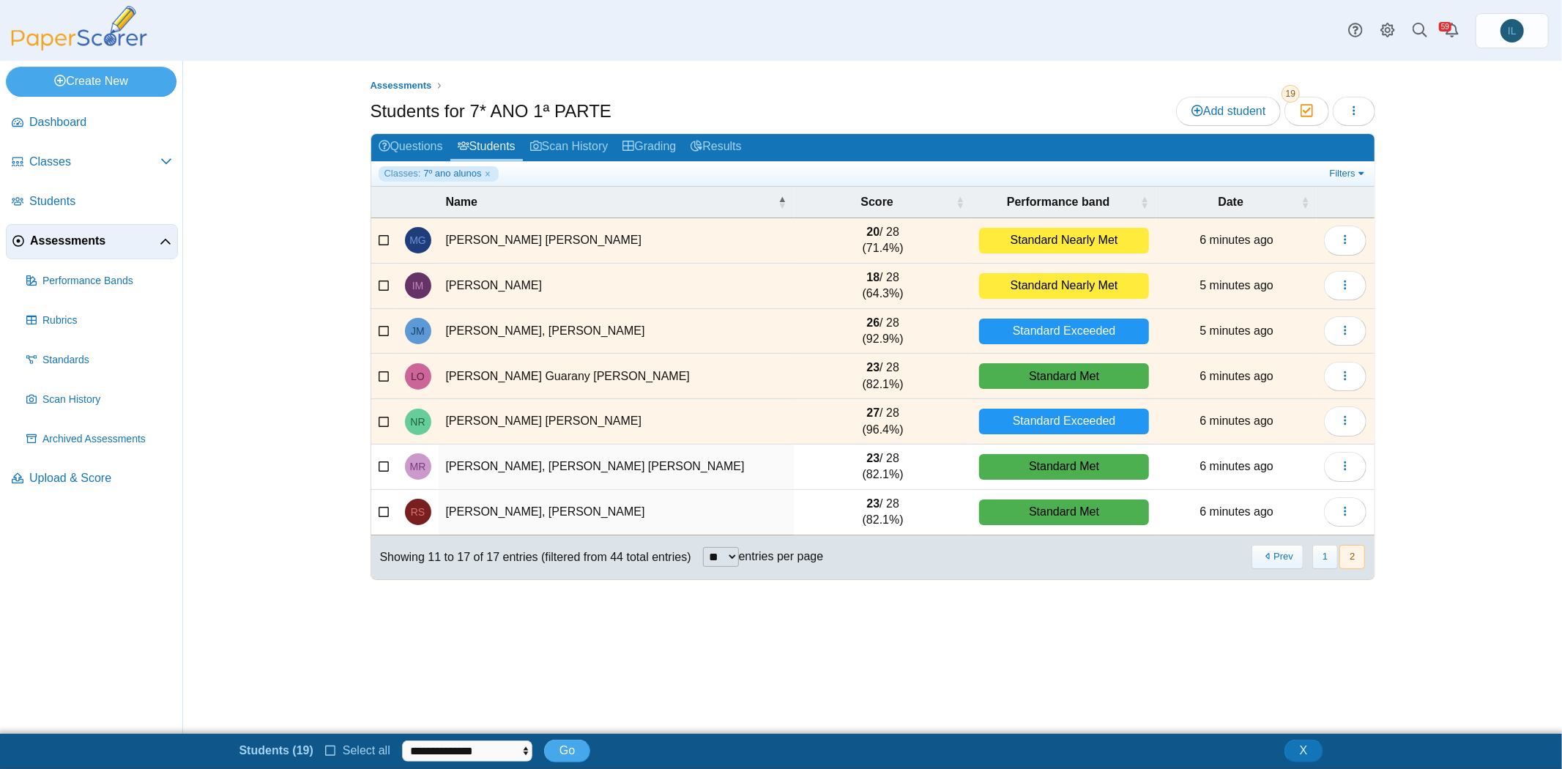
click at [379, 463] on icon at bounding box center [385, 465] width 12 height 10
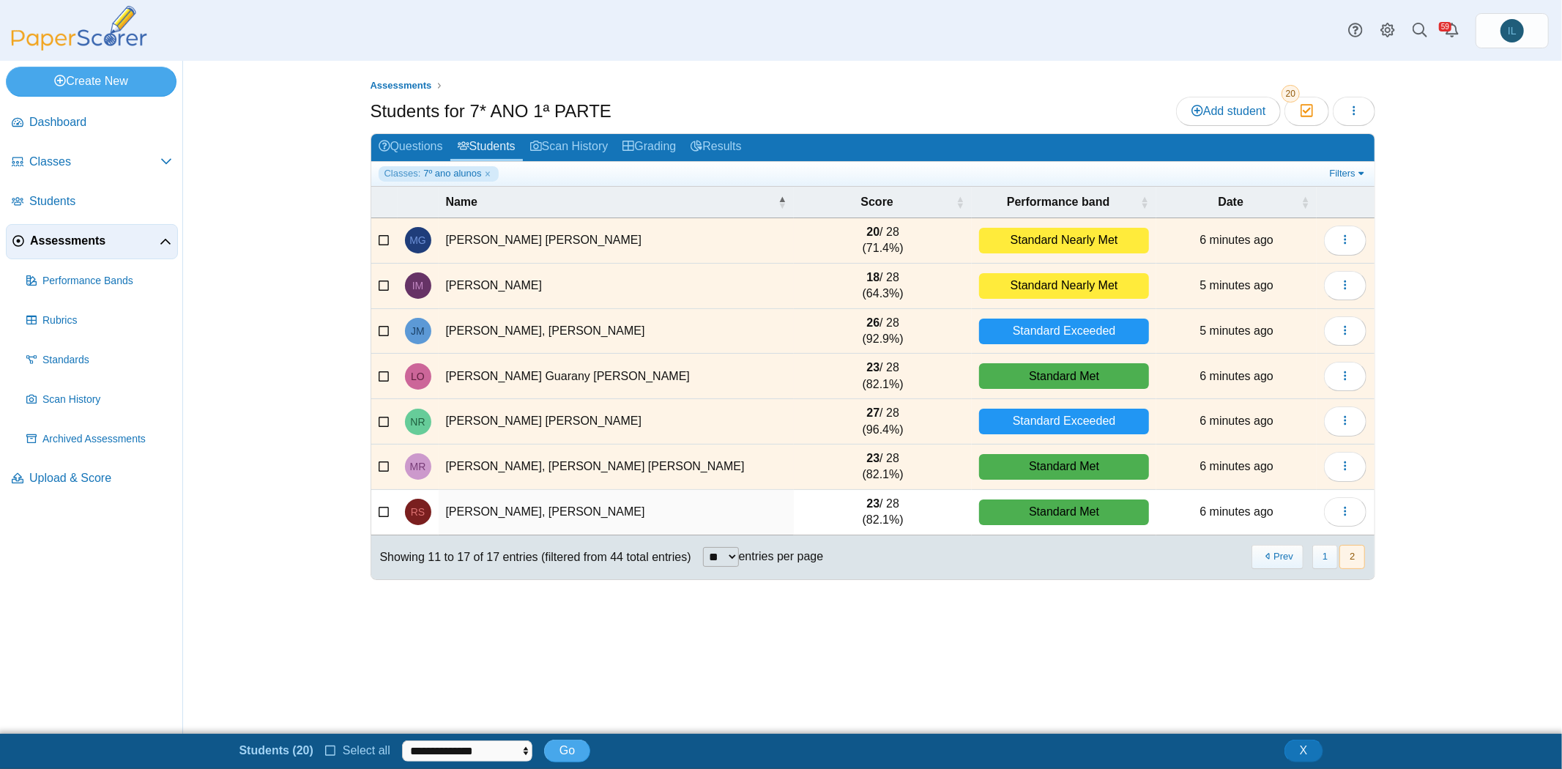
click at [381, 510] on icon at bounding box center [385, 510] width 12 height 10
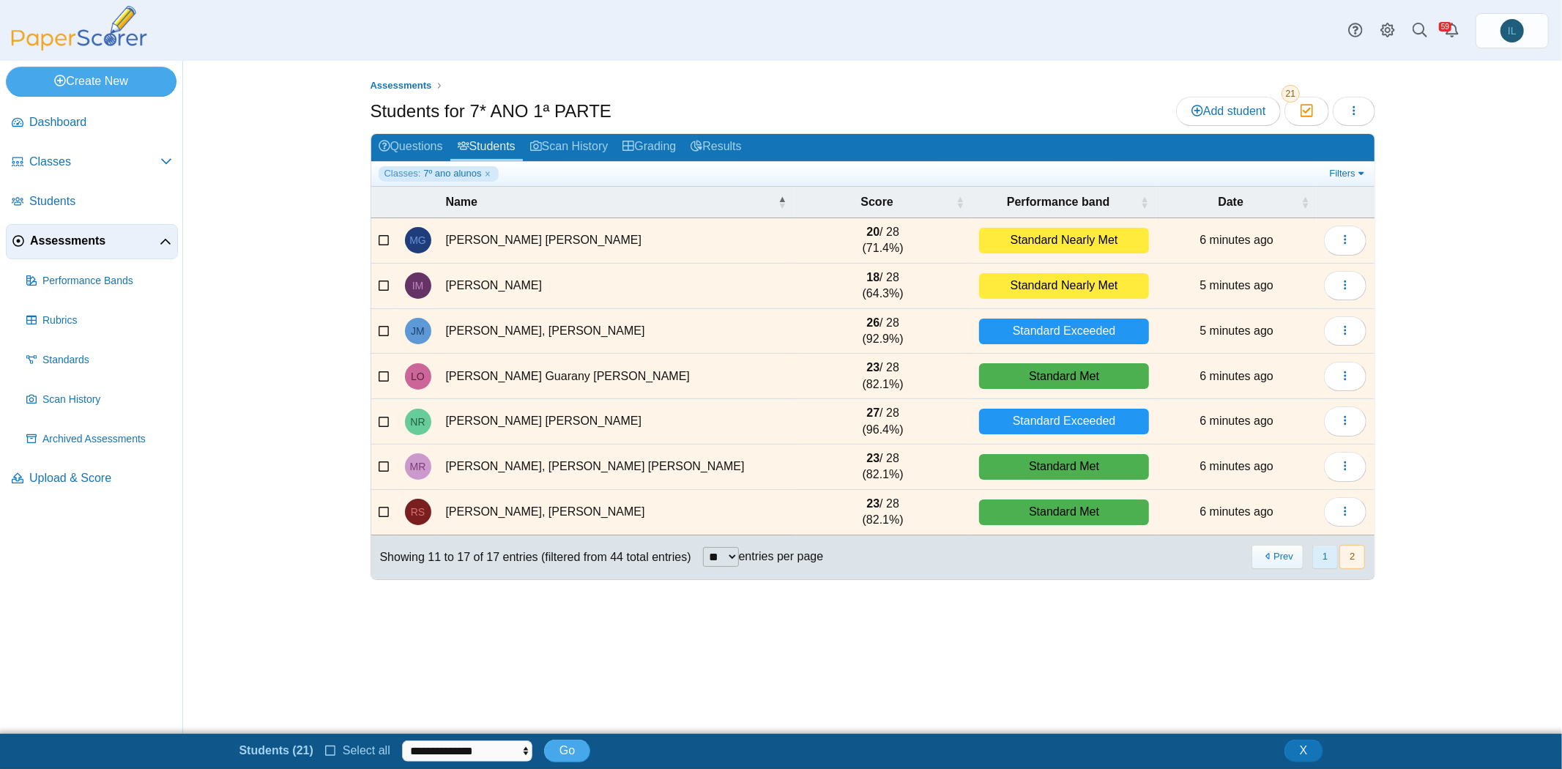
click at [1323, 553] on button "1" at bounding box center [1325, 557] width 26 height 24
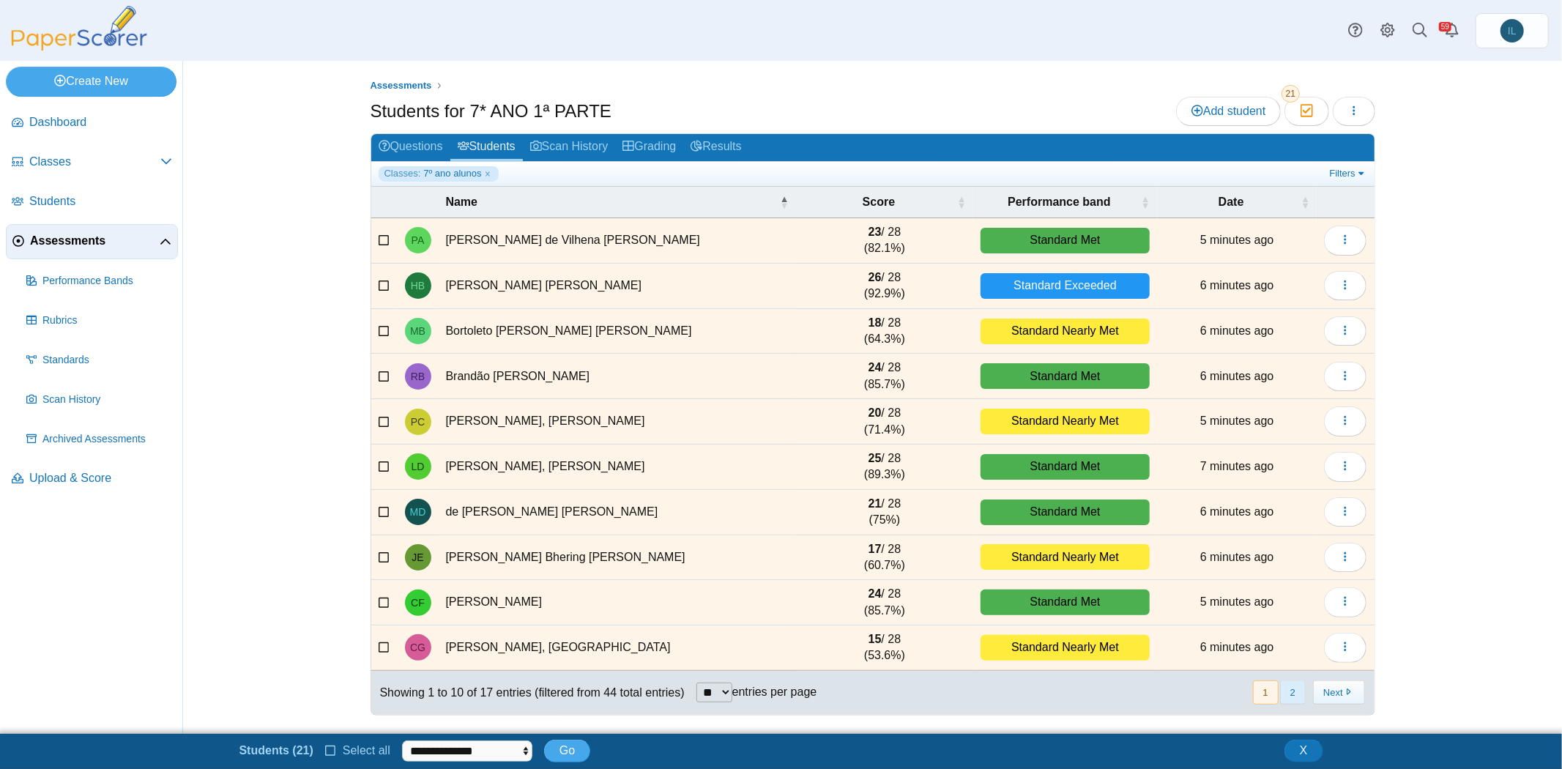
click at [1300, 685] on button "2" at bounding box center [1293, 692] width 26 height 24
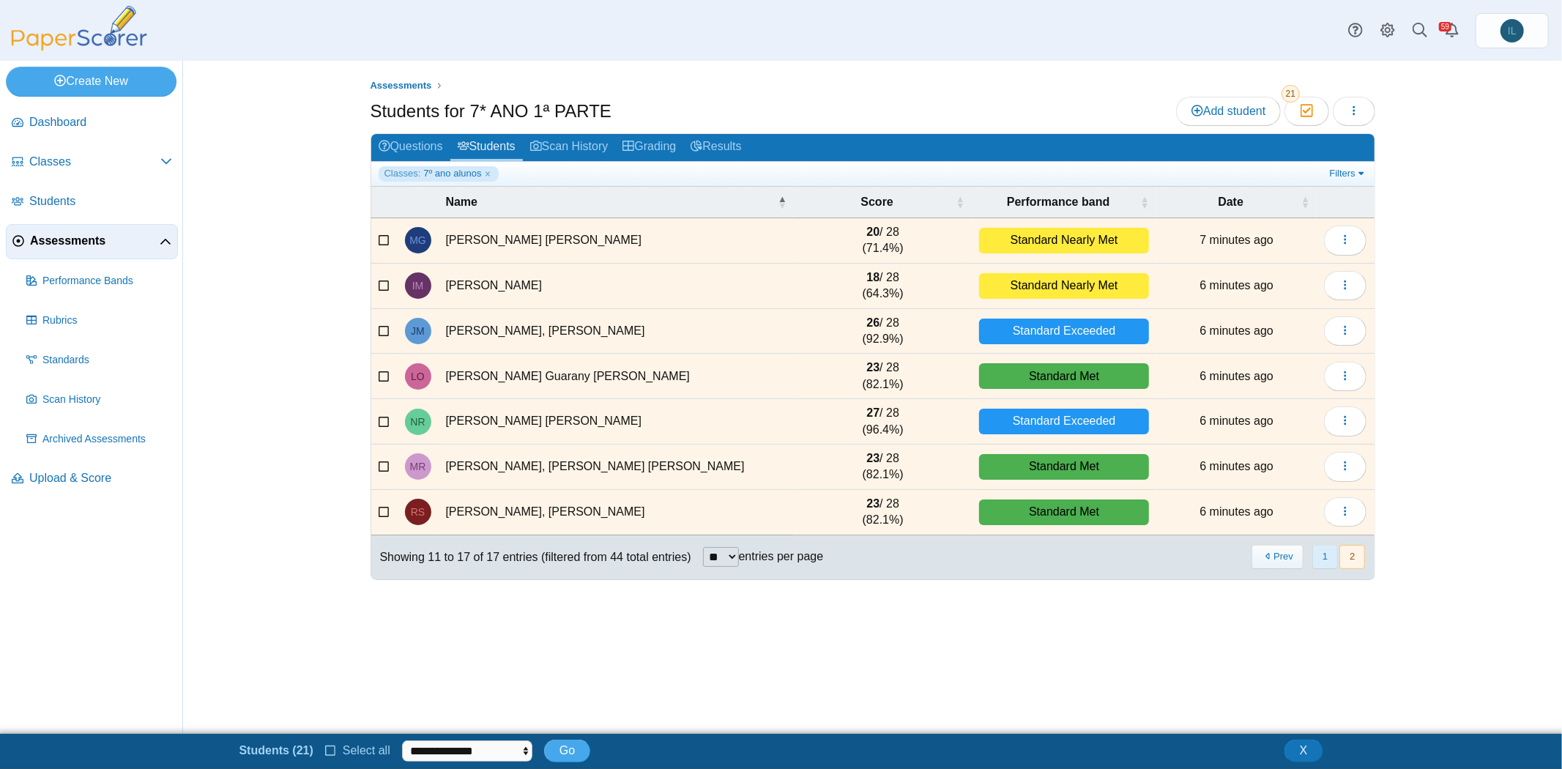
click at [1320, 554] on button "1" at bounding box center [1325, 557] width 26 height 24
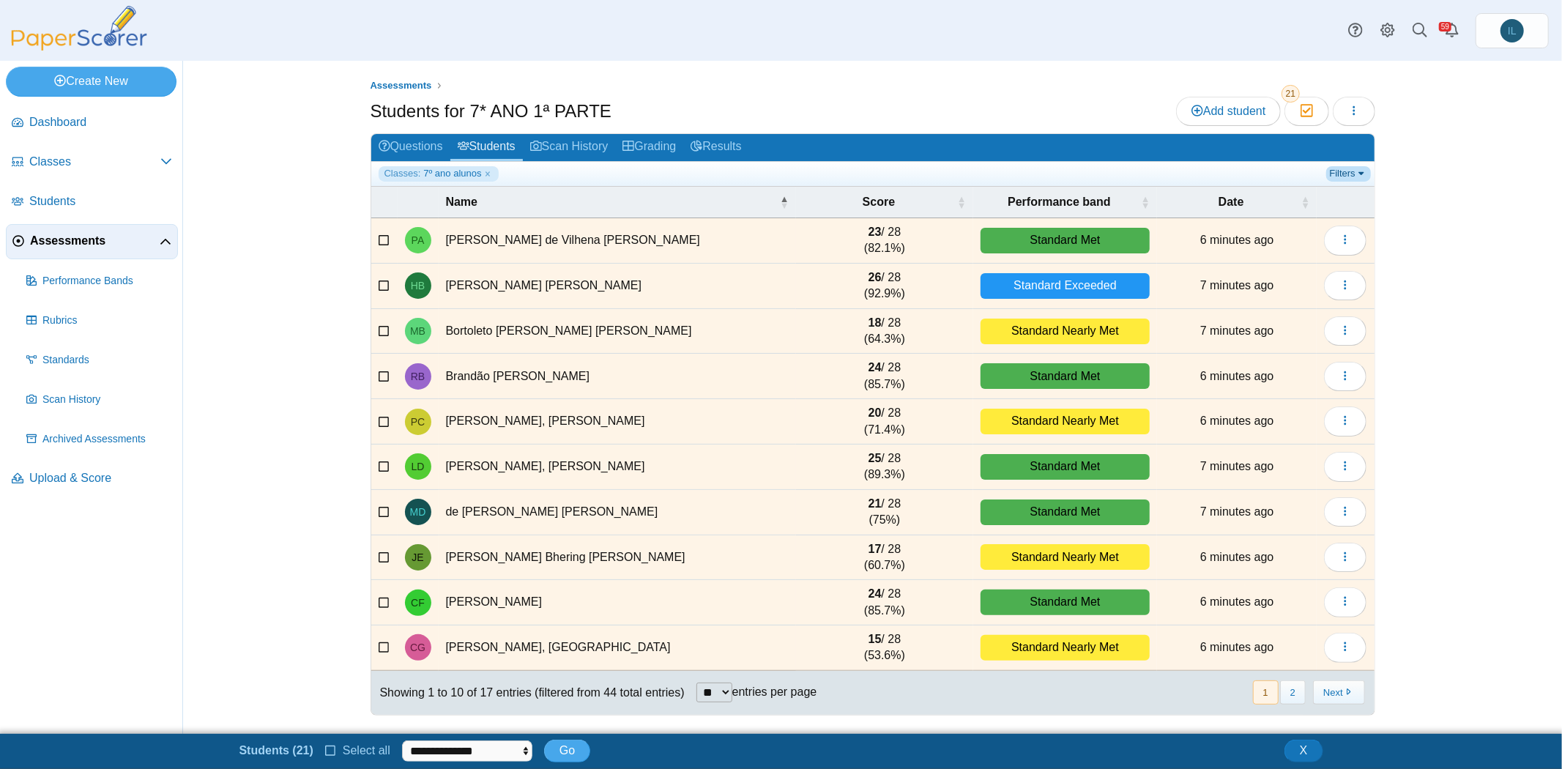
click at [1338, 170] on link "Filters" at bounding box center [1348, 173] width 45 height 15
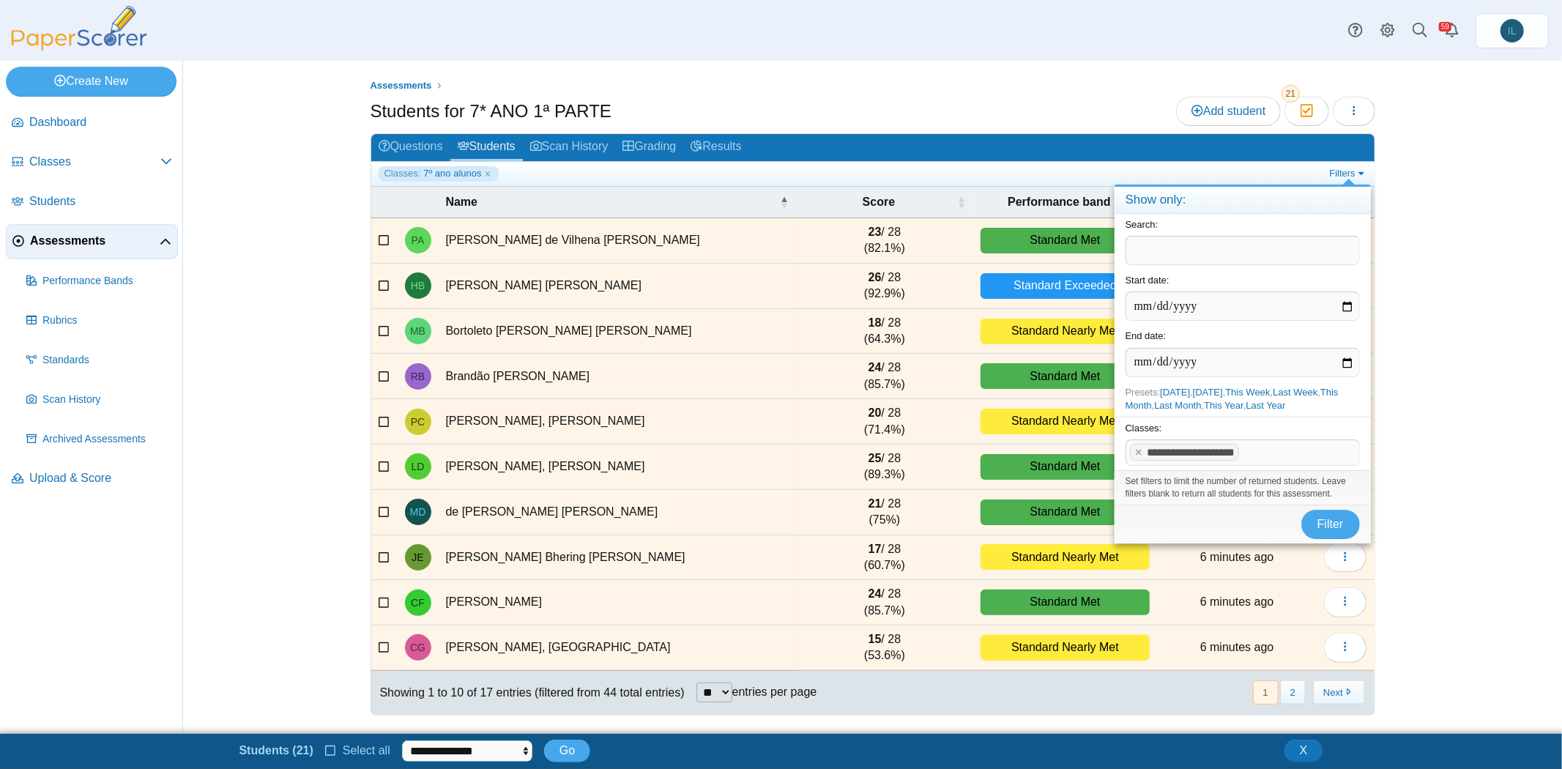
click at [1437, 475] on div "Assessments Students for 7* ANO 1ª PARTE Add student Moderation 21 Loading…" at bounding box center [872, 397] width 1379 height 673
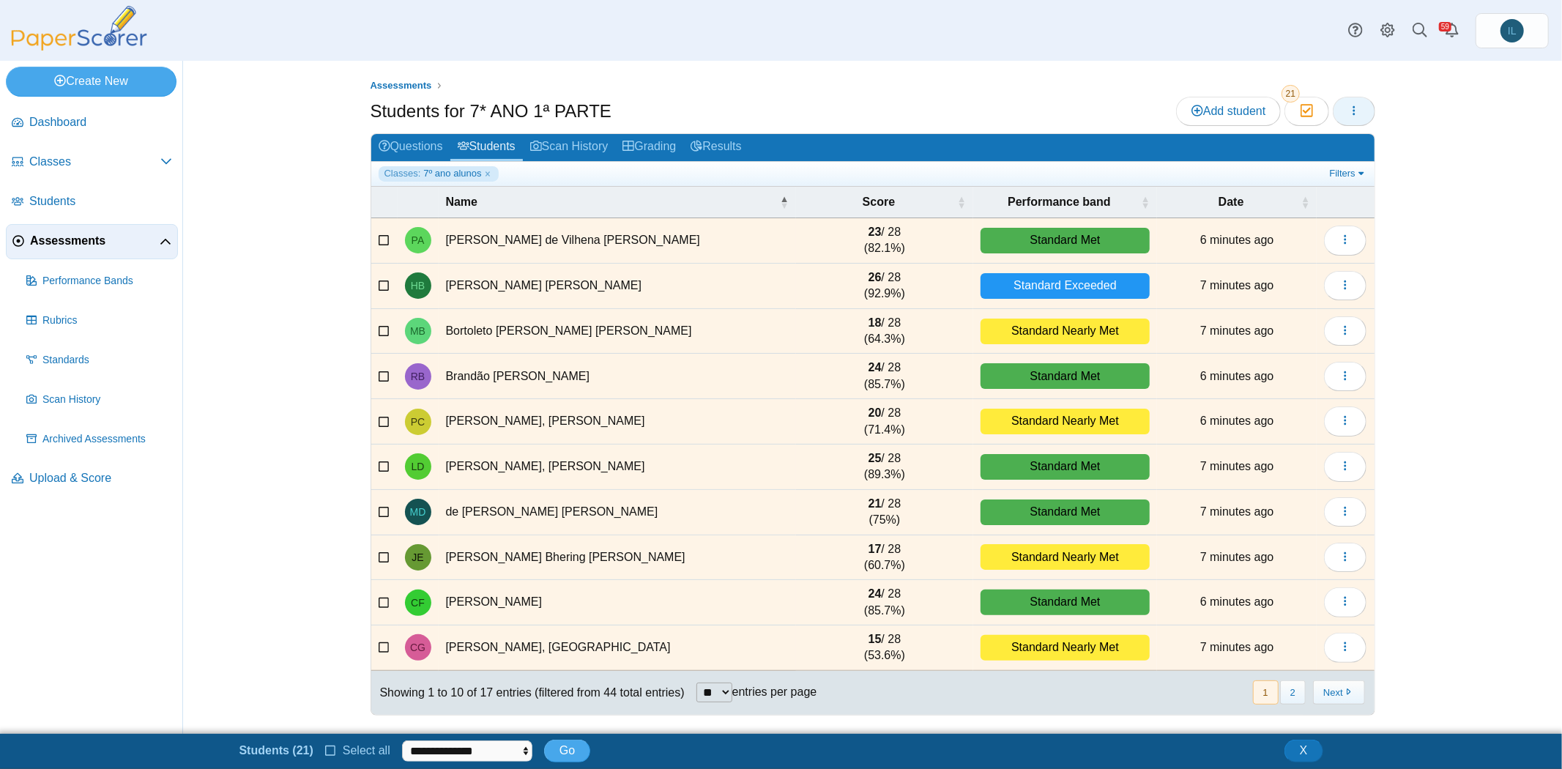
click at [1353, 111] on icon "button" at bounding box center [1354, 111] width 12 height 12
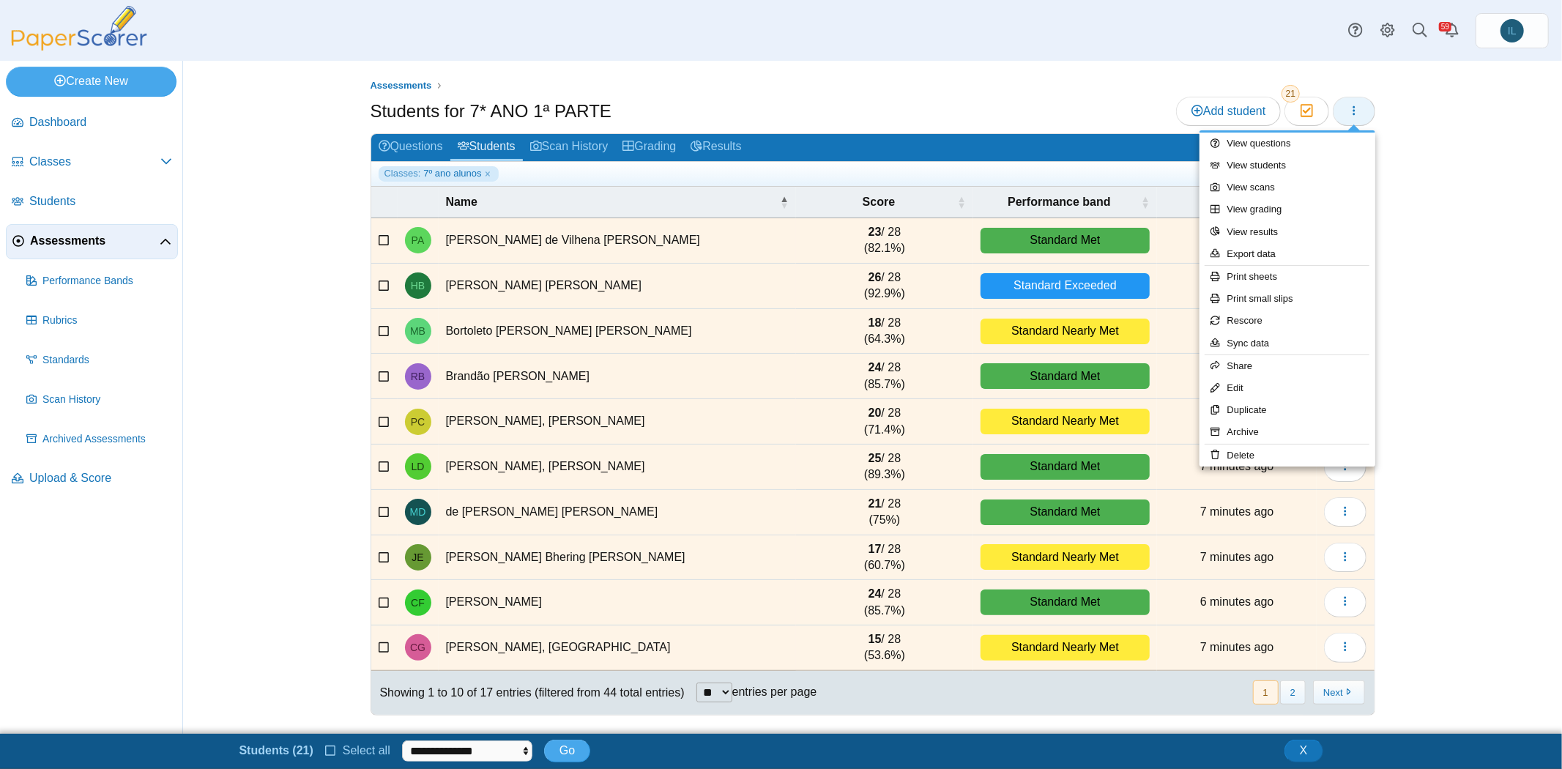
click at [1353, 111] on icon "button" at bounding box center [1354, 111] width 12 height 12
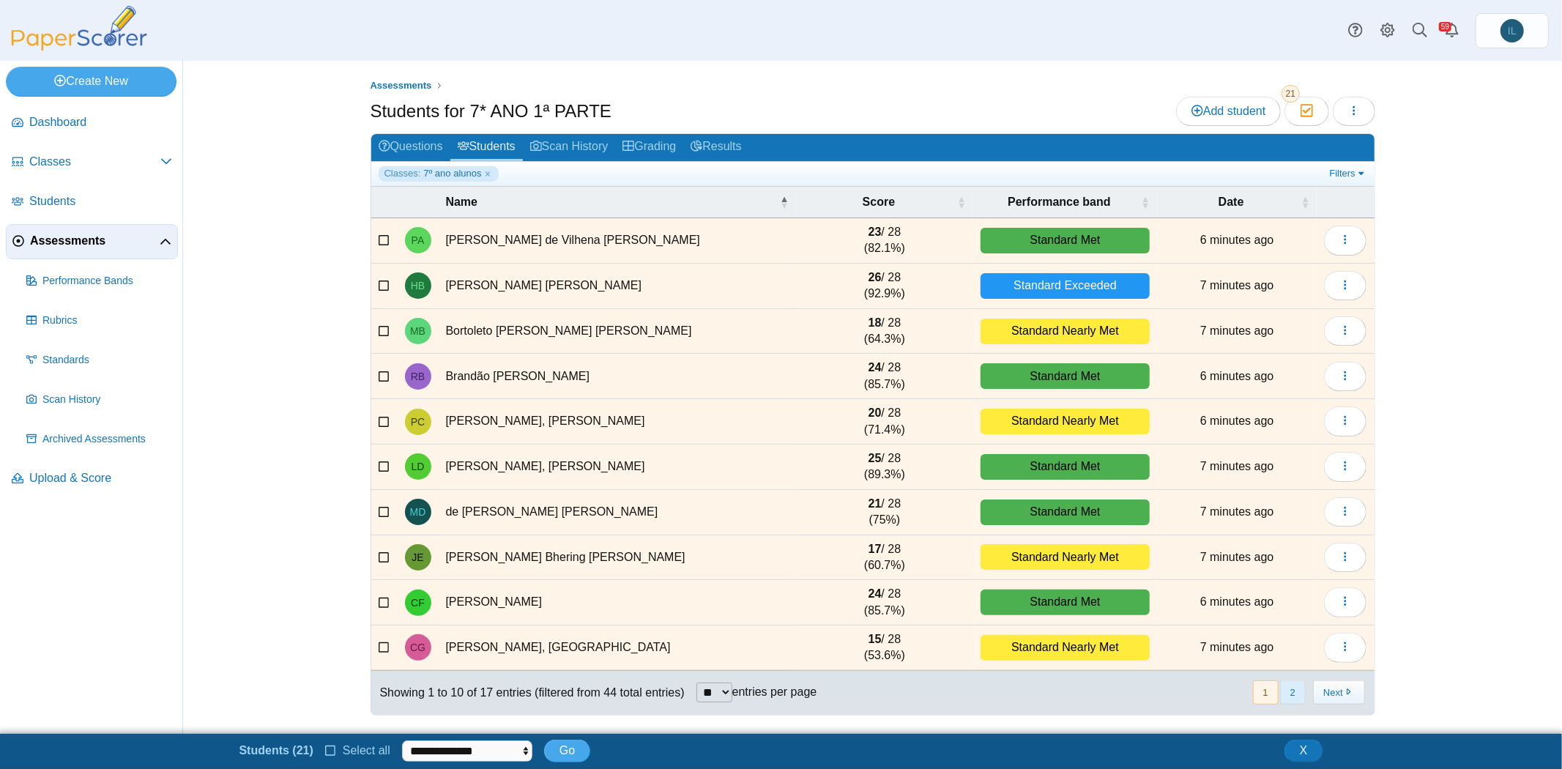
click at [1294, 685] on button "2" at bounding box center [1293, 692] width 26 height 24
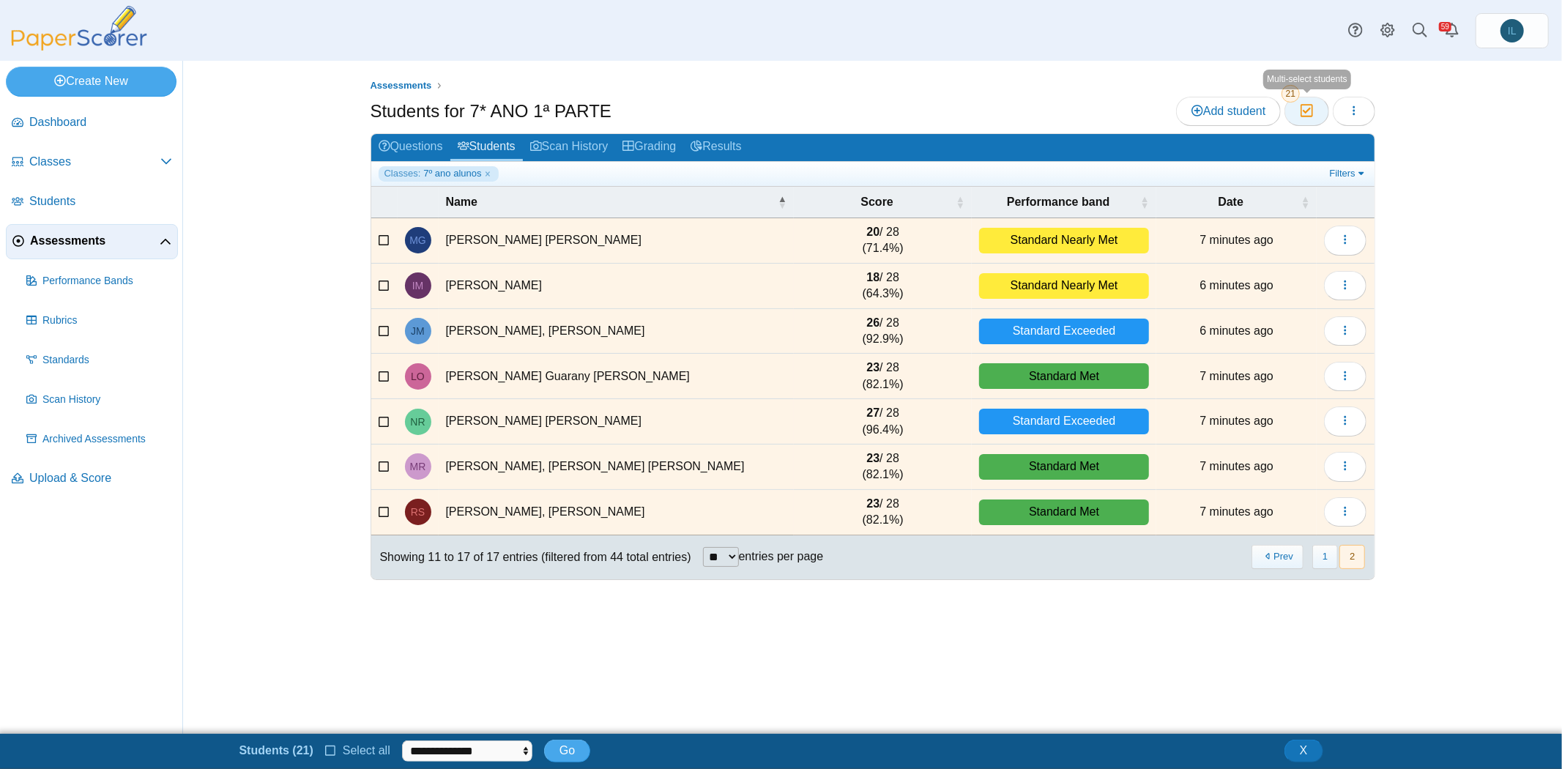
click at [1309, 109] on icon "button" at bounding box center [1307, 111] width 14 height 12
click at [1304, 108] on icon "button" at bounding box center [1307, 111] width 14 height 12
click at [382, 239] on icon at bounding box center [385, 239] width 12 height 10
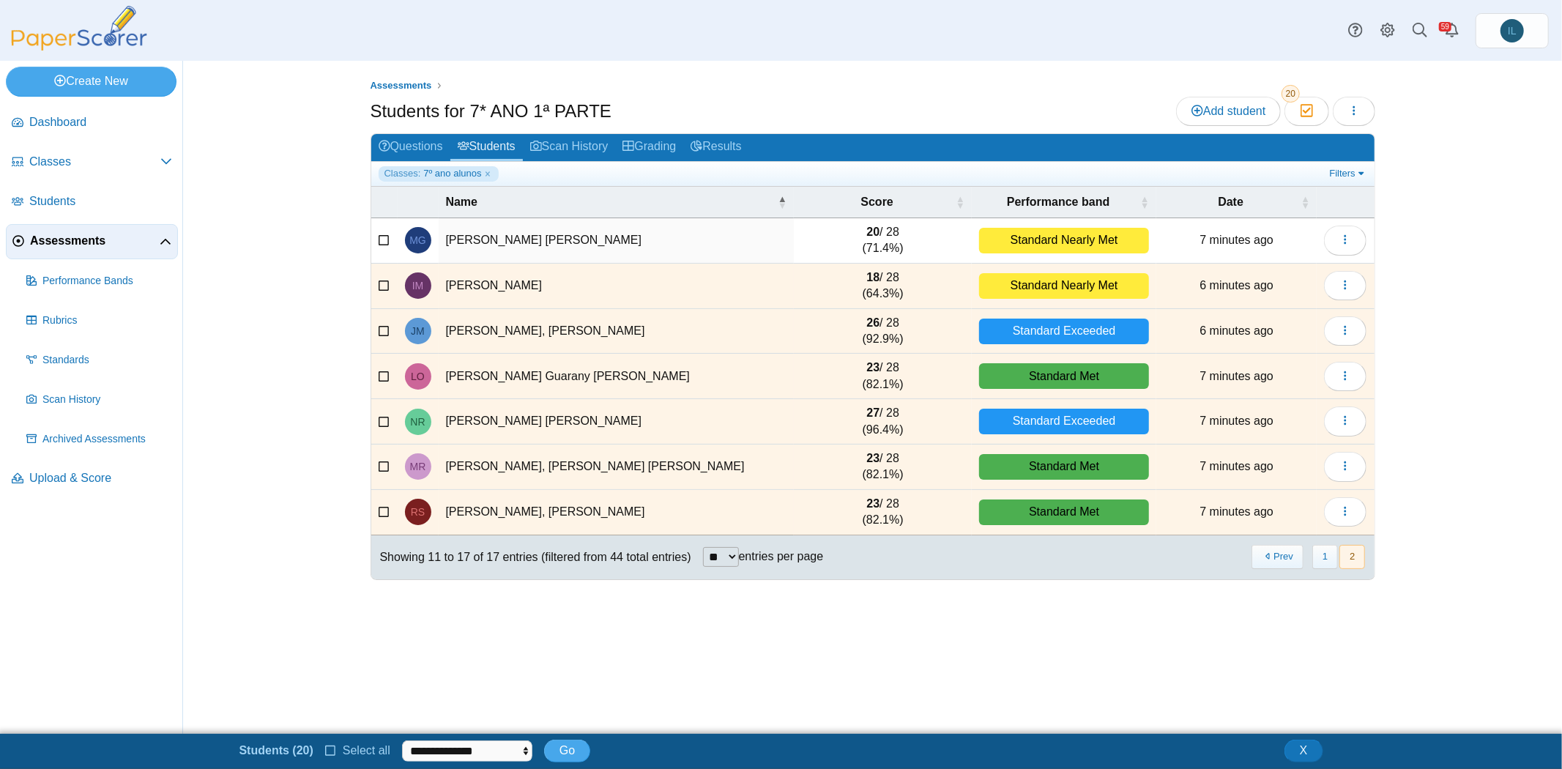
click at [379, 280] on icon at bounding box center [385, 284] width 12 height 10
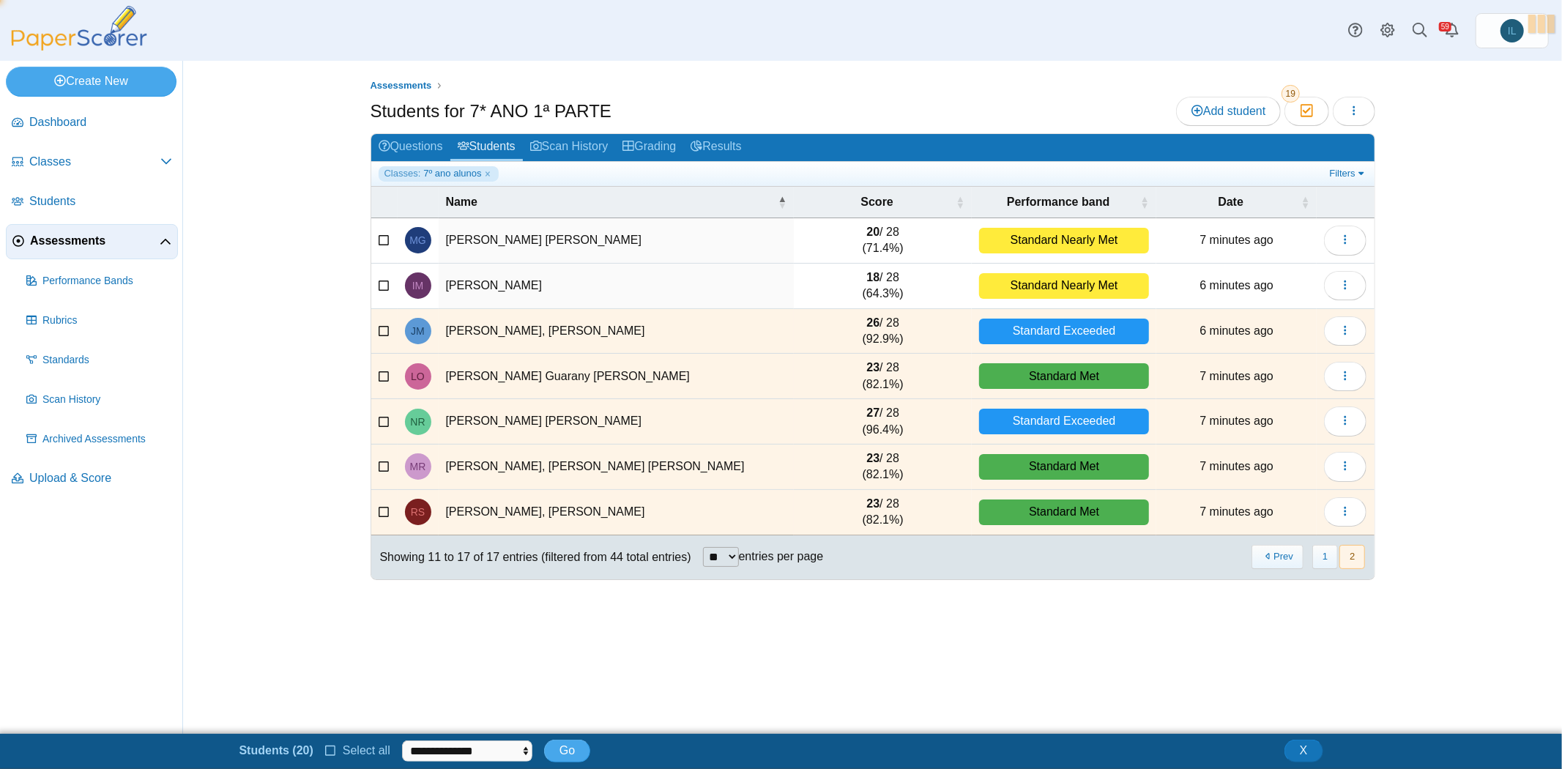
click at [379, 324] on icon at bounding box center [385, 329] width 12 height 10
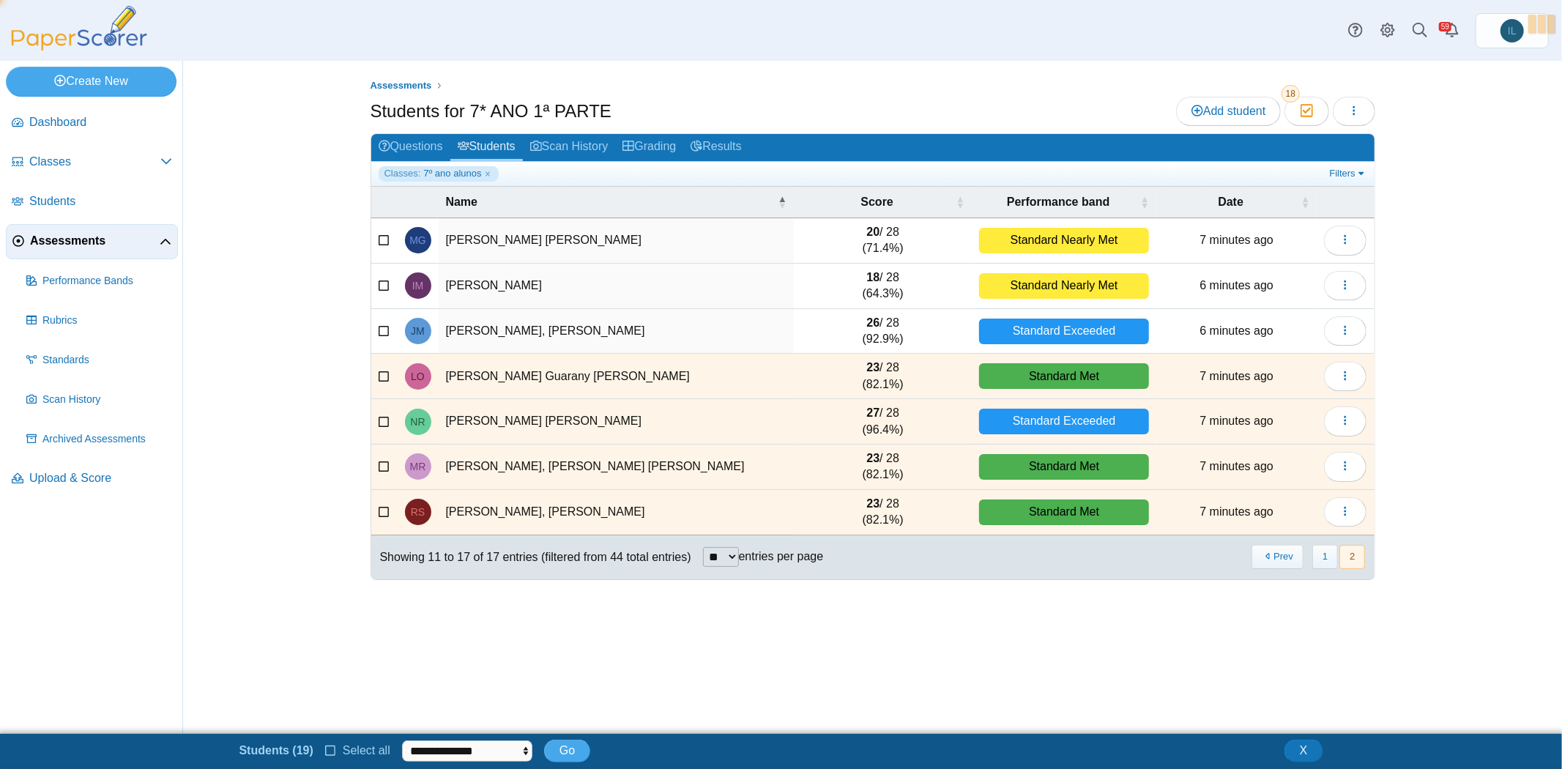
click at [379, 368] on label at bounding box center [385, 376] width 12 height 16
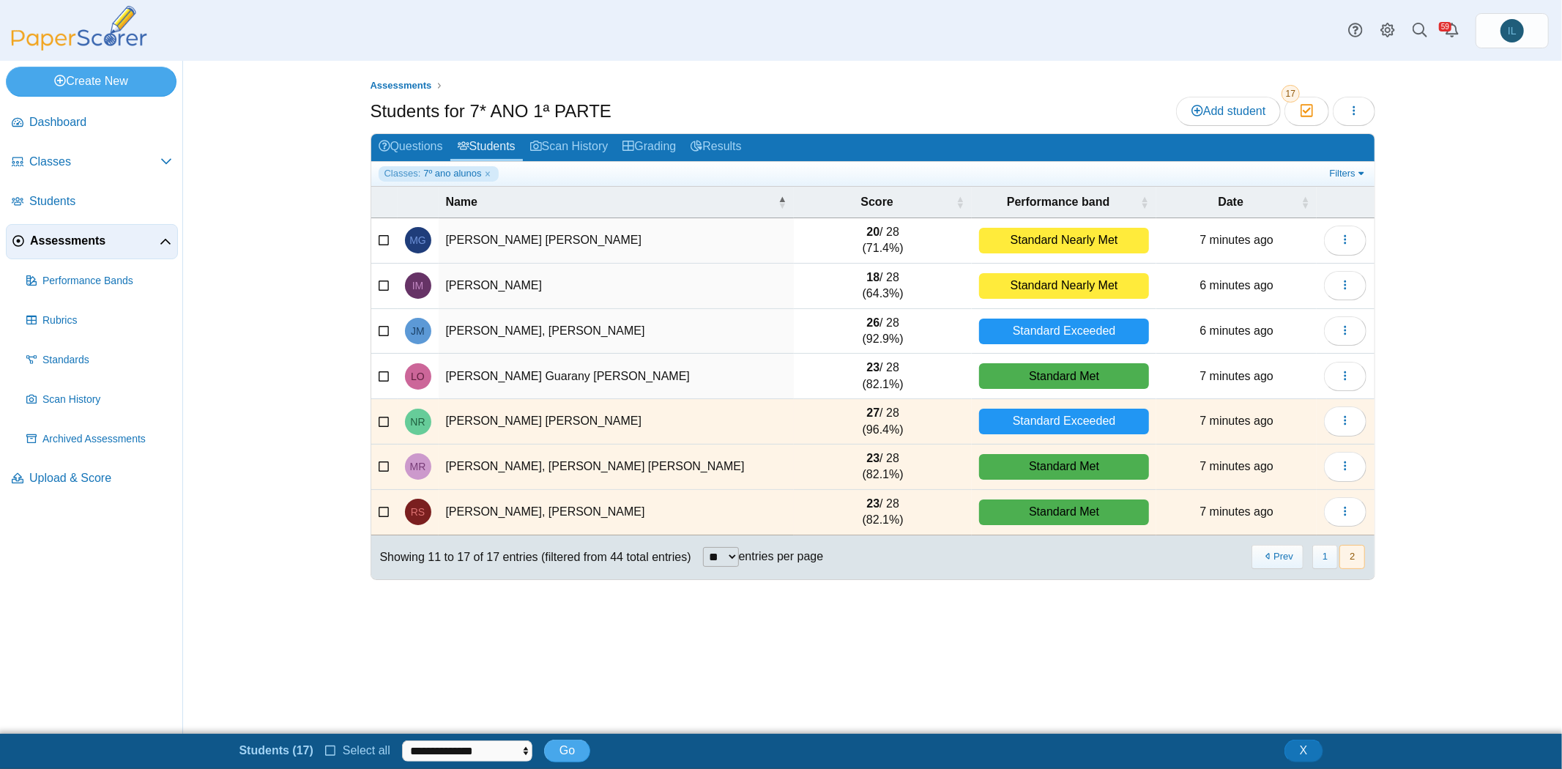
click at [380, 423] on label at bounding box center [385, 421] width 12 height 16
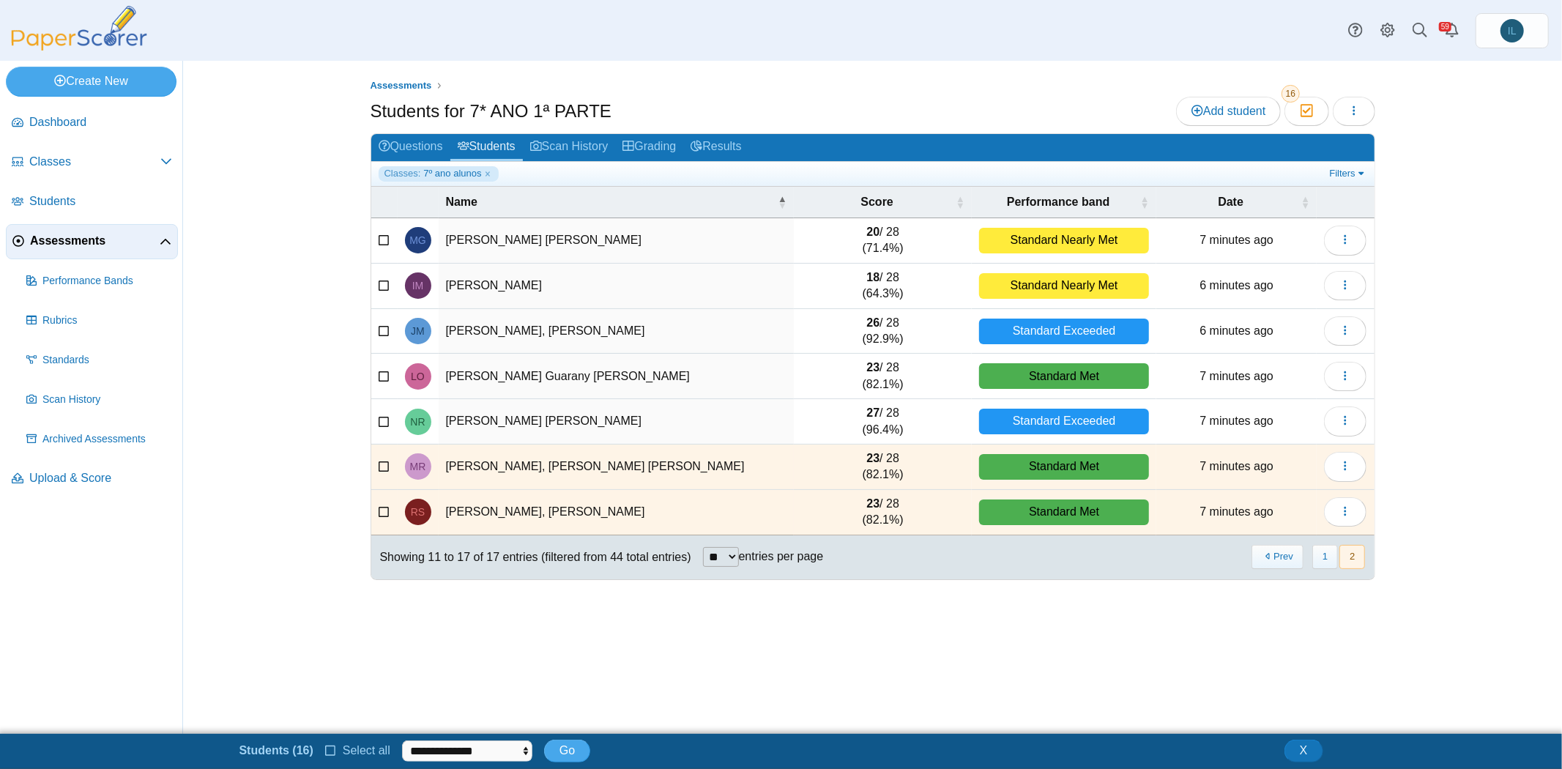
click at [380, 452] on td at bounding box center [384, 467] width 26 height 45
click at [382, 460] on icon at bounding box center [385, 465] width 12 height 10
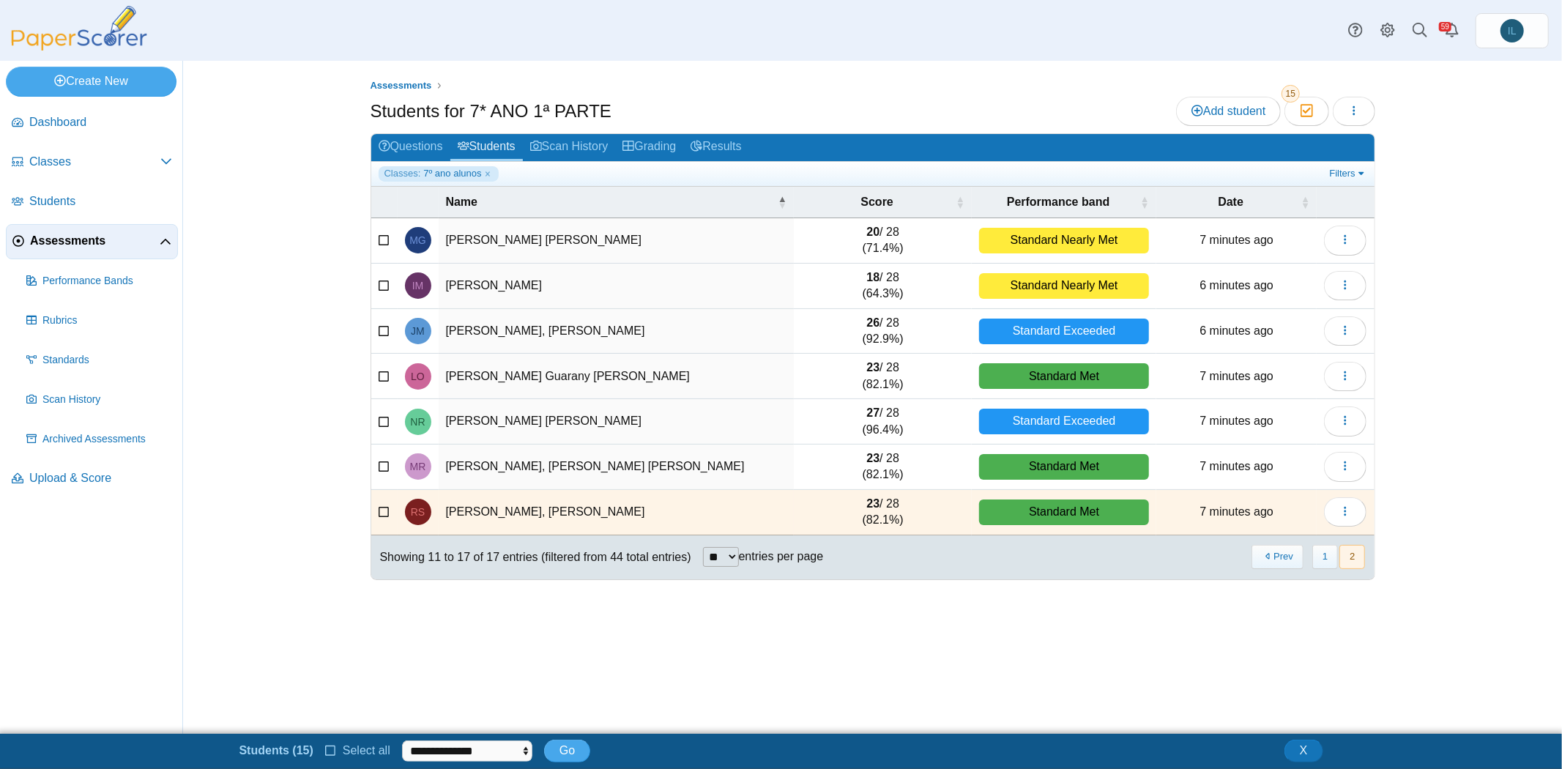
click at [381, 510] on icon at bounding box center [385, 510] width 12 height 10
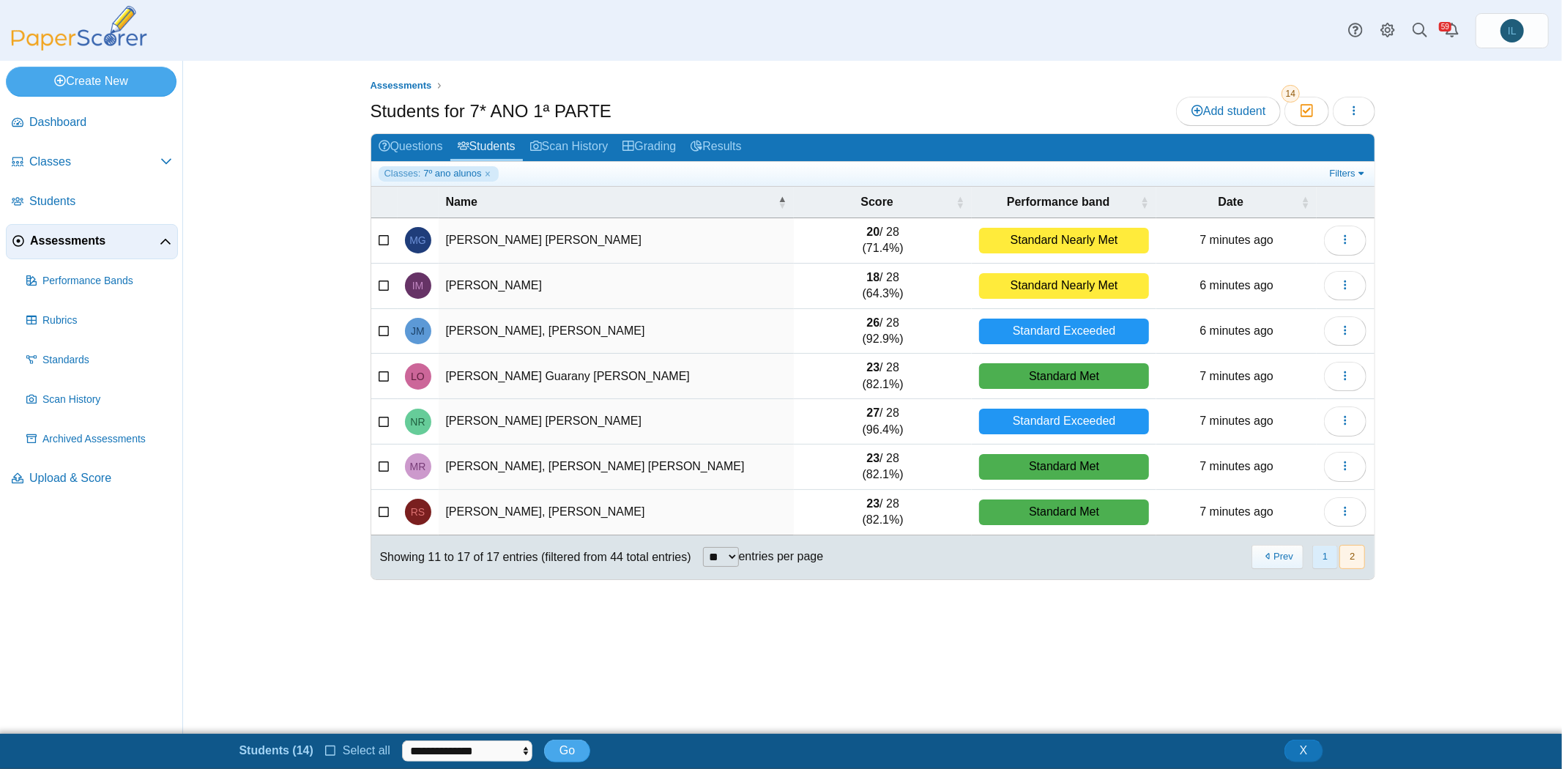
click at [1326, 554] on button "1" at bounding box center [1325, 557] width 26 height 24
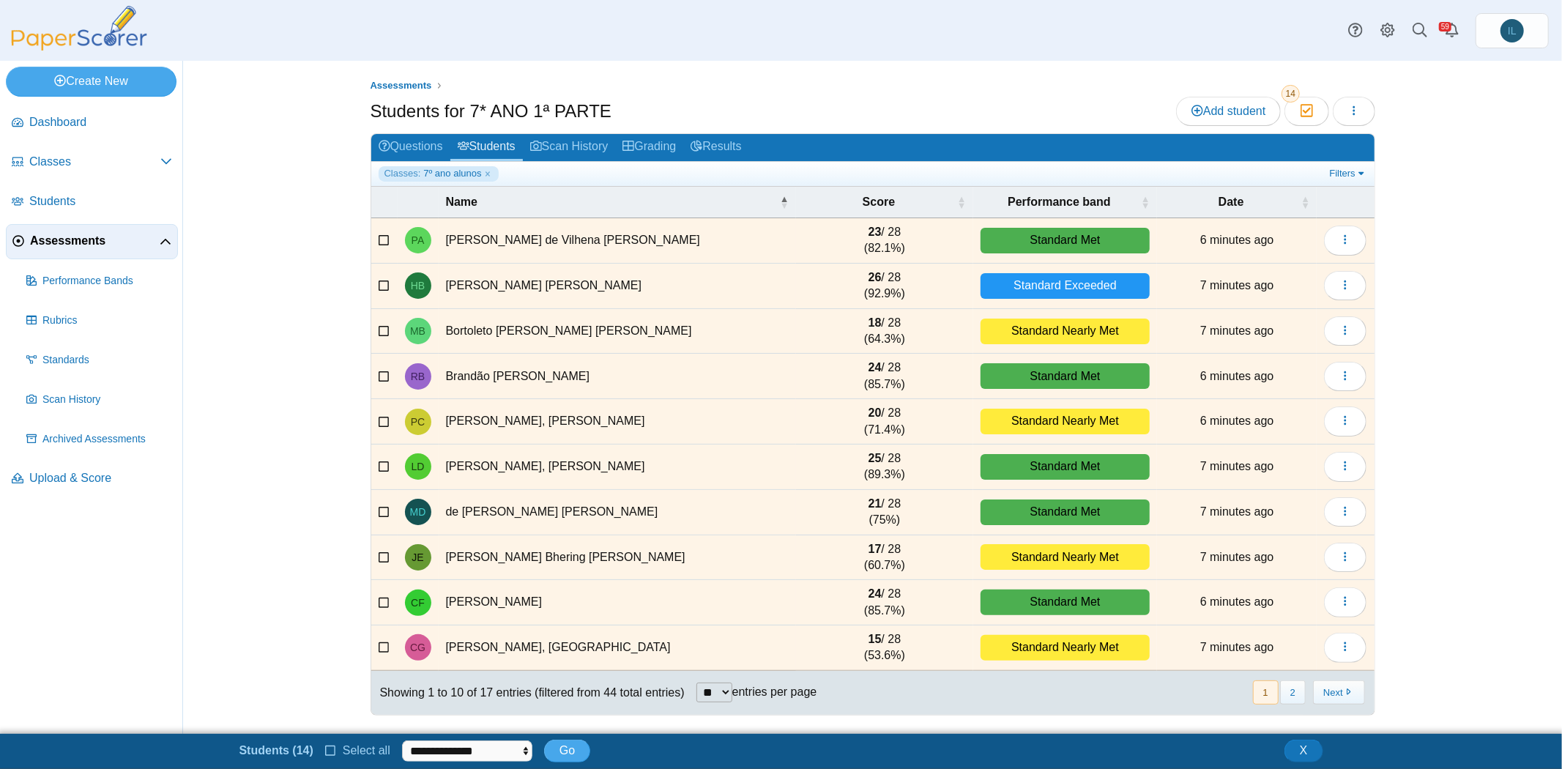
click at [388, 239] on icon at bounding box center [385, 239] width 12 height 10
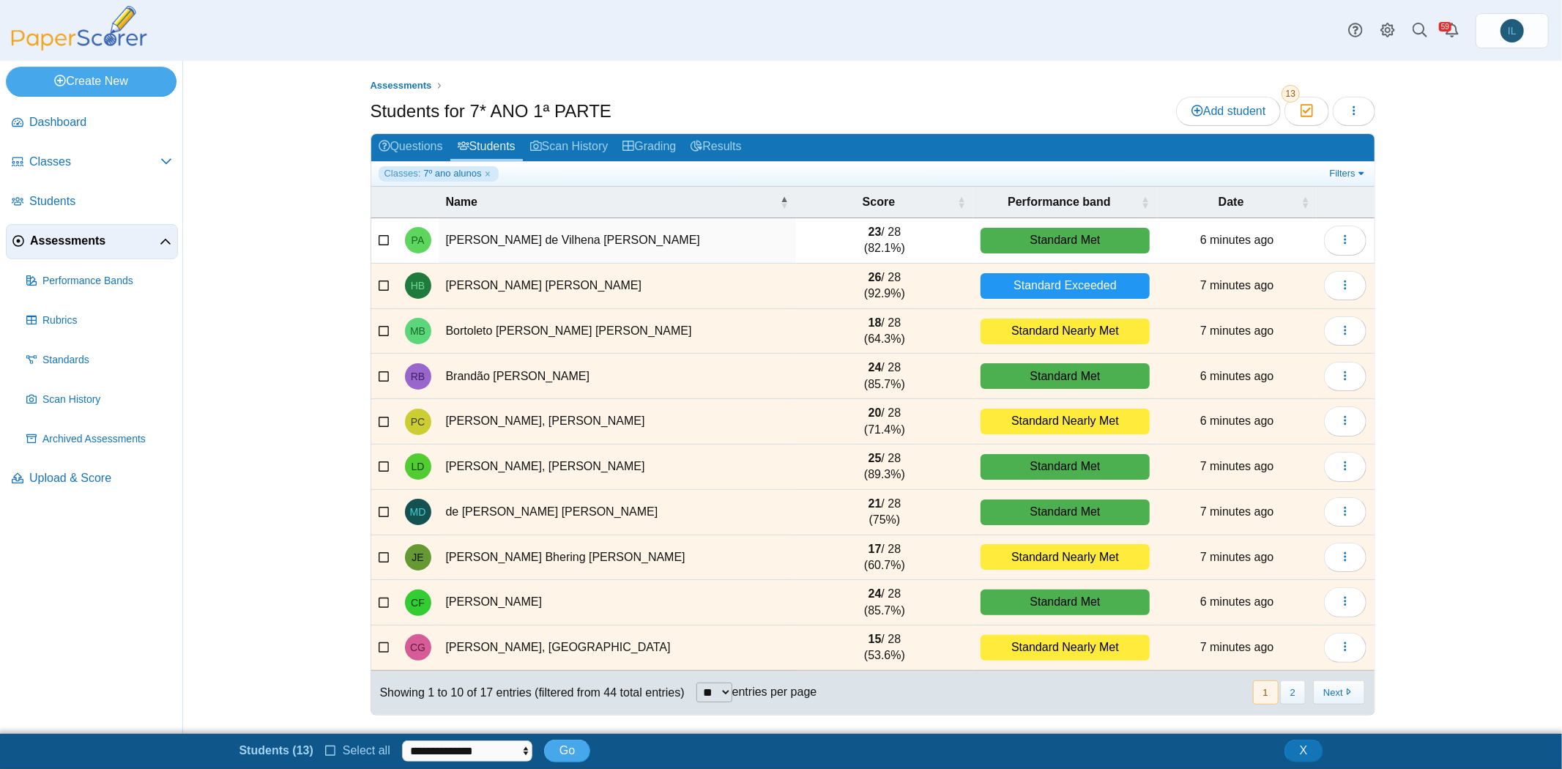
click at [382, 283] on icon at bounding box center [385, 284] width 12 height 10
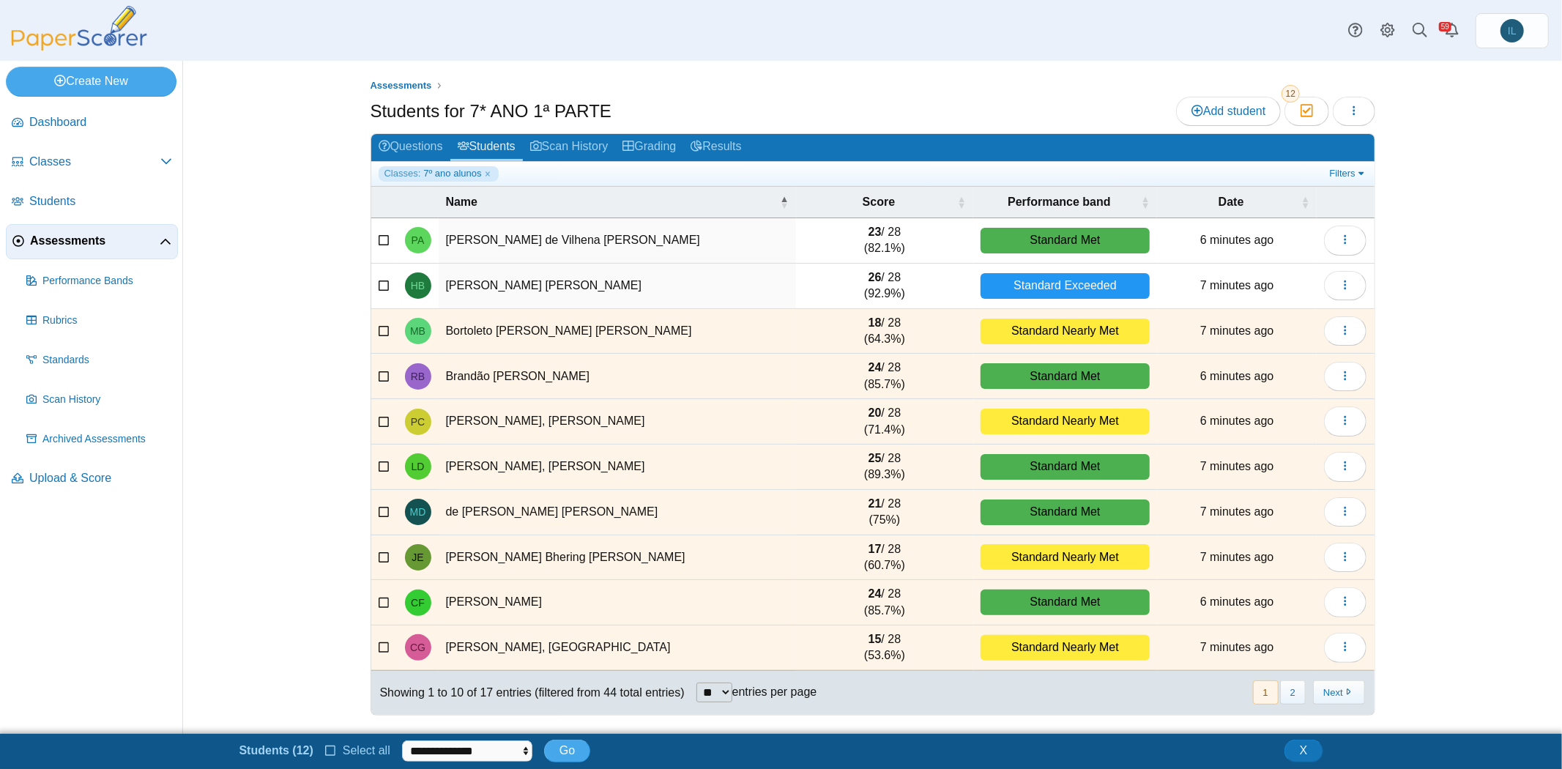
click at [384, 343] on td at bounding box center [384, 331] width 26 height 45
click at [384, 342] on td at bounding box center [384, 331] width 26 height 45
click at [384, 338] on td at bounding box center [384, 331] width 26 height 45
click at [384, 332] on icon at bounding box center [385, 329] width 12 height 10
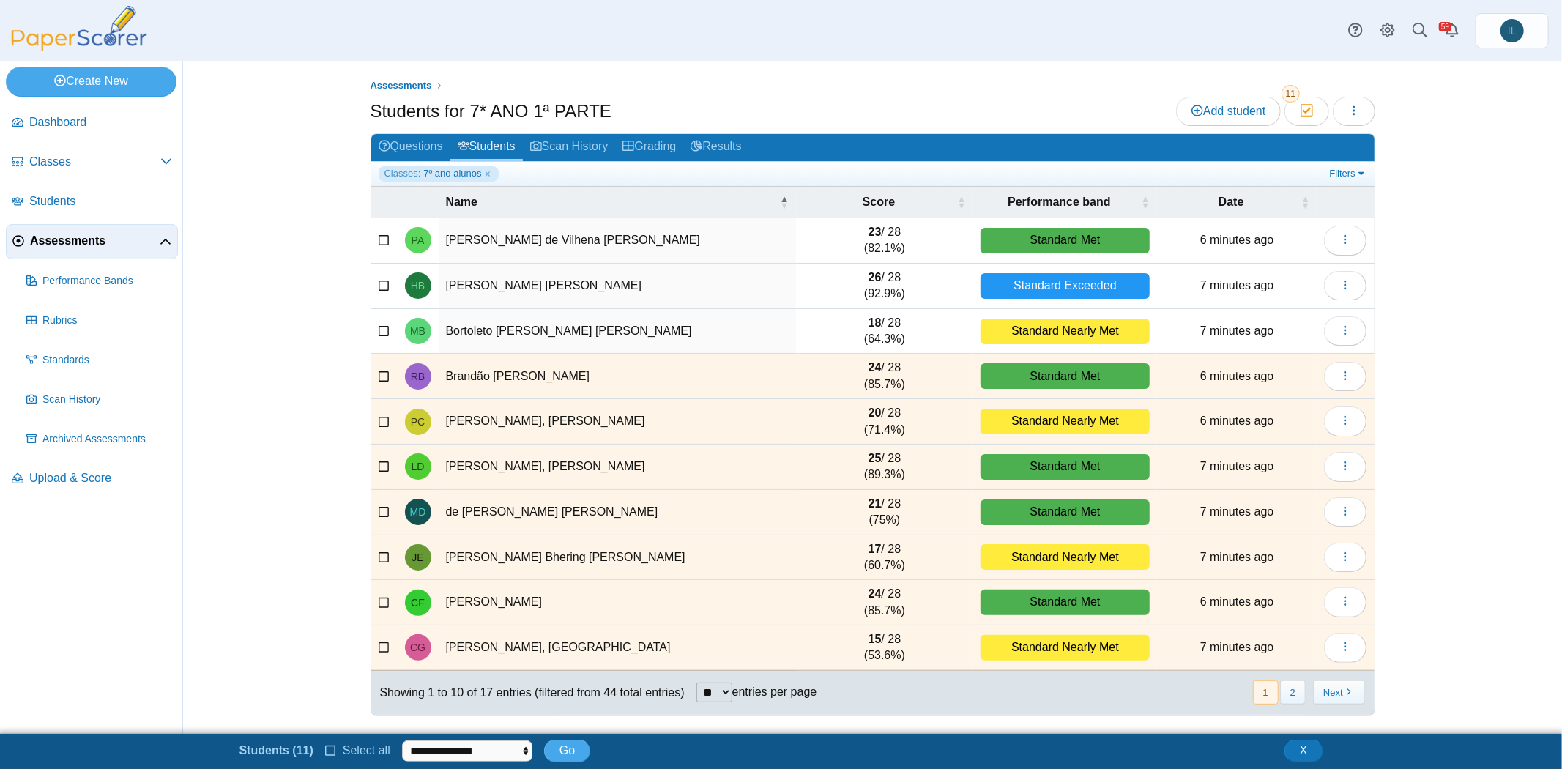
click at [746, 696] on div "** ** ** *** entries per page" at bounding box center [756, 693] width 121 height 20
click at [721, 683] on select "** ** ** ***" at bounding box center [714, 693] width 36 height 20
select select "**"
click at [698, 683] on select "** ** ** ***" at bounding box center [714, 693] width 36 height 20
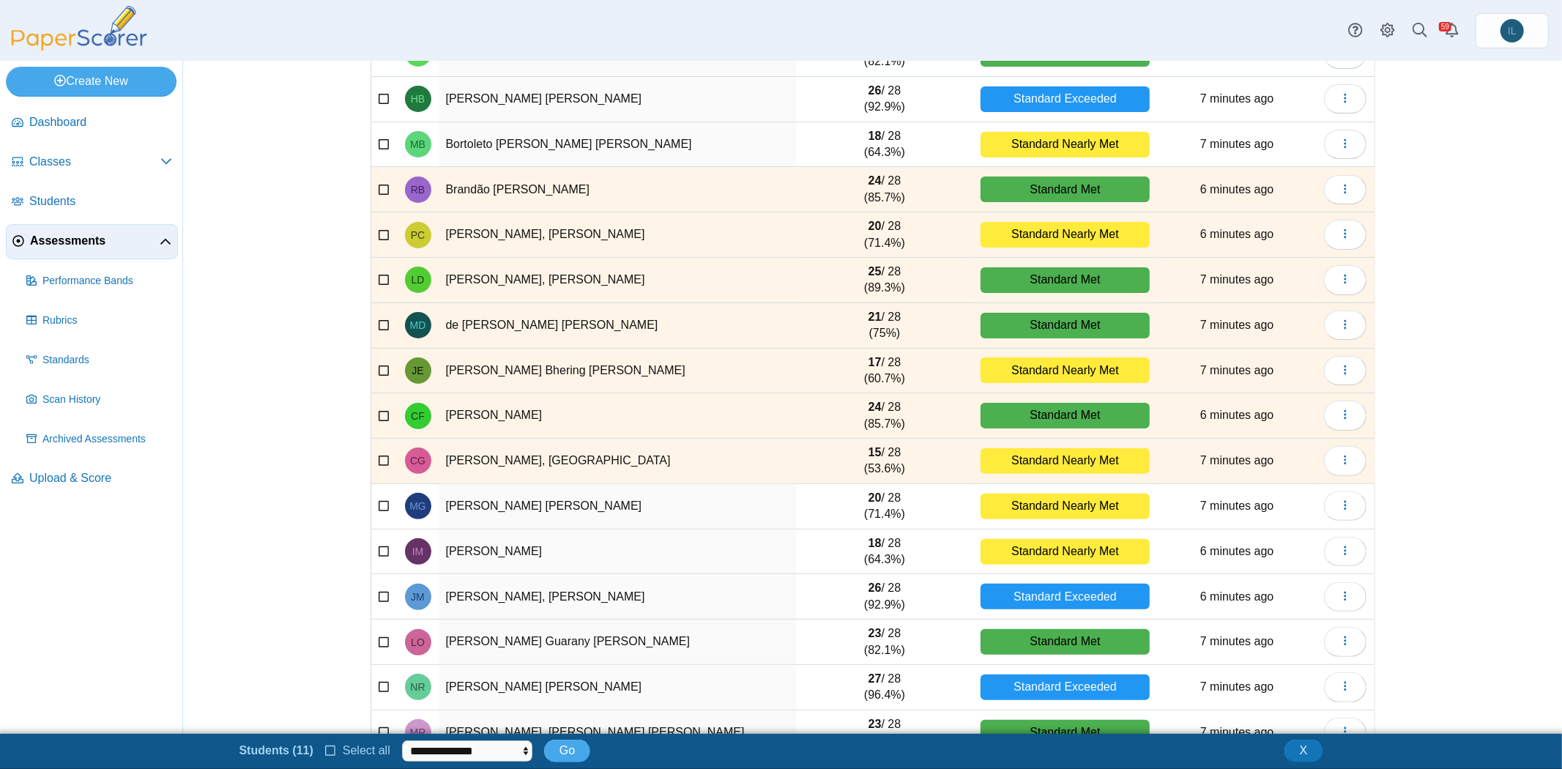
scroll to position [185, 0]
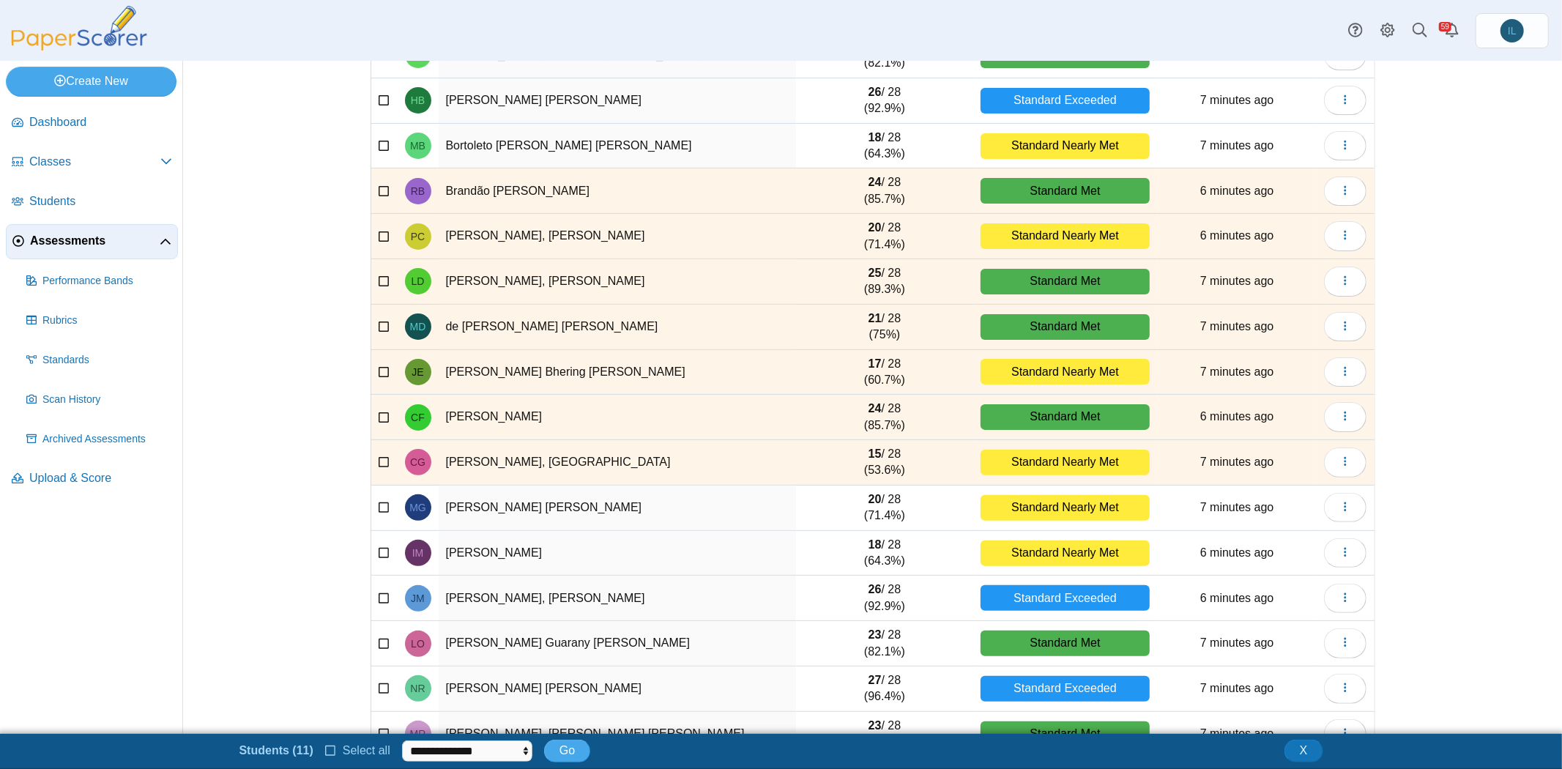
click at [379, 185] on icon at bounding box center [385, 189] width 12 height 10
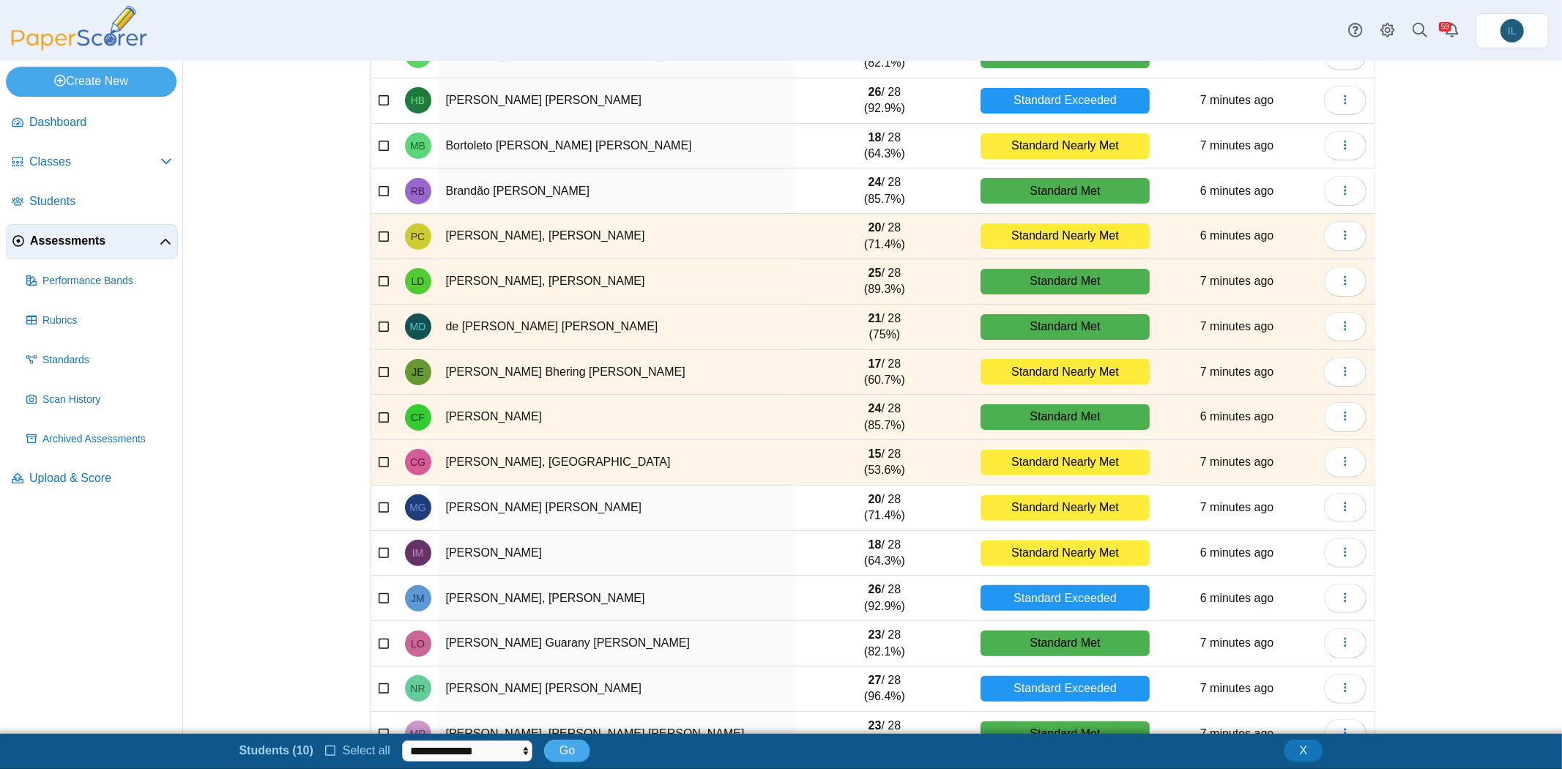
click at [379, 229] on icon at bounding box center [385, 234] width 12 height 10
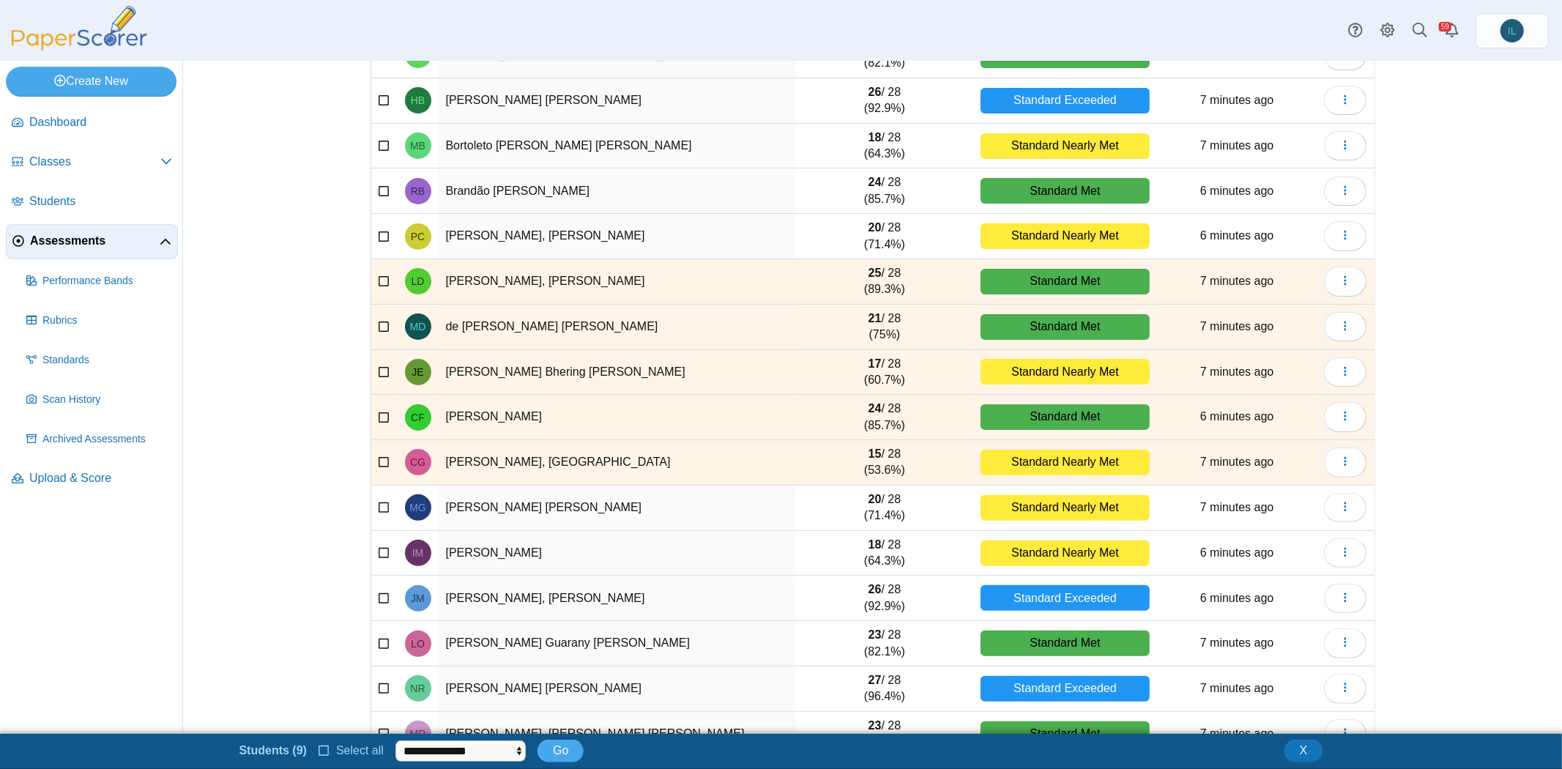
click at [379, 276] on icon at bounding box center [385, 280] width 12 height 10
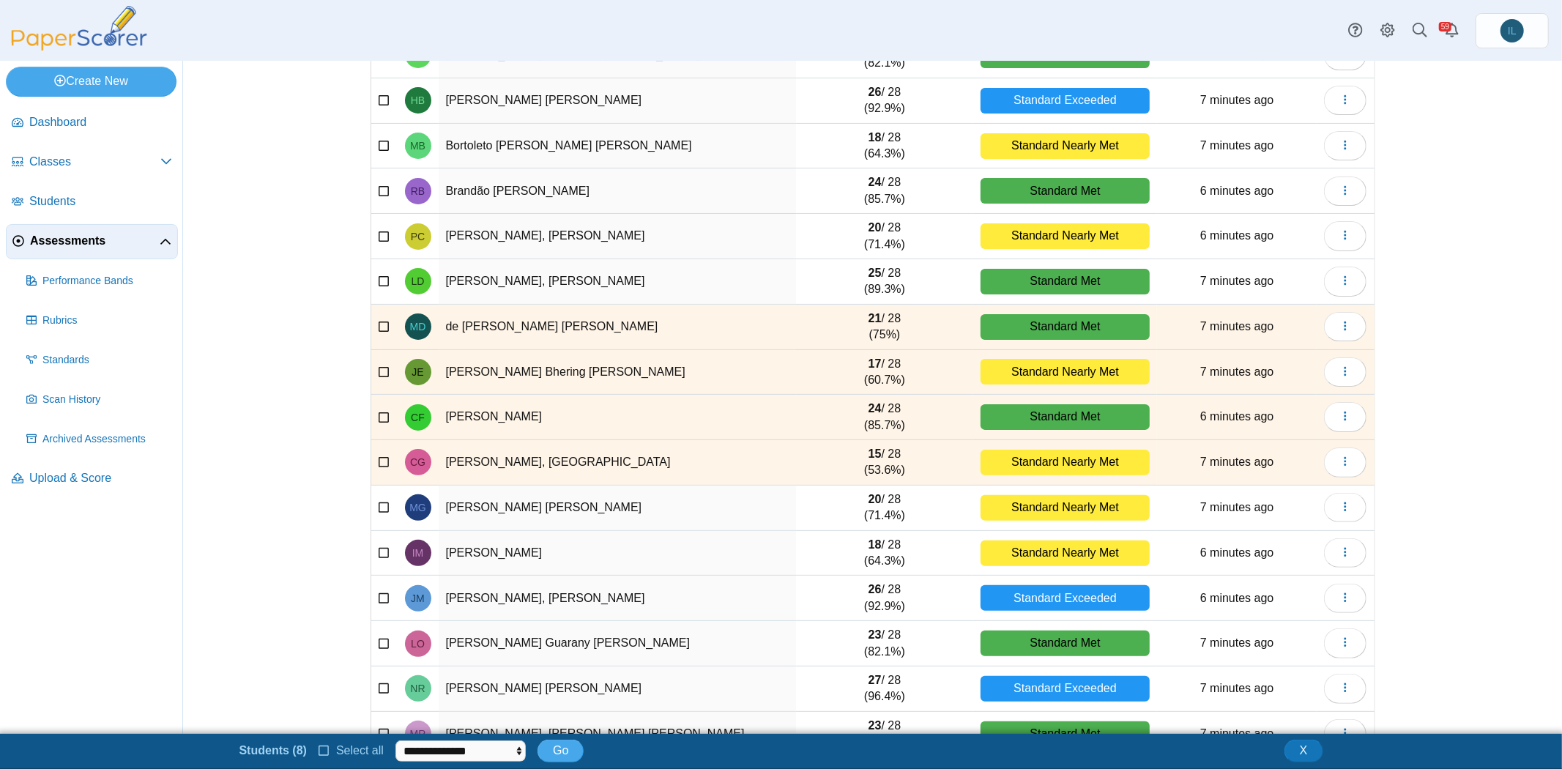
click at [379, 323] on icon at bounding box center [385, 325] width 12 height 10
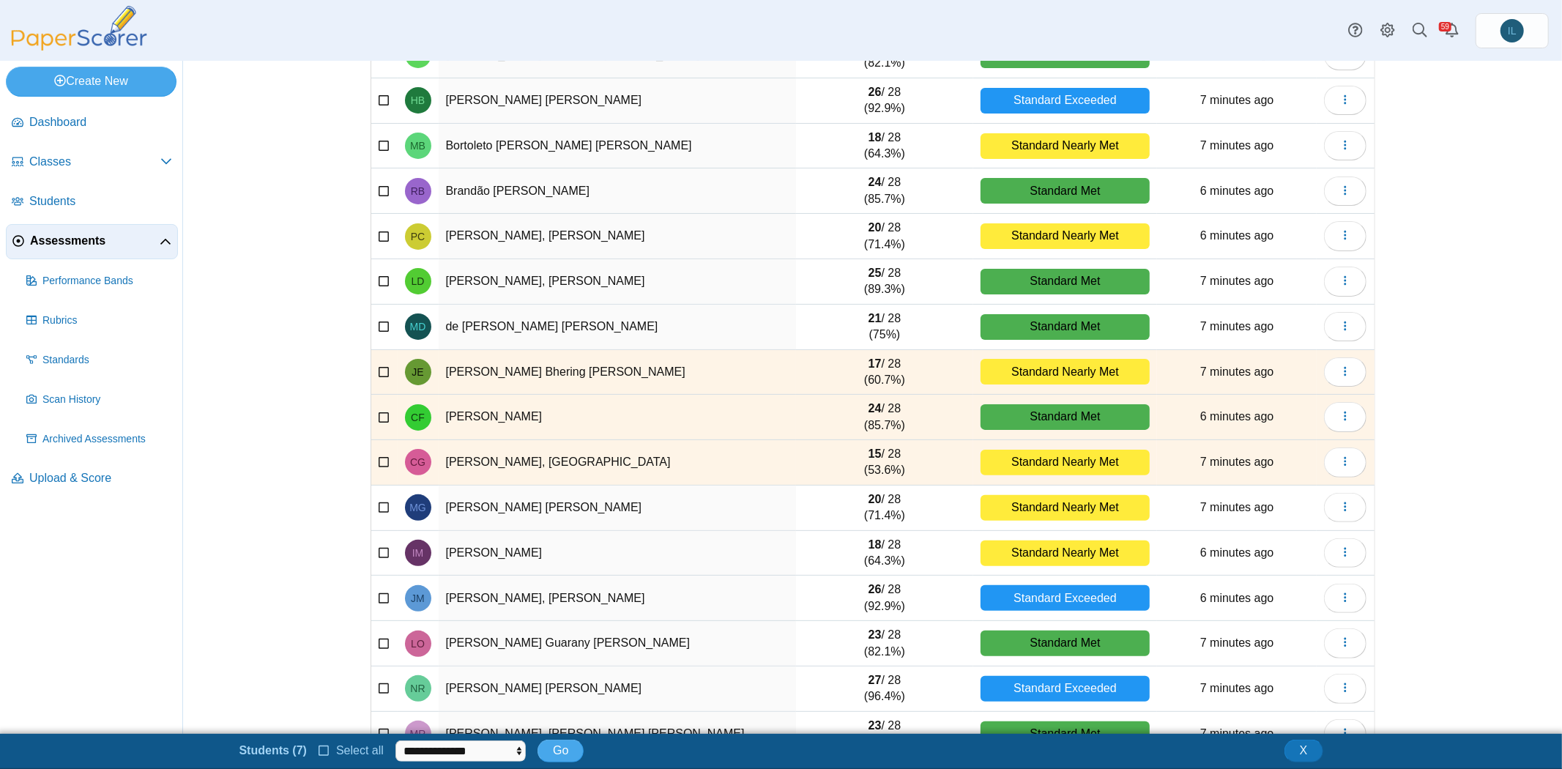
click at [382, 365] on icon at bounding box center [385, 370] width 12 height 10
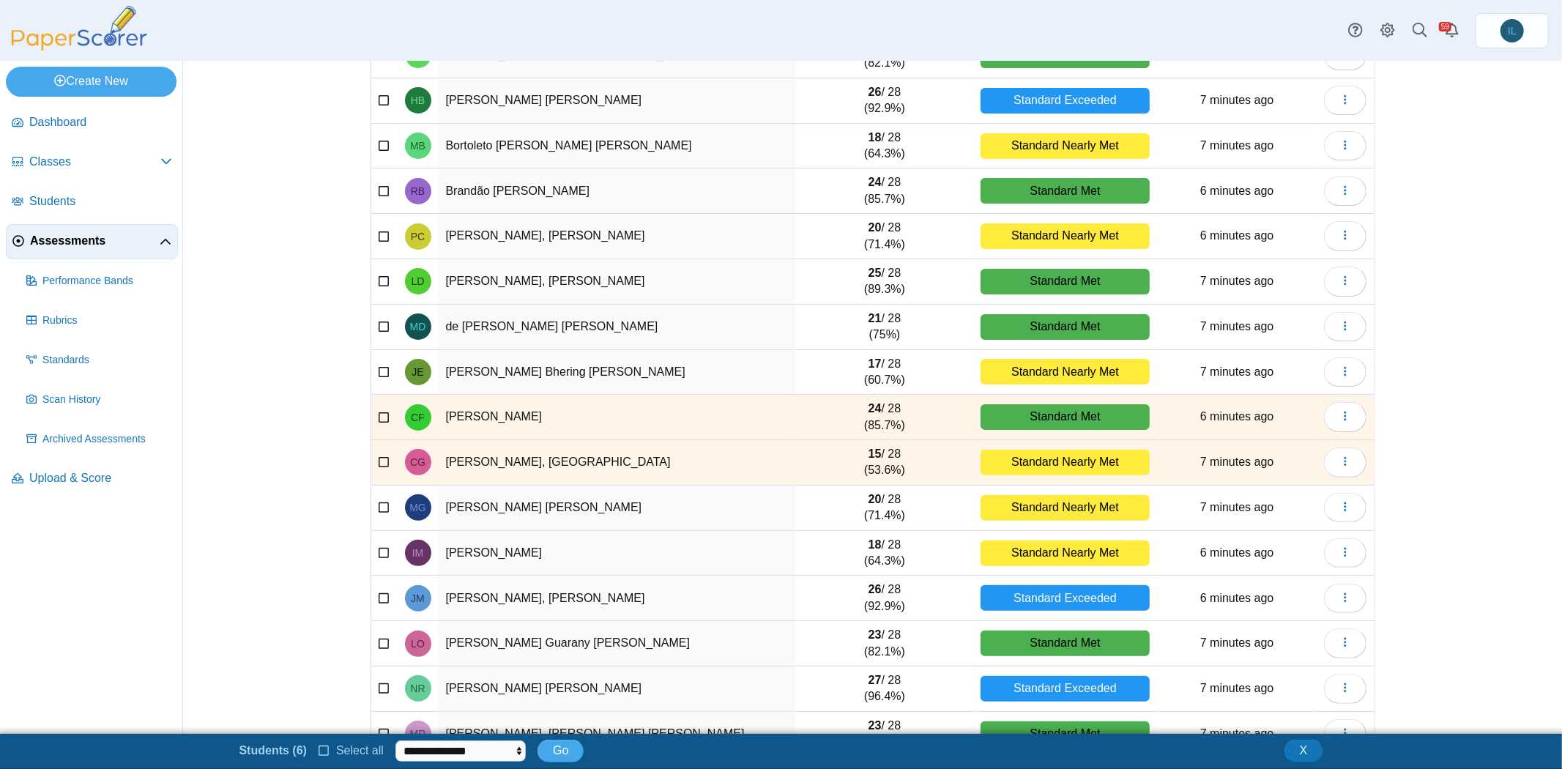
click at [379, 411] on icon at bounding box center [385, 415] width 12 height 10
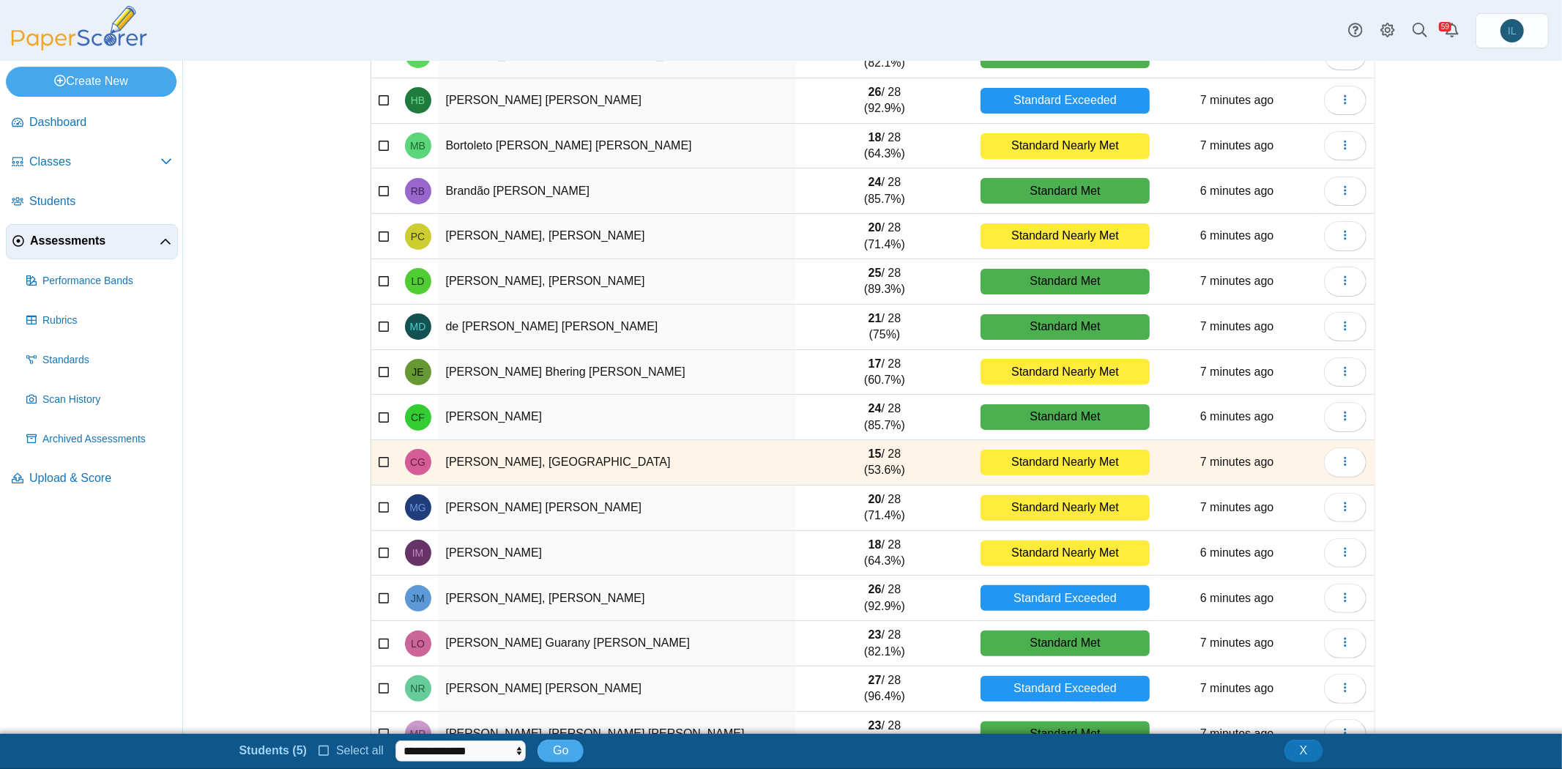
click at [379, 458] on icon at bounding box center [385, 461] width 12 height 10
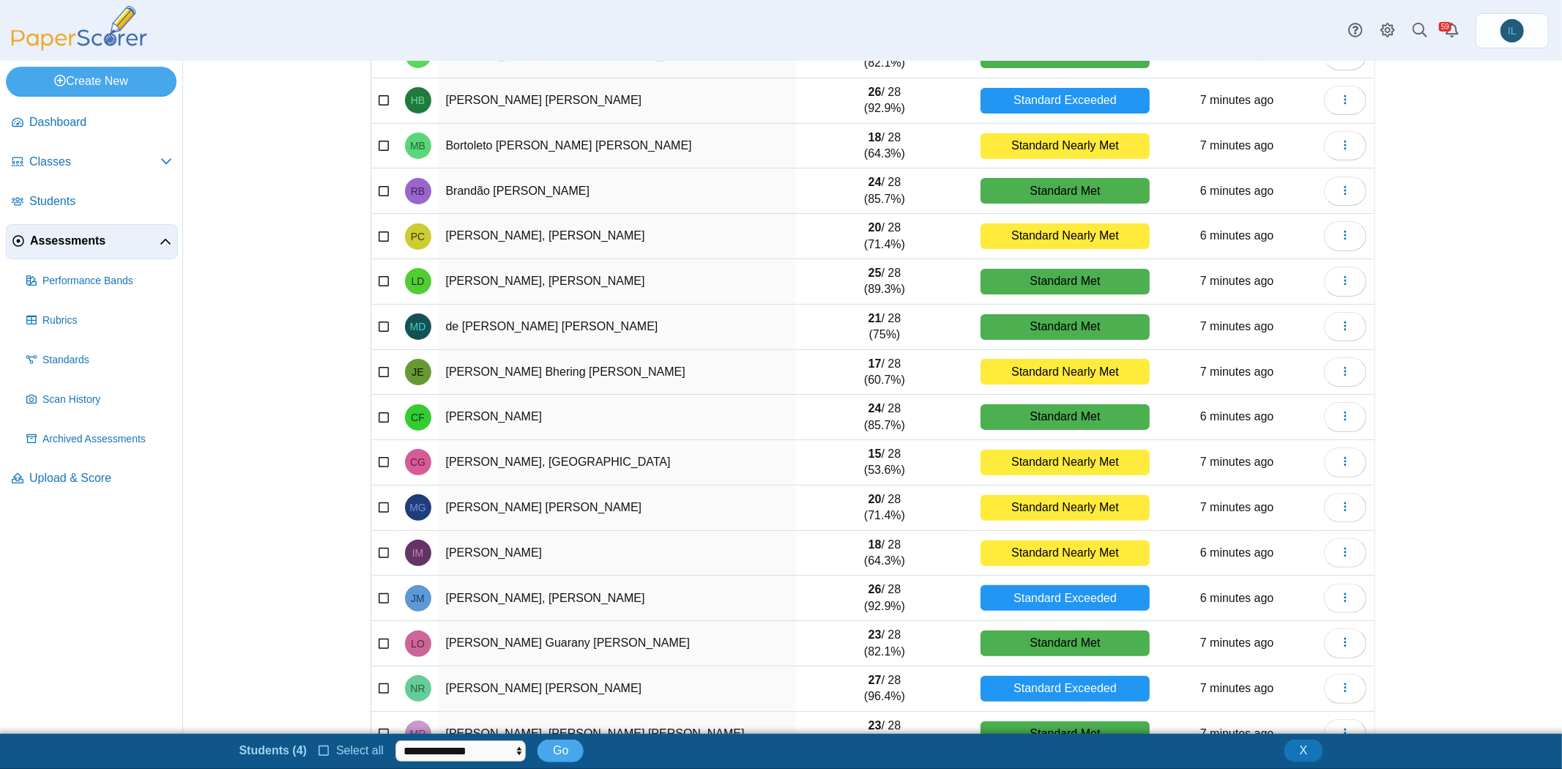
scroll to position [0, 0]
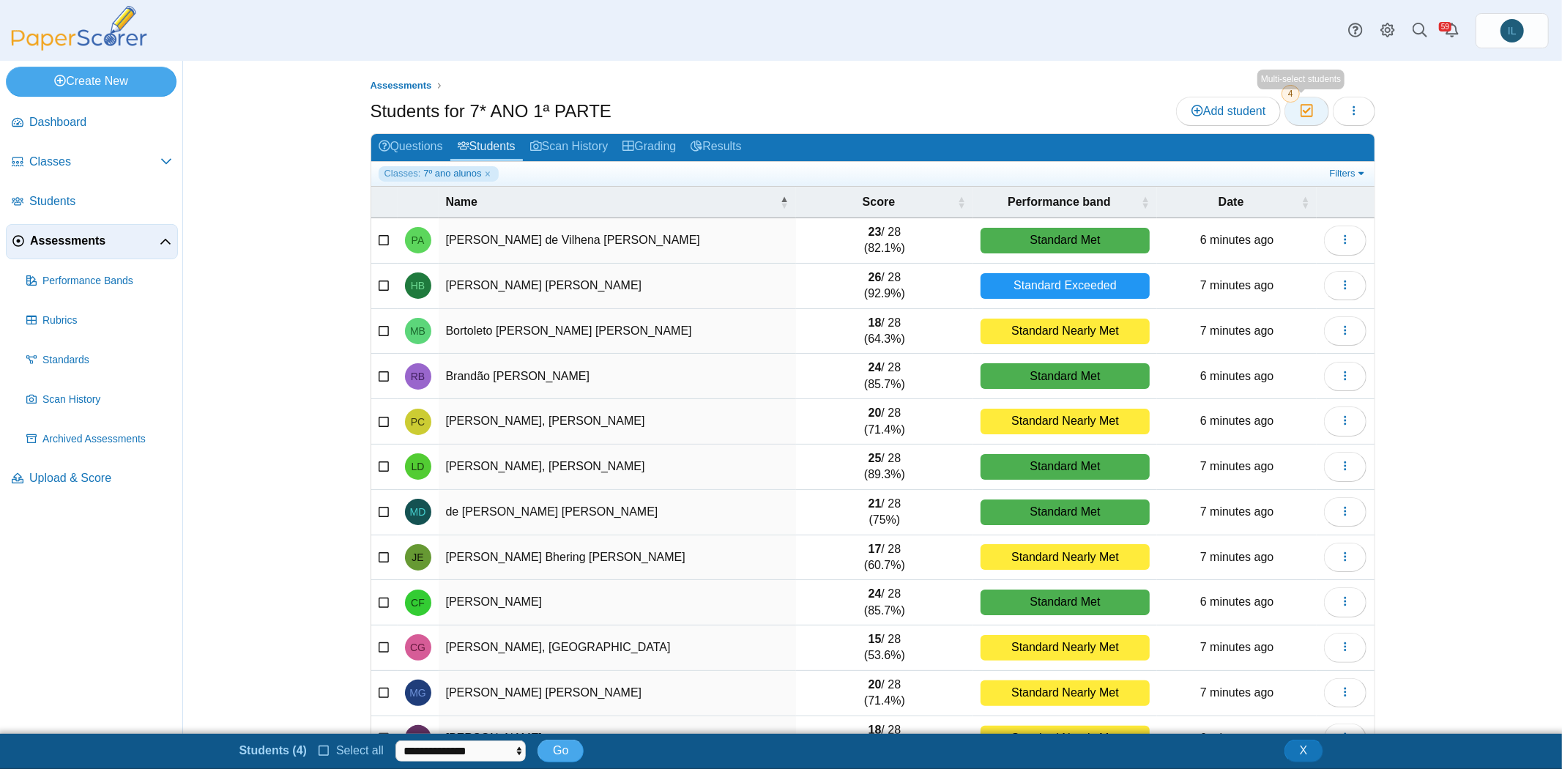
click at [1304, 118] on button "Moderation 4" at bounding box center [1307, 111] width 45 height 29
click at [1349, 111] on icon "button" at bounding box center [1354, 111] width 12 height 12
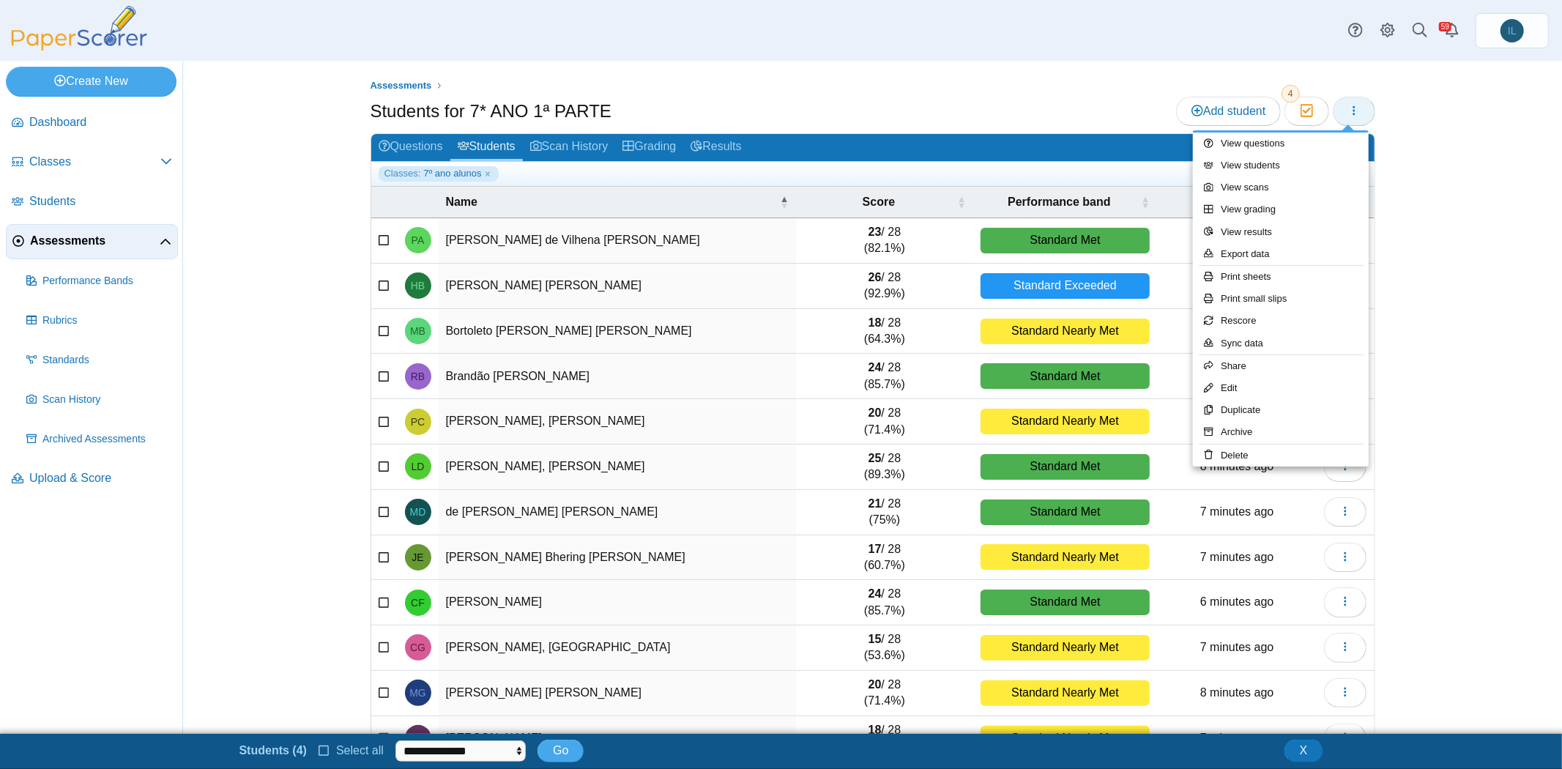
click at [1349, 111] on icon "button" at bounding box center [1354, 111] width 12 height 12
click at [1448, 175] on div "Assessments Students for 7* ANO 1ª PARTE Add student Moderation 4" at bounding box center [872, 397] width 1379 height 673
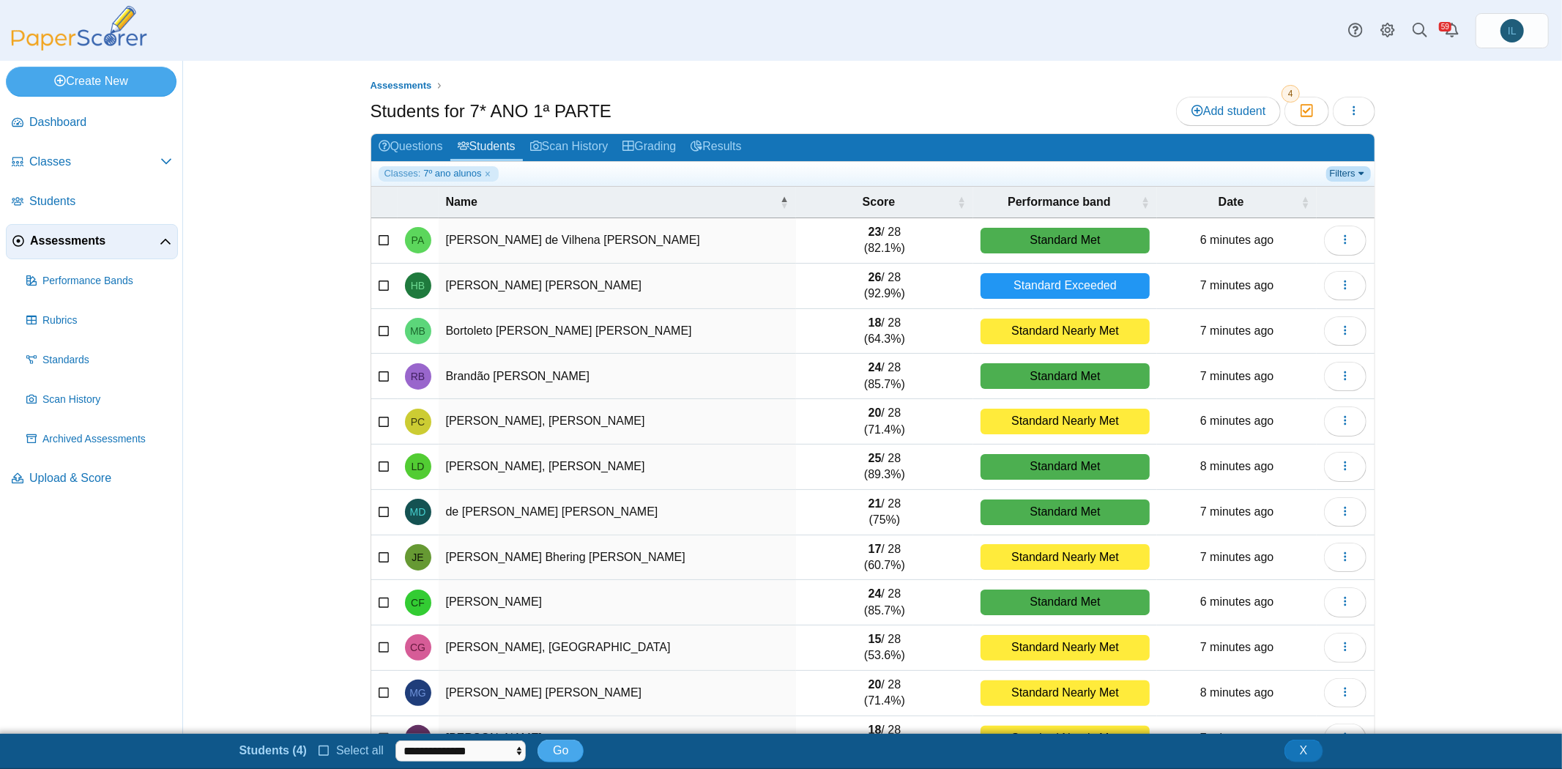
click at [1328, 166] on link "Filters" at bounding box center [1348, 173] width 45 height 15
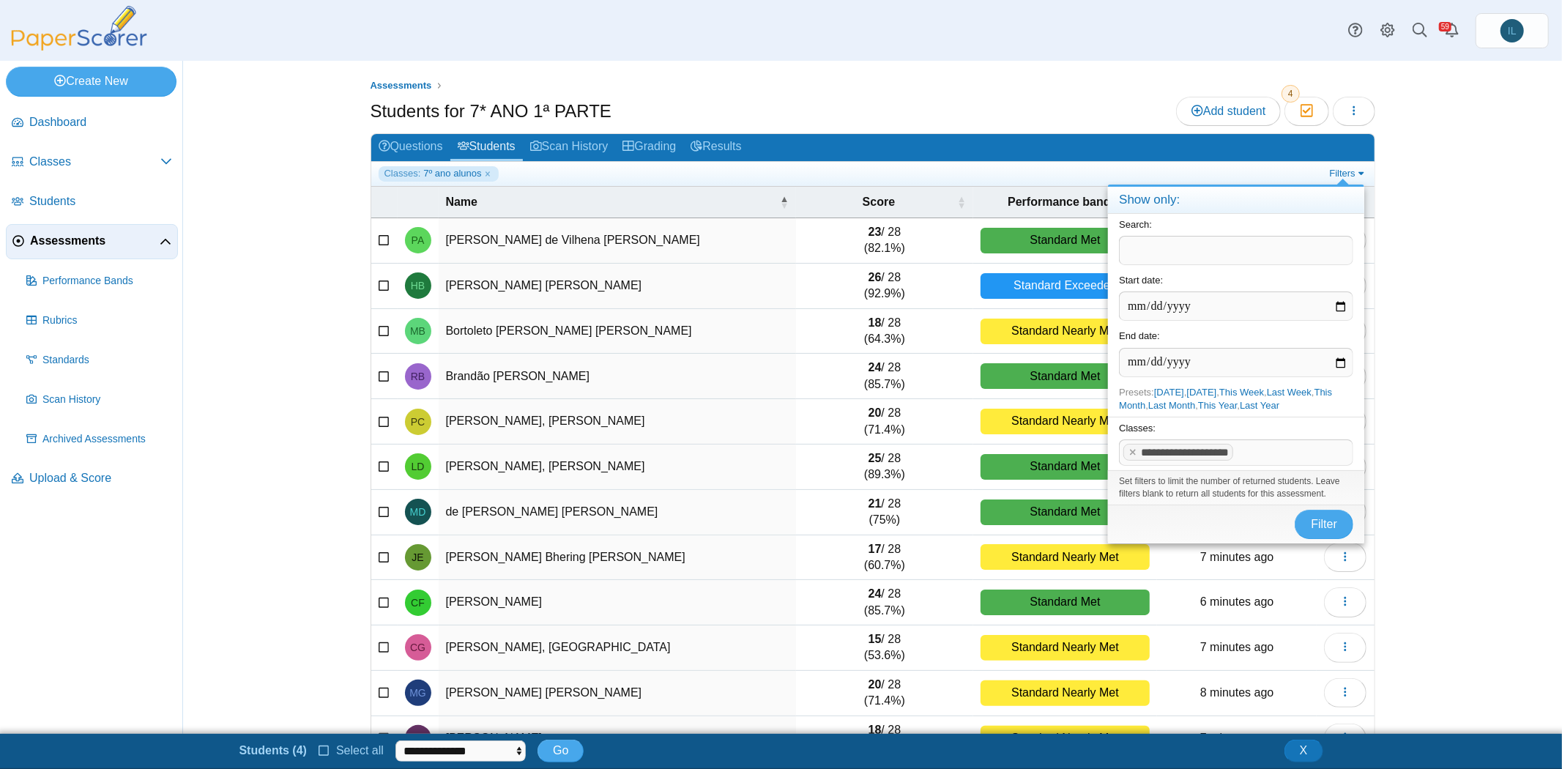
click at [1249, 445] on span at bounding box center [1295, 452] width 116 height 25
click at [1322, 518] on span "Filter" at bounding box center [1325, 524] width 26 height 12
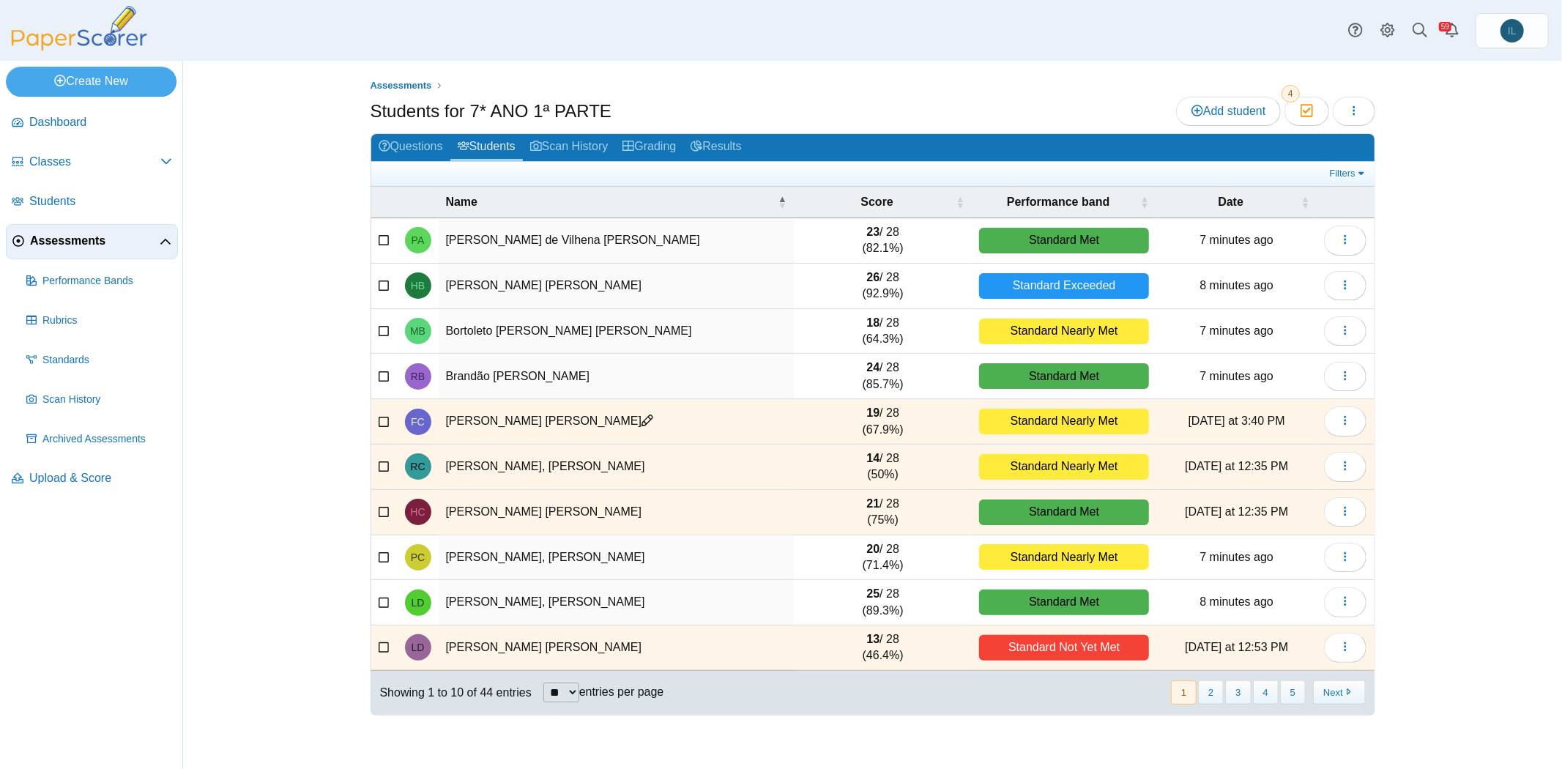
click at [383, 426] on td at bounding box center [384, 421] width 26 height 45
click at [384, 418] on icon at bounding box center [385, 419] width 12 height 10
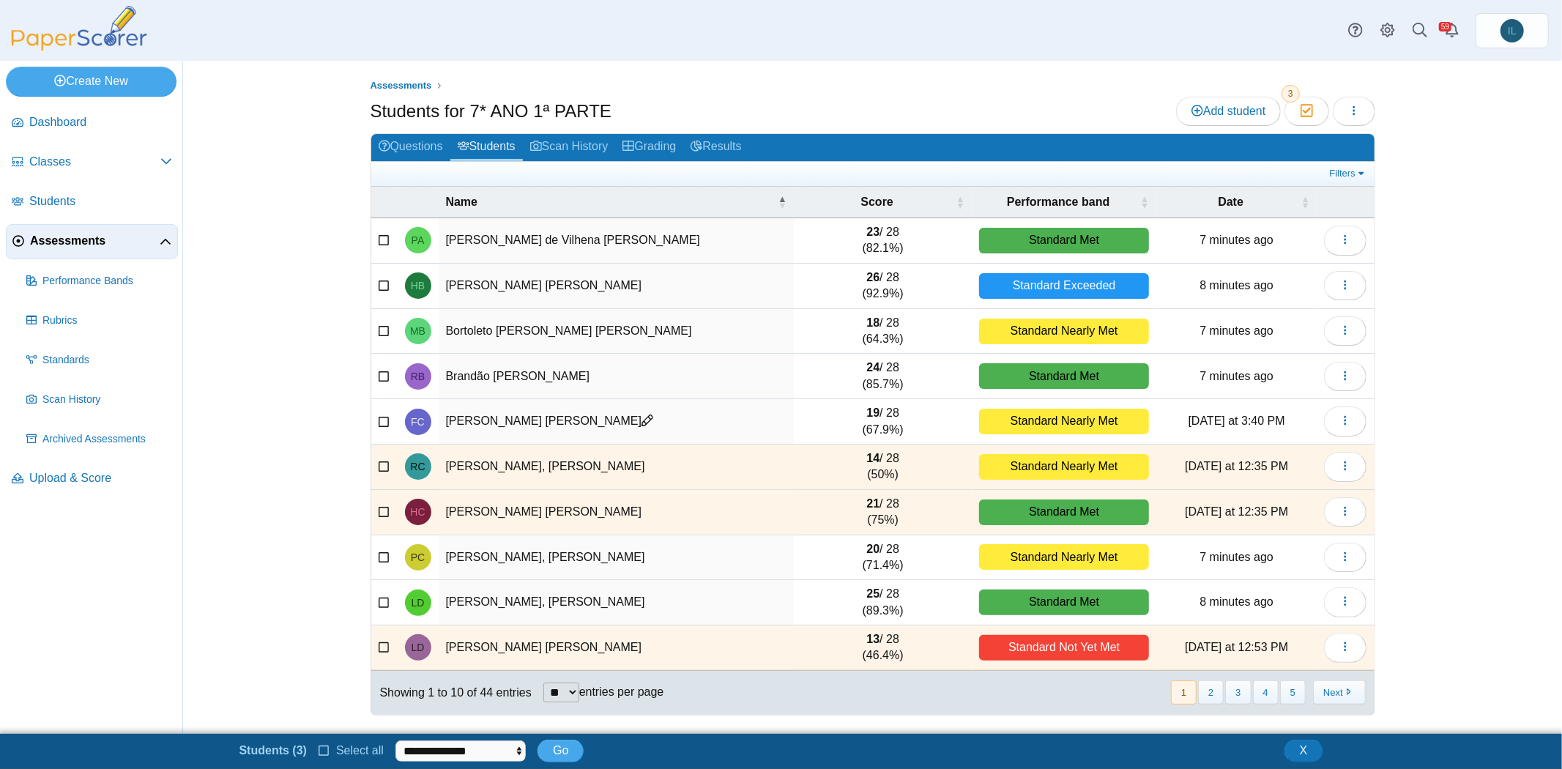
click at [382, 462] on icon at bounding box center [385, 465] width 12 height 10
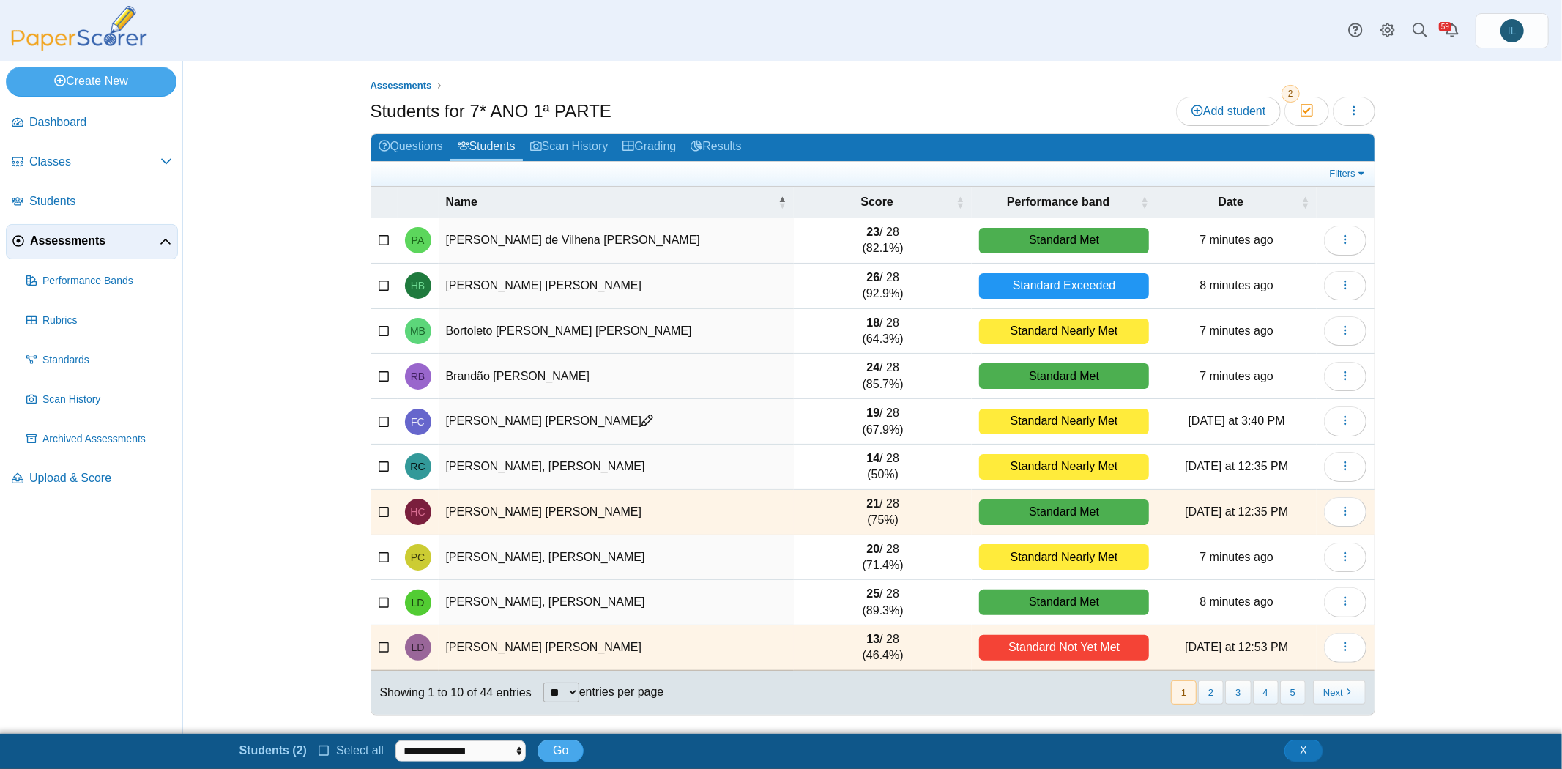
click at [382, 505] on icon at bounding box center [385, 510] width 12 height 10
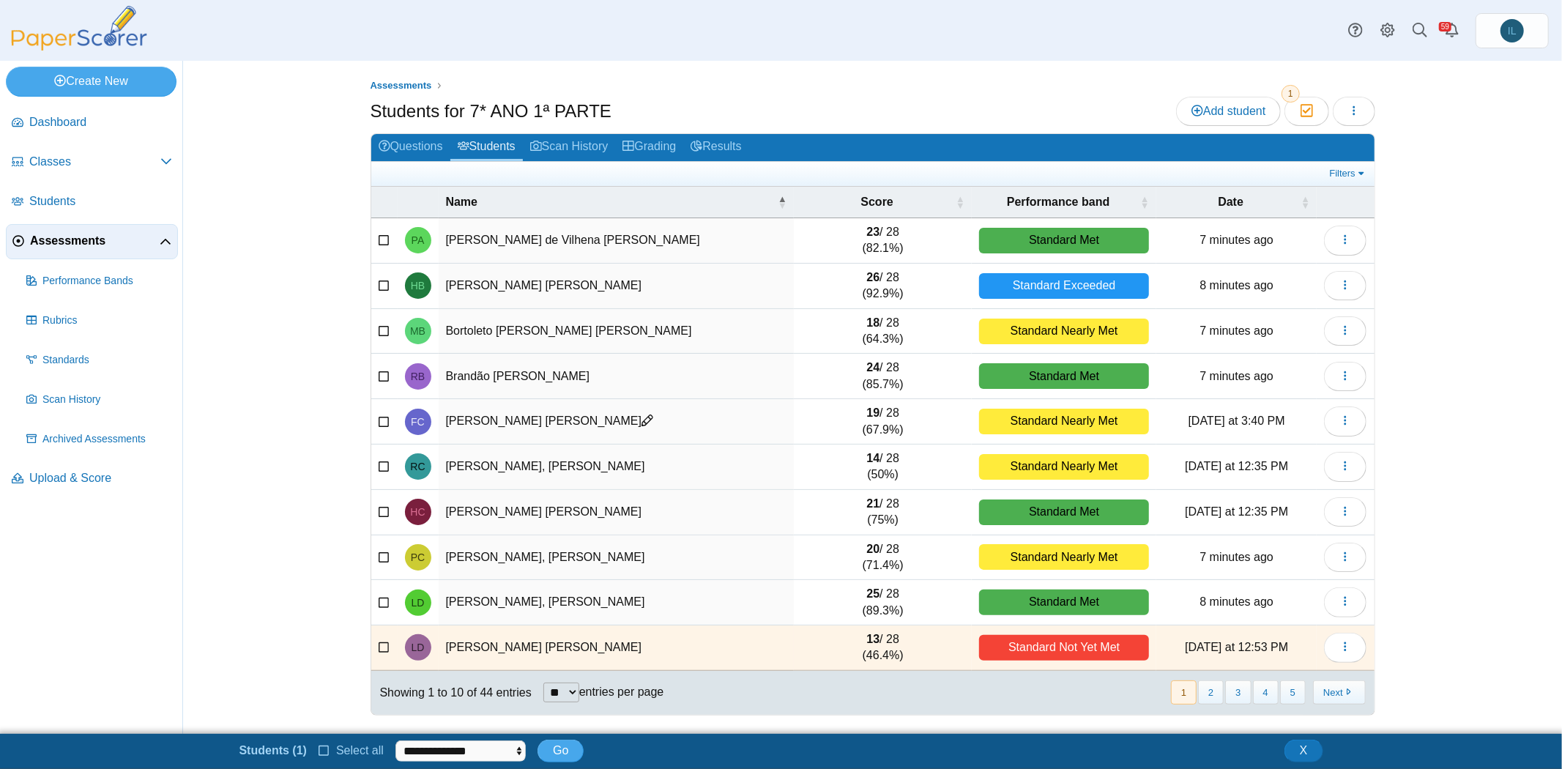
click at [381, 641] on icon at bounding box center [385, 646] width 12 height 10
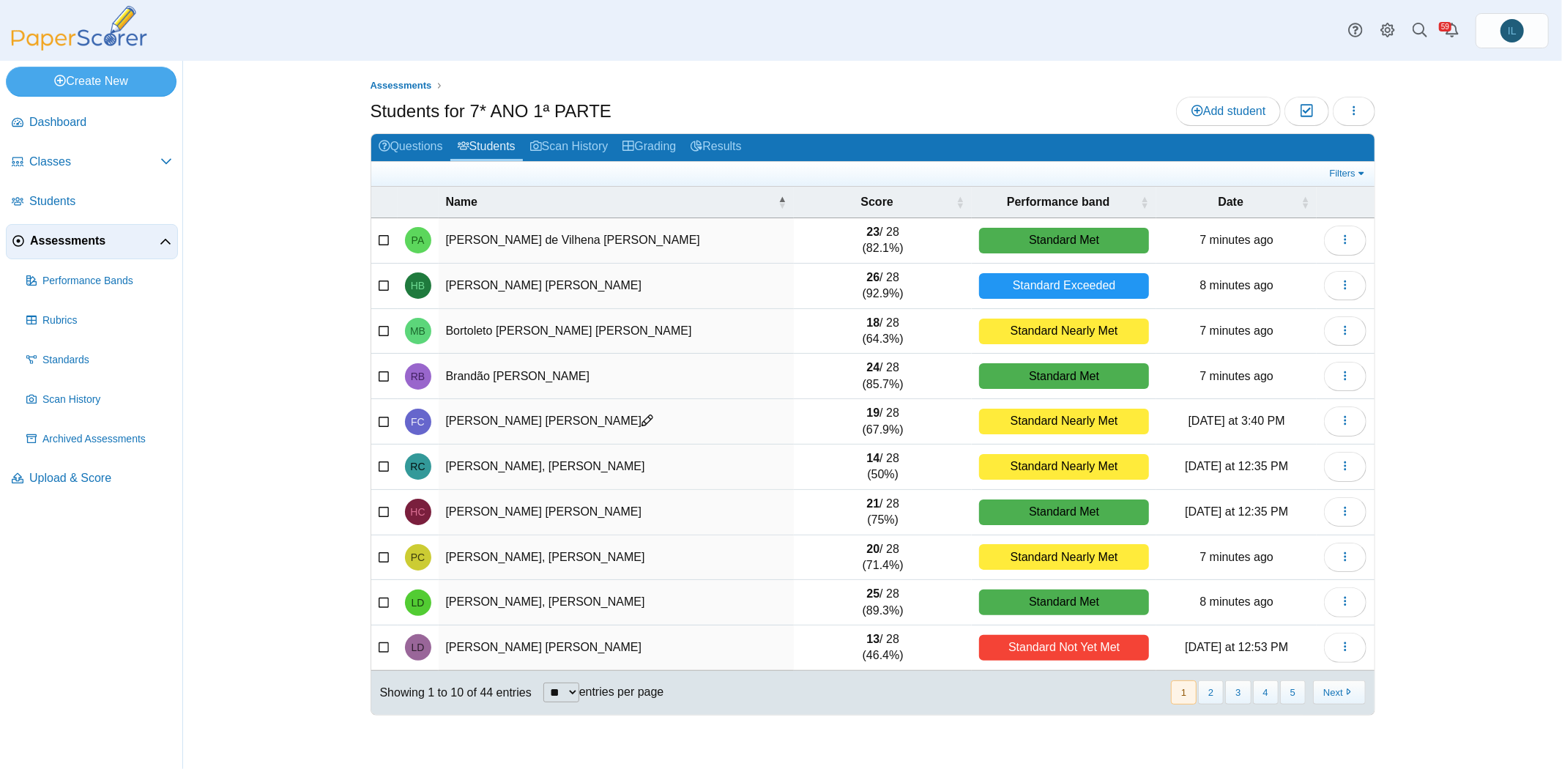
click at [381, 641] on icon at bounding box center [385, 646] width 12 height 10
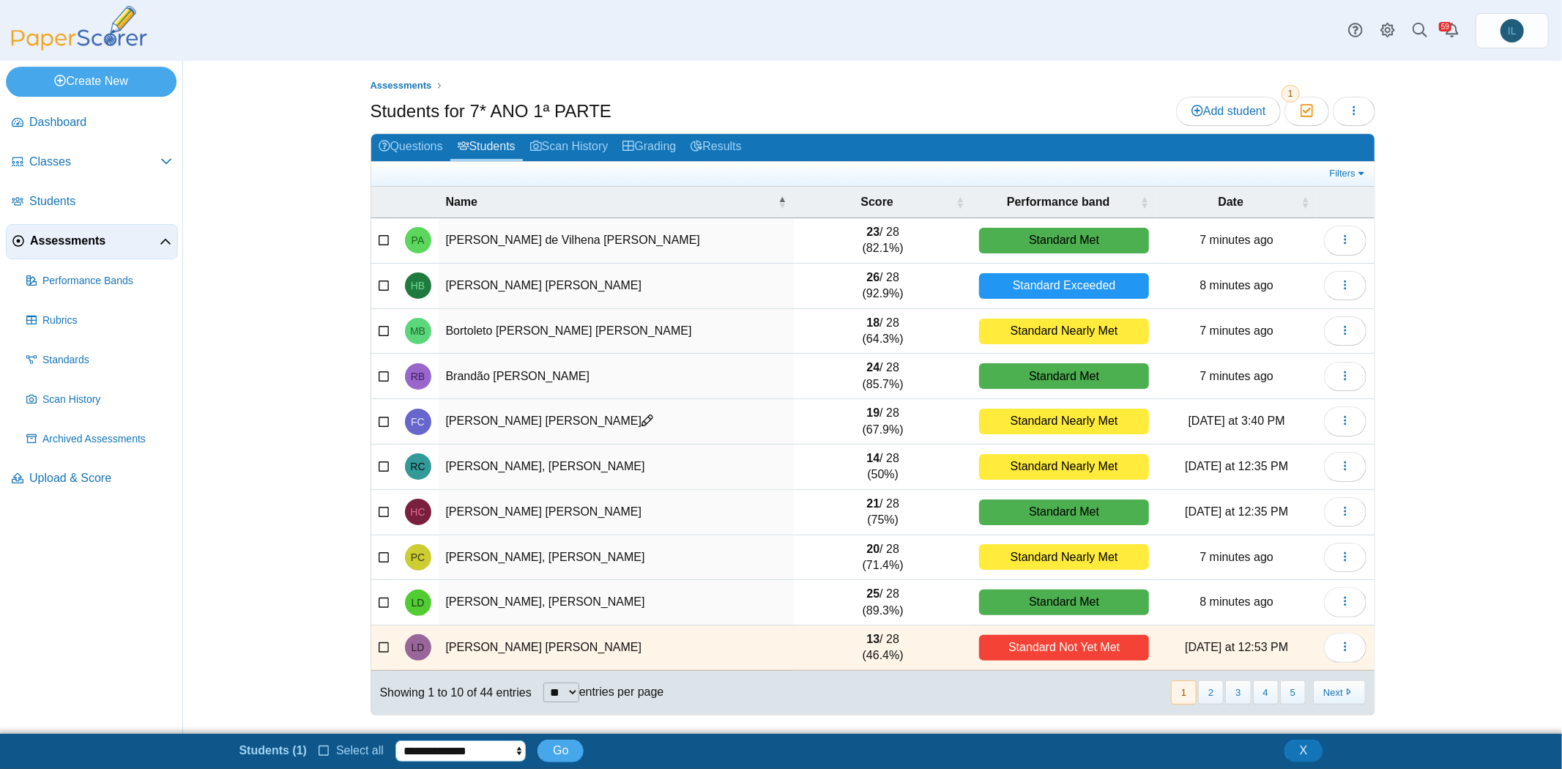
click at [506, 755] on select "**********" at bounding box center [460, 750] width 130 height 21
select select "********"
click at [395, 740] on select "**********" at bounding box center [460, 750] width 130 height 21
click at [383, 642] on icon at bounding box center [385, 646] width 12 height 10
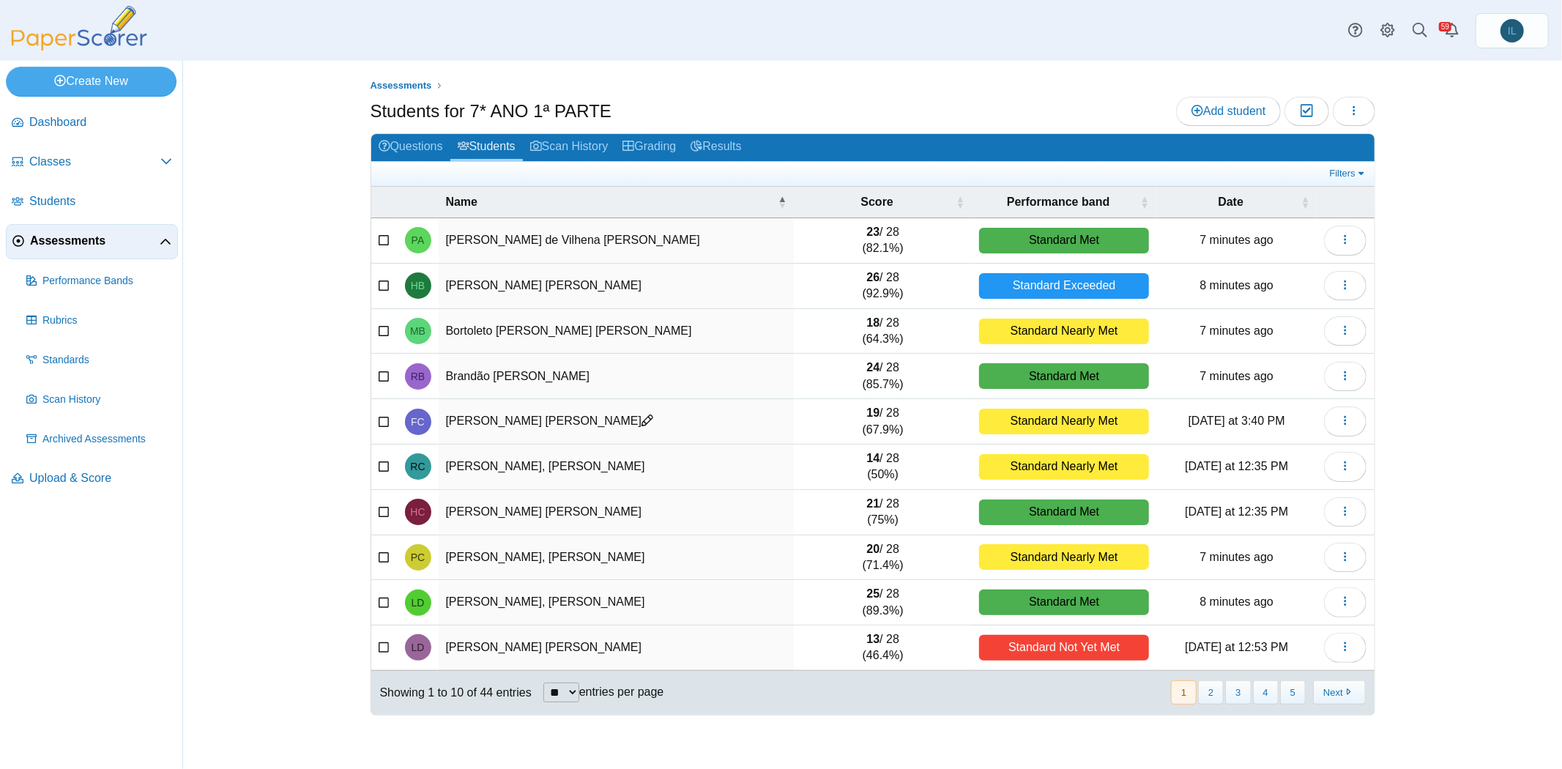
click at [280, 531] on div "Assessments Students for 7* ANO 1ª PARTE Add student Moderation 0 Loading…" at bounding box center [872, 415] width 1379 height 708
click at [1362, 116] on button "button" at bounding box center [1354, 111] width 42 height 29
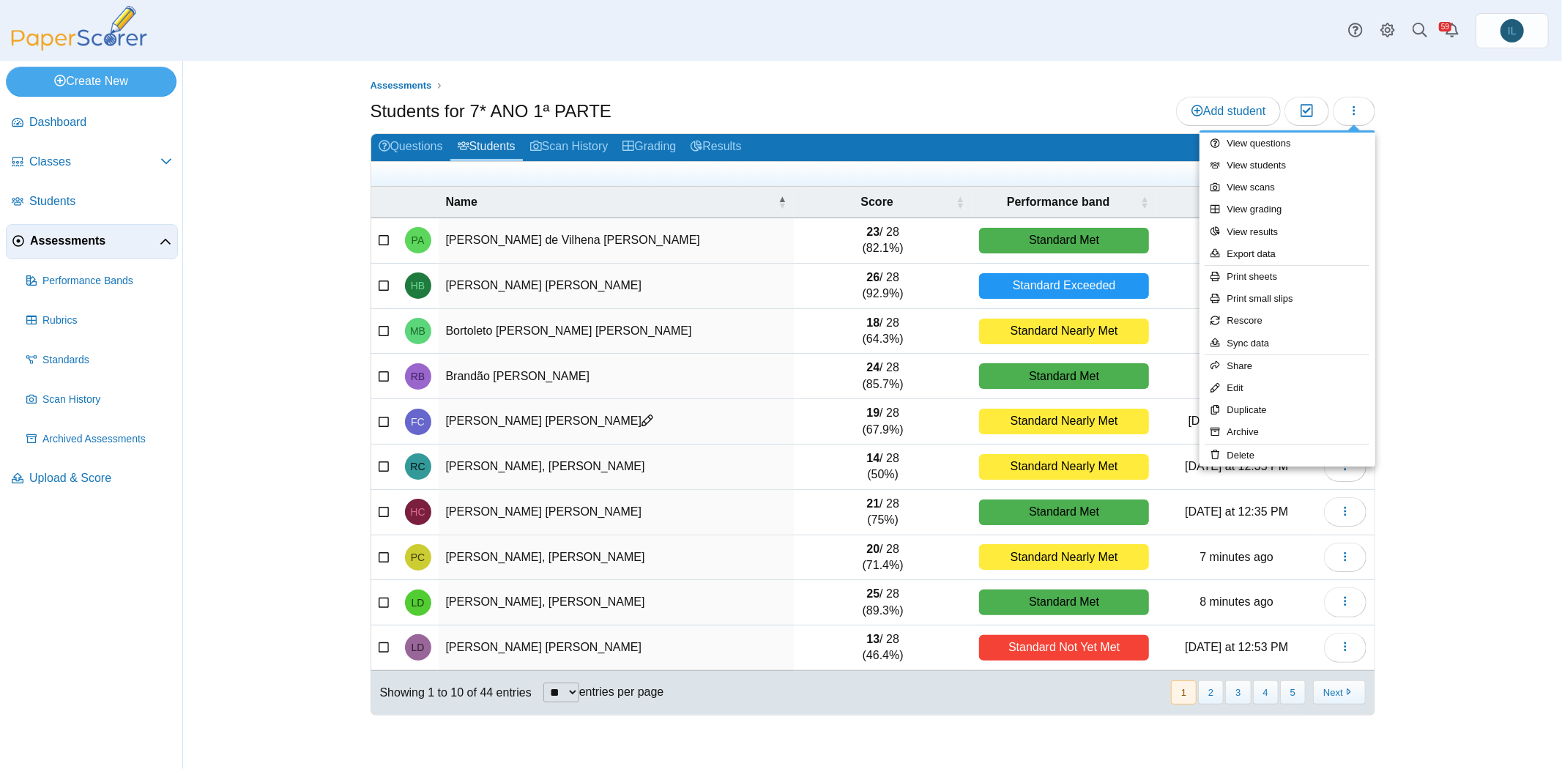
click at [1520, 207] on div "Assessments Students for 7* ANO 1ª PARTE Add student Moderation 0" at bounding box center [872, 415] width 1379 height 708
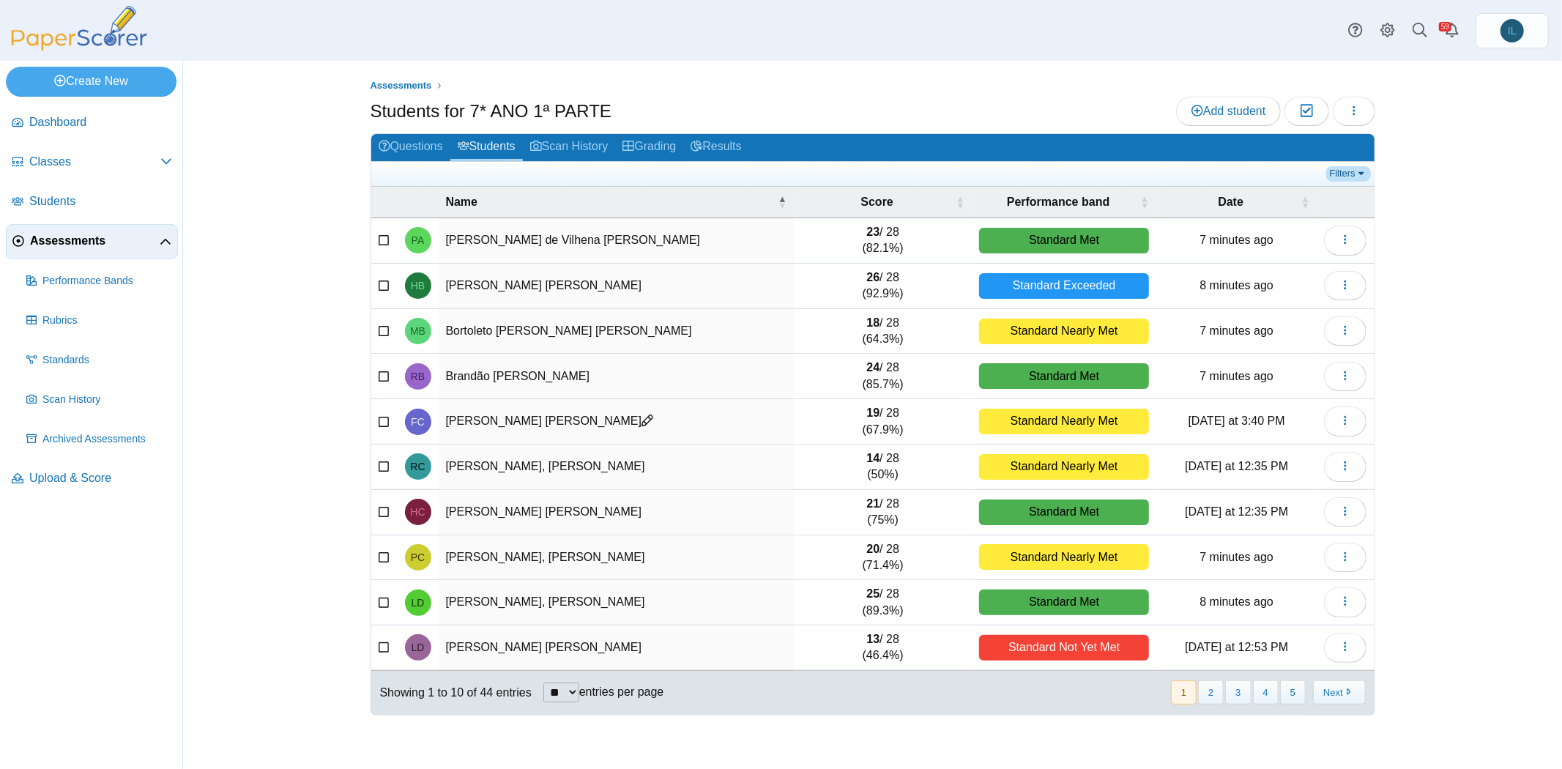
click at [1364, 174] on link "Filters" at bounding box center [1348, 173] width 45 height 15
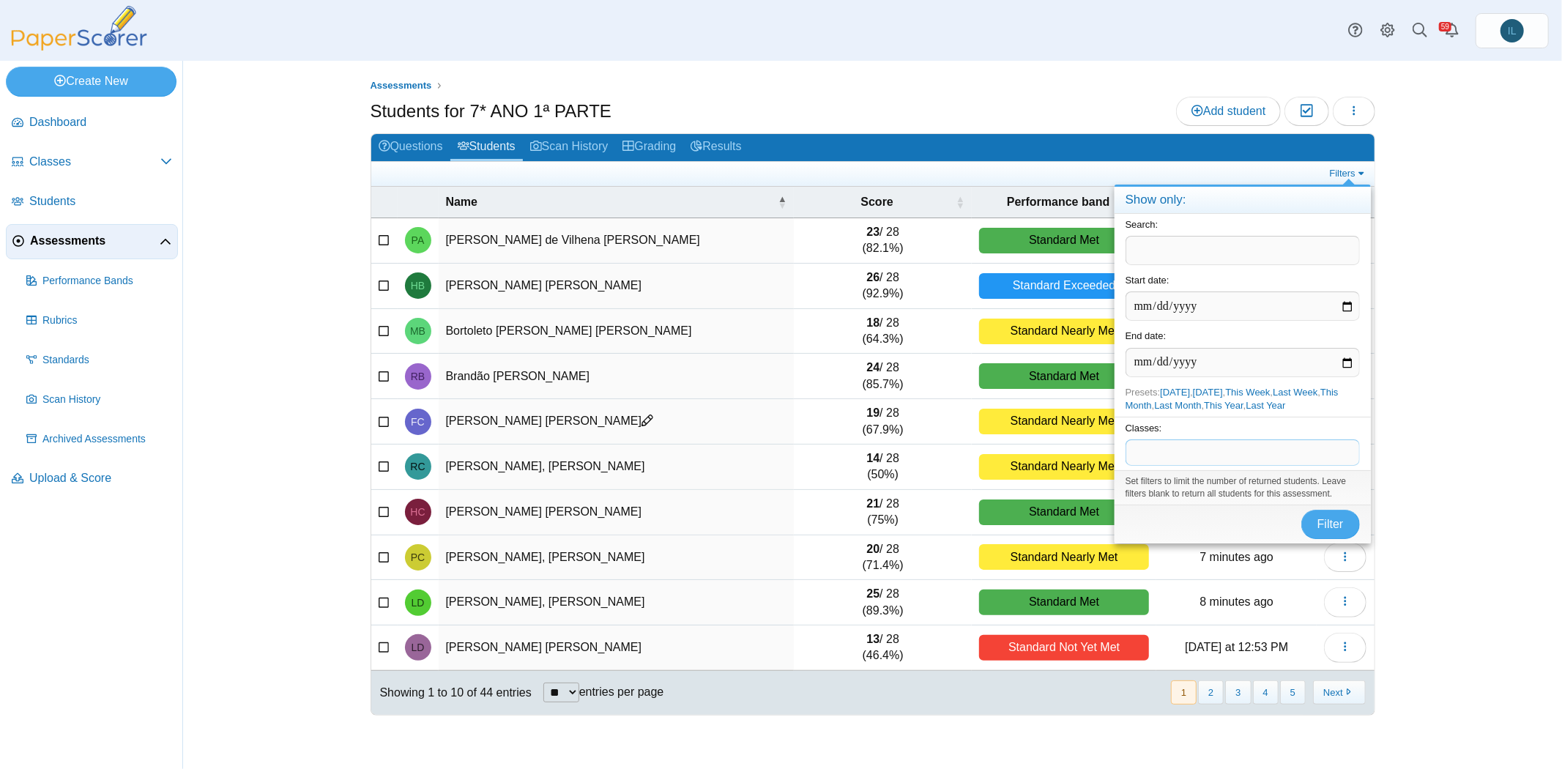
click at [1222, 458] on span at bounding box center [1242, 452] width 233 height 25
click at [1331, 518] on span "Filter" at bounding box center [1330, 524] width 26 height 12
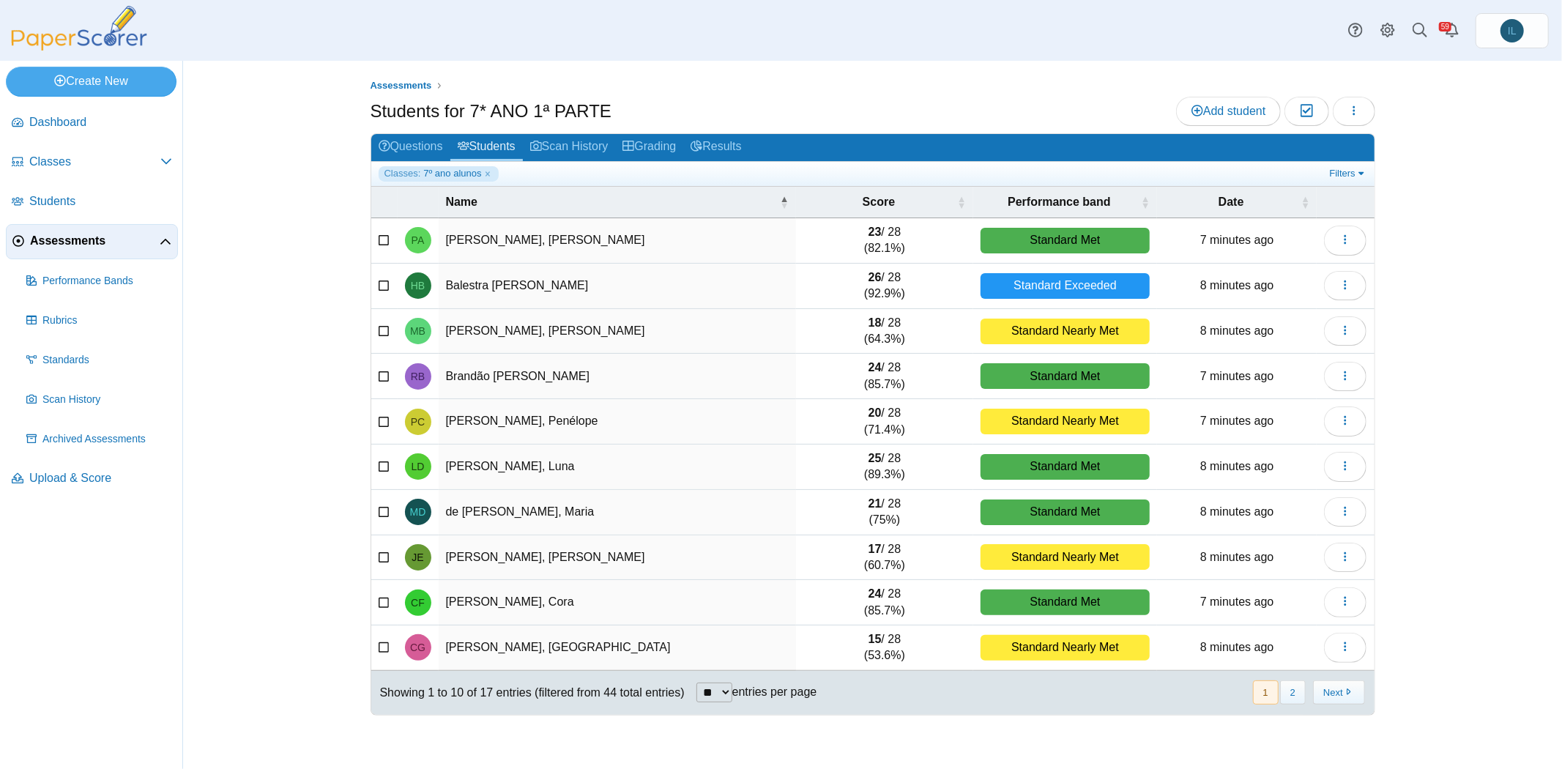
click at [724, 683] on select "** ** ** ***" at bounding box center [714, 693] width 36 height 20
select select "**"
click at [698, 683] on select "** ** ** ***" at bounding box center [714, 693] width 36 height 20
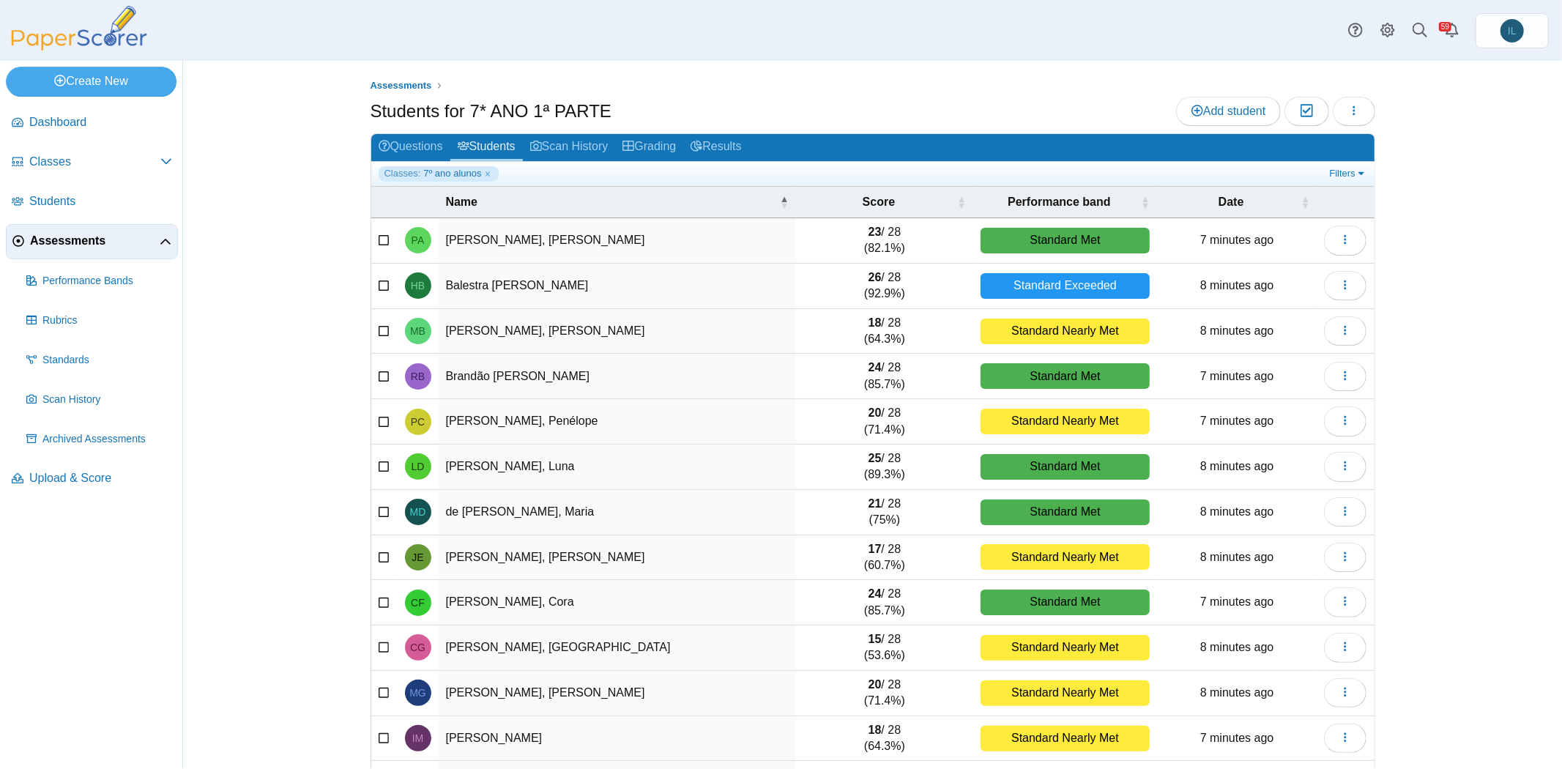
scroll to position [10, 0]
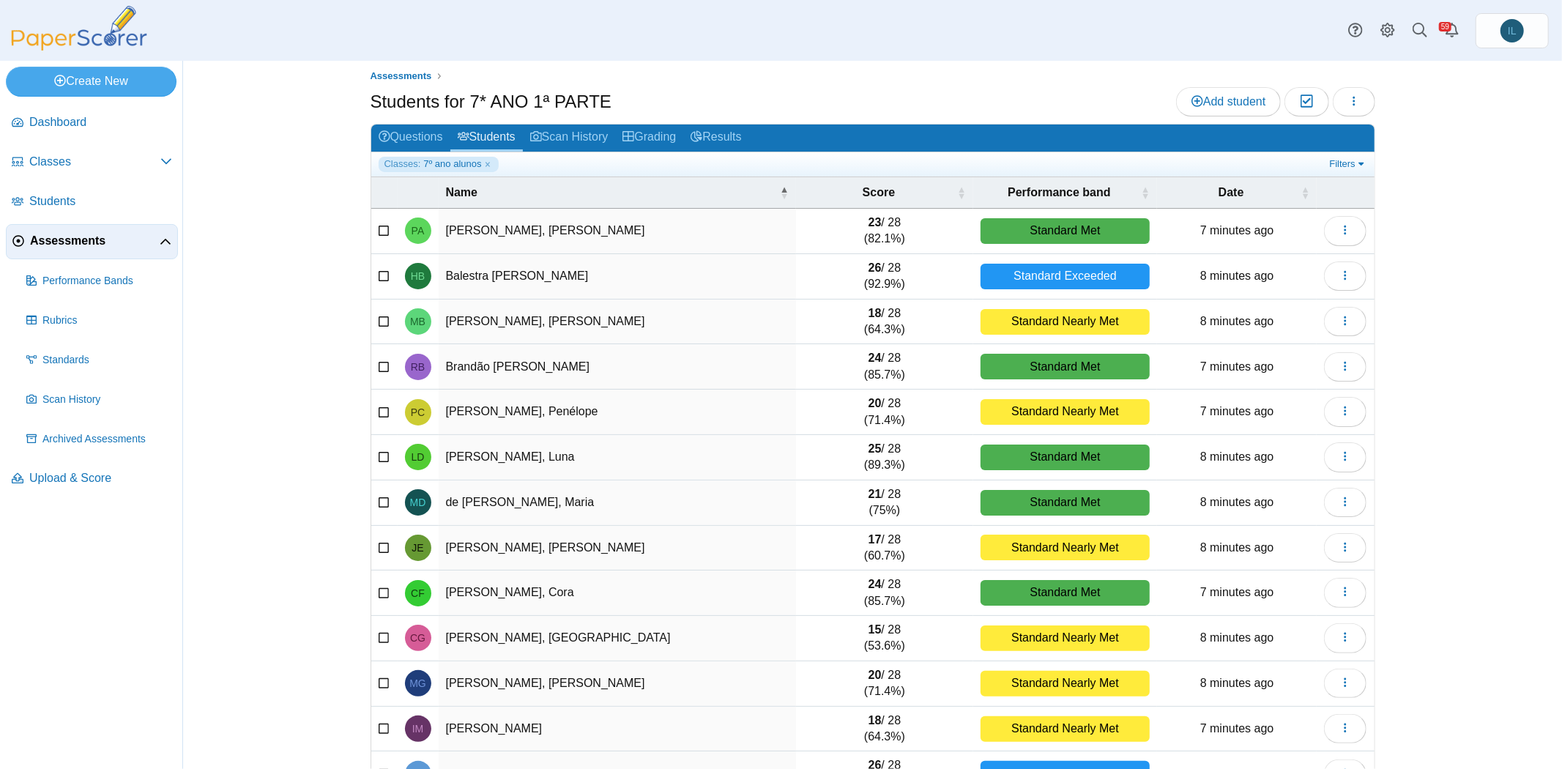
click at [381, 231] on icon at bounding box center [385, 229] width 12 height 10
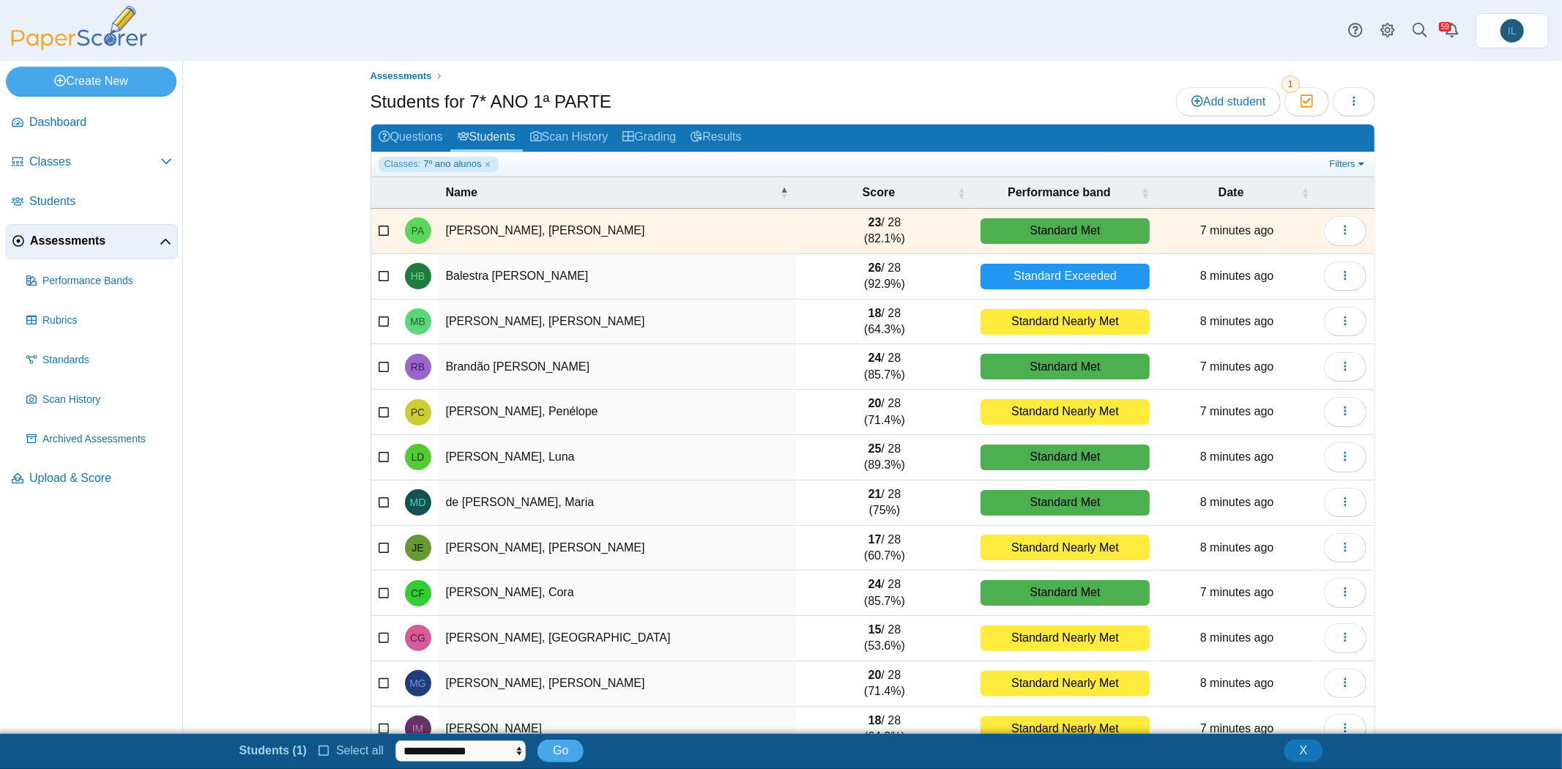
click at [381, 231] on icon at bounding box center [385, 229] width 12 height 10
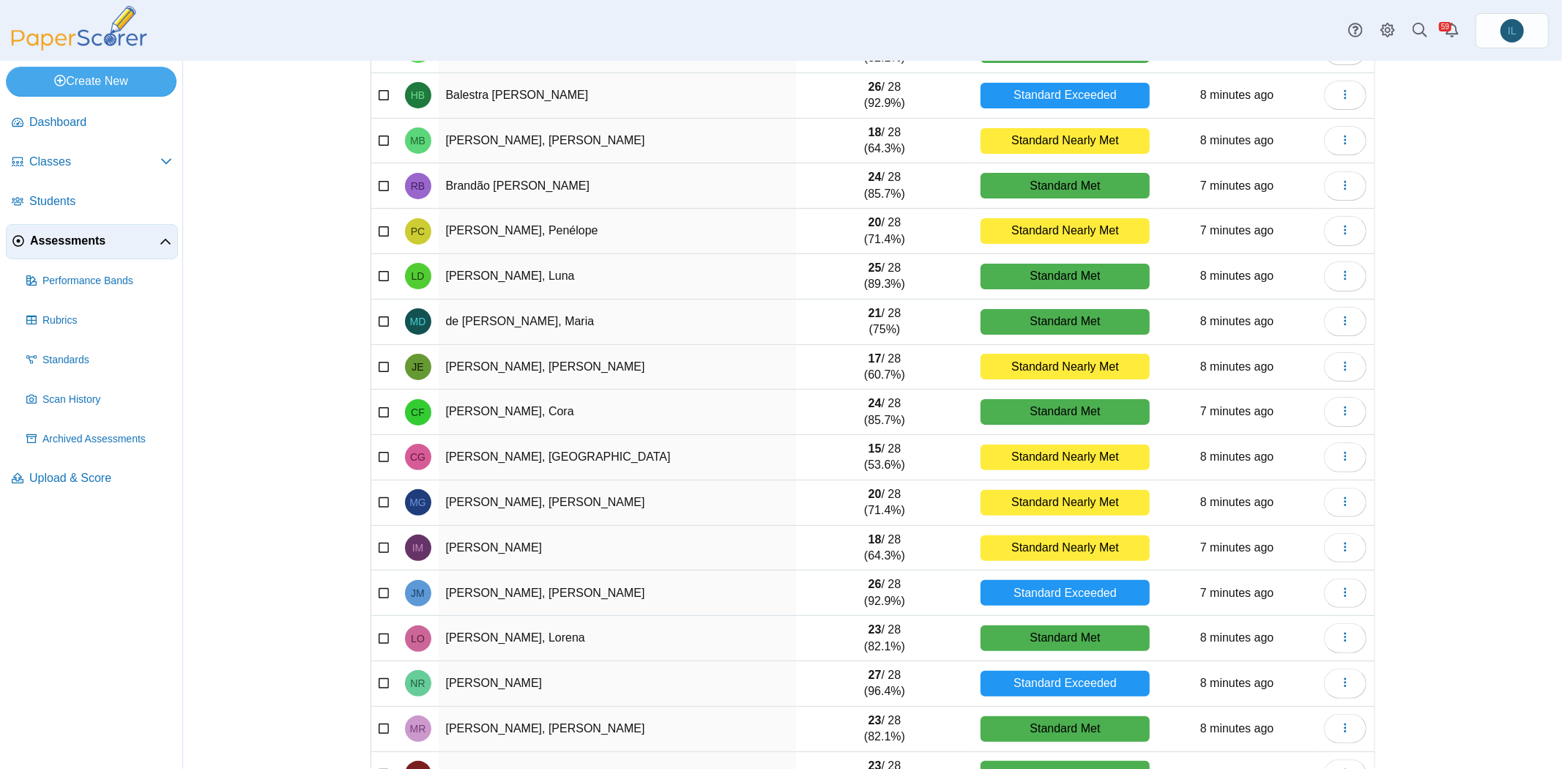
scroll to position [0, 0]
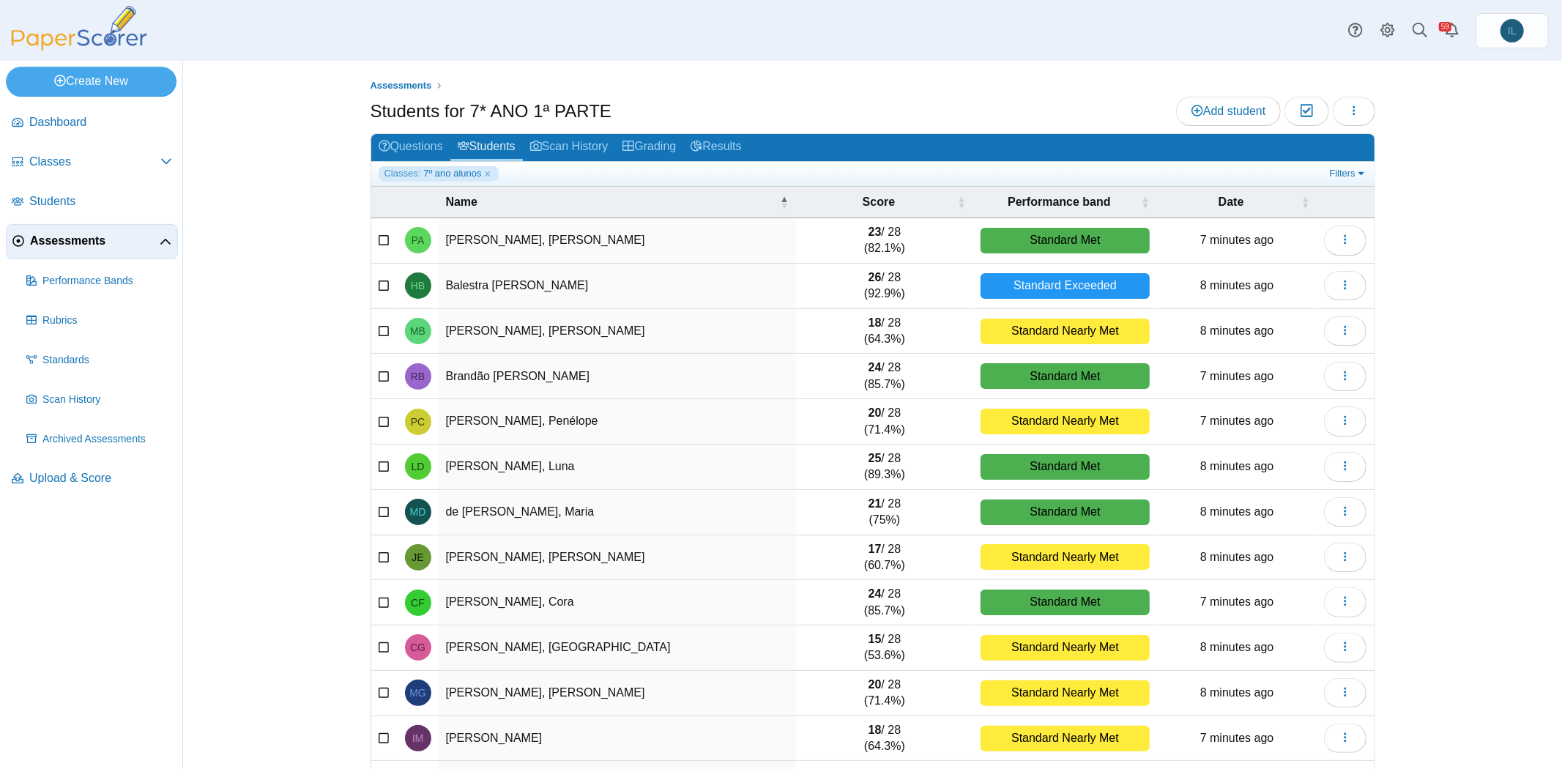
click at [376, 246] on td at bounding box center [384, 240] width 26 height 45
click at [379, 238] on icon at bounding box center [385, 239] width 12 height 10
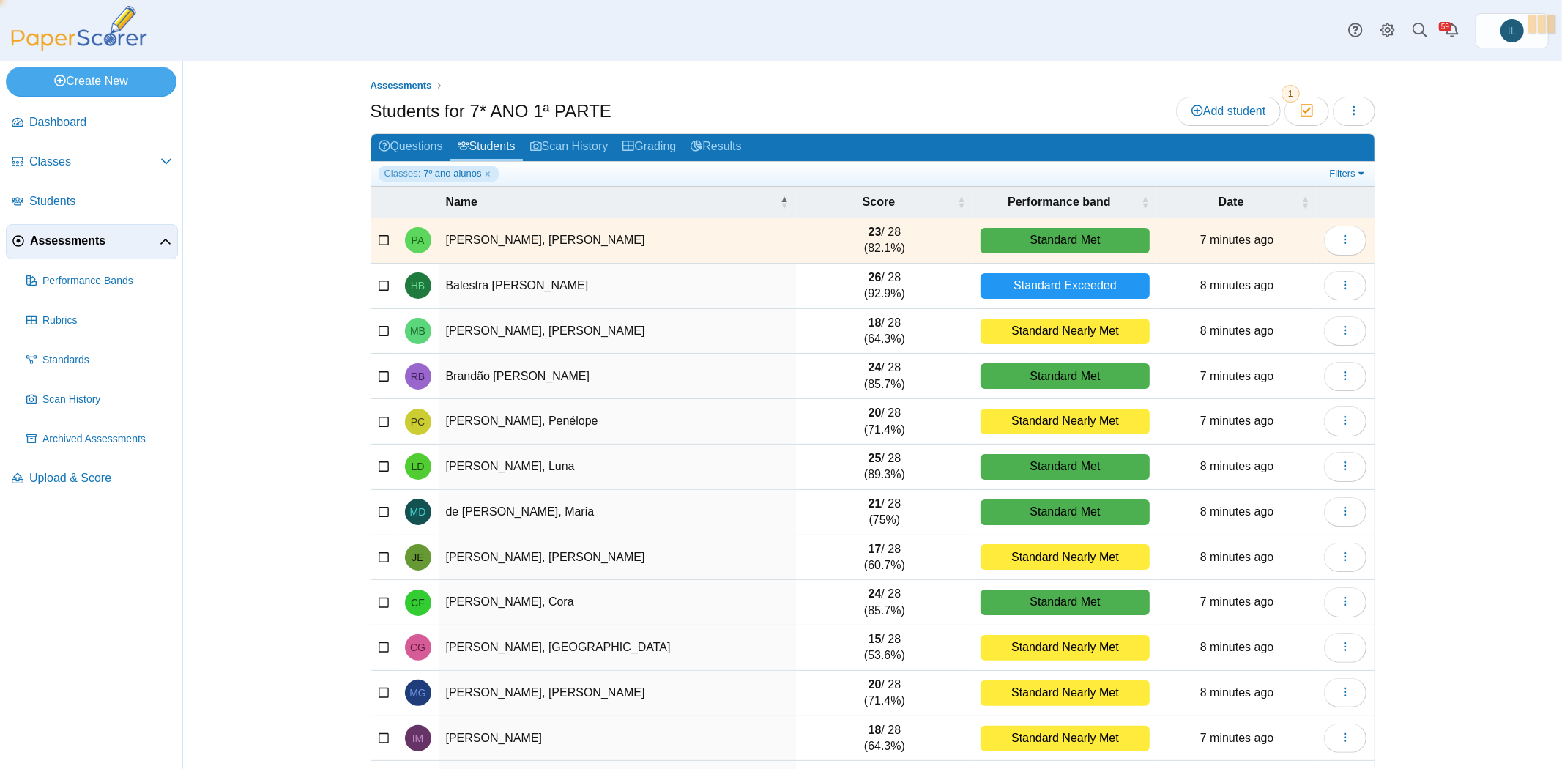
click at [382, 282] on icon at bounding box center [385, 284] width 12 height 10
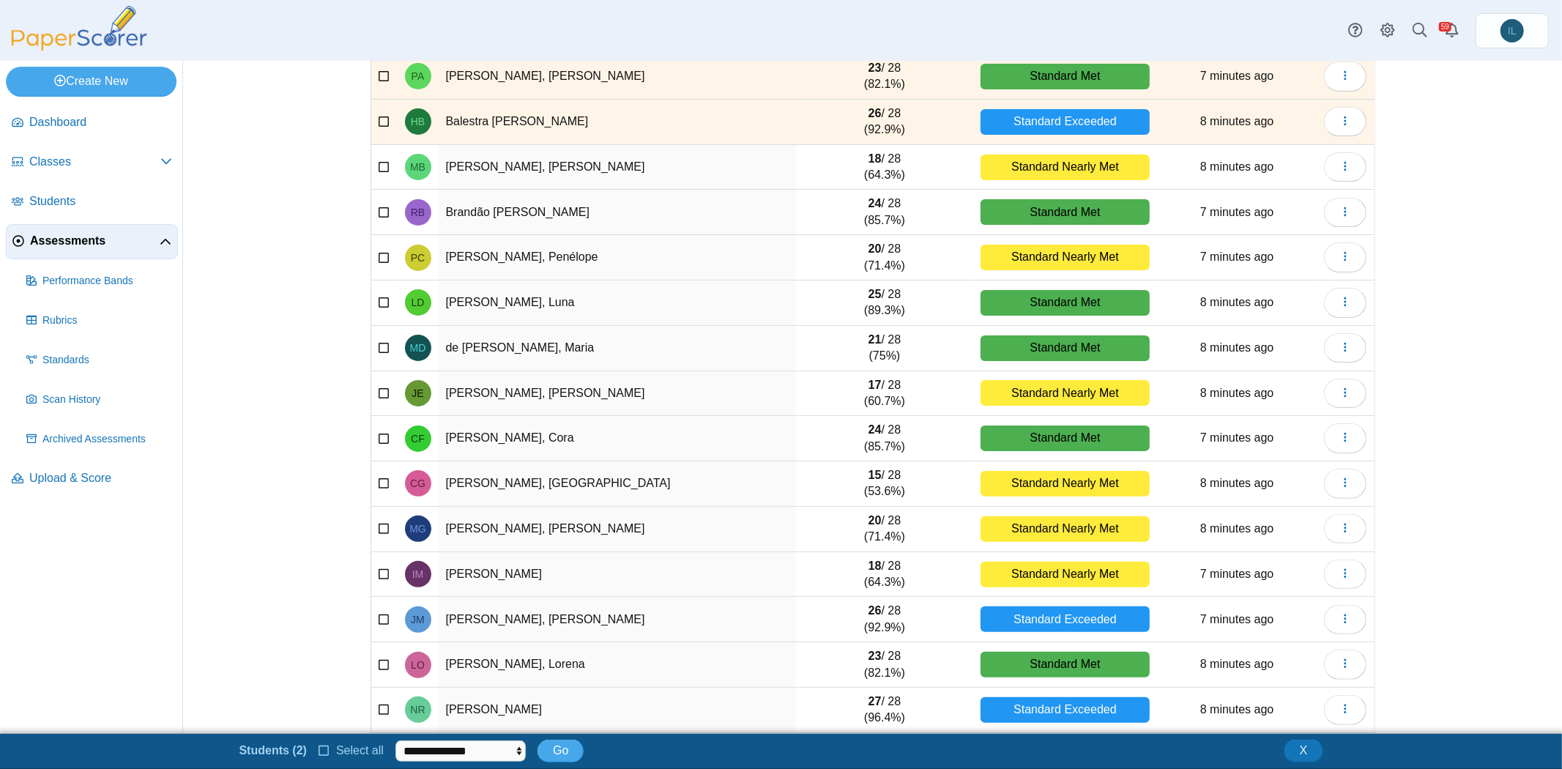
scroll to position [178, 0]
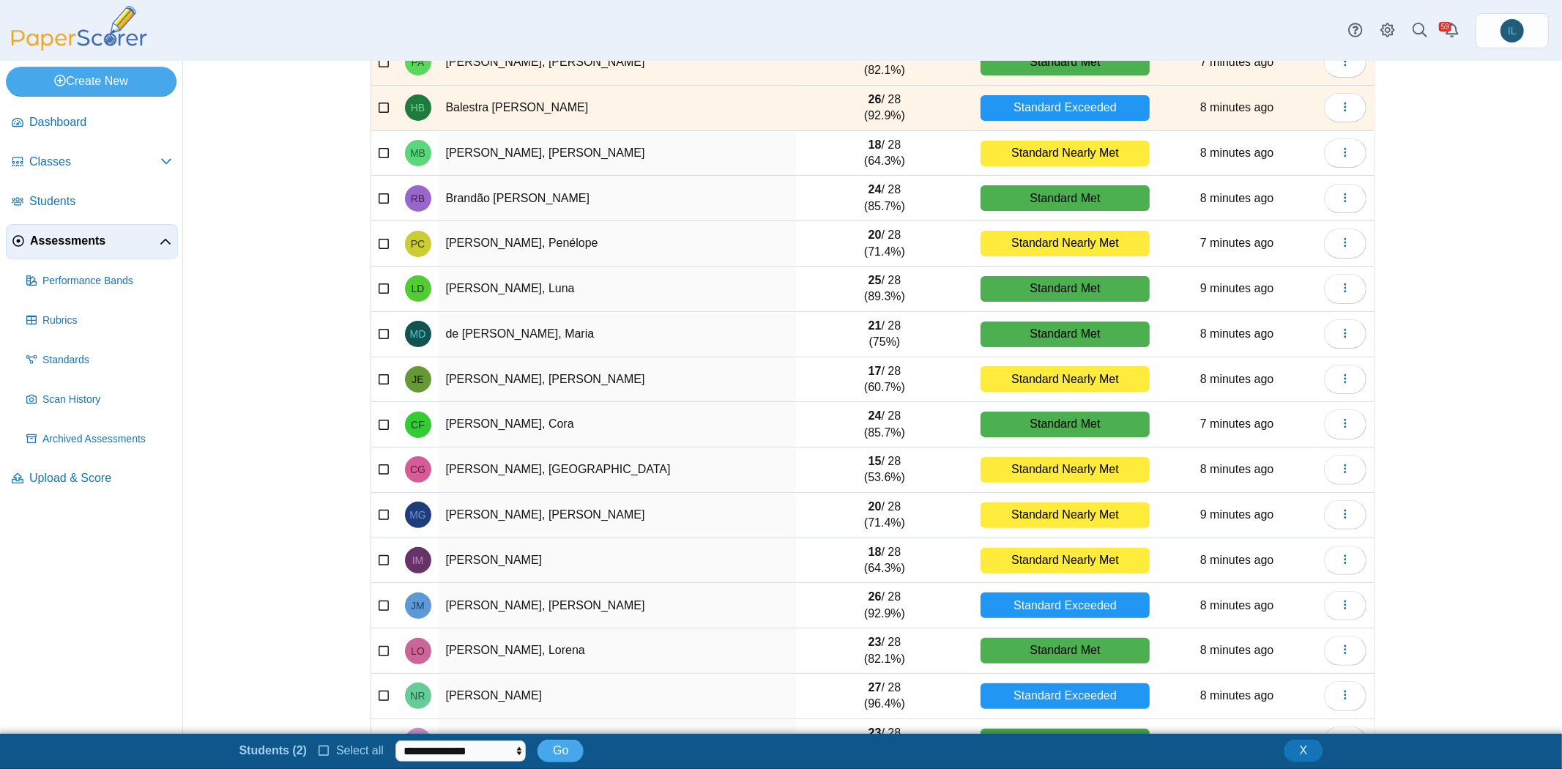
click at [326, 751] on icon at bounding box center [325, 749] width 12 height 10
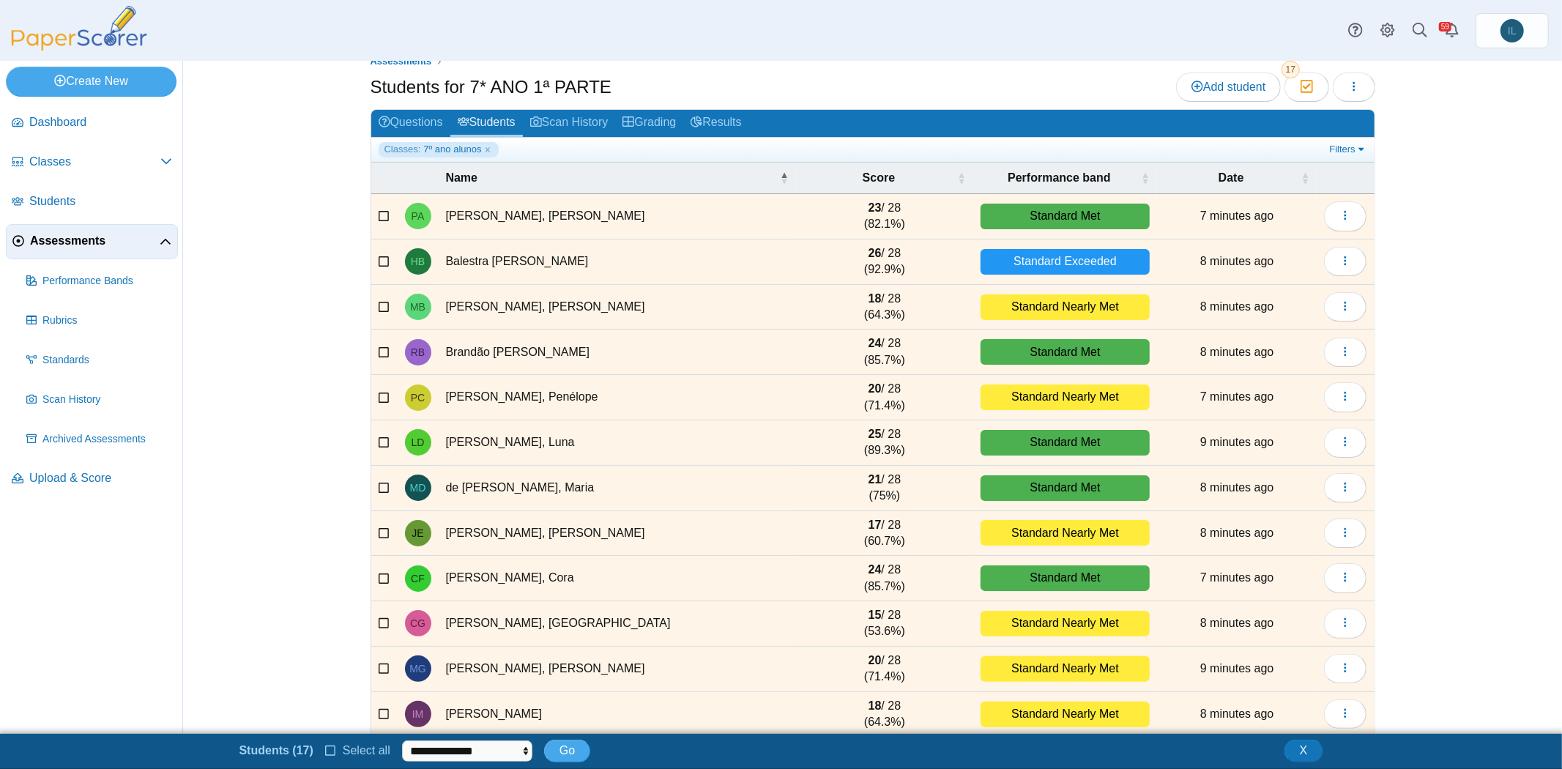
scroll to position [0, 0]
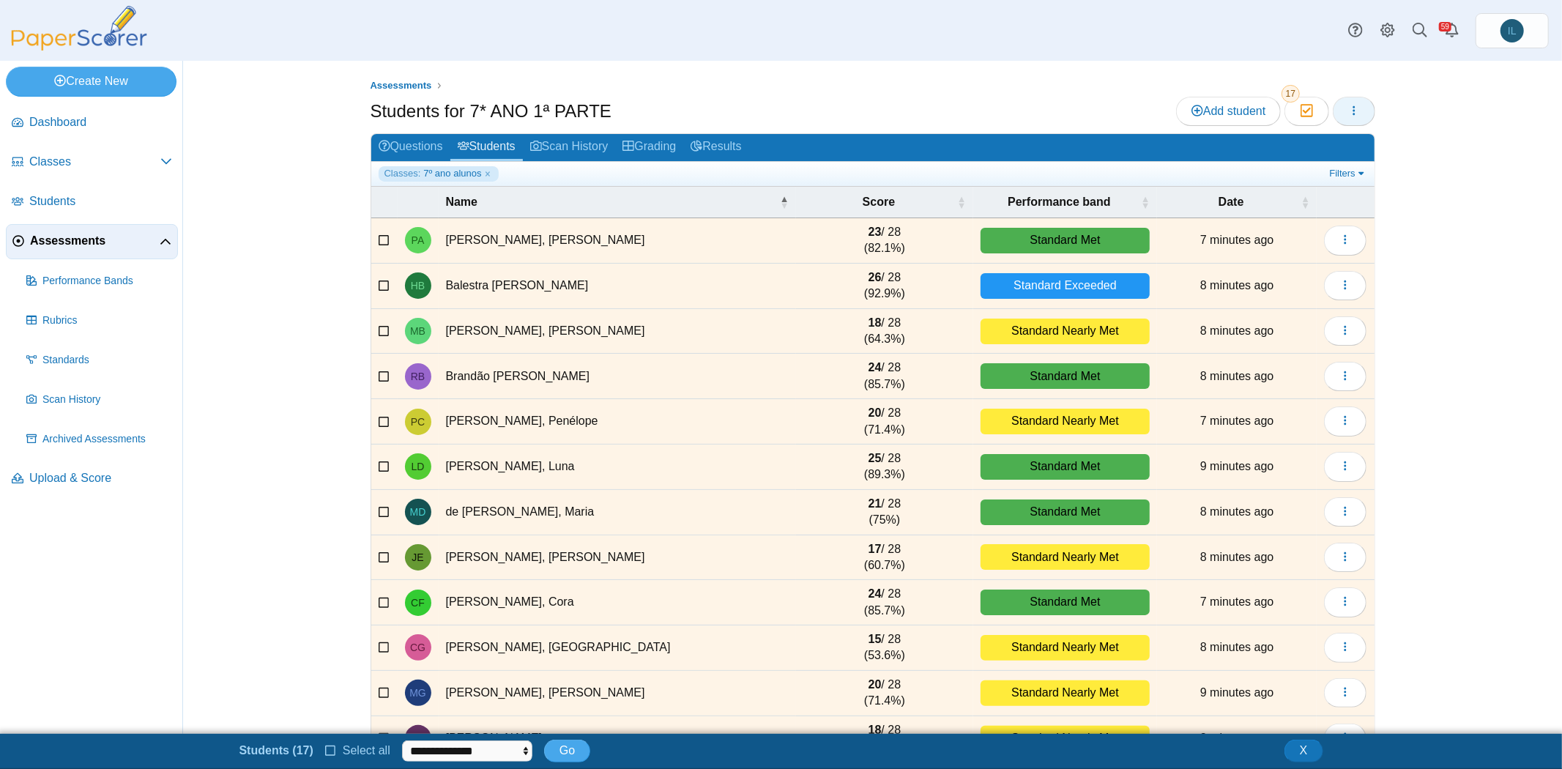
click at [1353, 114] on use "button" at bounding box center [1354, 110] width 2 height 10
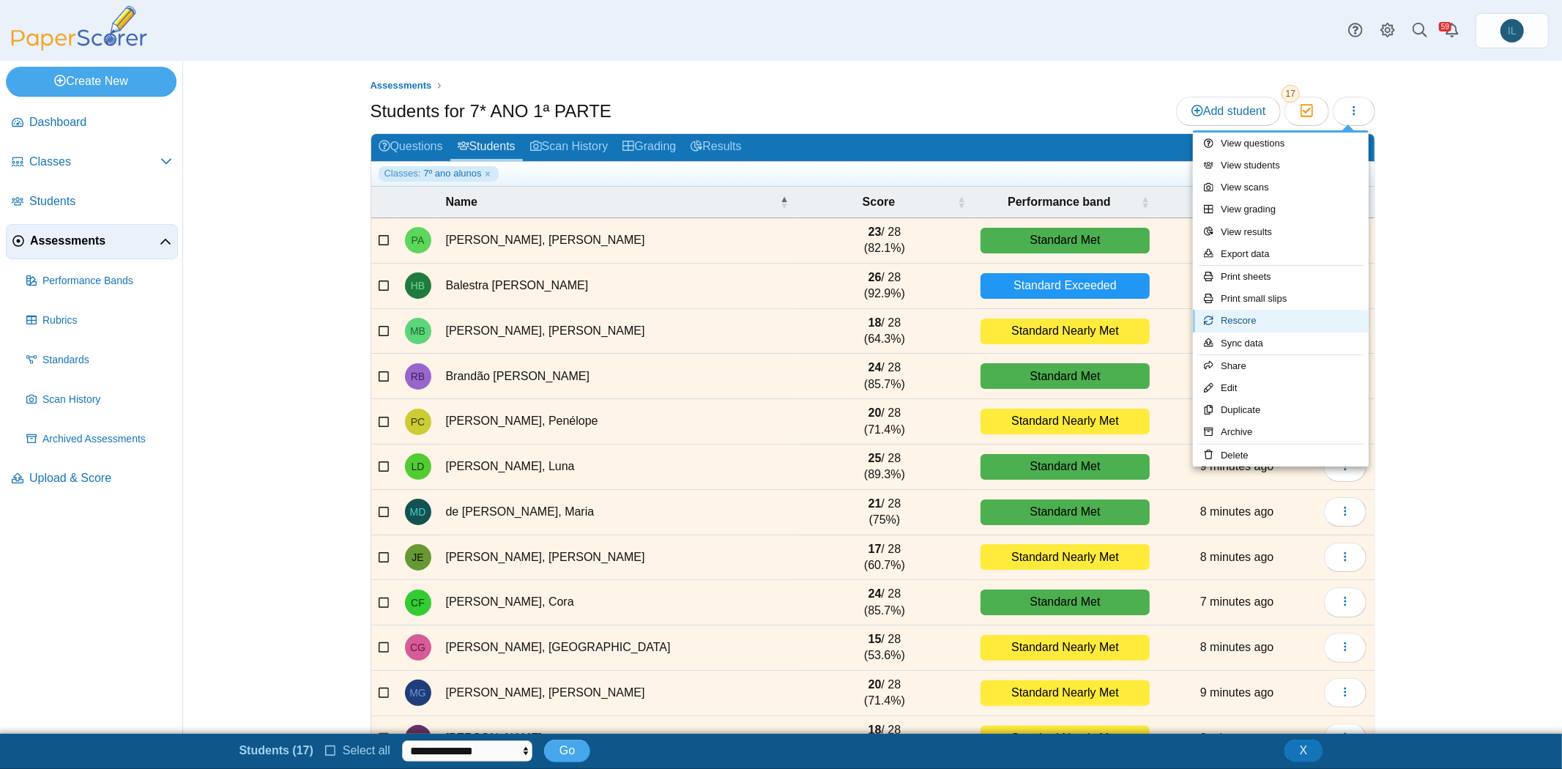
click at [1298, 324] on link "Rescore" at bounding box center [1281, 321] width 176 height 22
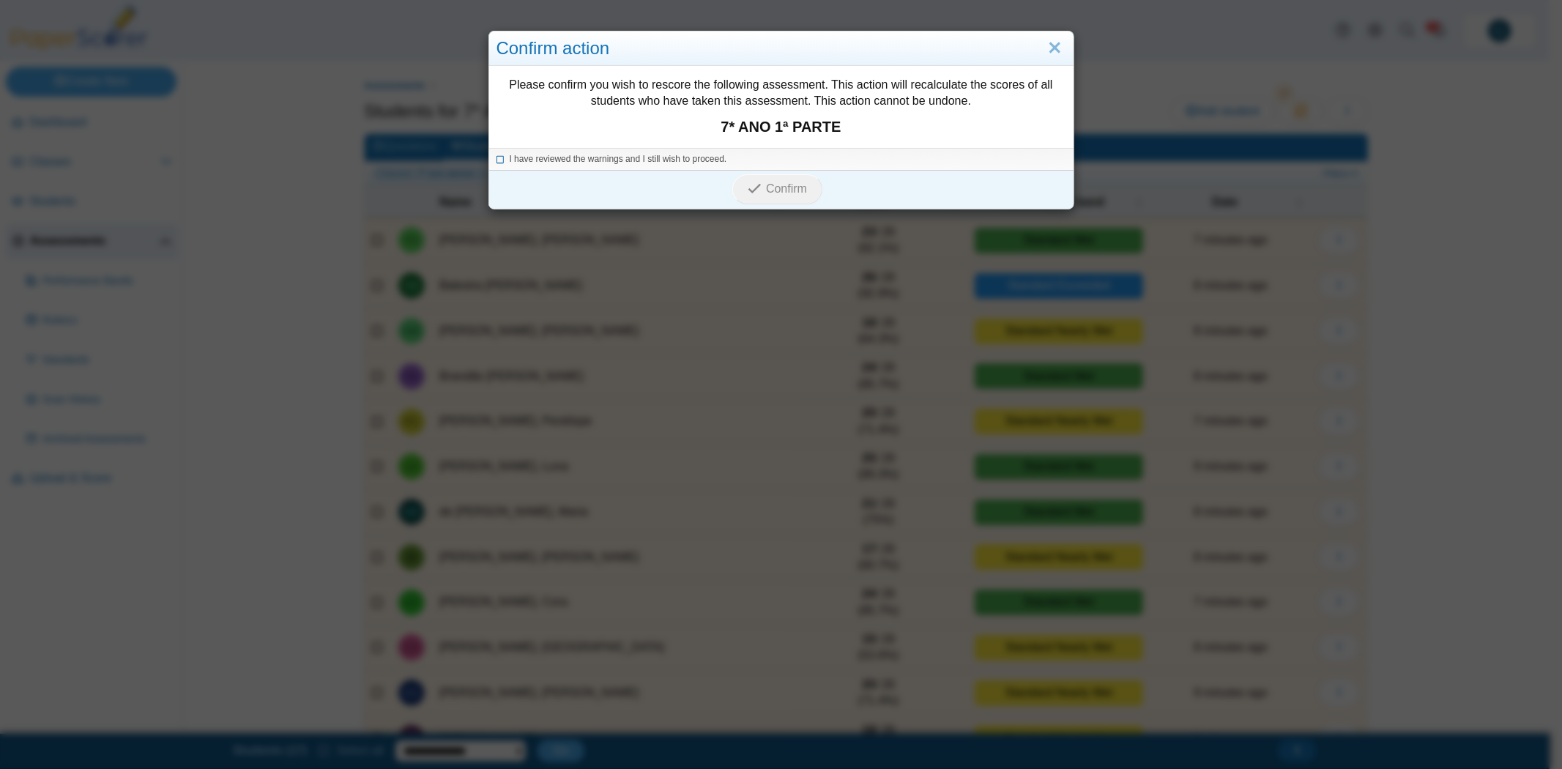
click at [497, 159] on icon at bounding box center [501, 157] width 9 height 8
click at [792, 188] on span "Confirm" at bounding box center [786, 188] width 41 height 12
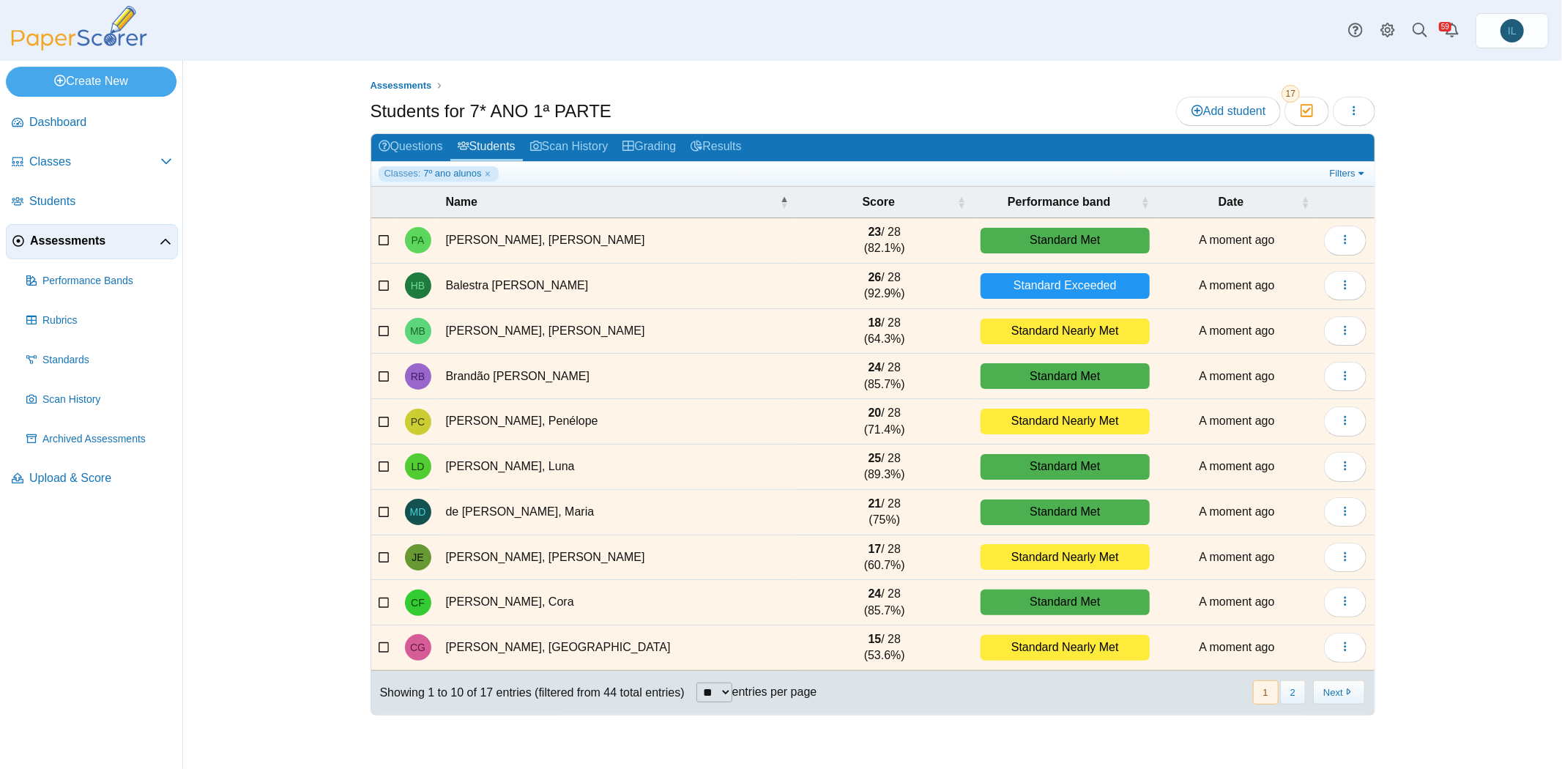
click at [723, 688] on select "** ** ** ***" at bounding box center [714, 693] width 36 height 20
select select "**"
click at [698, 683] on select "** ** ** ***" at bounding box center [714, 693] width 36 height 20
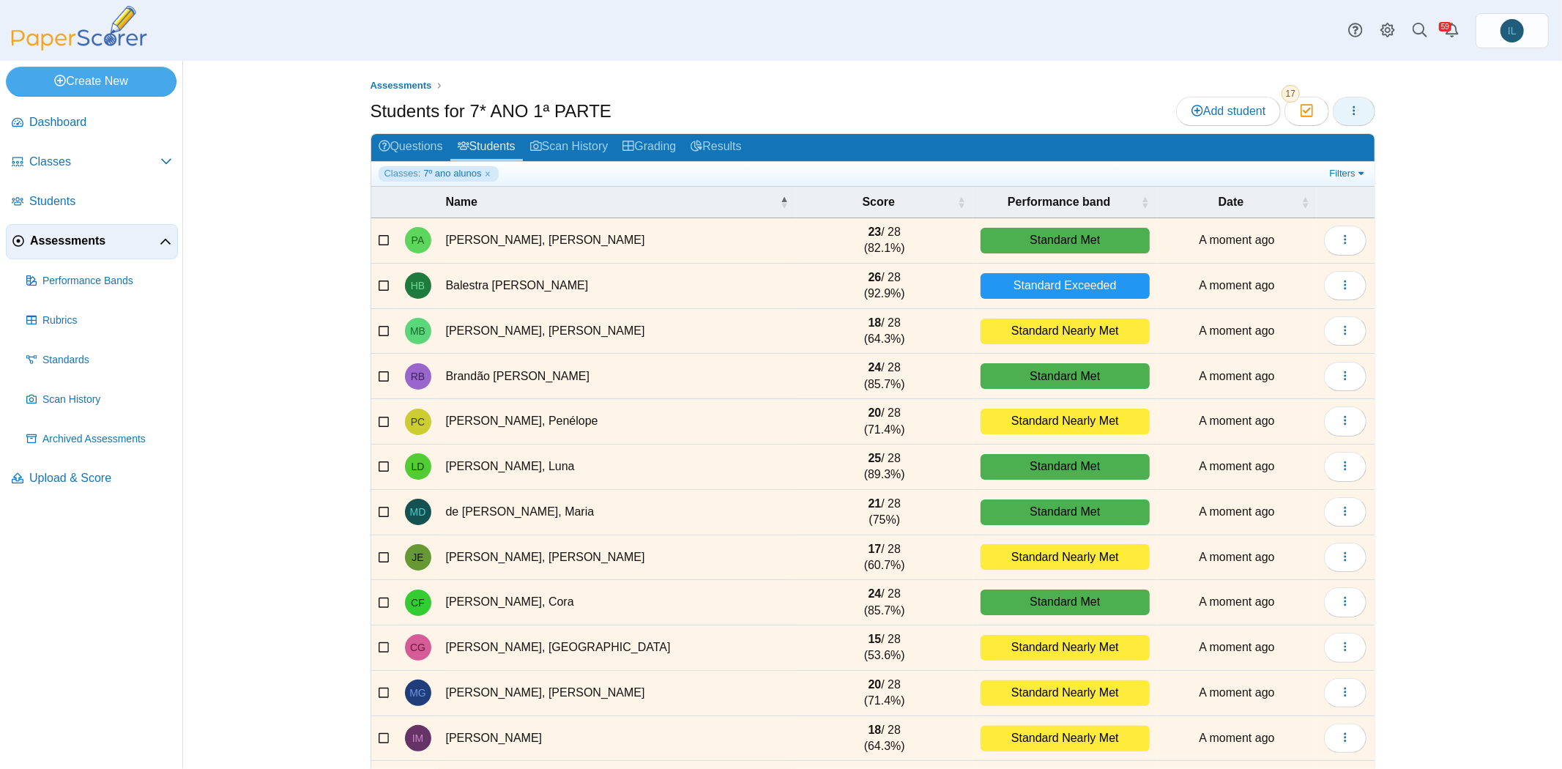
click at [1349, 116] on span "button" at bounding box center [1354, 111] width 12 height 12
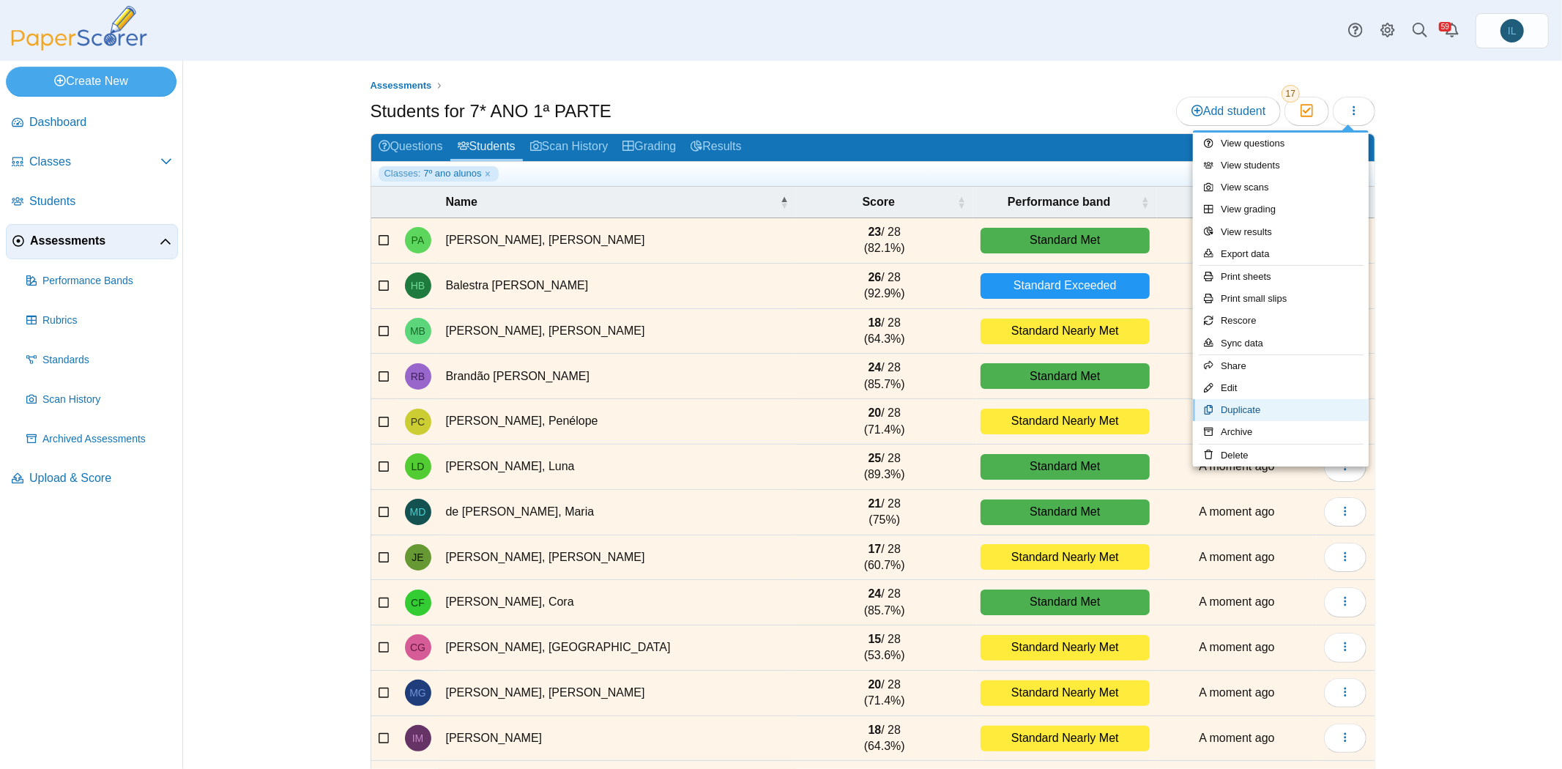
click at [1245, 407] on link "Duplicate" at bounding box center [1281, 410] width 176 height 22
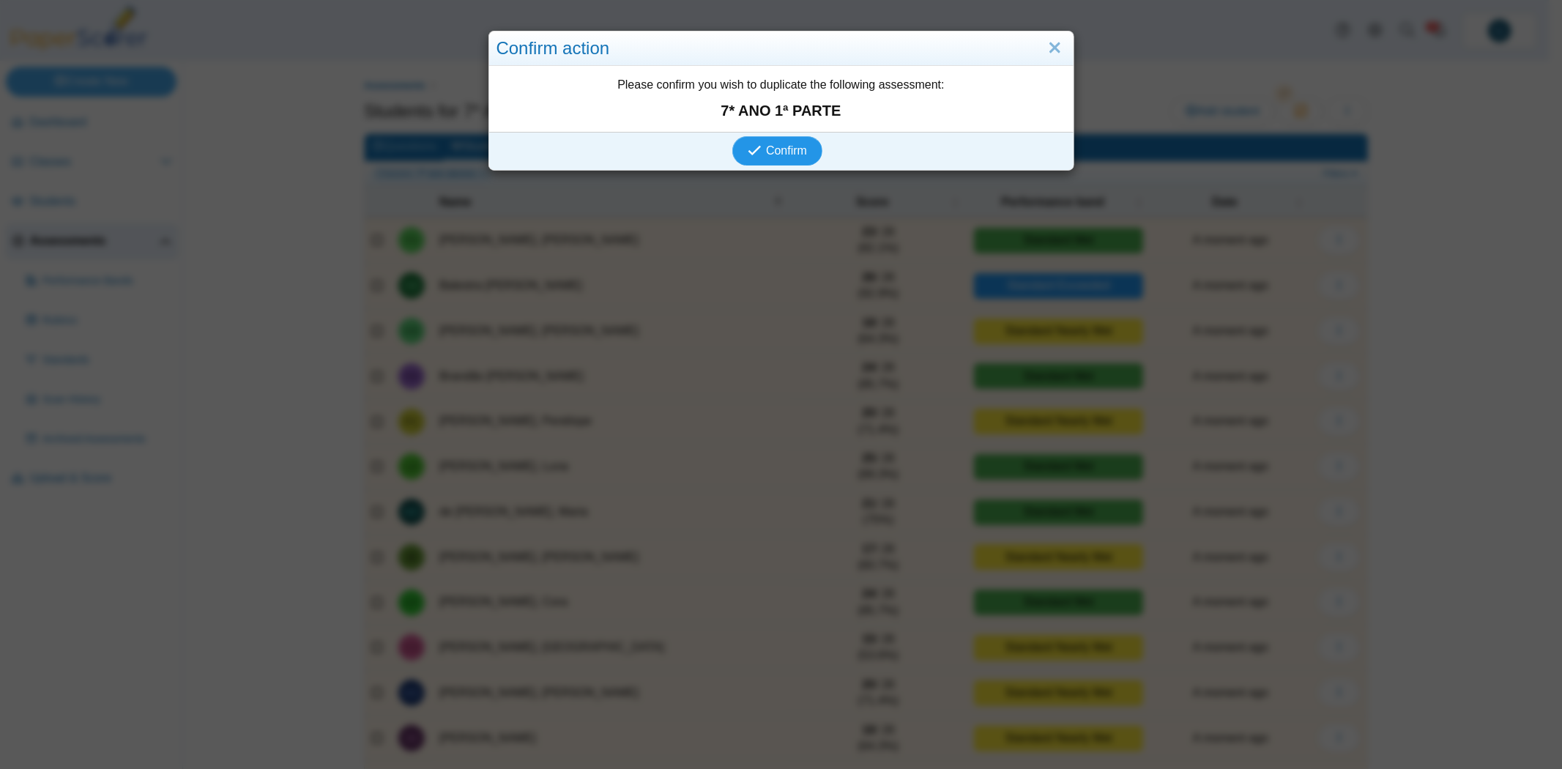
click at [780, 149] on span "Confirm" at bounding box center [786, 150] width 41 height 12
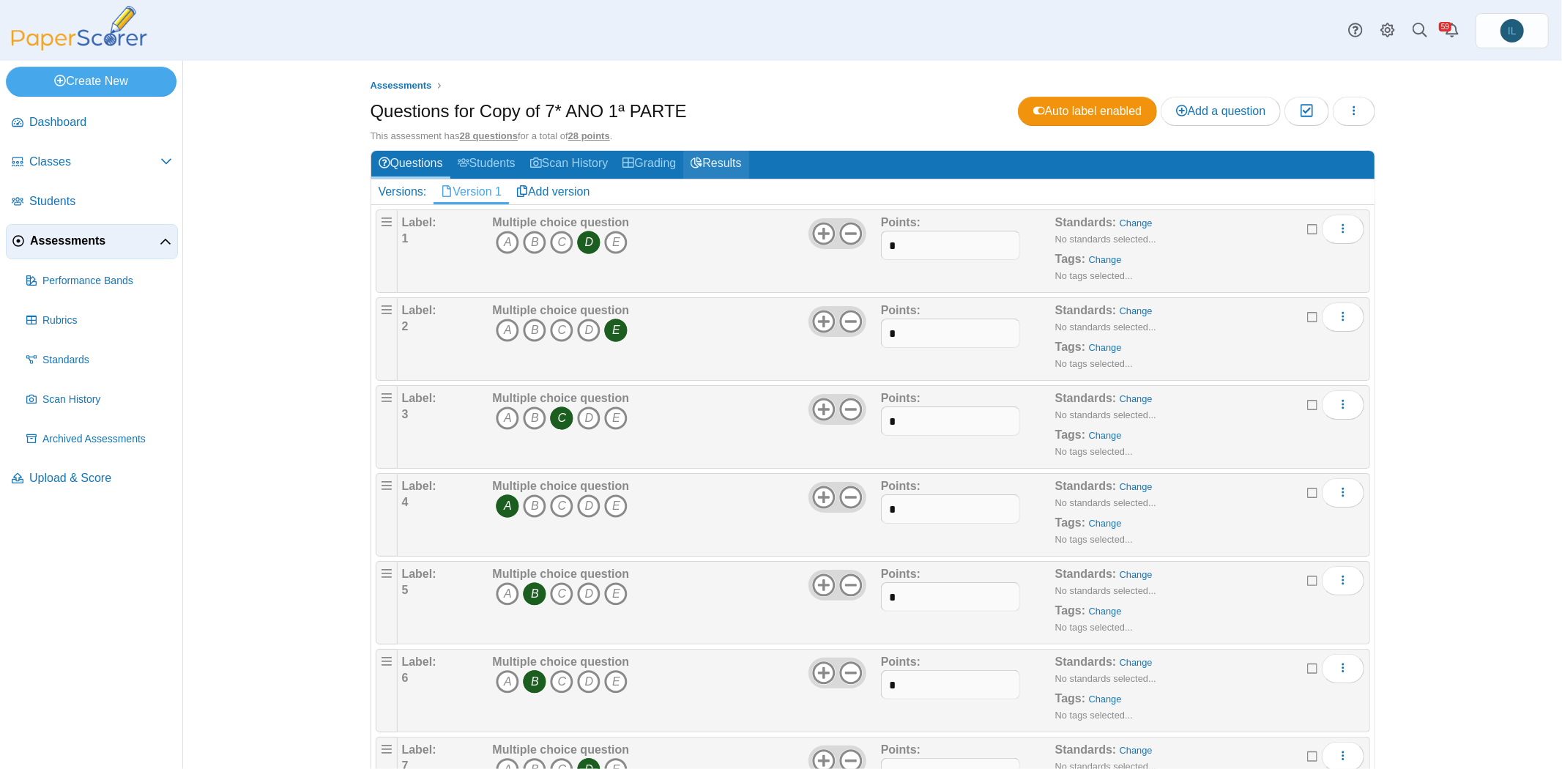
click at [685, 170] on link "Results" at bounding box center [715, 164] width 65 height 27
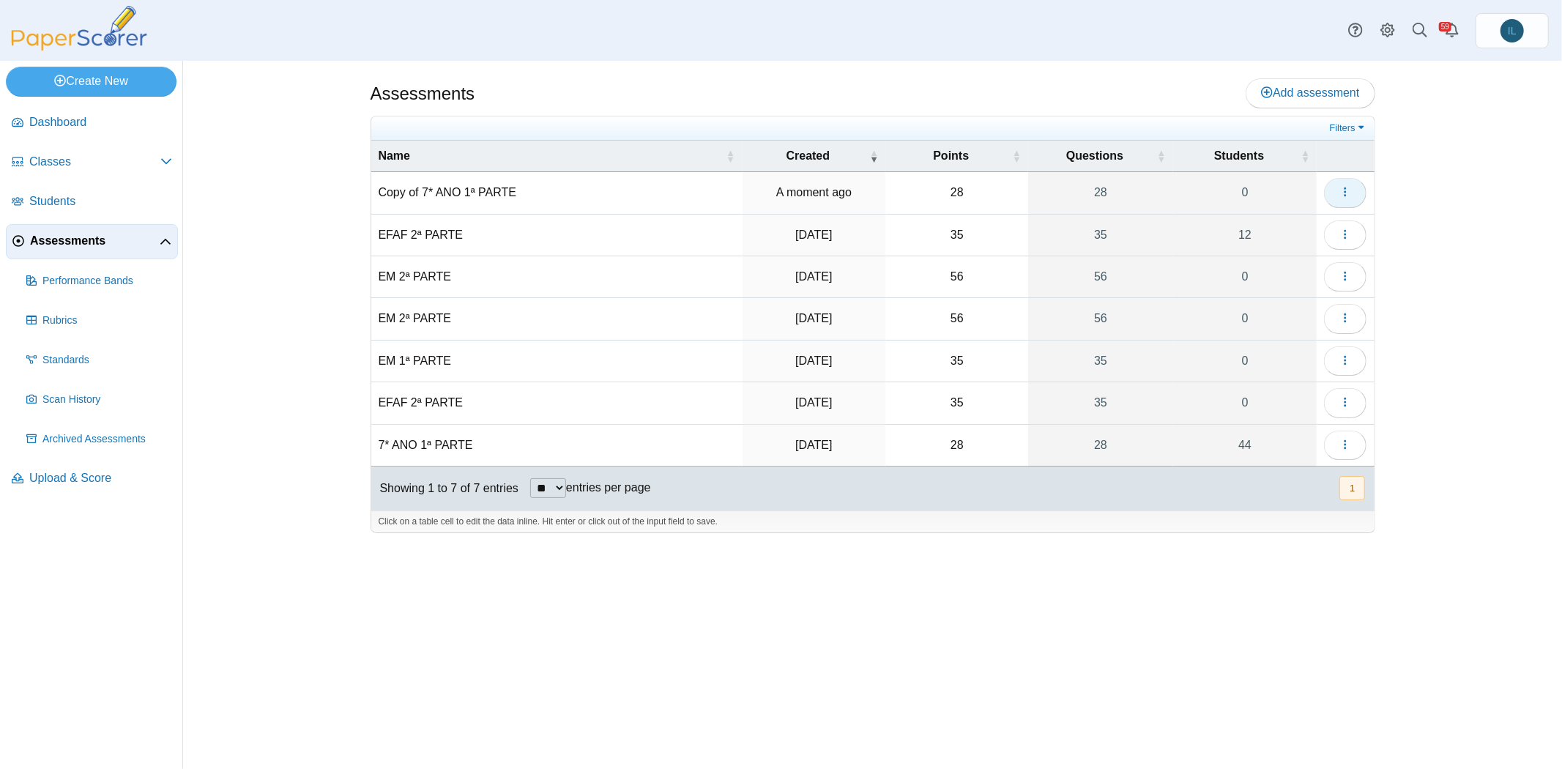
click at [1344, 196] on span "button" at bounding box center [1345, 192] width 12 height 12
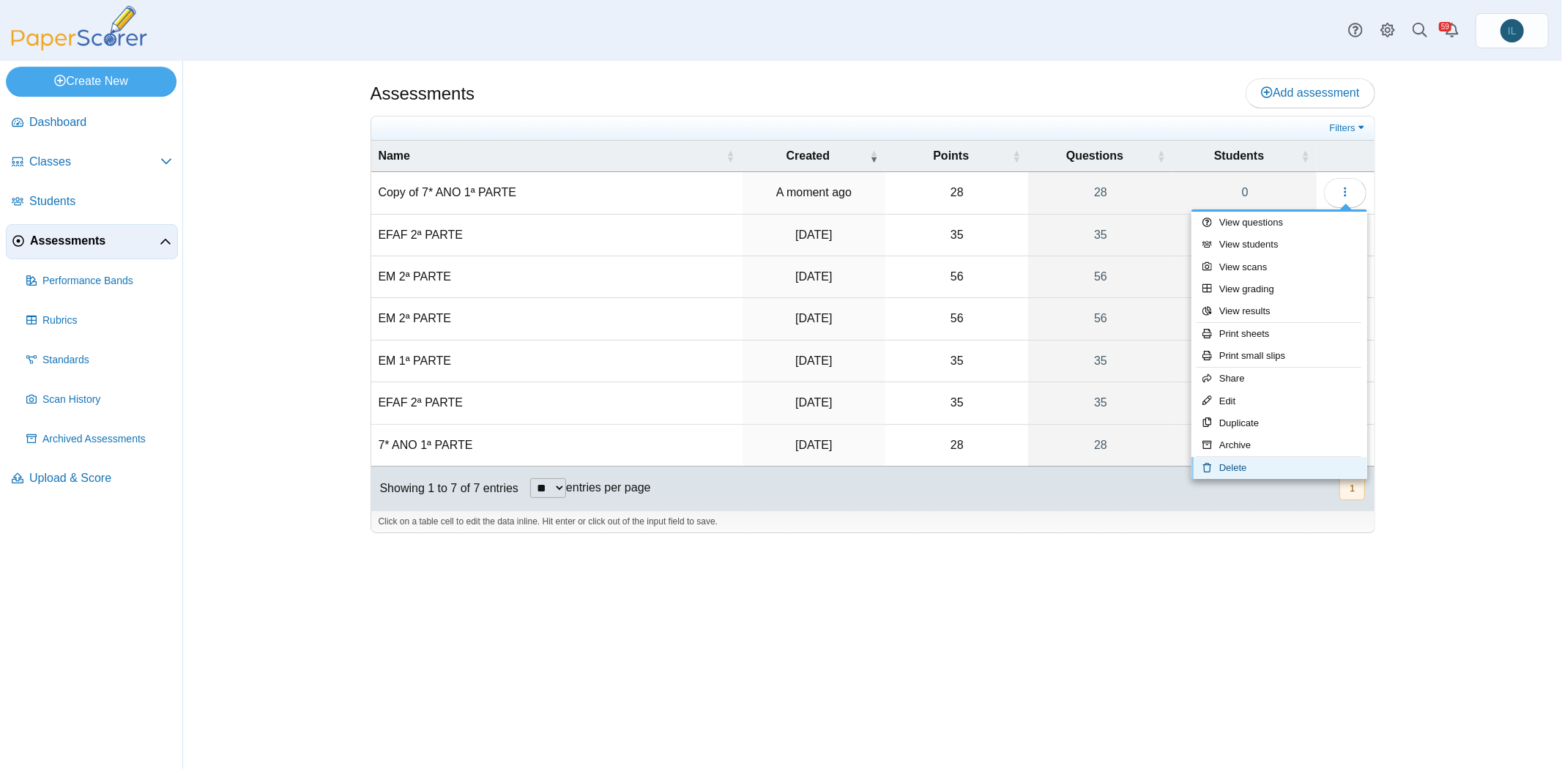
click at [1250, 460] on link "Delete" at bounding box center [1280, 468] width 176 height 22
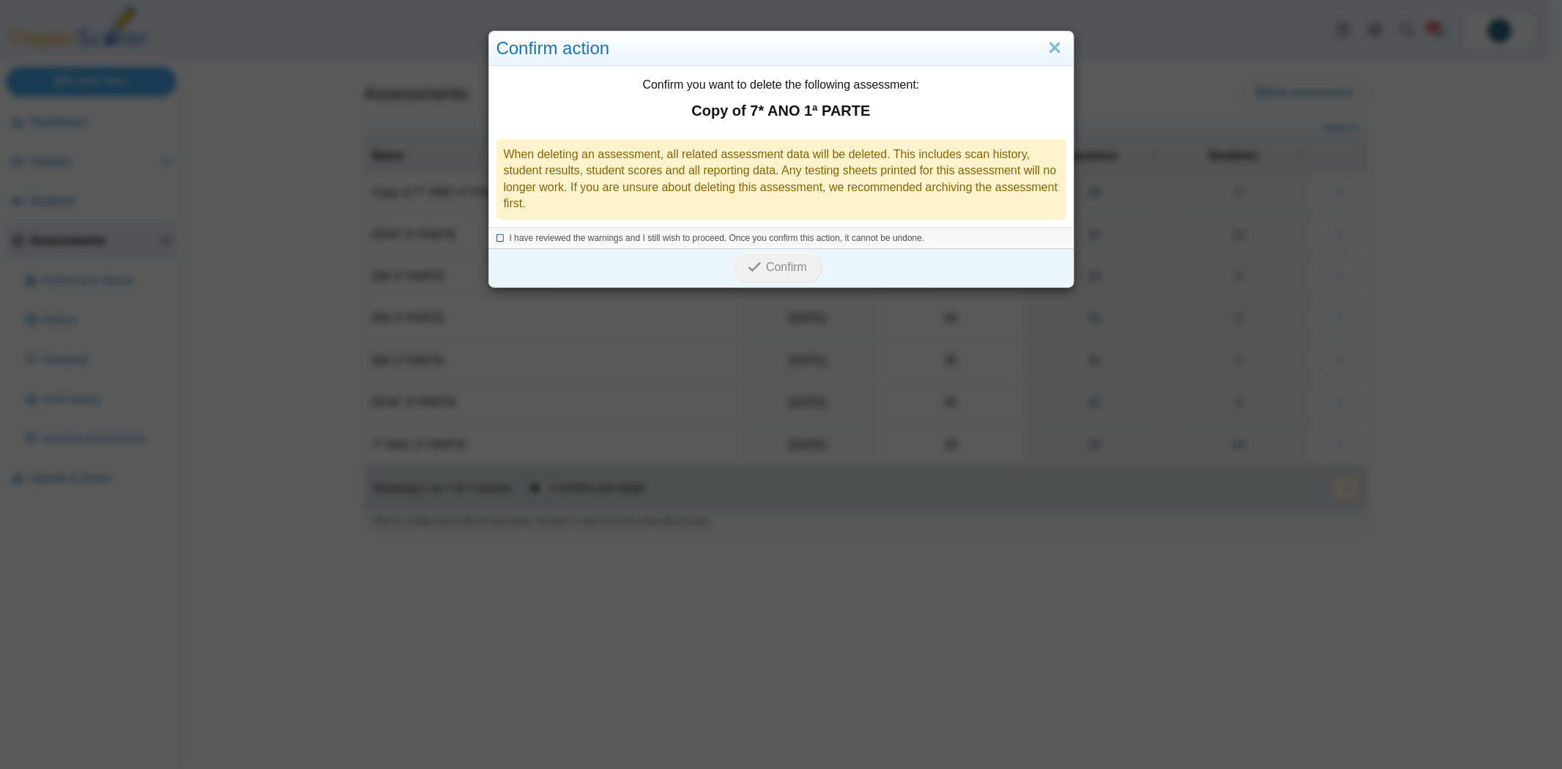
click at [497, 234] on icon at bounding box center [501, 236] width 9 height 8
click at [766, 261] on span "Confirm" at bounding box center [786, 267] width 41 height 12
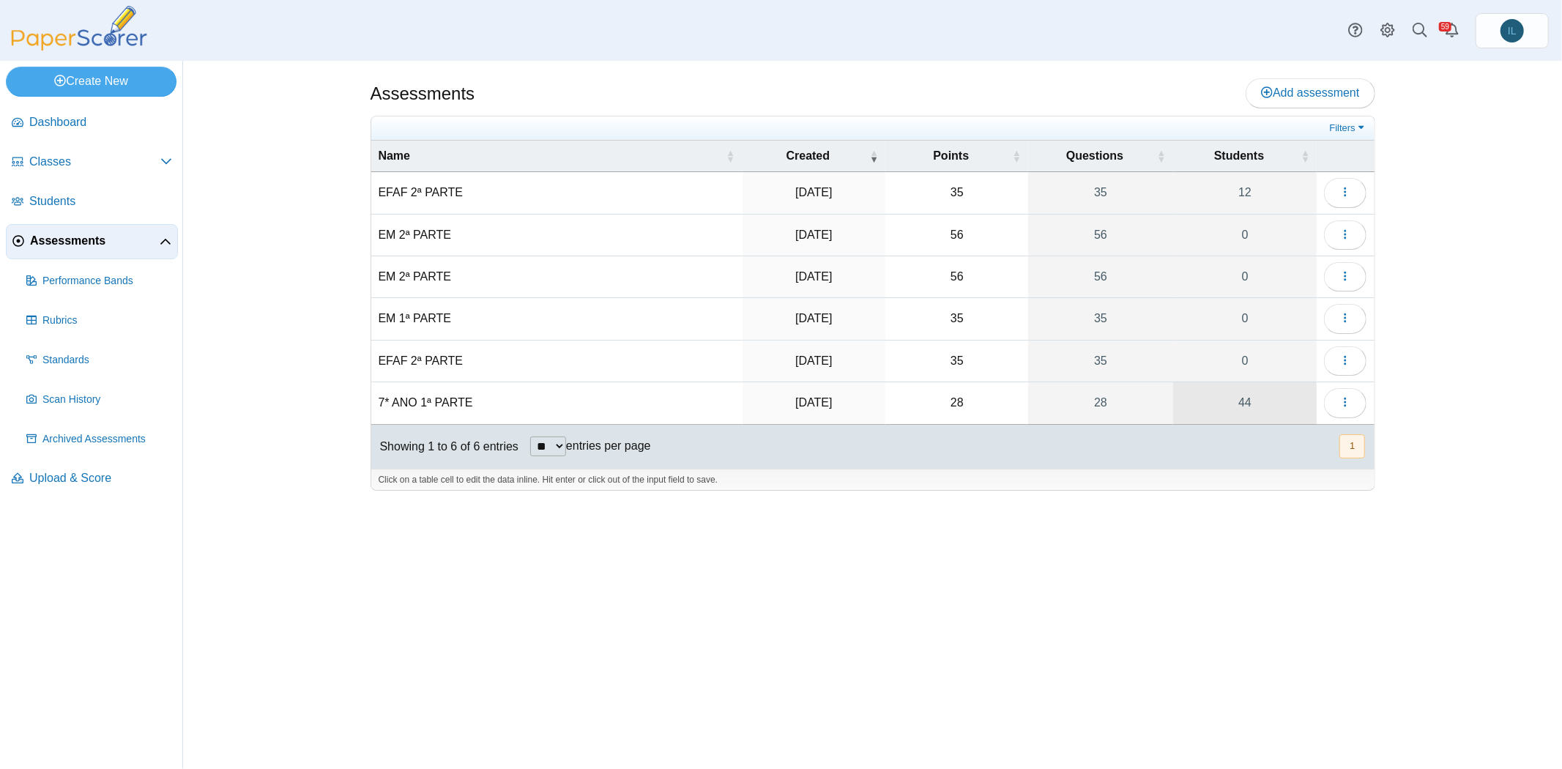
click at [1241, 394] on link "44" at bounding box center [1245, 402] width 144 height 41
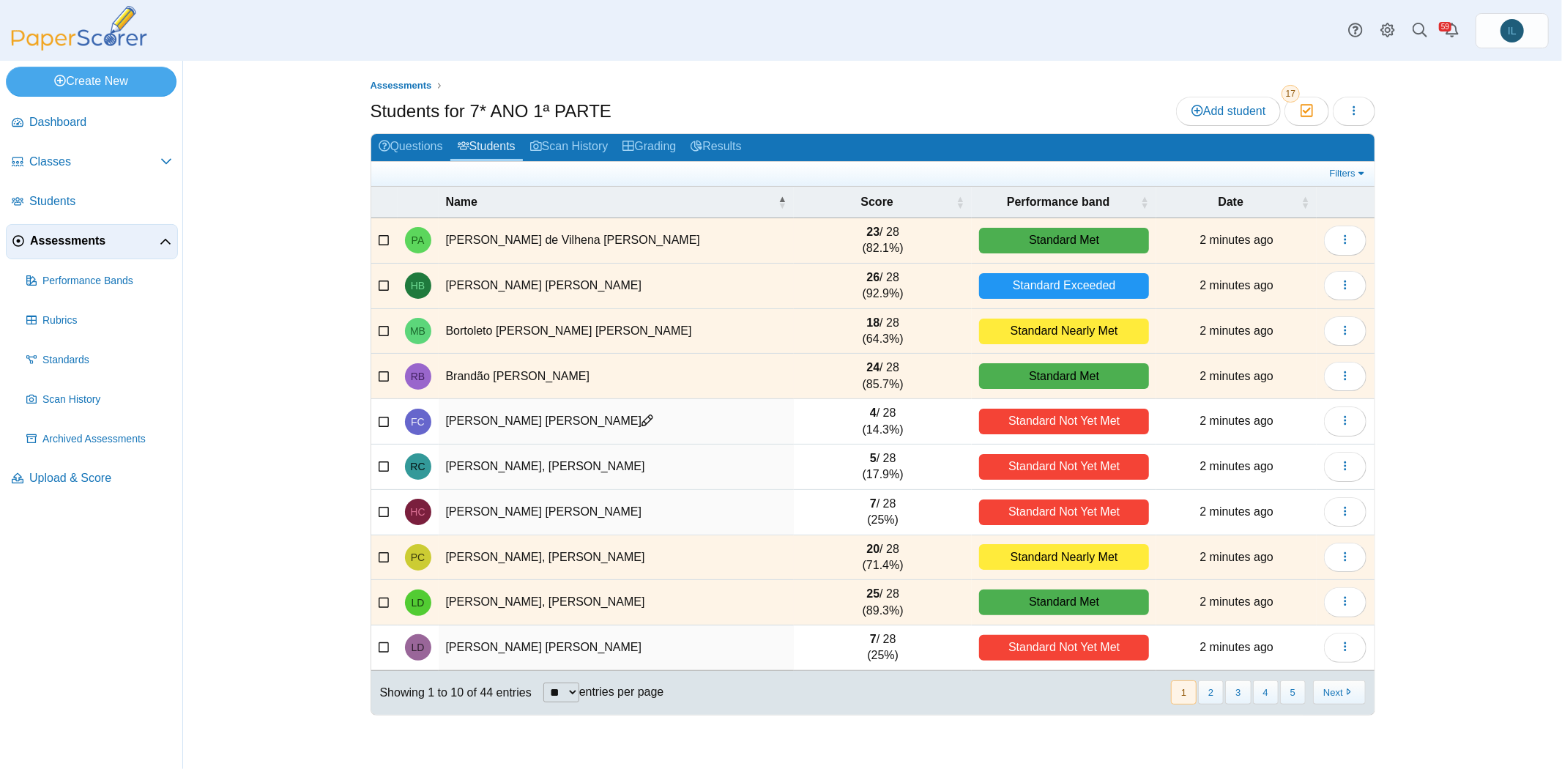
click at [557, 685] on select "** ** ** ***" at bounding box center [561, 693] width 36 height 20
select select "**"
click at [543, 683] on select "** ** ** ***" at bounding box center [561, 693] width 36 height 20
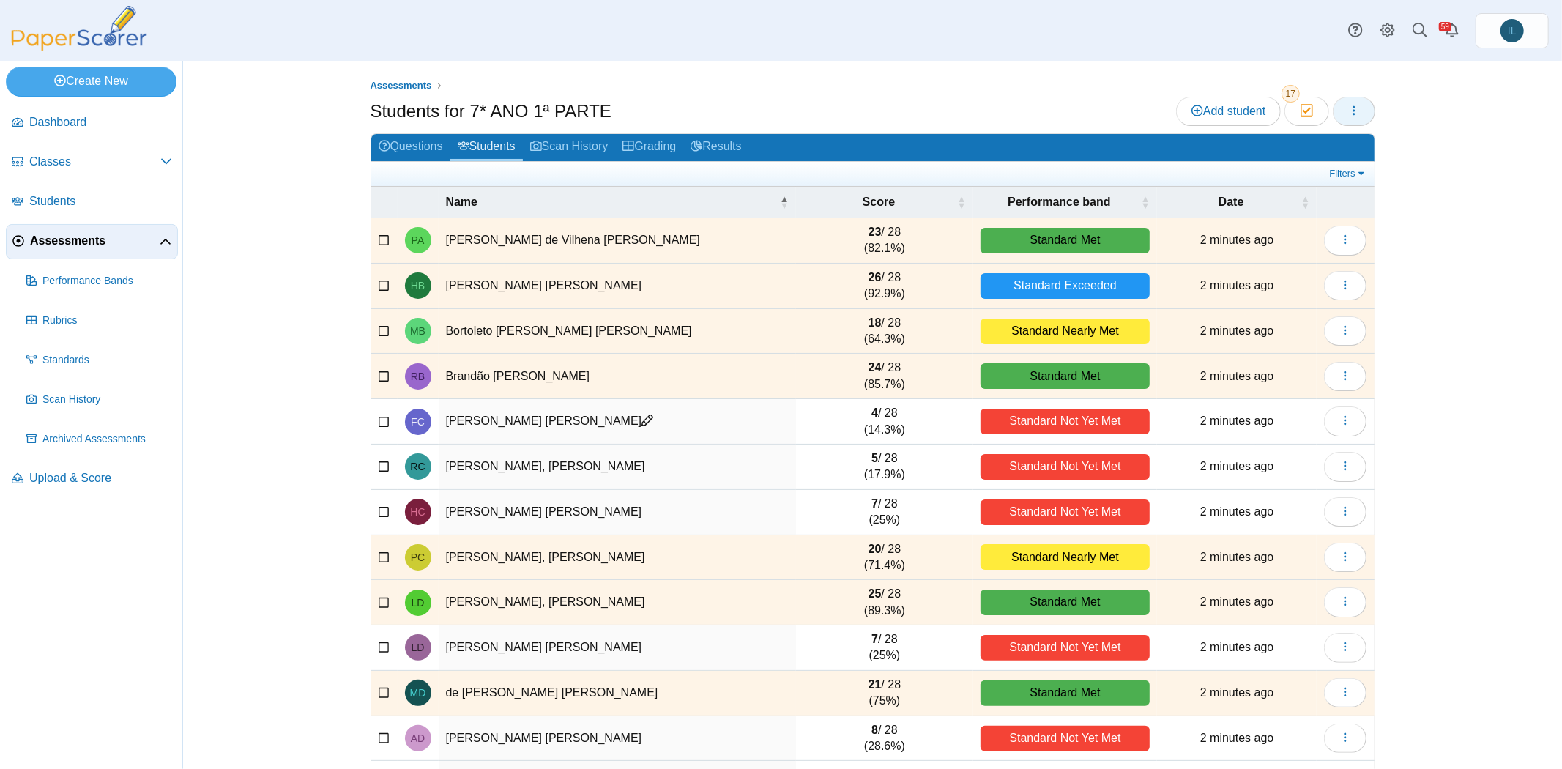
click at [1353, 122] on button "button" at bounding box center [1354, 111] width 42 height 29
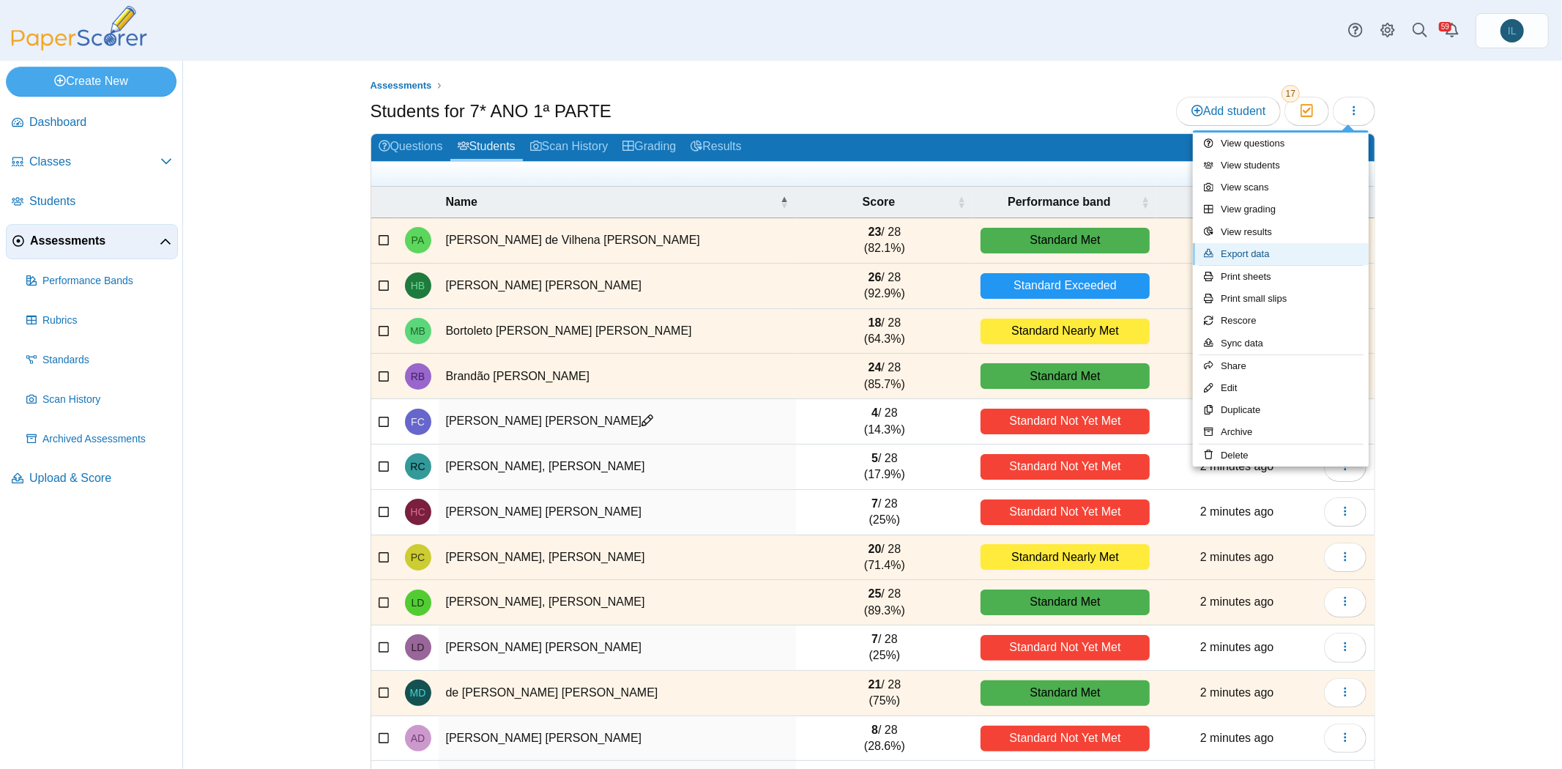
click at [1293, 261] on link "Export data" at bounding box center [1281, 254] width 176 height 22
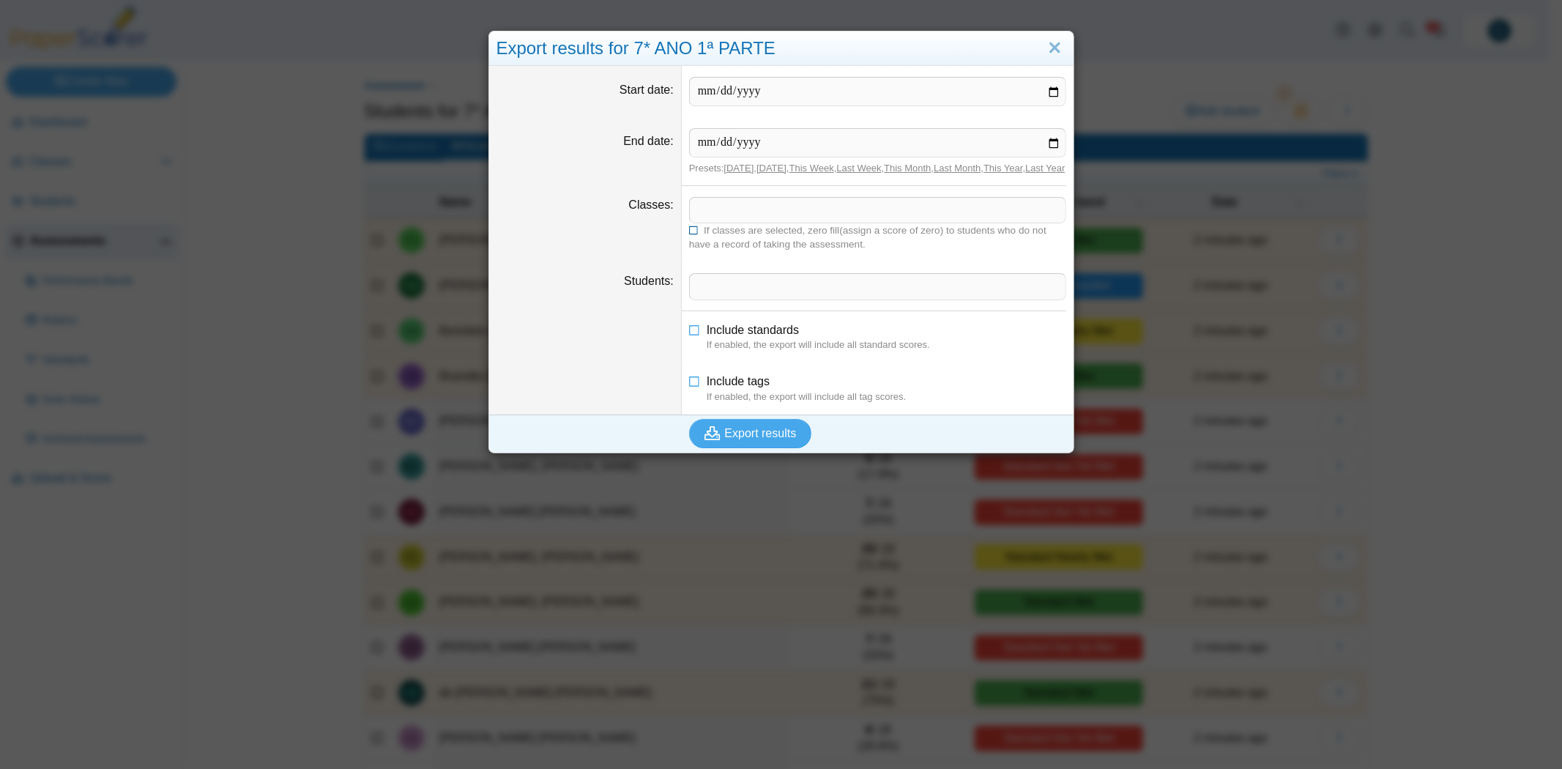
click at [692, 234] on icon at bounding box center [694, 229] width 10 height 9
click at [718, 223] on span at bounding box center [878, 210] width 376 height 25
click at [689, 234] on icon at bounding box center [694, 229] width 10 height 9
click at [711, 223] on span at bounding box center [878, 210] width 376 height 25
click at [764, 290] on span at bounding box center [878, 286] width 376 height 25
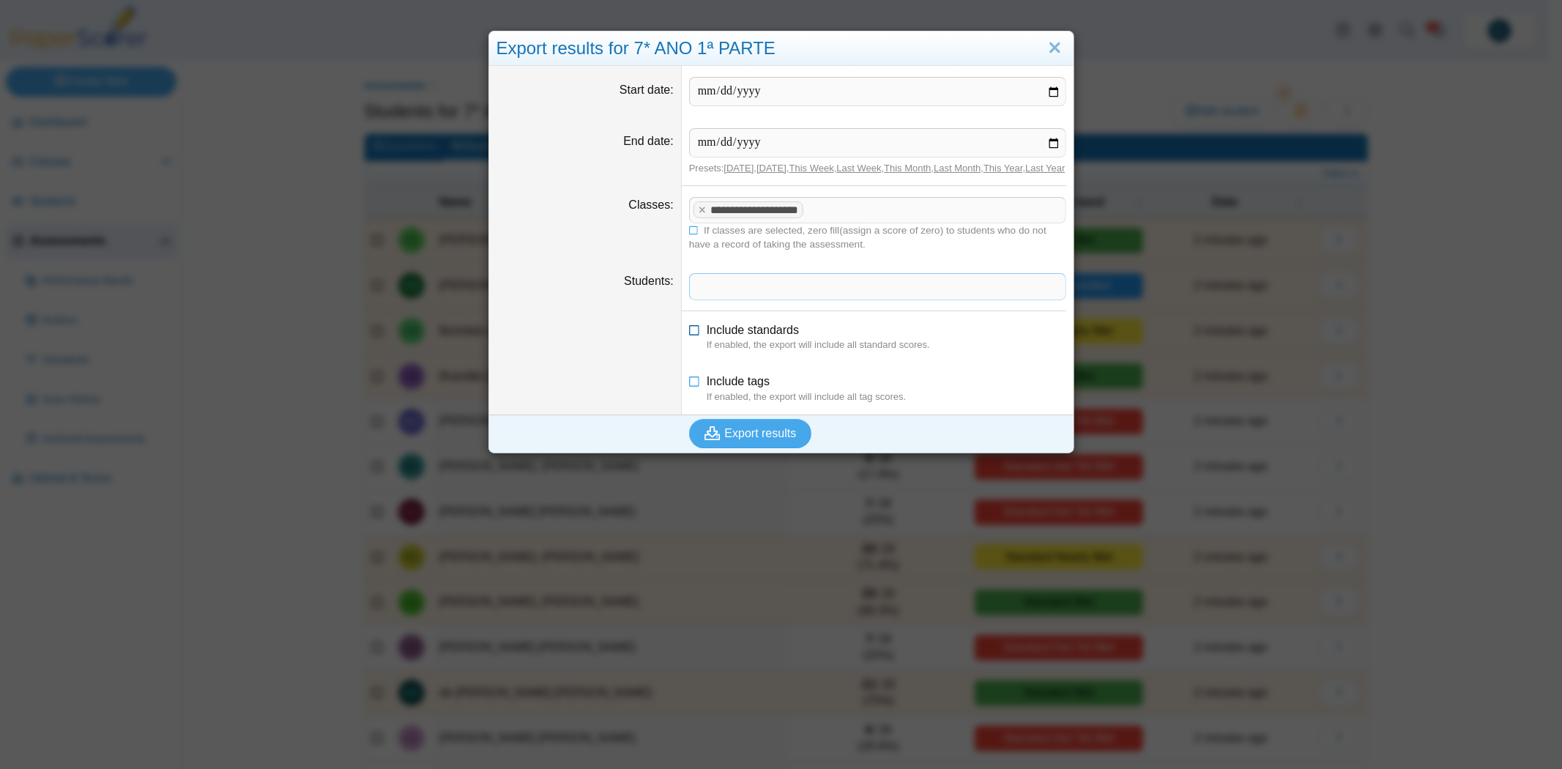
click at [689, 332] on icon at bounding box center [695, 327] width 12 height 10
click at [689, 384] on icon at bounding box center [695, 378] width 12 height 10
click at [740, 436] on span "Export results" at bounding box center [761, 433] width 72 height 12
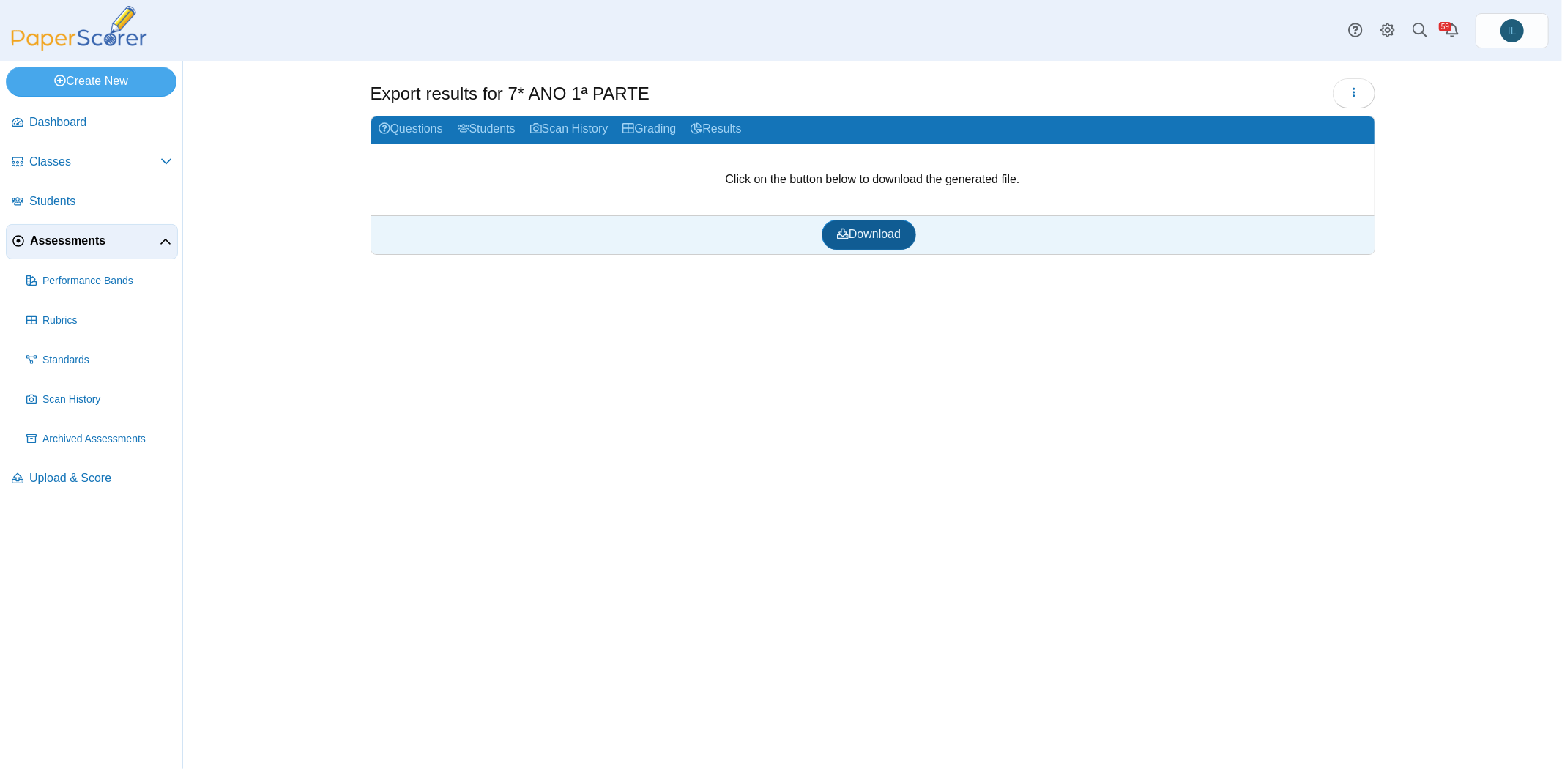
click at [844, 233] on use at bounding box center [843, 233] width 12 height 10
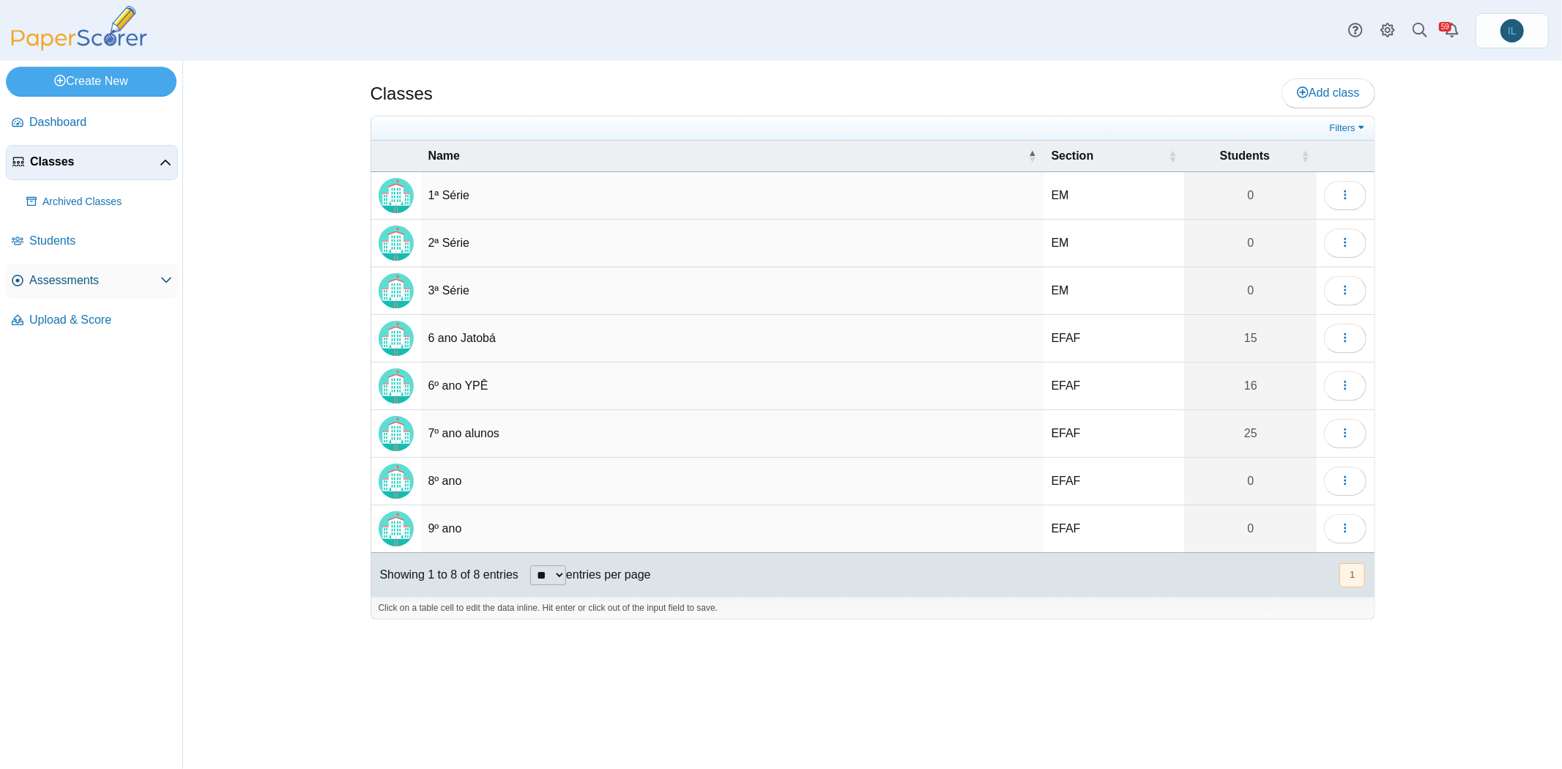
click at [128, 289] on link "Assessments" at bounding box center [92, 281] width 172 height 35
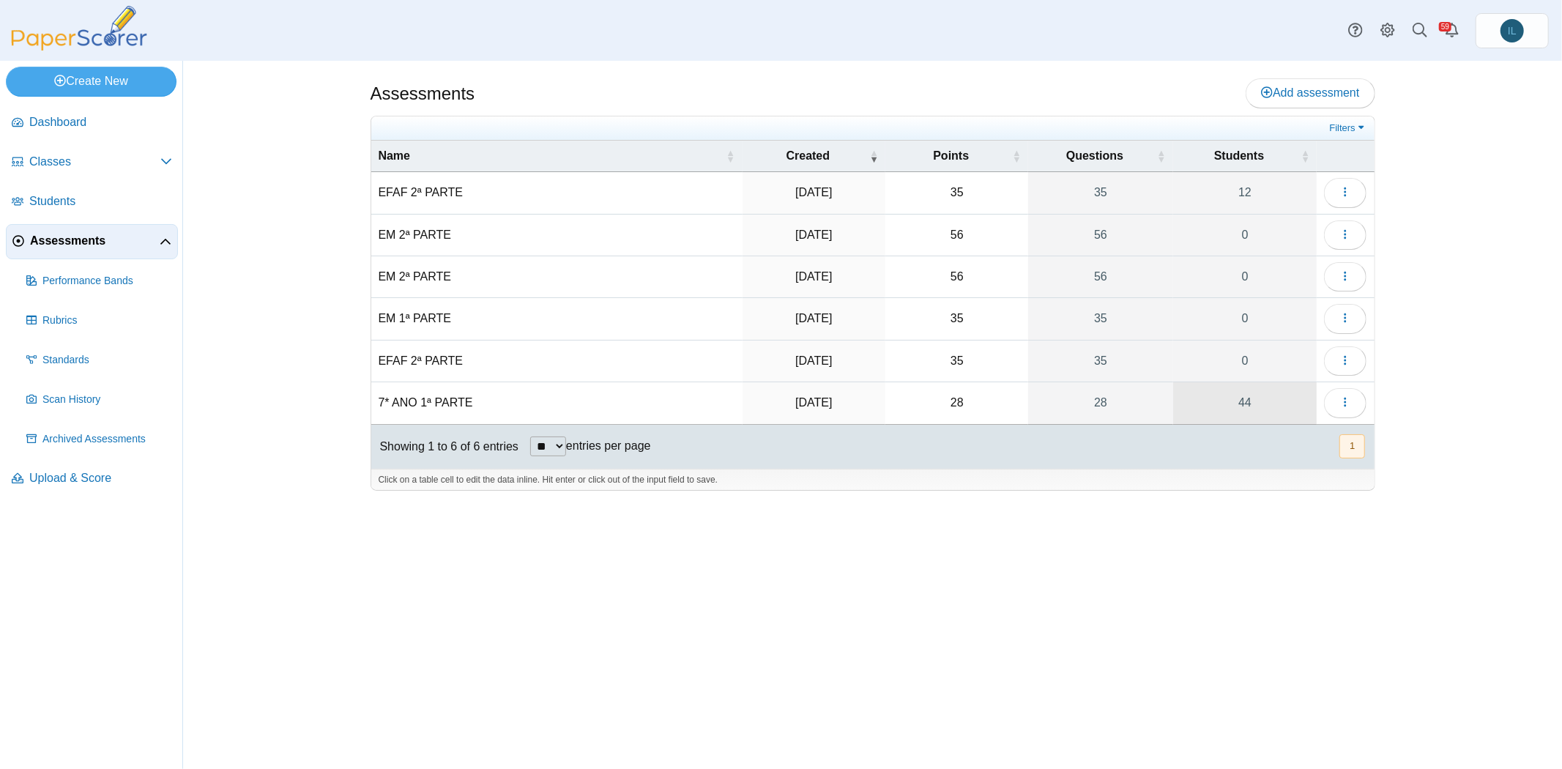
click at [1228, 389] on link "44" at bounding box center [1245, 402] width 144 height 41
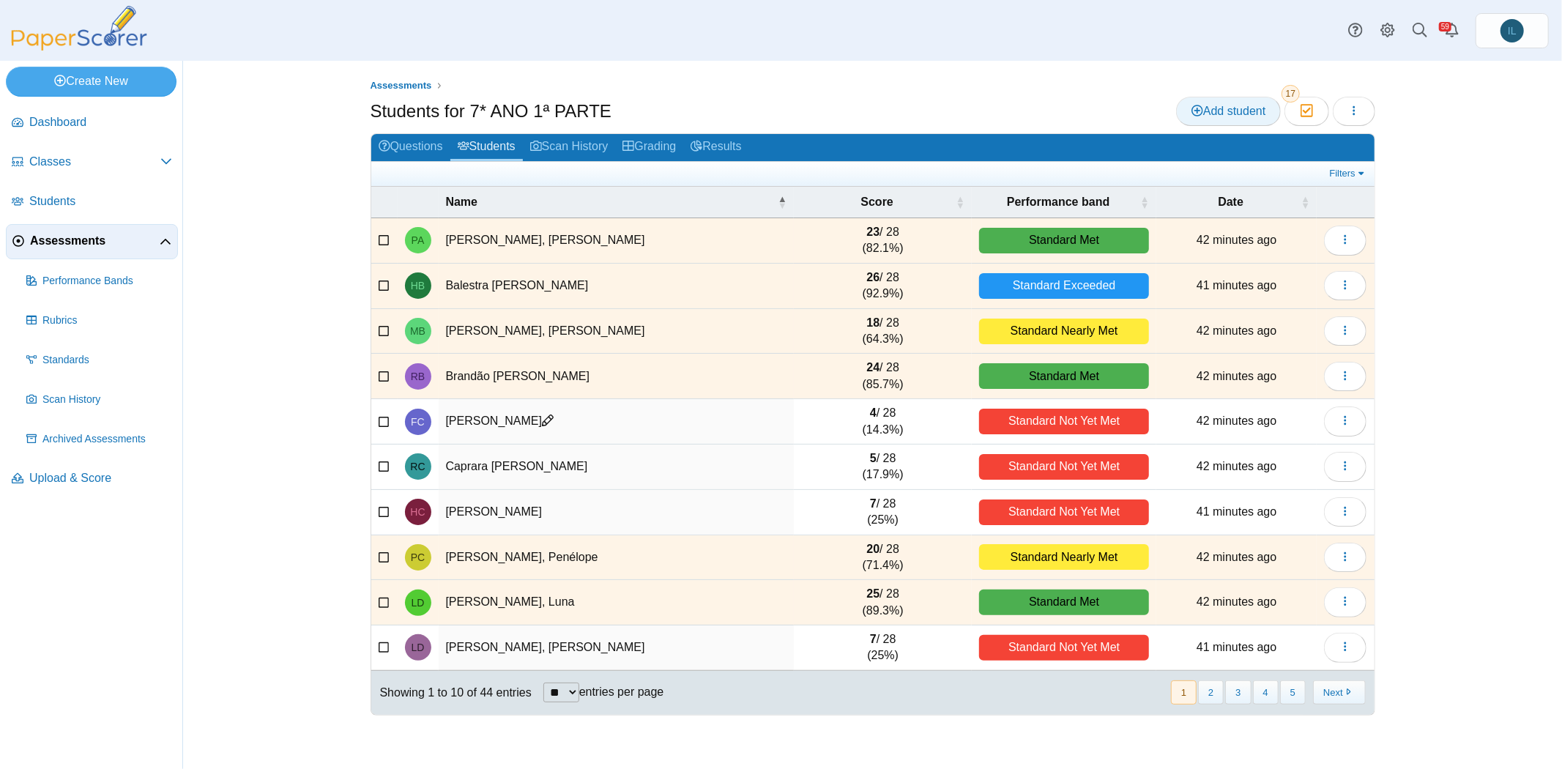
click at [1212, 107] on span "Add student" at bounding box center [1229, 111] width 74 height 12
click at [105, 477] on span "Upload & Score" at bounding box center [100, 478] width 143 height 16
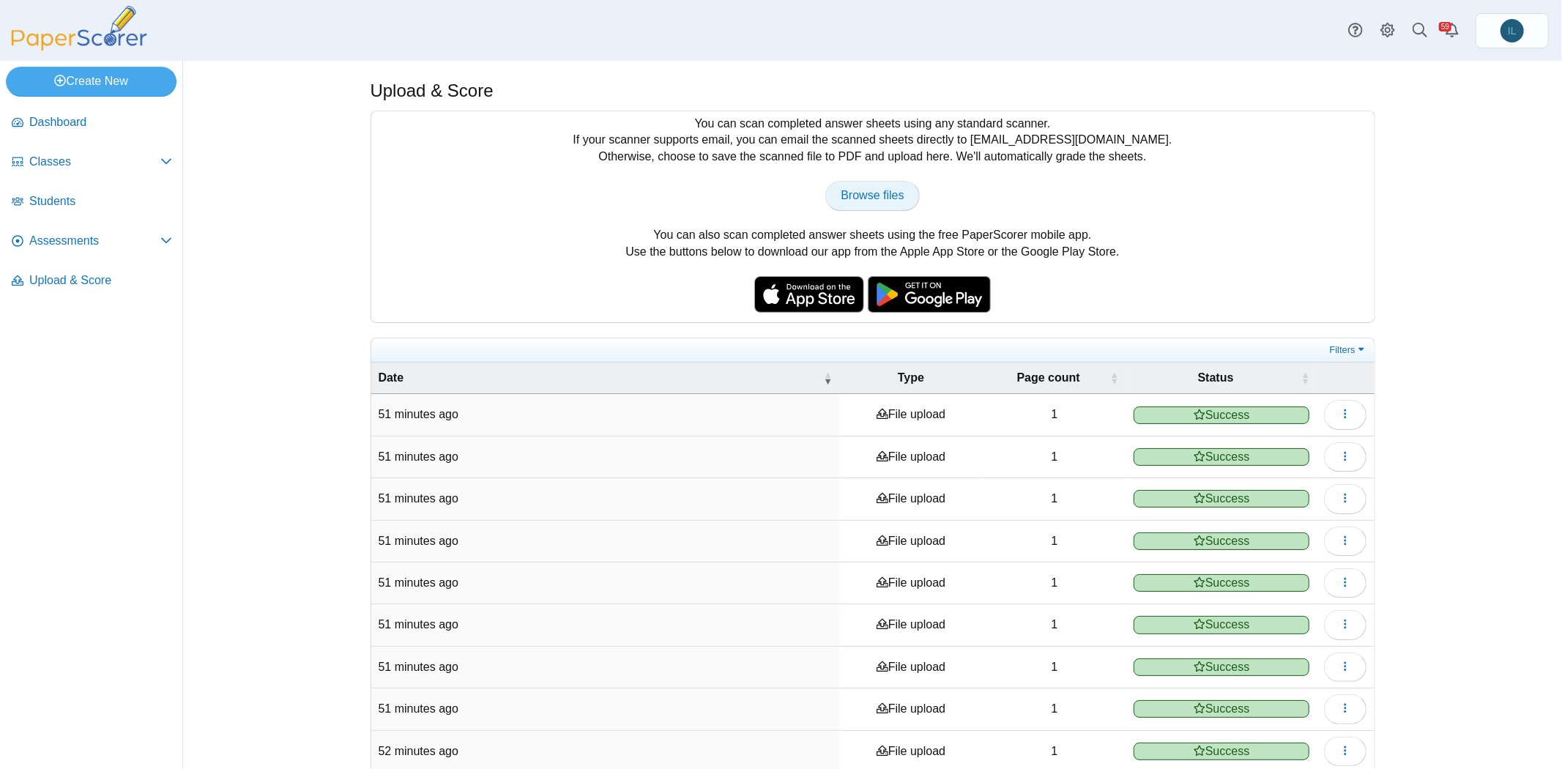
click at [864, 181] on link "Browse files" at bounding box center [872, 195] width 94 height 29
type input "**********"
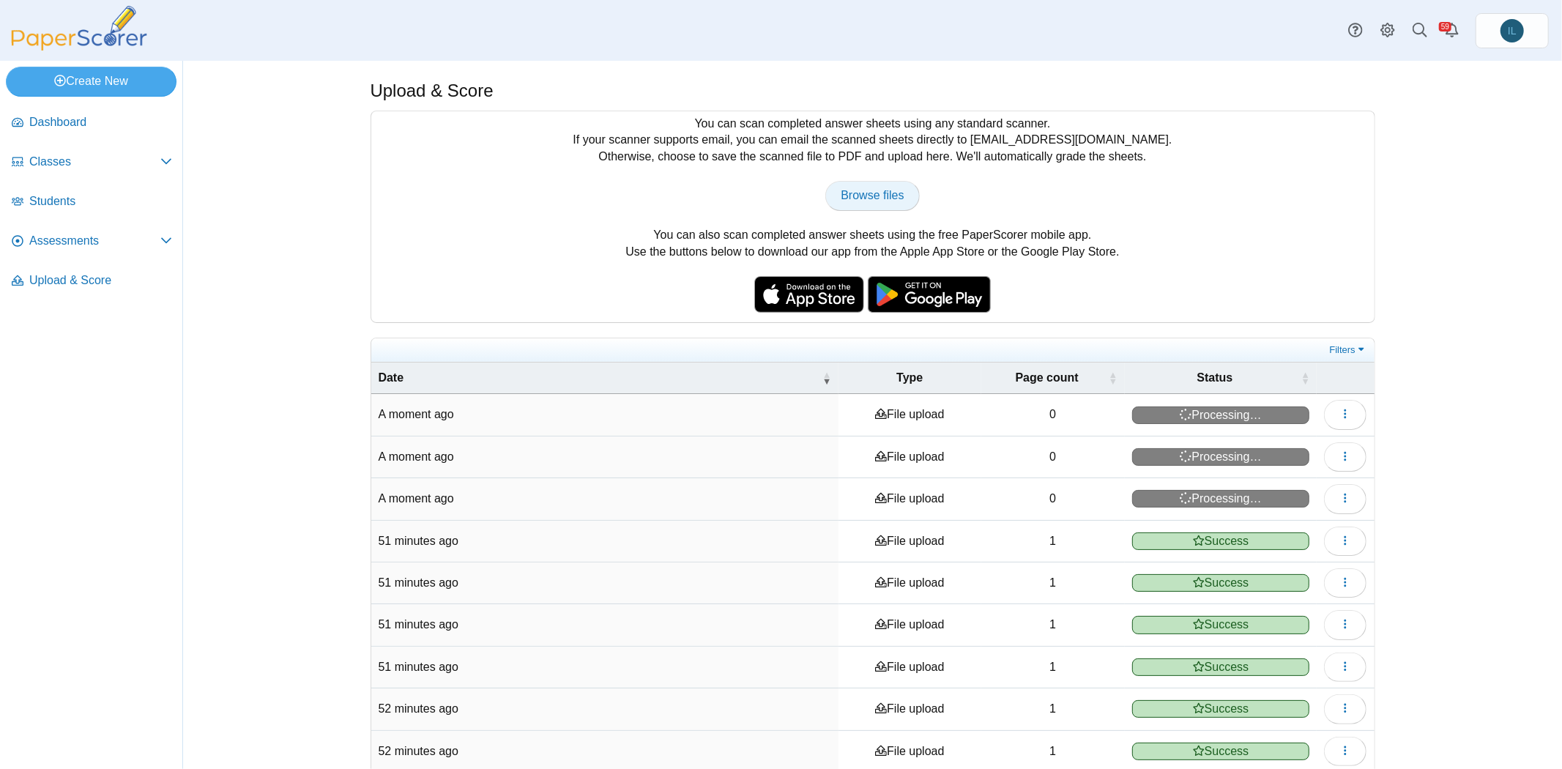
click at [881, 193] on span "Browse files" at bounding box center [872, 195] width 63 height 12
type input "**********"
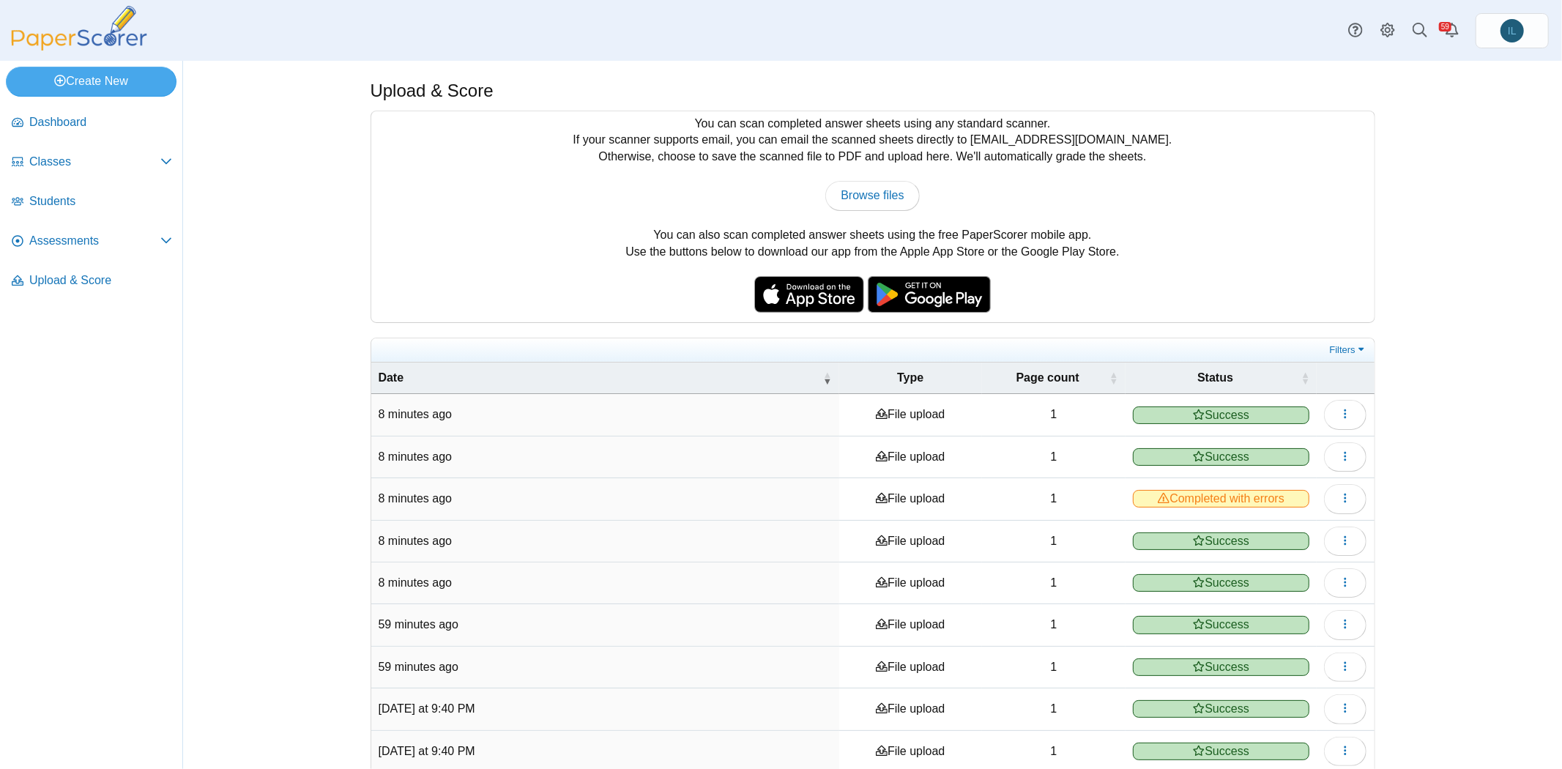
click at [1254, 490] on span "Completed with errors" at bounding box center [1221, 499] width 177 height 18
click at [1339, 492] on icon "button" at bounding box center [1345, 498] width 12 height 12
click at [1308, 523] on link "View scanned pages" at bounding box center [1274, 525] width 176 height 22
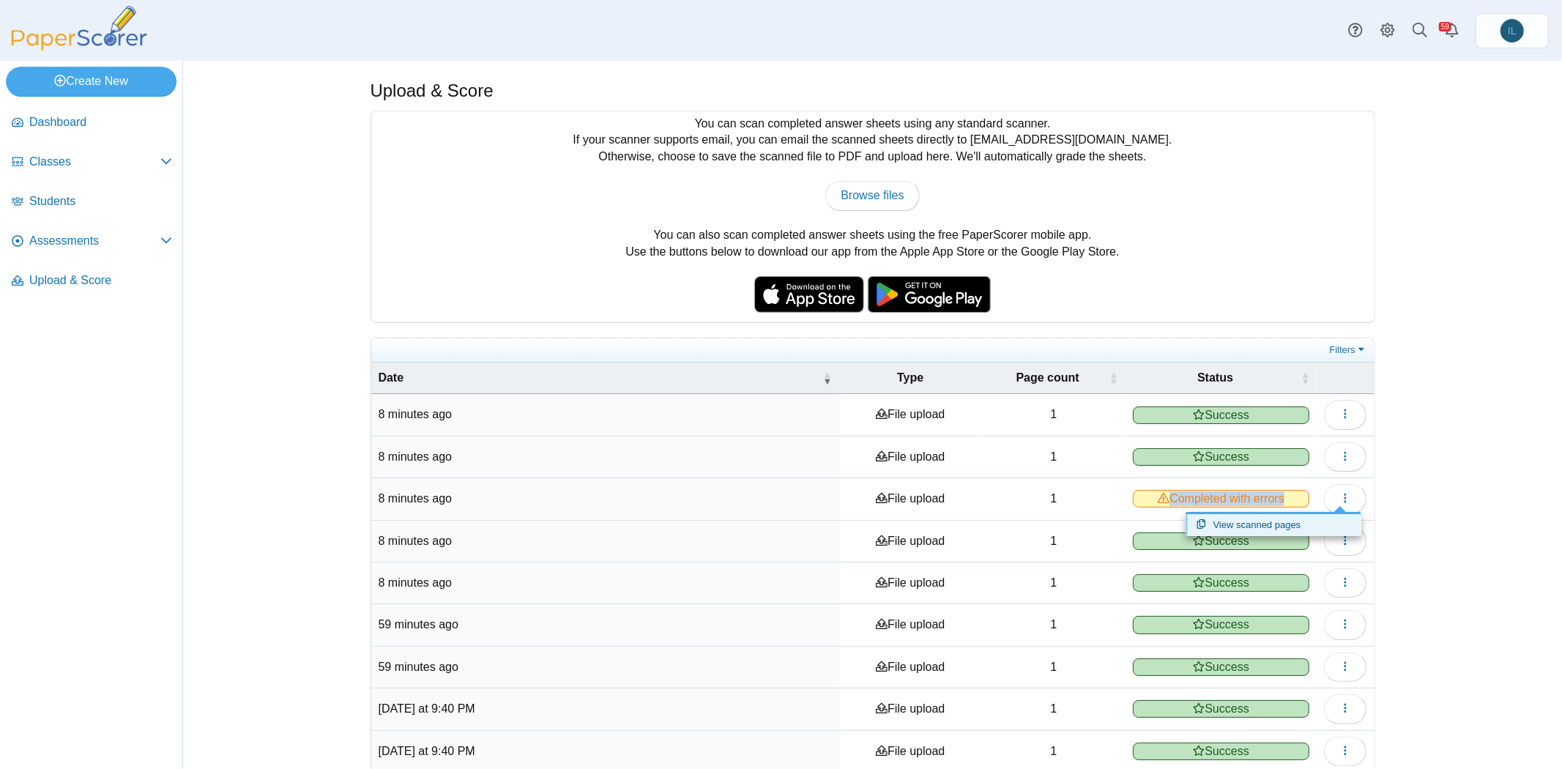
click at [1308, 523] on link "View scanned pages" at bounding box center [1274, 525] width 176 height 22
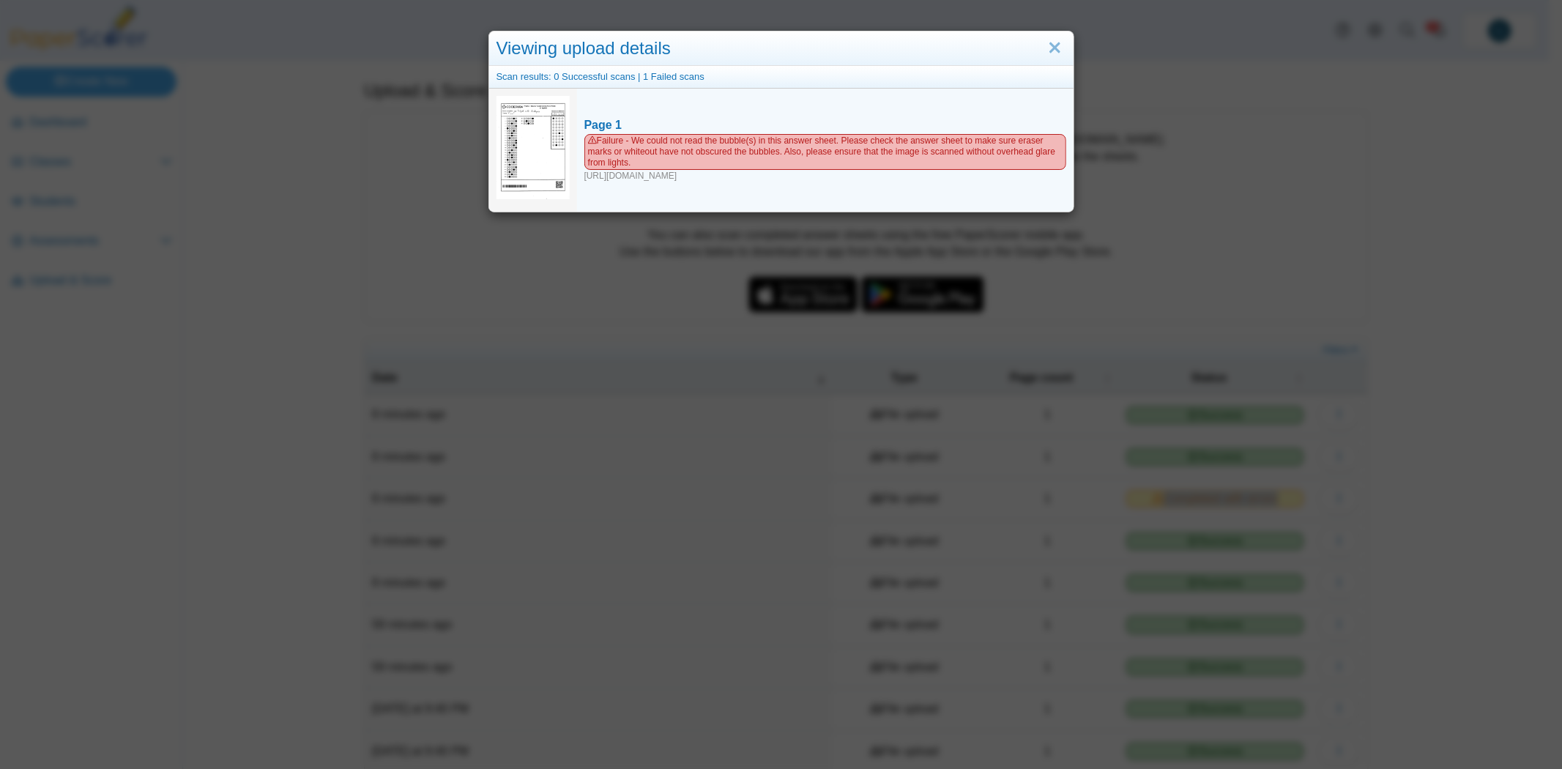
click at [538, 136] on img at bounding box center [533, 147] width 73 height 103
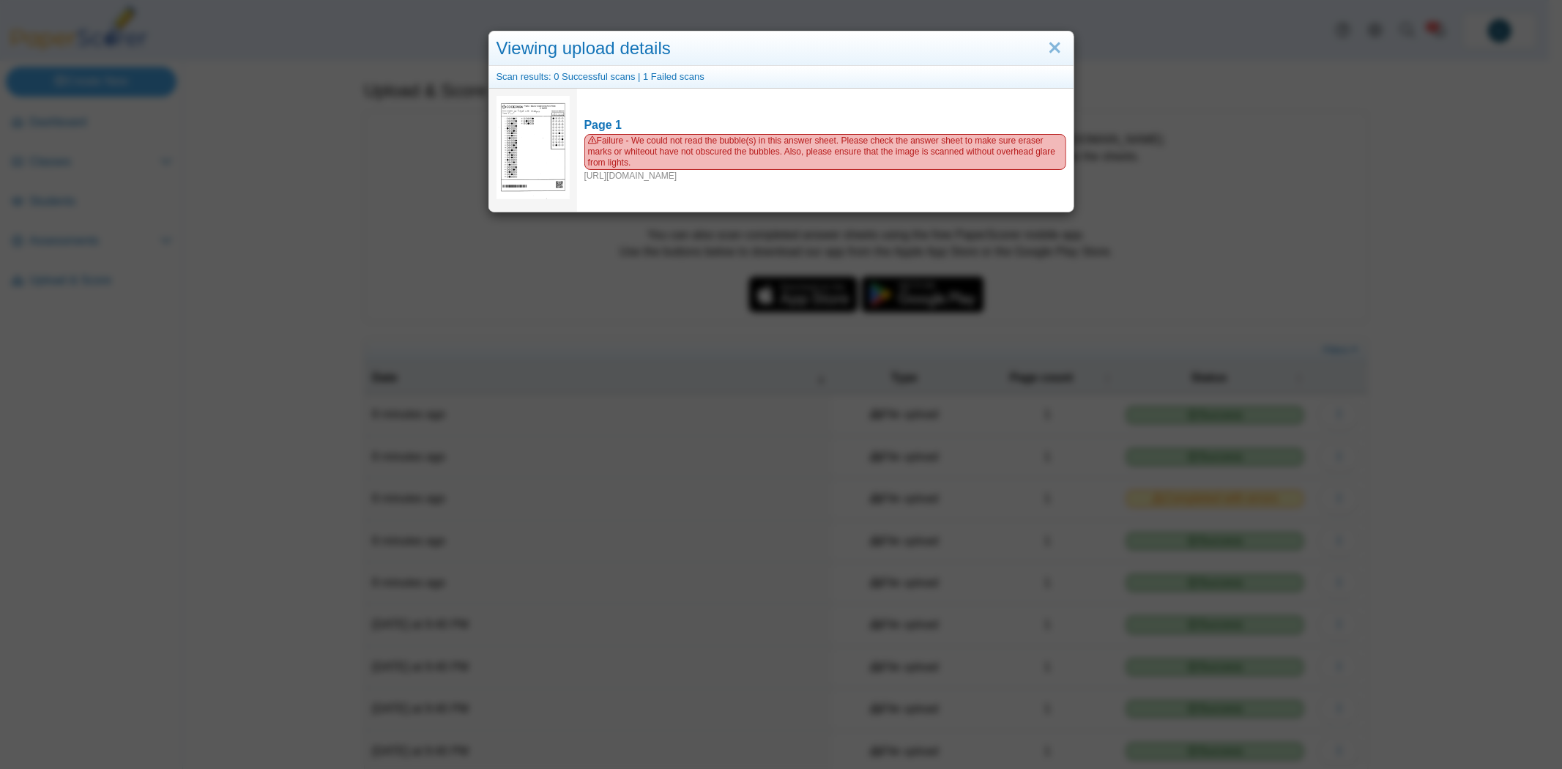
click at [366, 403] on div "Viewing upload details Scan results: 0 Successful scans | 1 Failed scans Page 1…" at bounding box center [781, 384] width 1562 height 769
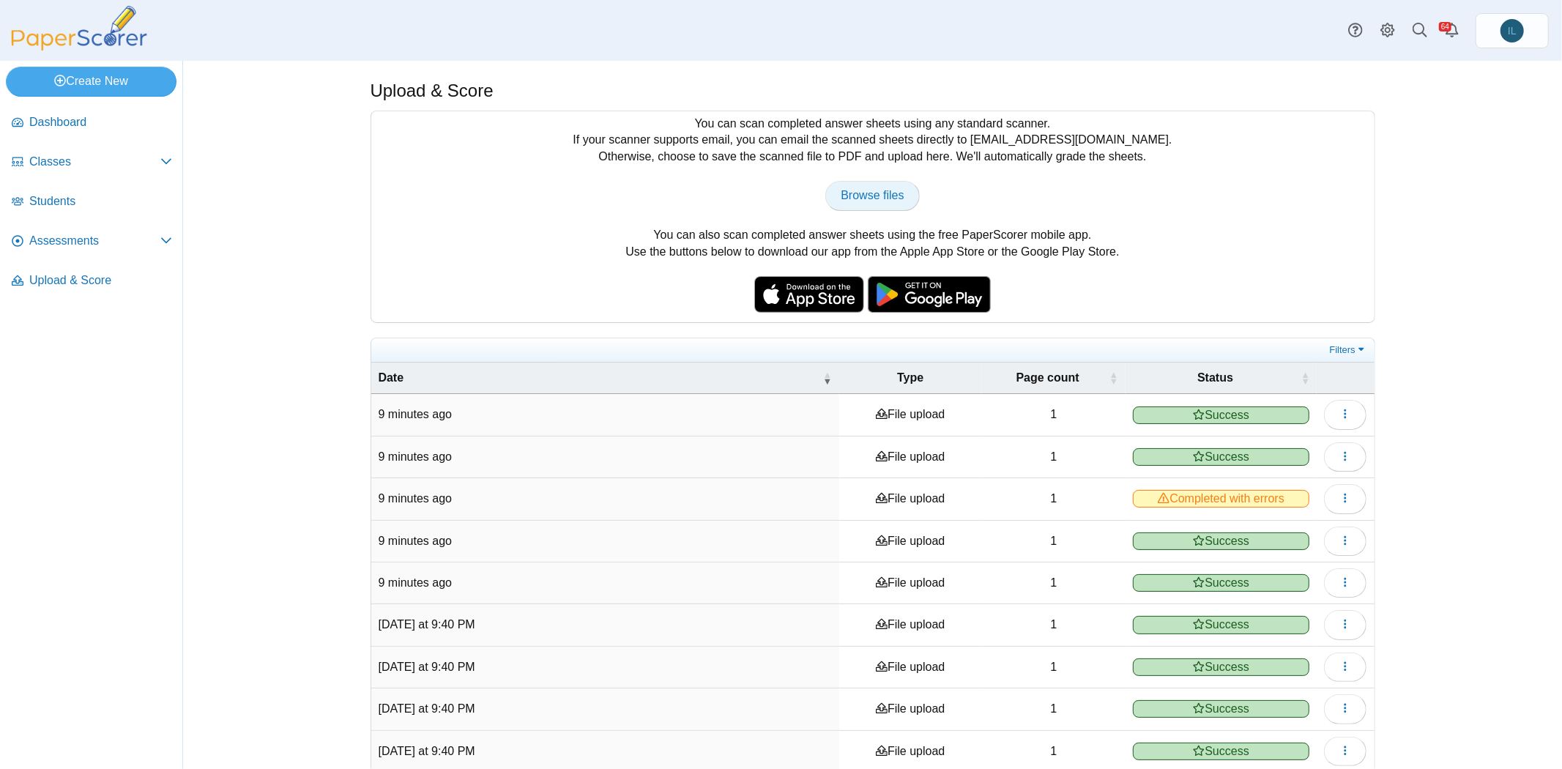
click at [887, 190] on span "Browse files" at bounding box center [872, 195] width 63 height 12
type input "**********"
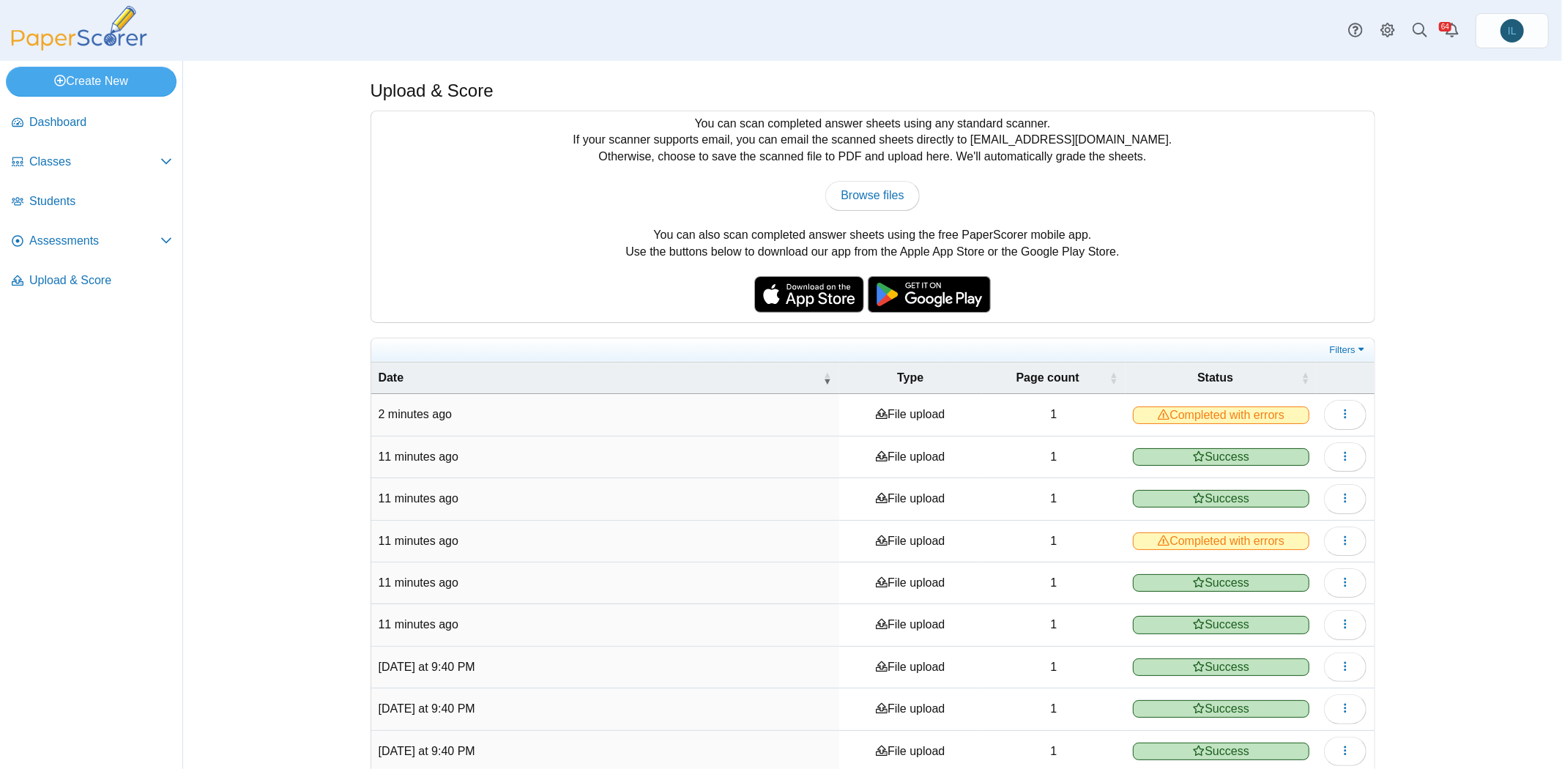
click at [1079, 163] on div "You can scan completed answer sheets using any standard scanner. If your scanne…" at bounding box center [872, 216] width 1003 height 211
click at [1080, 163] on div "You can scan completed answer sheets using any standard scanner. If your scanne…" at bounding box center [872, 216] width 1003 height 211
click at [1085, 168] on div "You can scan completed answer sheets using any standard scanner. If your scanne…" at bounding box center [872, 216] width 1003 height 211
click at [1057, 171] on div "You can scan completed answer sheets using any standard scanner. If your scanne…" at bounding box center [872, 216] width 1003 height 211
